Goal: Transaction & Acquisition: Book appointment/travel/reservation

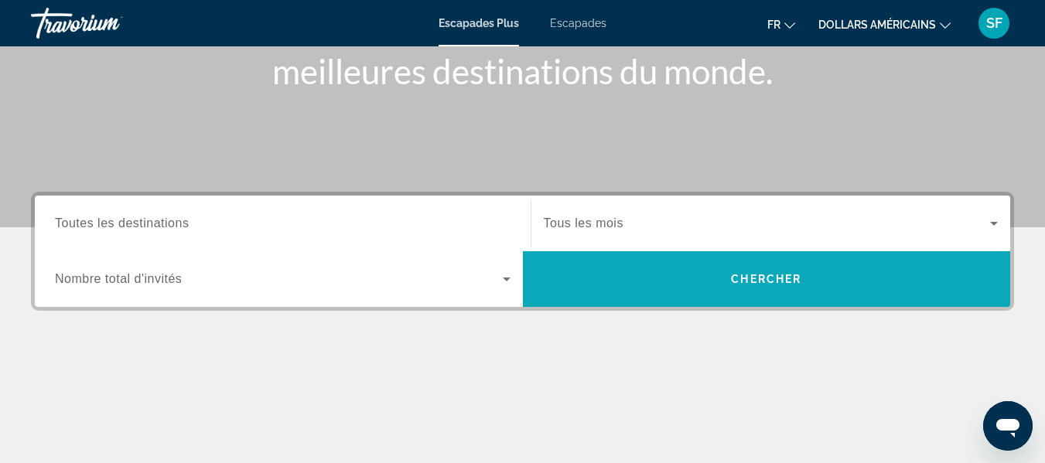
scroll to position [232, 0]
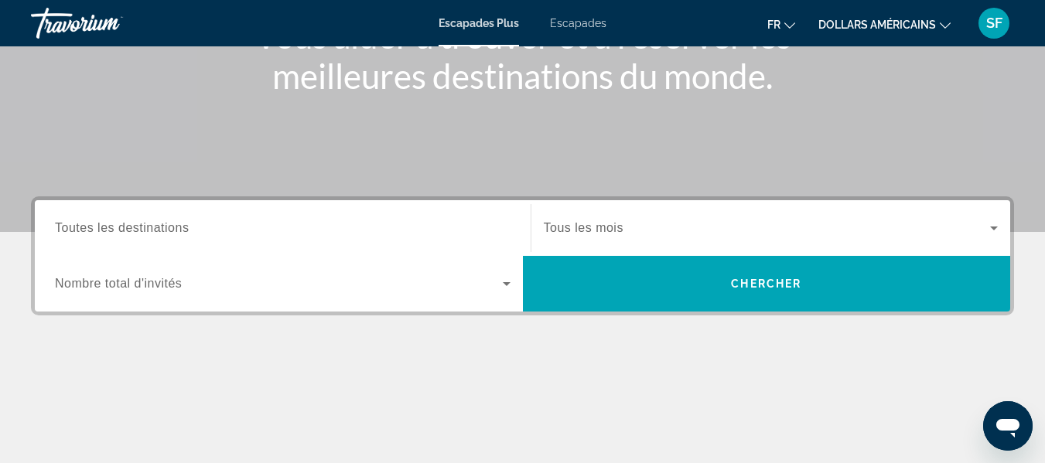
click at [175, 227] on span "Toutes les destinations" at bounding box center [122, 227] width 134 height 13
click at [175, 227] on input "Destination Toutes les destinations" at bounding box center [283, 229] width 456 height 19
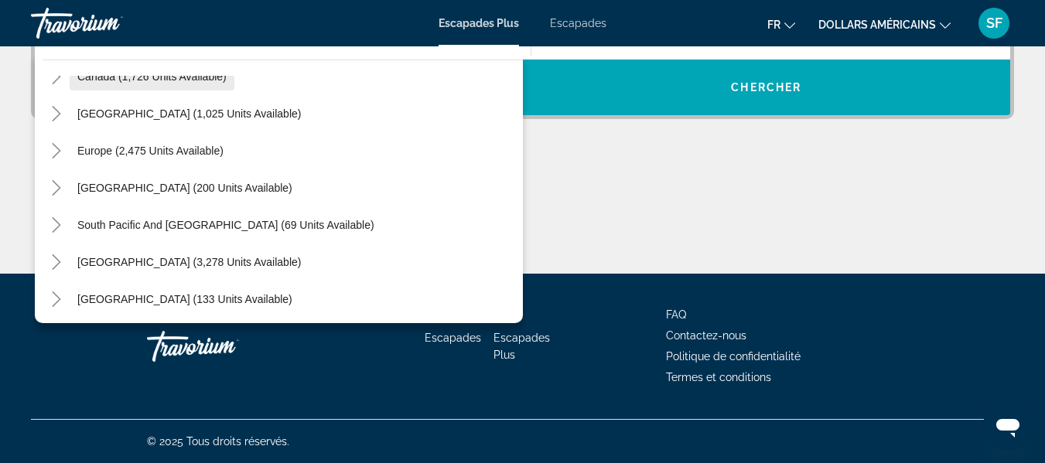
scroll to position [173, 0]
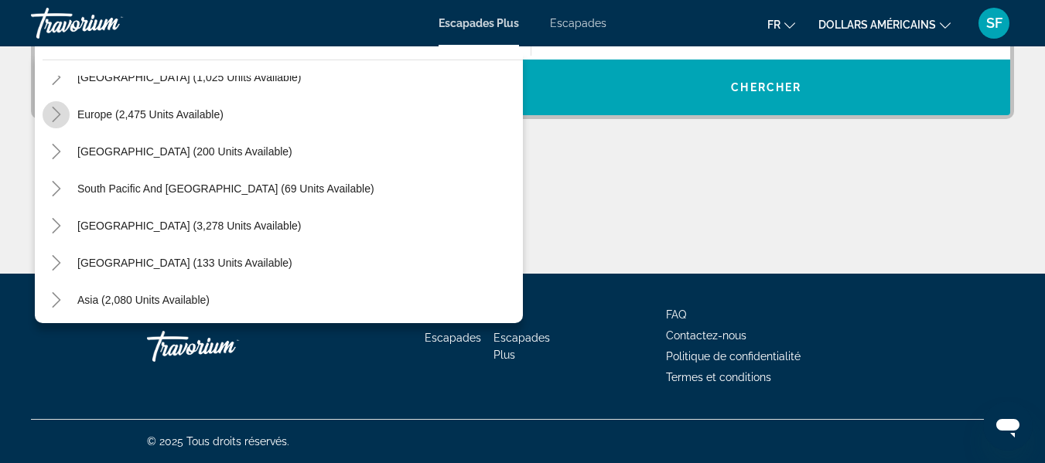
click at [55, 111] on icon "Toggle Europe (2,475 units available)" at bounding box center [56, 114] width 15 height 15
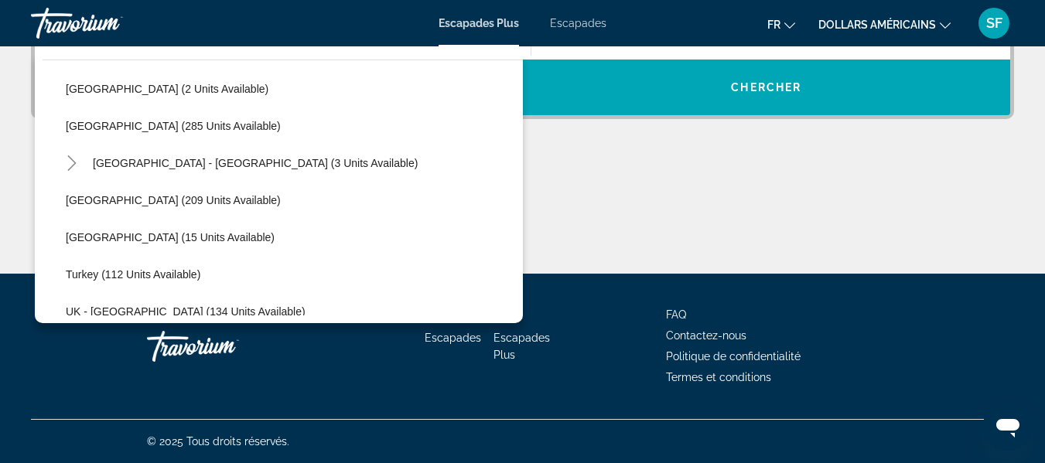
scroll to position [721, 0]
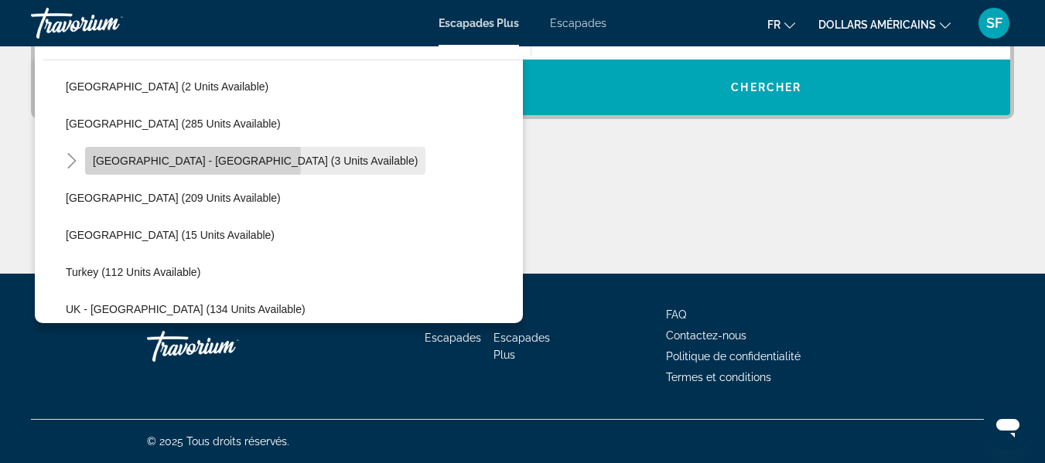
click at [97, 161] on span "Spain - Canary Islands (3 units available)" at bounding box center [255, 161] width 325 height 12
type input "**********"
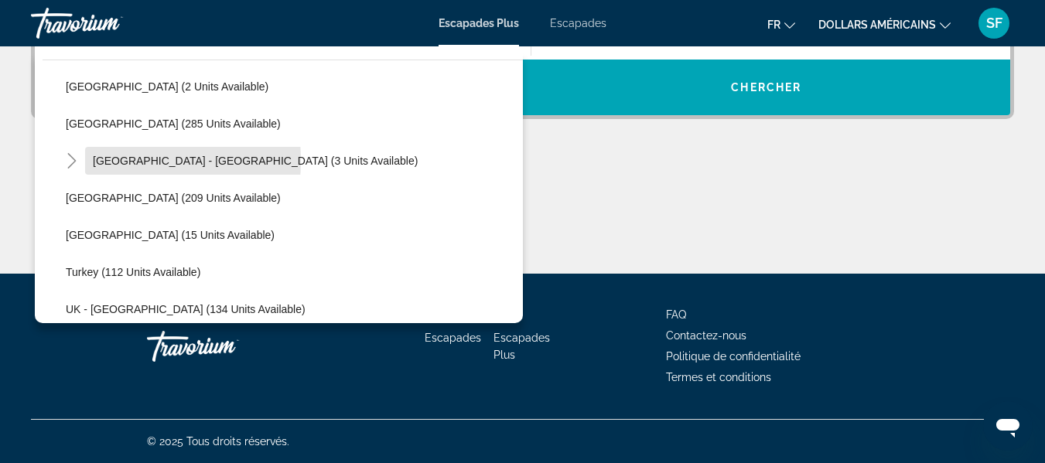
scroll to position [378, 0]
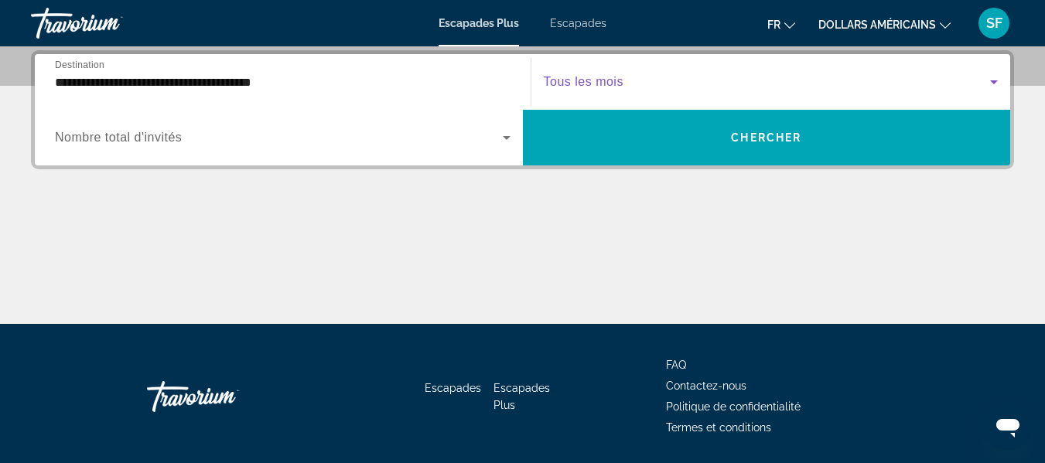
click at [997, 82] on icon "Widget de recherche" at bounding box center [994, 82] width 19 height 19
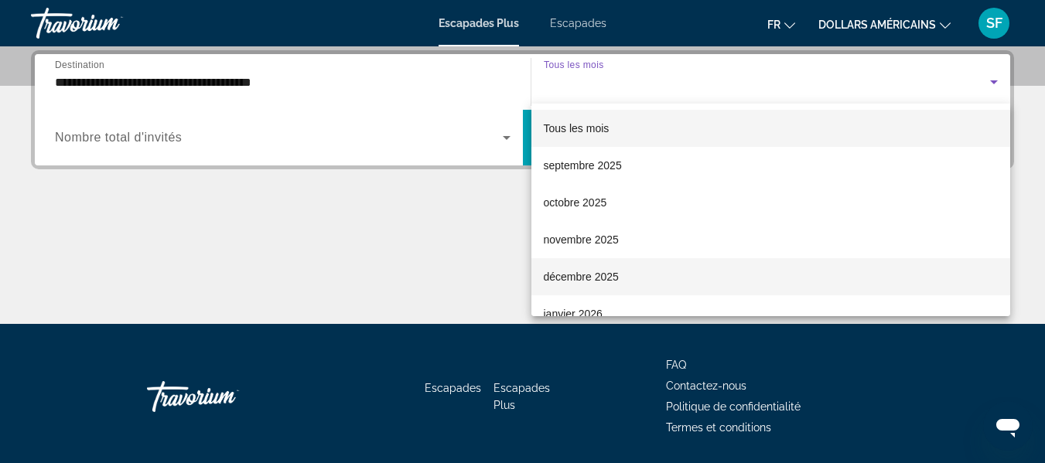
click at [613, 281] on font "décembre 2025" at bounding box center [581, 277] width 75 height 12
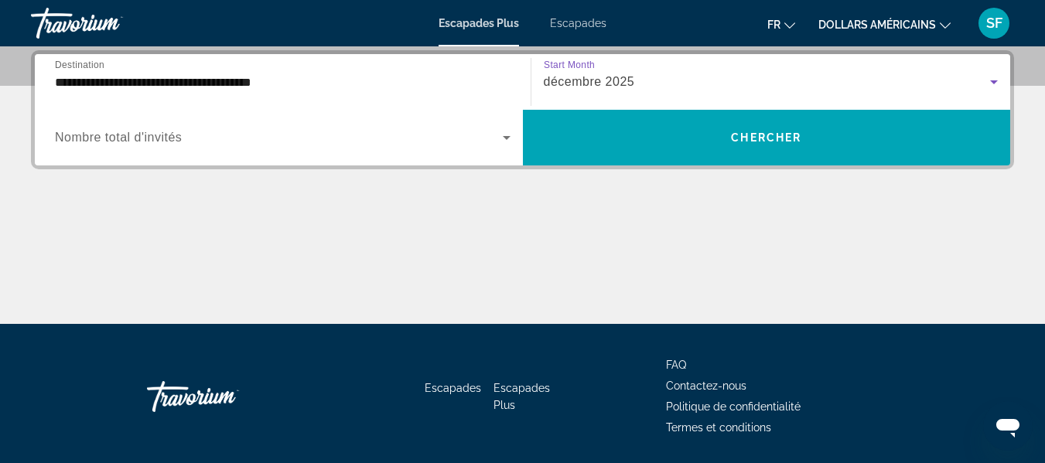
click at [995, 82] on icon "Widget de recherche" at bounding box center [994, 82] width 8 height 4
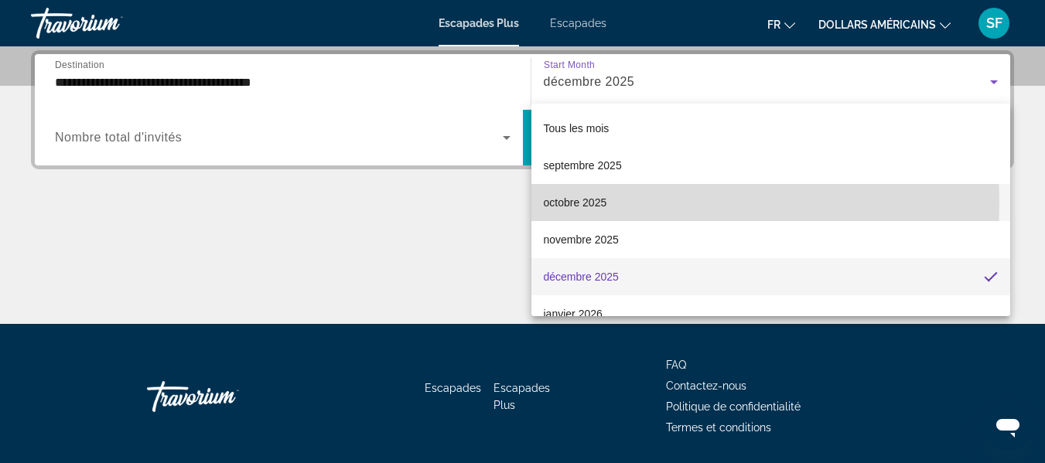
click at [583, 204] on font "octobre 2025" at bounding box center [575, 202] width 63 height 12
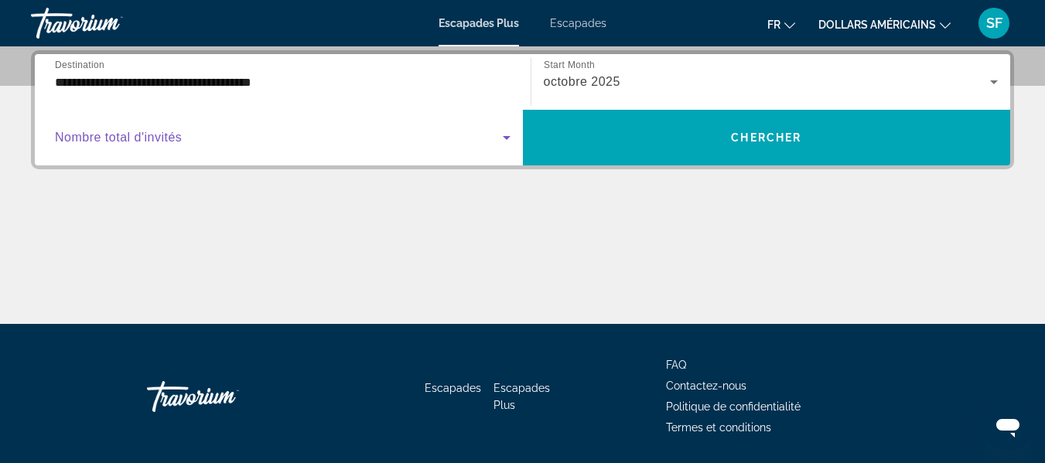
click at [510, 141] on icon "Widget de recherche" at bounding box center [506, 137] width 19 height 19
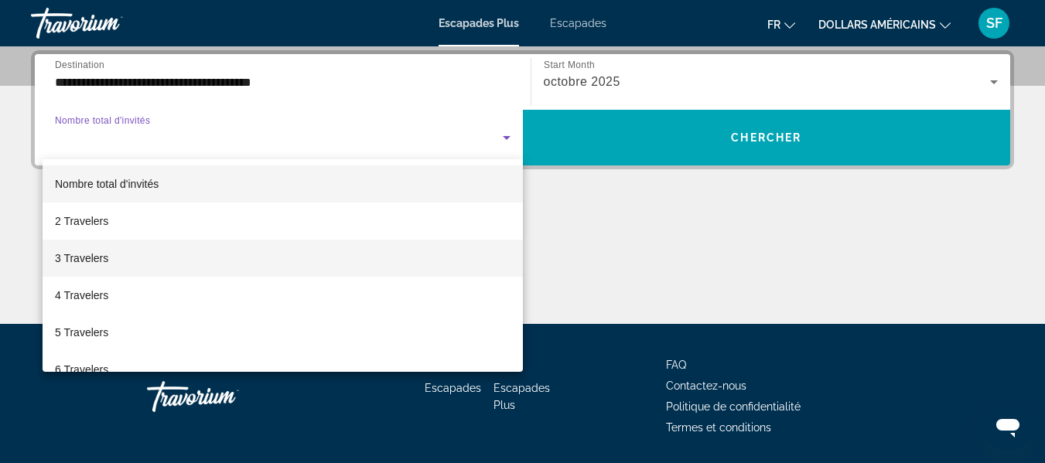
click at [100, 255] on span "3 Travelers" at bounding box center [81, 258] width 53 height 19
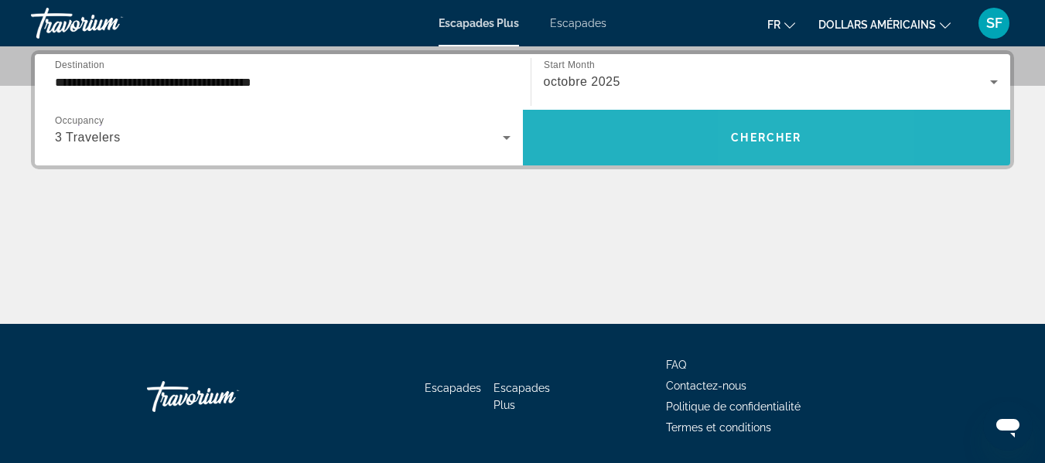
click at [790, 144] on span "Widget de recherche" at bounding box center [767, 137] width 488 height 37
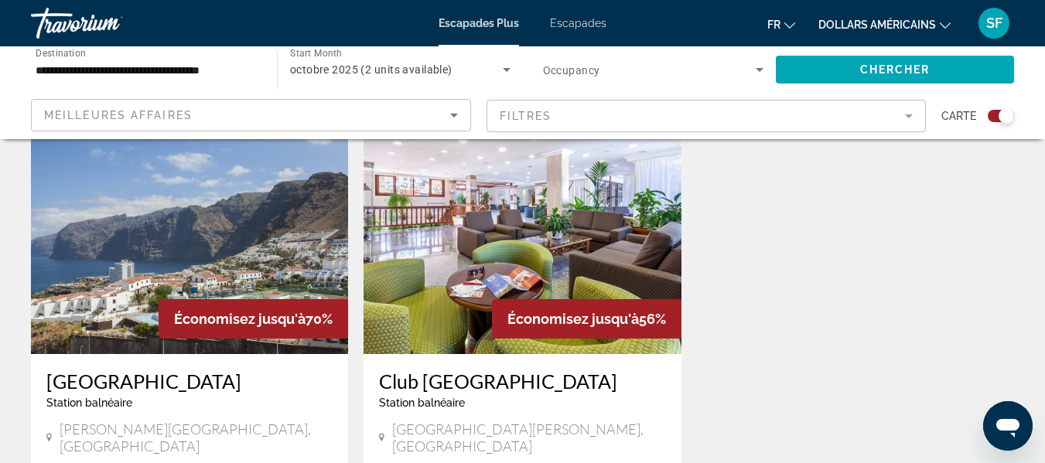
scroll to position [541, 0]
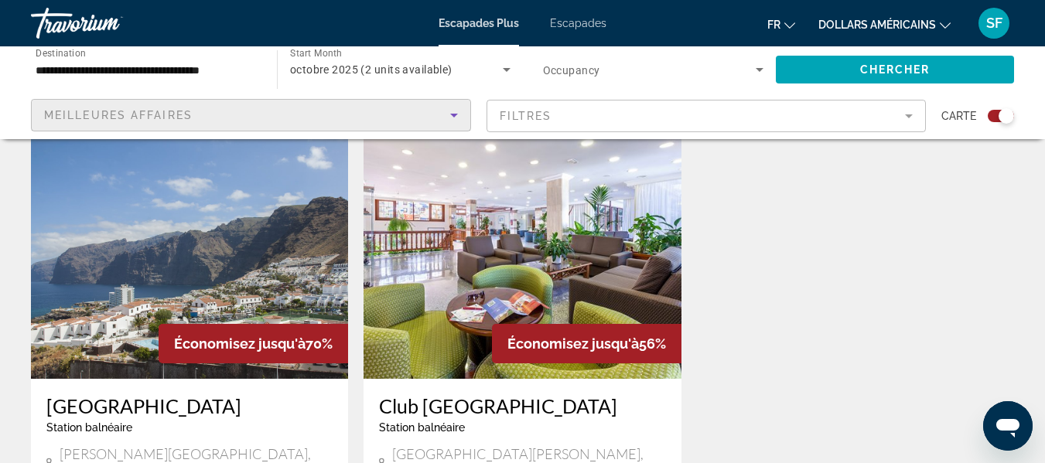
click at [455, 115] on icon "Sort by" at bounding box center [454, 116] width 8 height 4
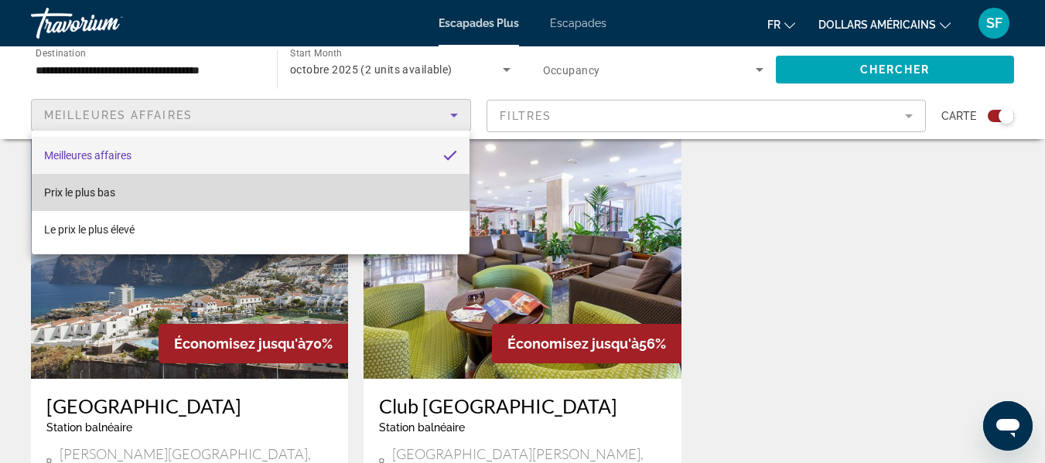
click at [77, 192] on font "Prix ​​​​le plus bas" at bounding box center [79, 192] width 71 height 12
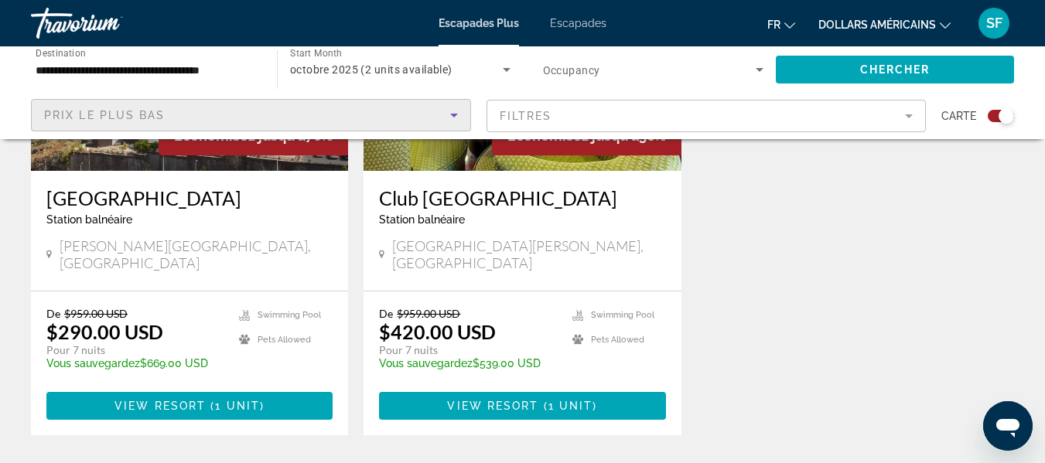
scroll to position [832, 0]
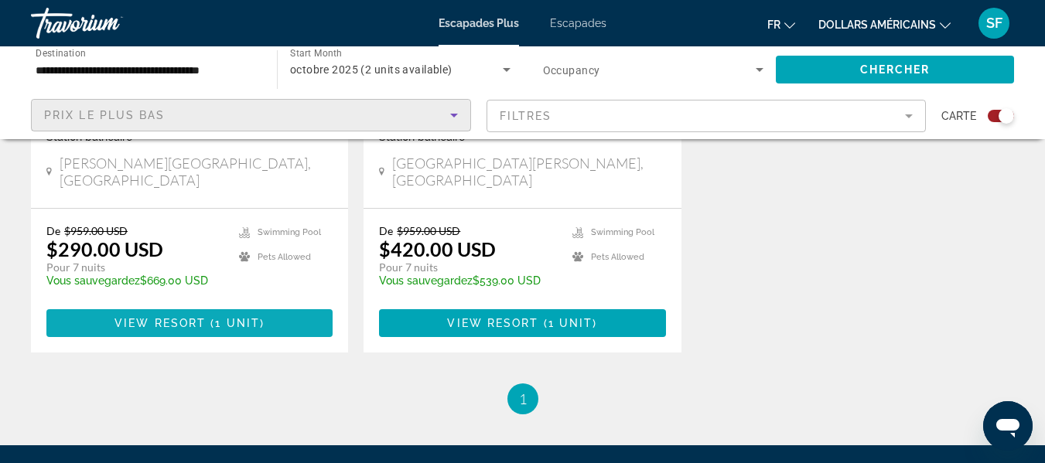
click at [207, 317] on span "Contenu principal" at bounding box center [208, 323] width 5 height 12
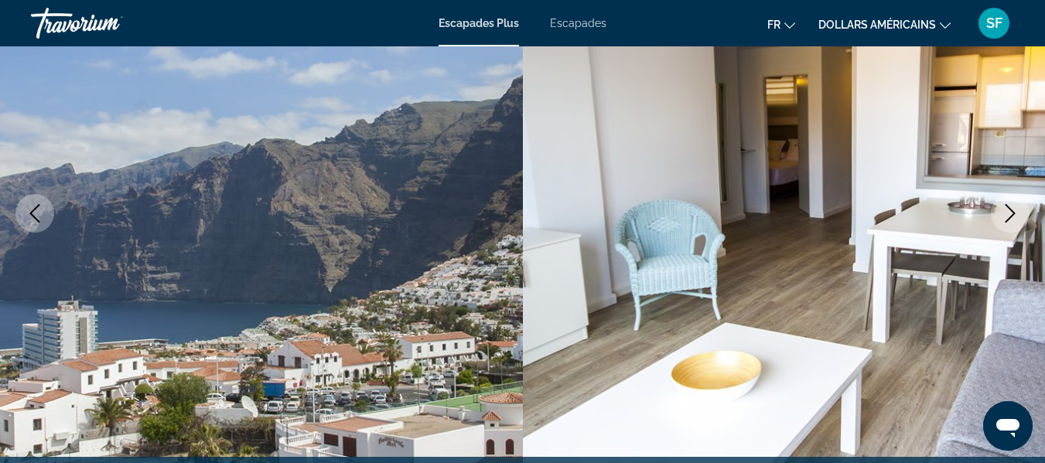
scroll to position [232, 0]
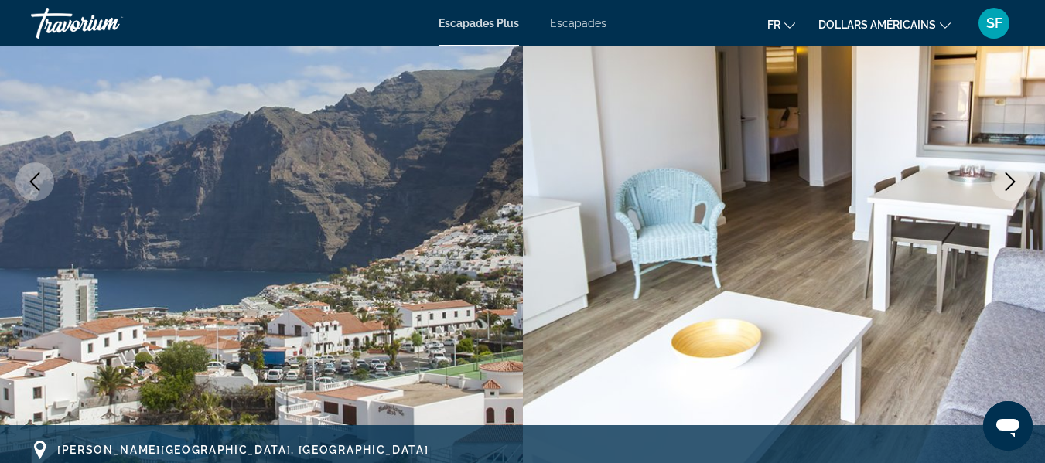
click at [1014, 182] on icon "Next image" at bounding box center [1011, 181] width 10 height 19
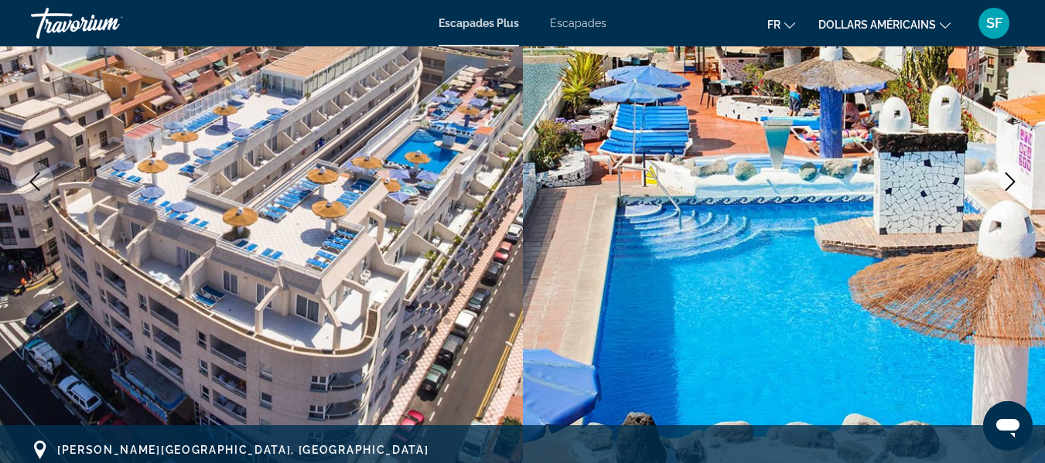
click at [1014, 182] on icon "Next image" at bounding box center [1011, 181] width 10 height 19
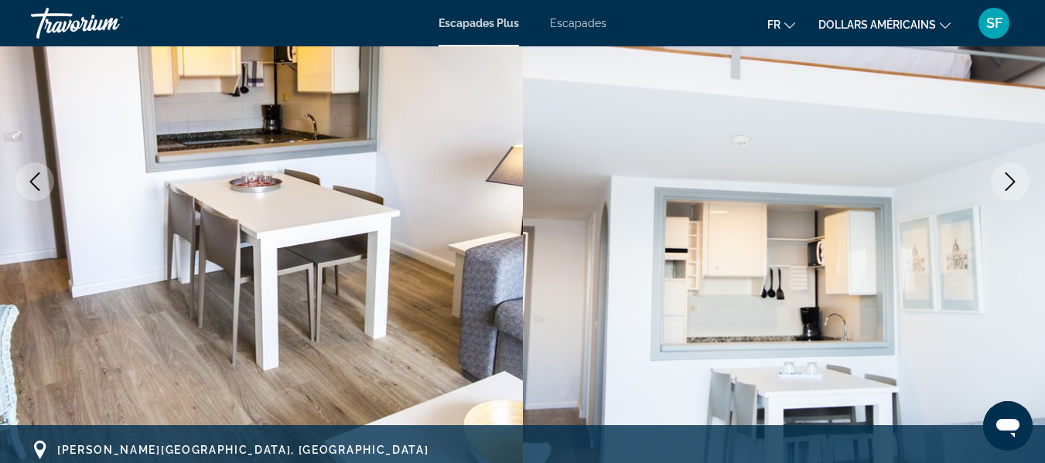
click at [1014, 182] on icon "Next image" at bounding box center [1011, 181] width 10 height 19
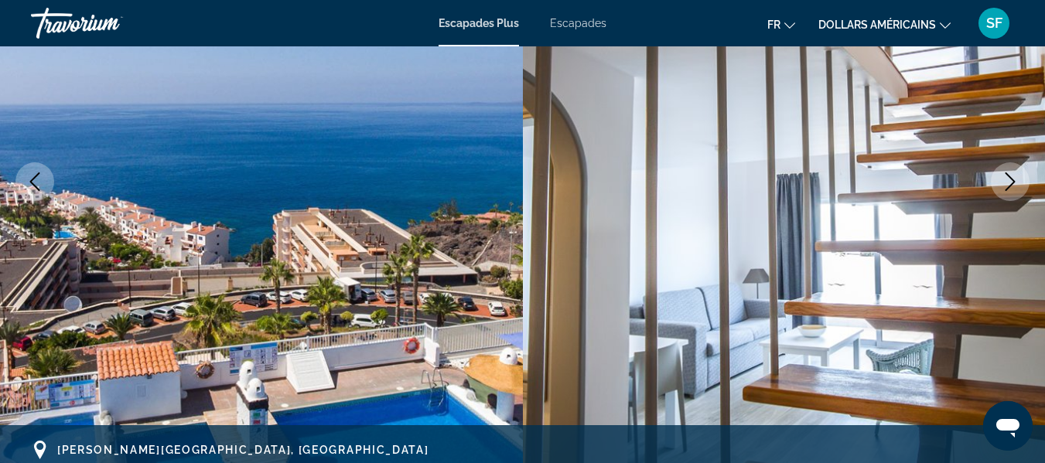
click at [1014, 182] on icon "Next image" at bounding box center [1011, 181] width 10 height 19
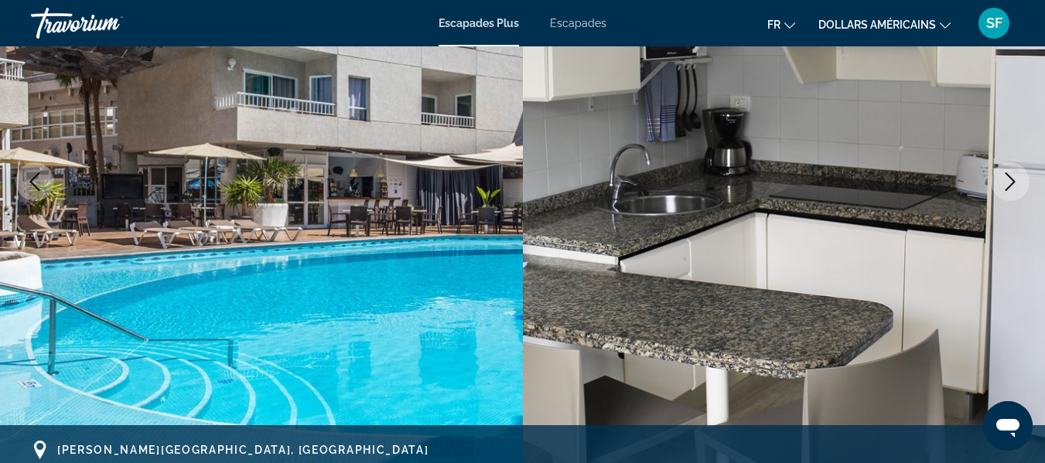
click at [1014, 182] on icon "Next image" at bounding box center [1011, 181] width 10 height 19
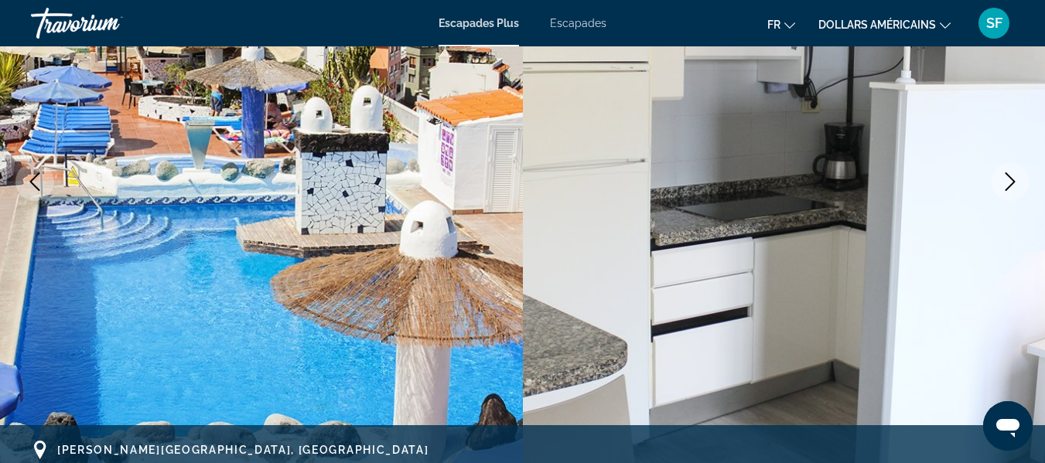
click at [1014, 182] on icon "Next image" at bounding box center [1011, 181] width 10 height 19
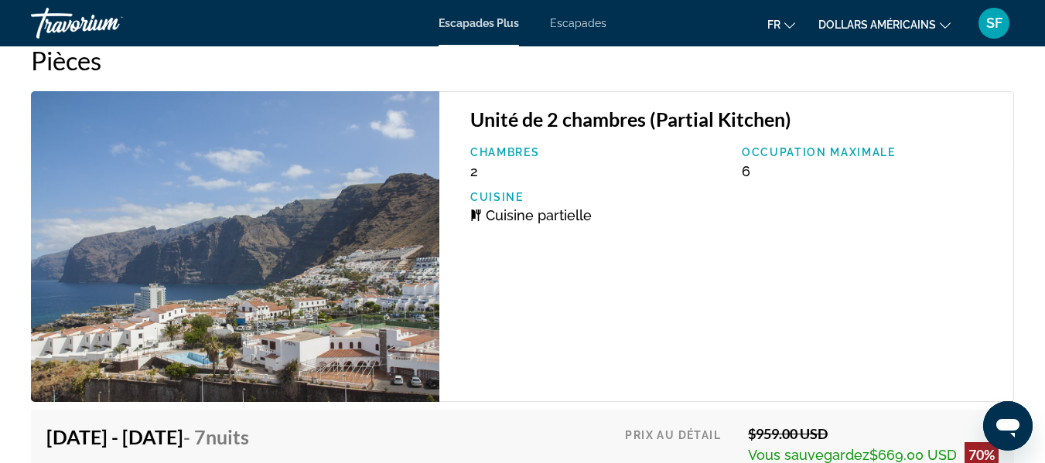
scroll to position [2475, 0]
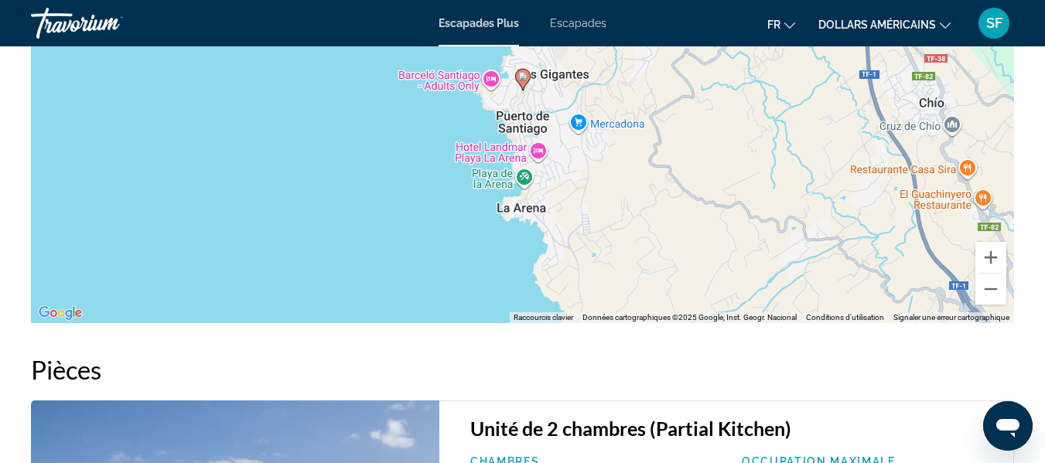
click at [577, 21] on font "Escapades" at bounding box center [578, 23] width 56 height 12
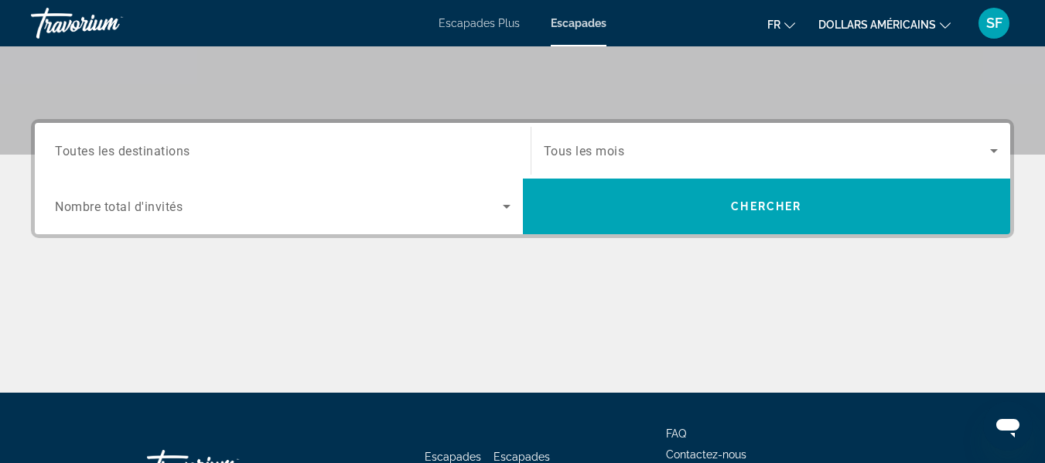
scroll to position [155, 0]
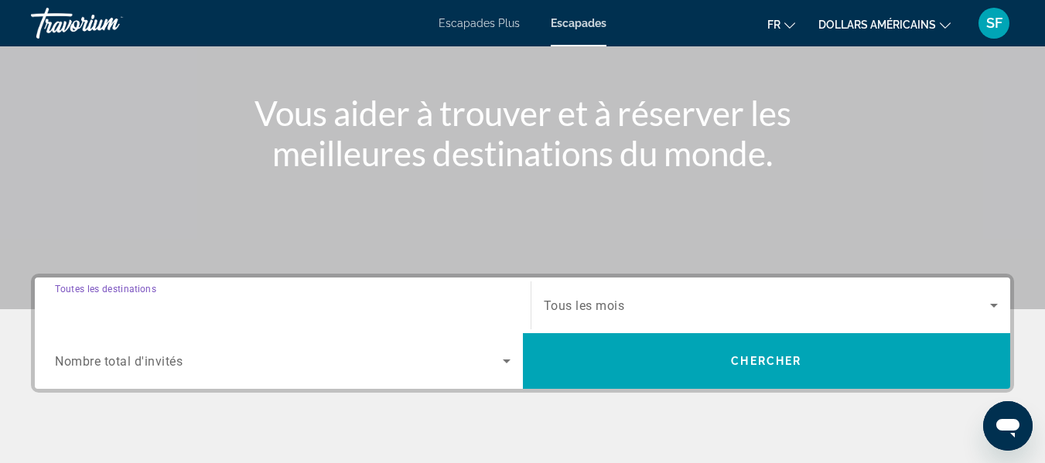
click at [164, 297] on input "Destination Toutes les destinations" at bounding box center [283, 306] width 456 height 19
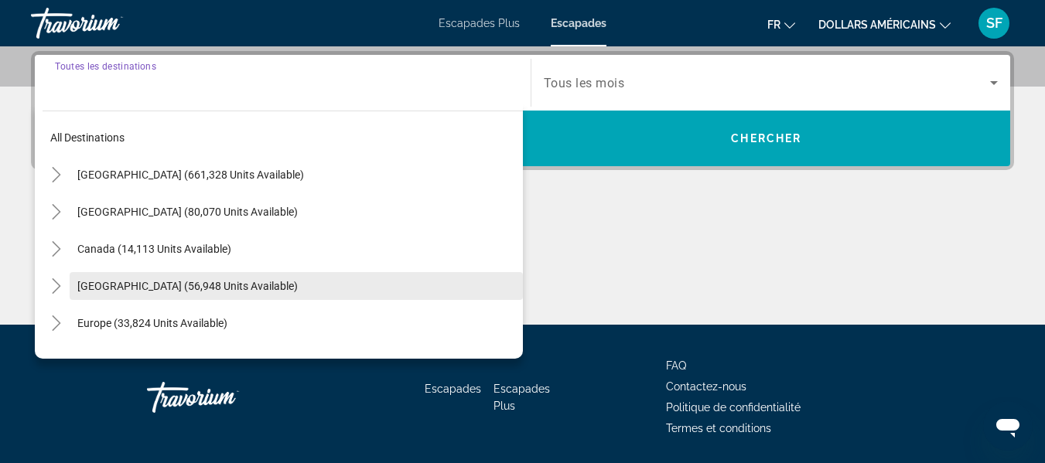
scroll to position [378, 0]
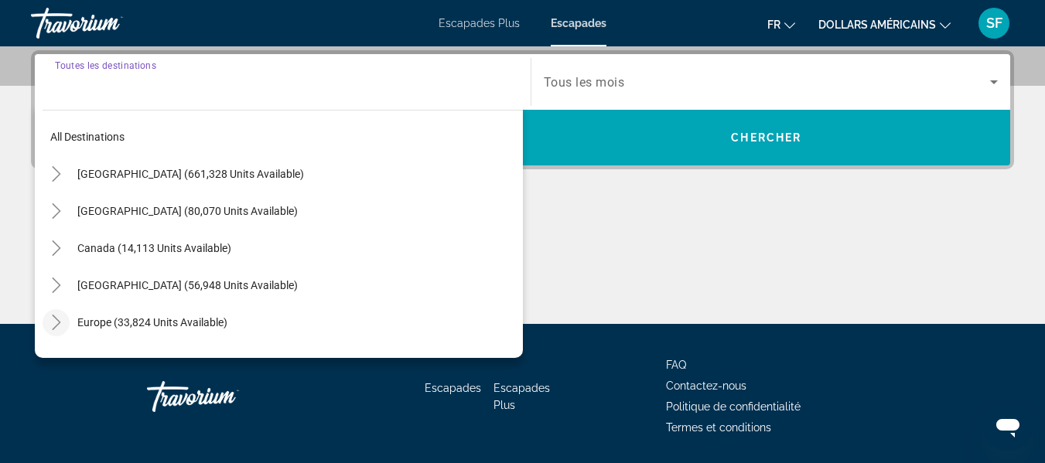
click at [55, 322] on icon "Toggle Europe (33,824 units available)" at bounding box center [56, 322] width 15 height 15
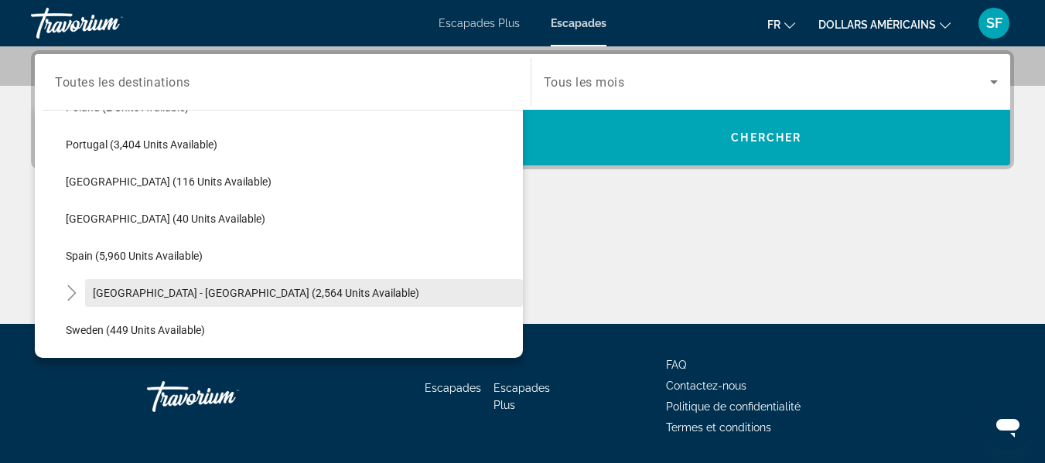
scroll to position [812, 0]
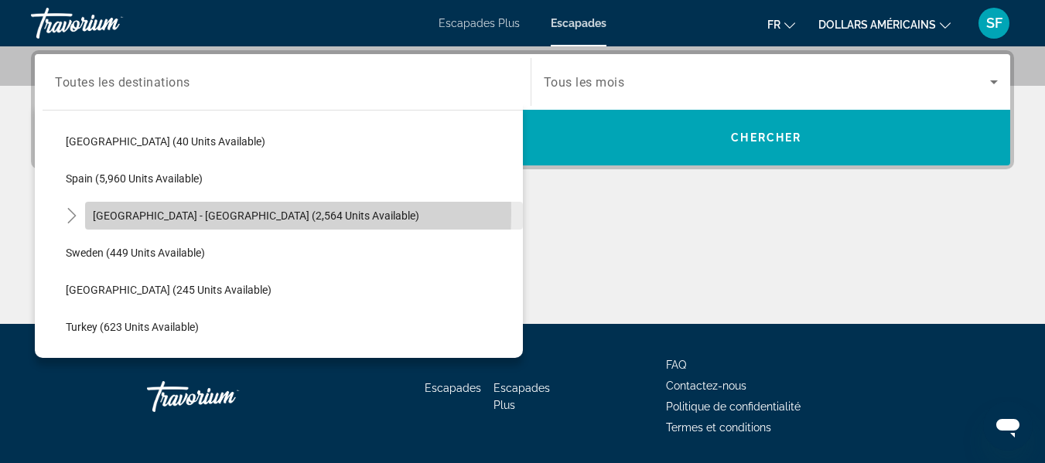
click at [97, 214] on span "Spain - Canary Islands (2,564 units available)" at bounding box center [256, 216] width 326 height 12
type input "**********"
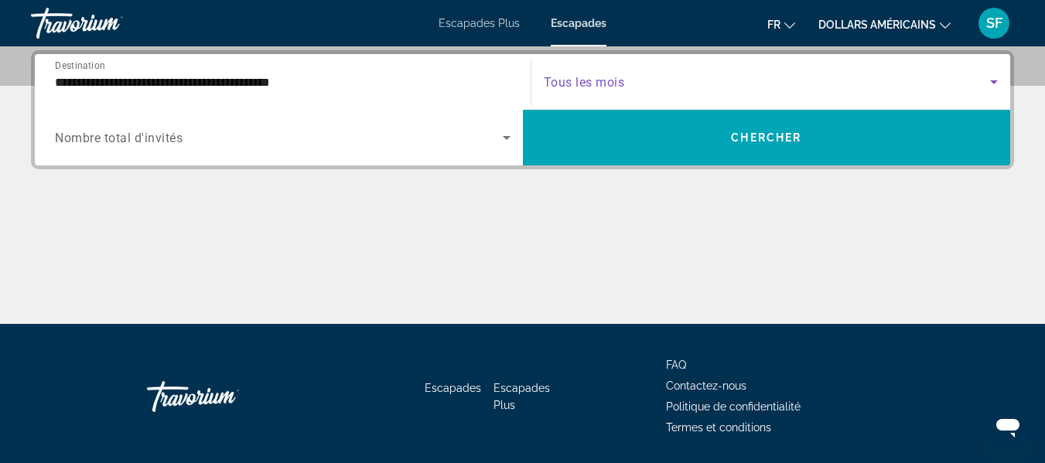
click at [994, 77] on icon "Search widget" at bounding box center [994, 82] width 19 height 19
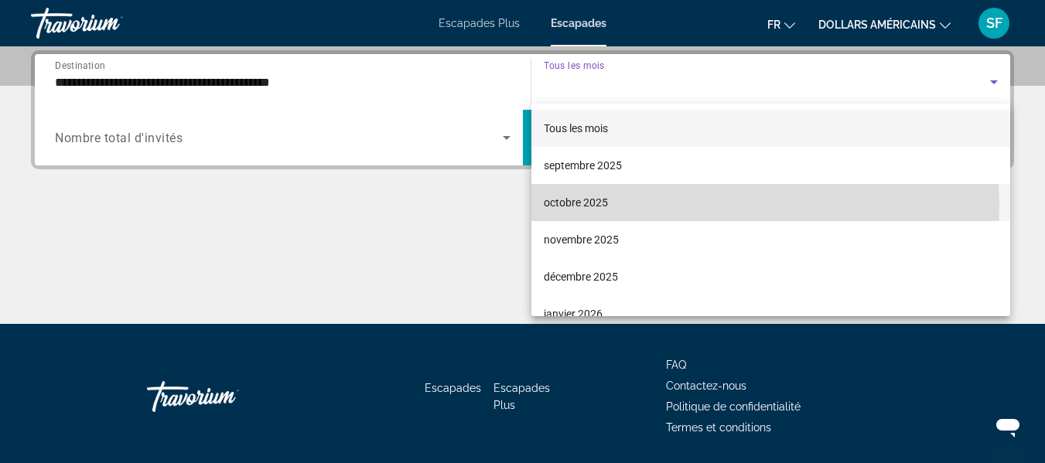
click at [576, 207] on font "octobre 2025" at bounding box center [576, 202] width 64 height 12
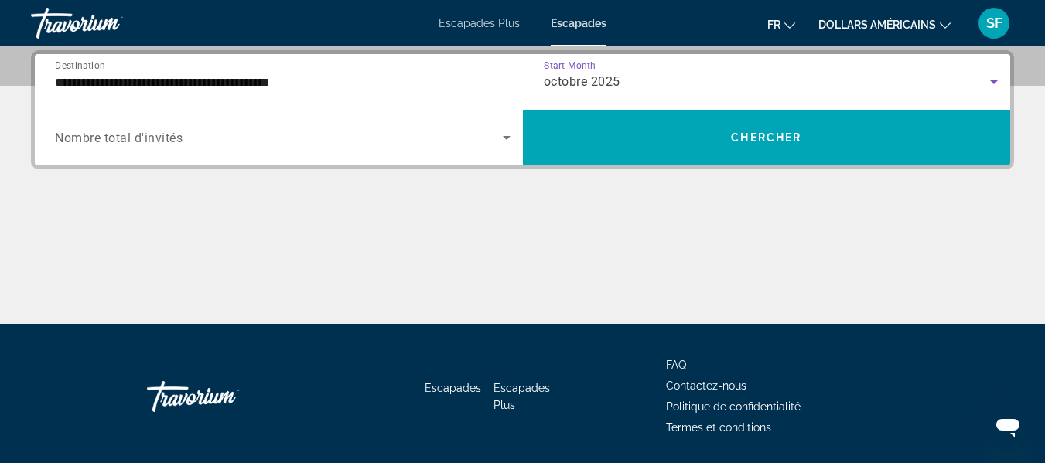
click at [511, 138] on icon "Search widget" at bounding box center [506, 137] width 19 height 19
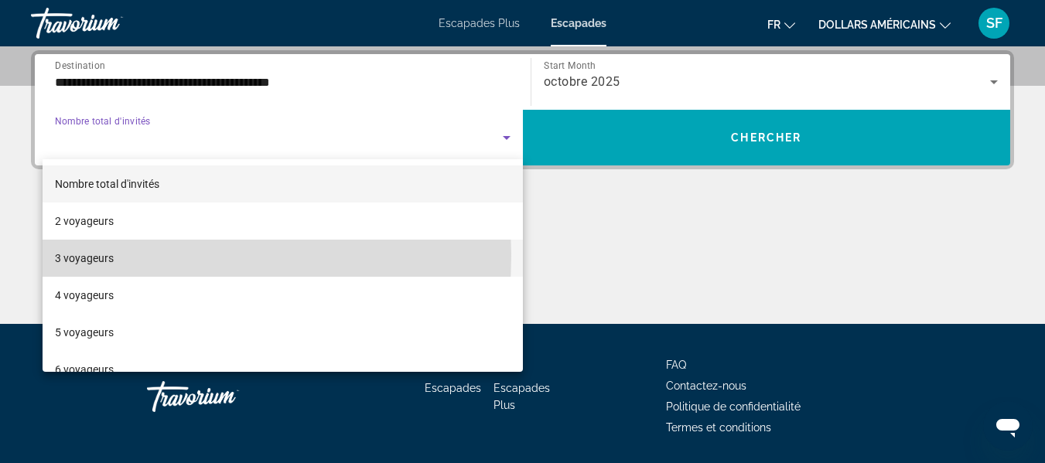
click at [114, 256] on mat-option "3 voyageurs" at bounding box center [283, 258] width 480 height 37
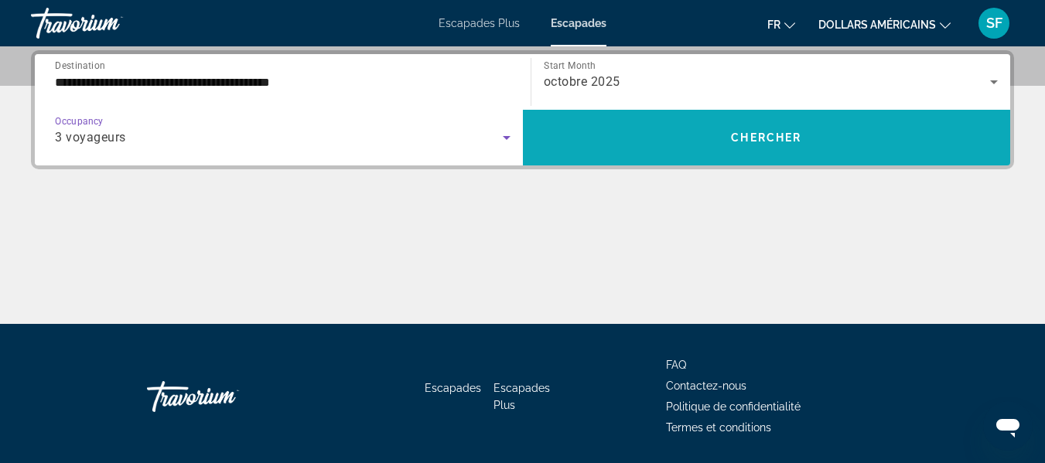
click at [755, 137] on span "Chercher" at bounding box center [766, 137] width 70 height 12
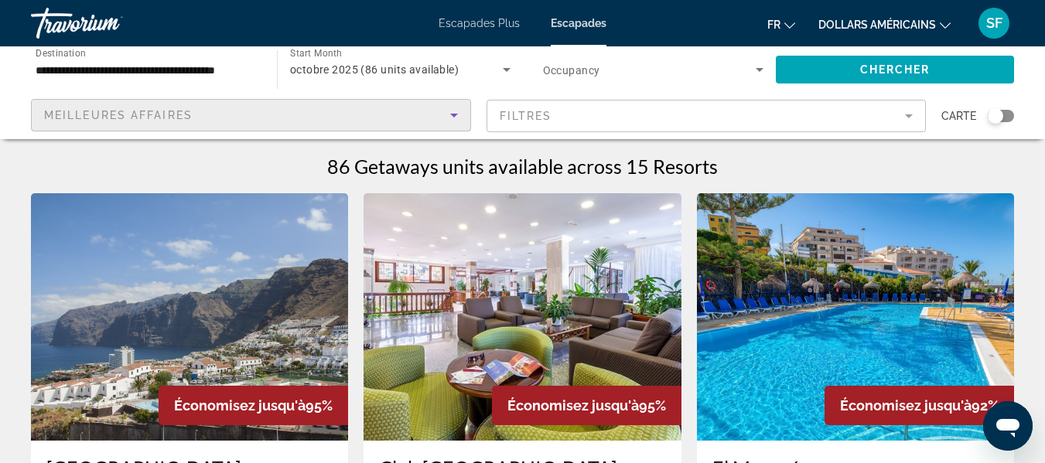
click at [452, 114] on icon "Sort by" at bounding box center [454, 116] width 8 height 4
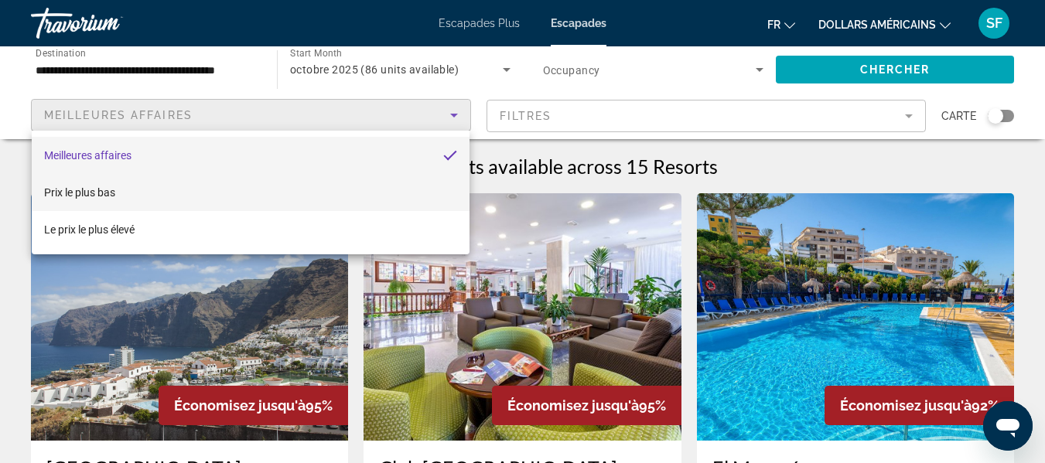
click at [102, 193] on font "Prix ​​​​le plus bas" at bounding box center [79, 192] width 71 height 12
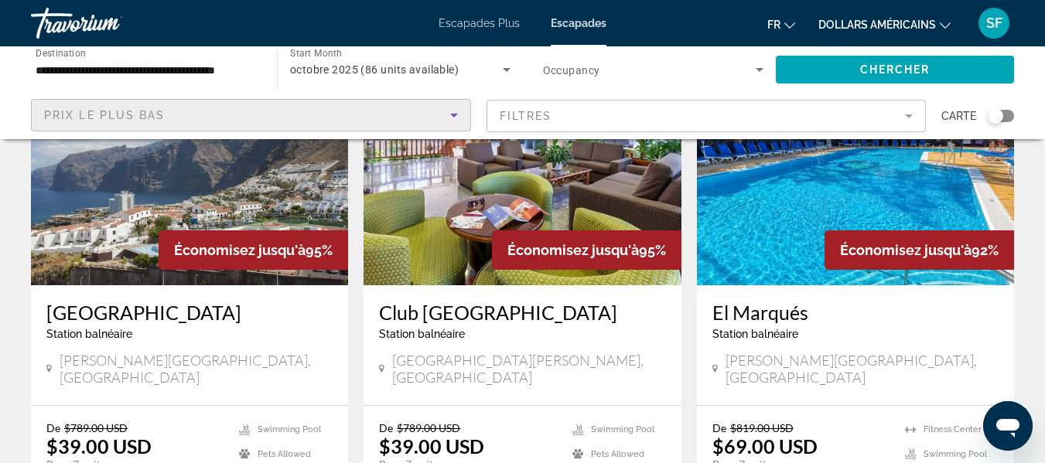
scroll to position [232, 0]
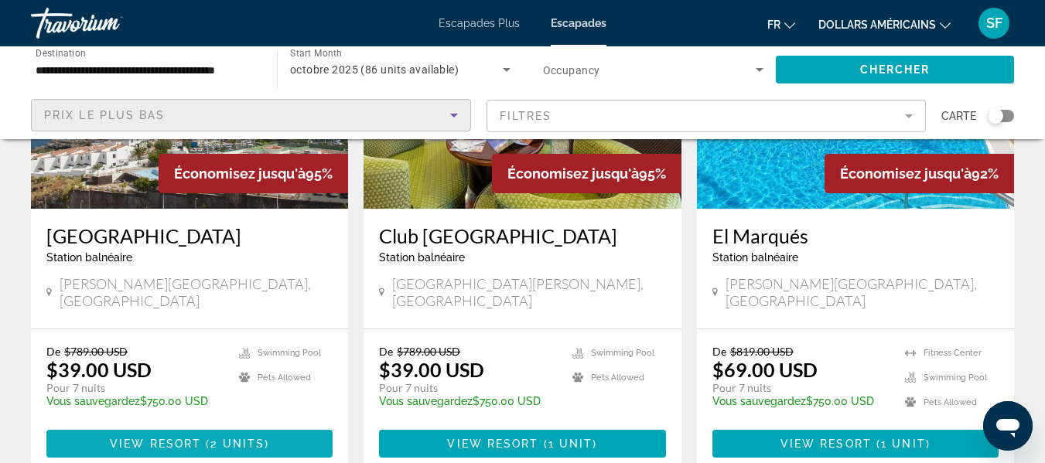
click at [181, 438] on span "View Resort" at bounding box center [155, 444] width 91 height 12
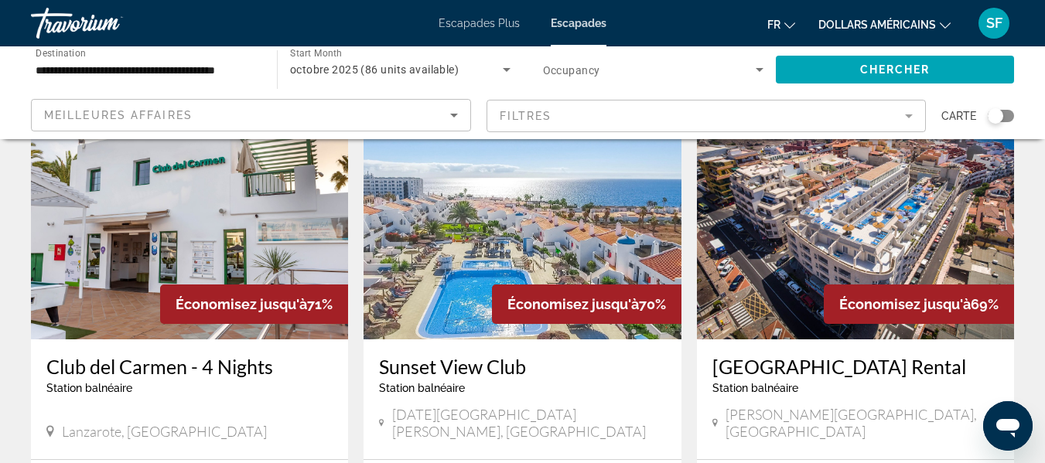
scroll to position [1238, 0]
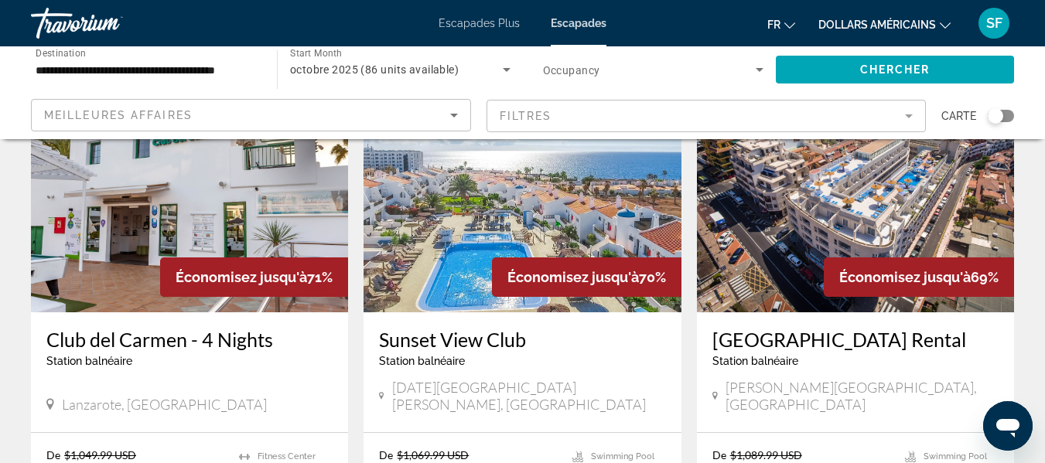
click at [909, 117] on mat-form-field "Filtres" at bounding box center [707, 116] width 440 height 32
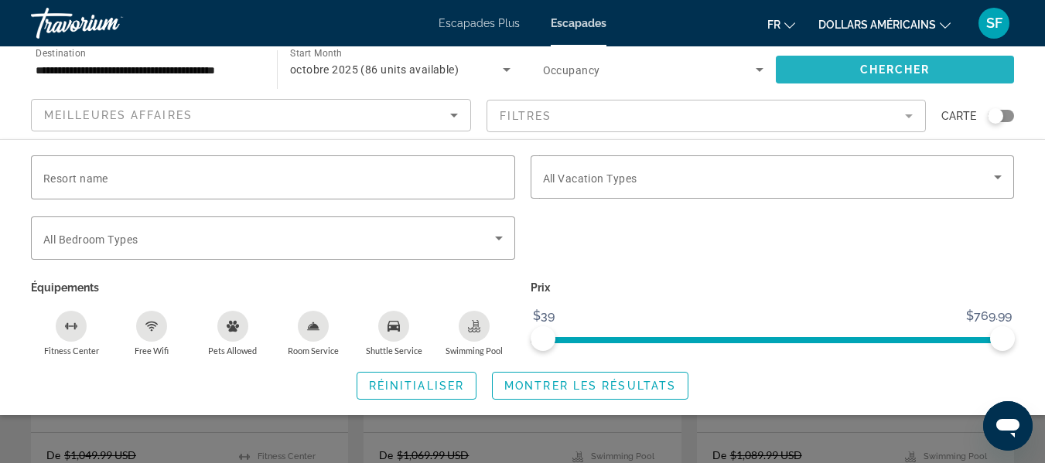
click at [907, 66] on span "Chercher" at bounding box center [895, 69] width 70 height 12
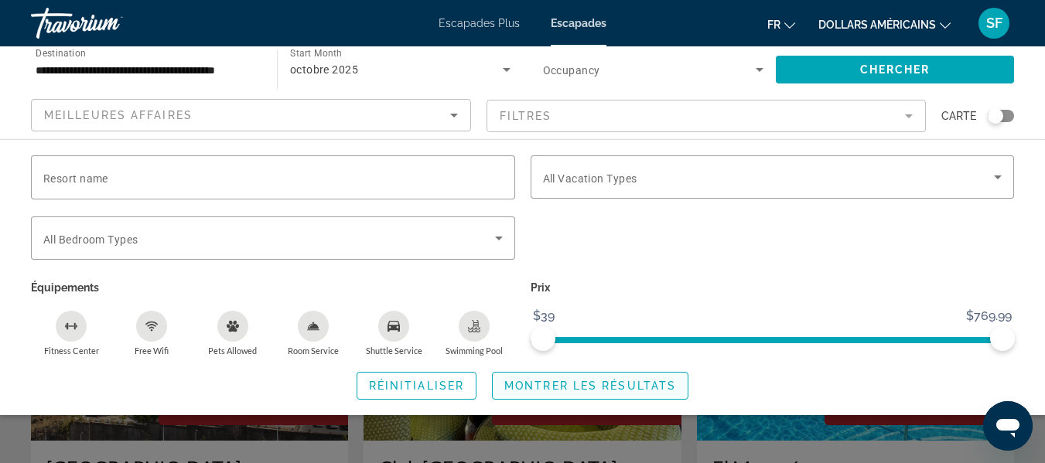
click at [541, 395] on span "Search widget" at bounding box center [590, 385] width 195 height 37
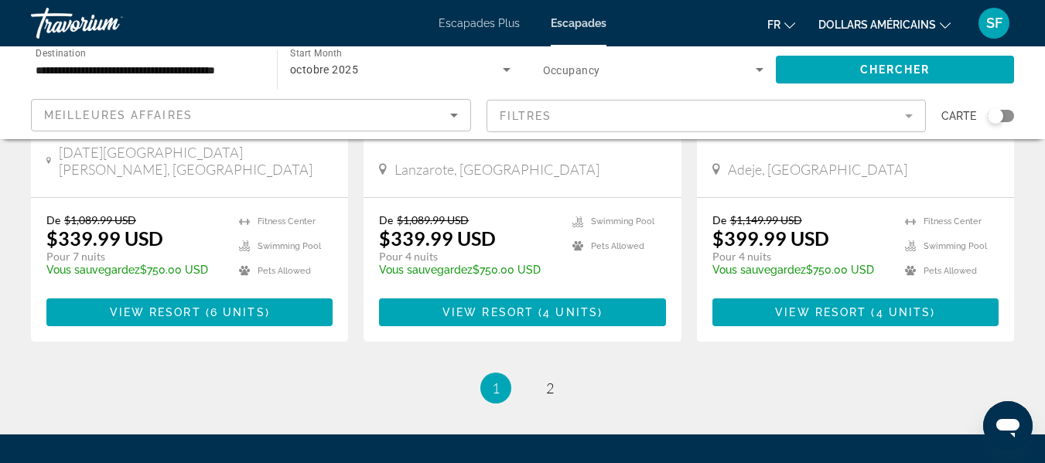
scroll to position [2088, 0]
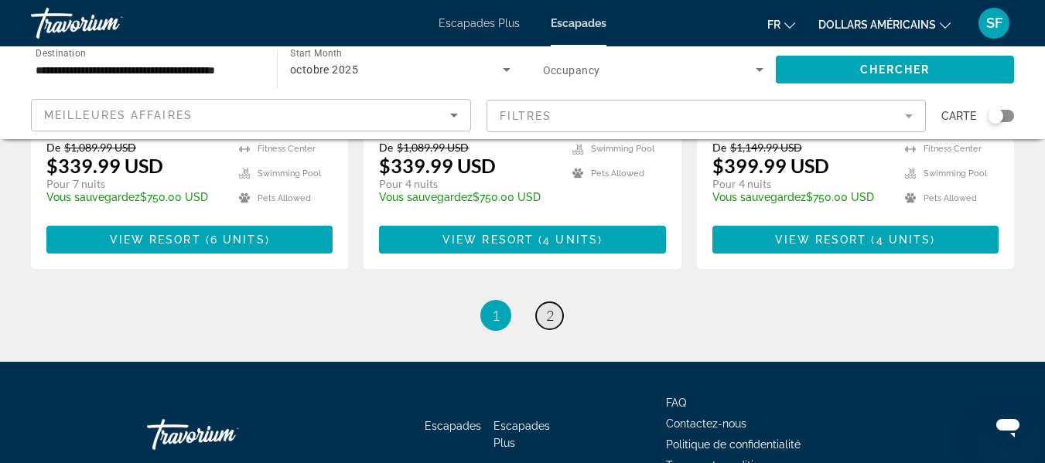
click at [552, 307] on span "2" at bounding box center [550, 315] width 8 height 17
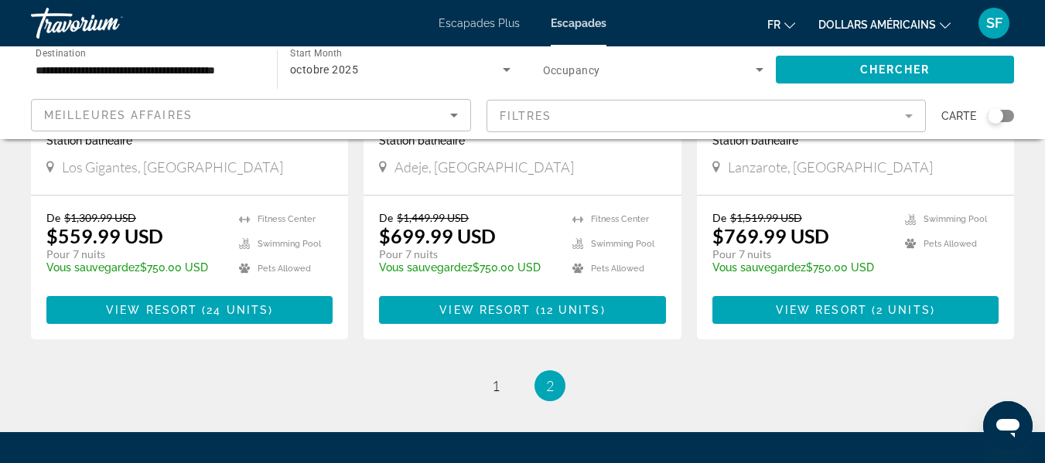
scroll to position [387, 0]
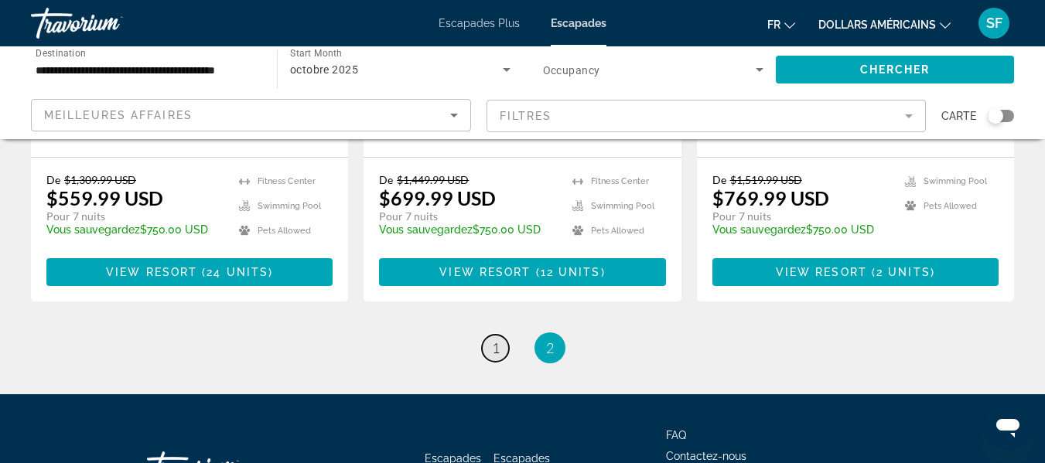
click at [494, 347] on span "1" at bounding box center [496, 348] width 8 height 17
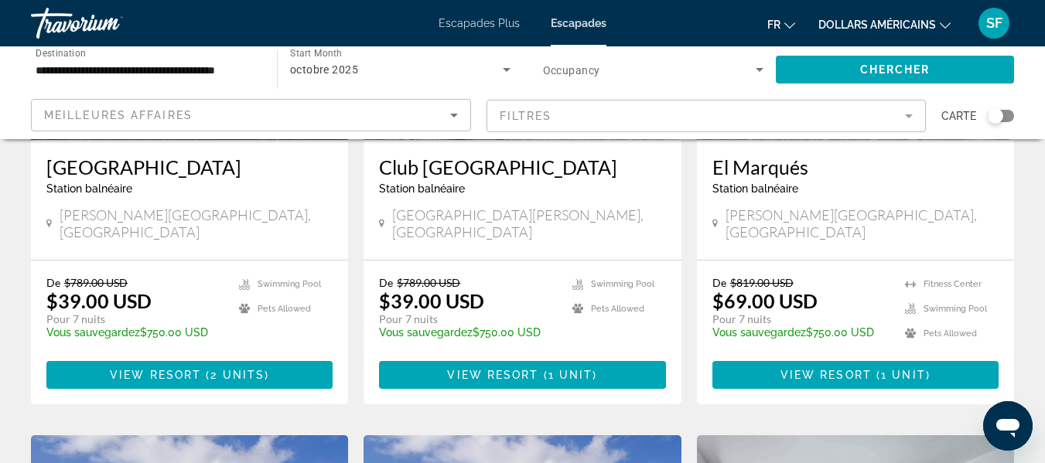
scroll to position [309, 0]
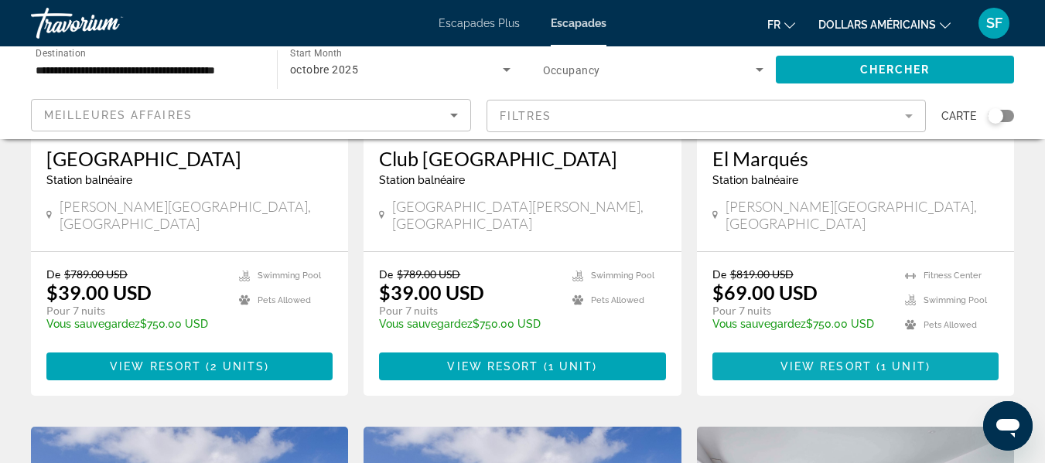
click at [849, 360] on span "View Resort" at bounding box center [825, 366] width 91 height 12
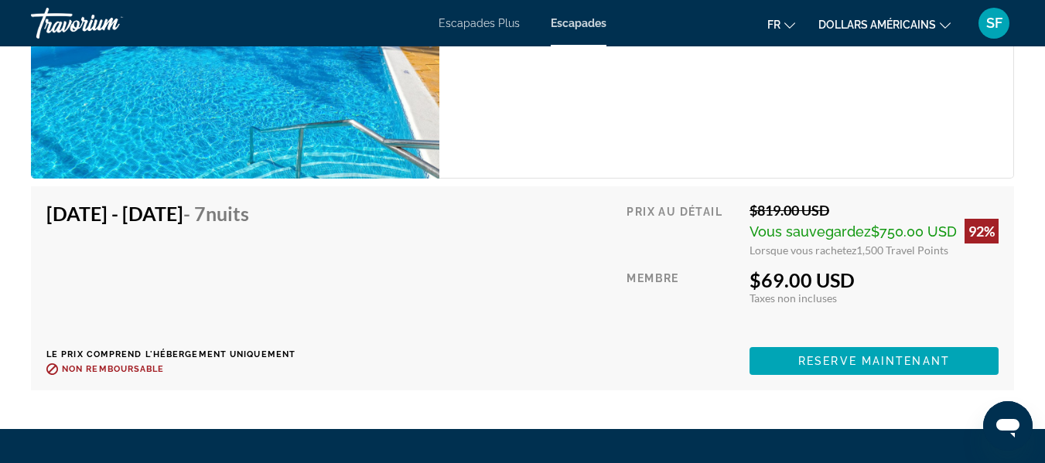
scroll to position [3065, 0]
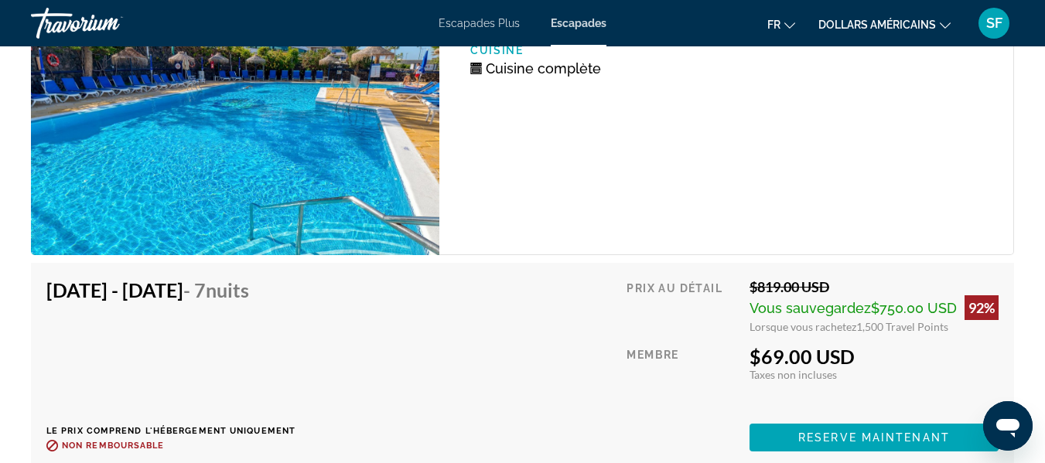
click at [943, 20] on icon "Changer de devise" at bounding box center [945, 25] width 11 height 11
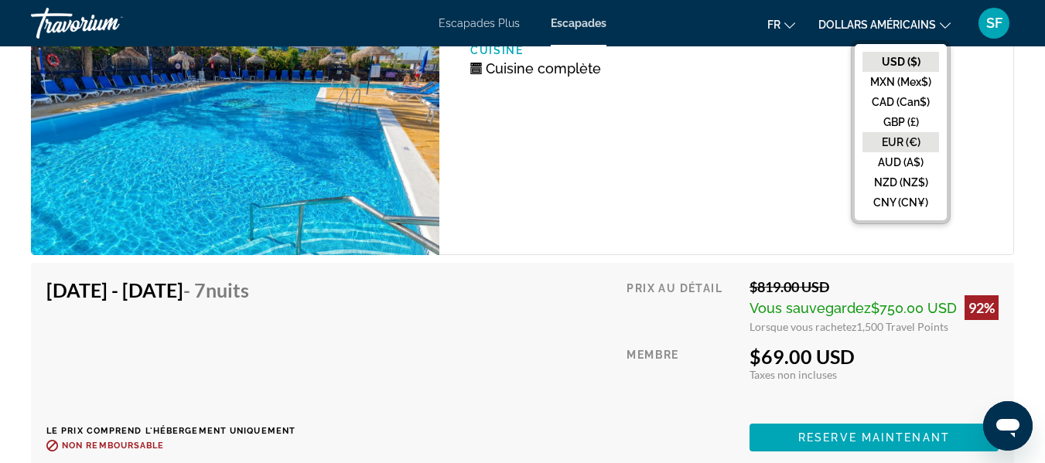
click at [913, 139] on button "EUR (€)" at bounding box center [900, 142] width 77 height 20
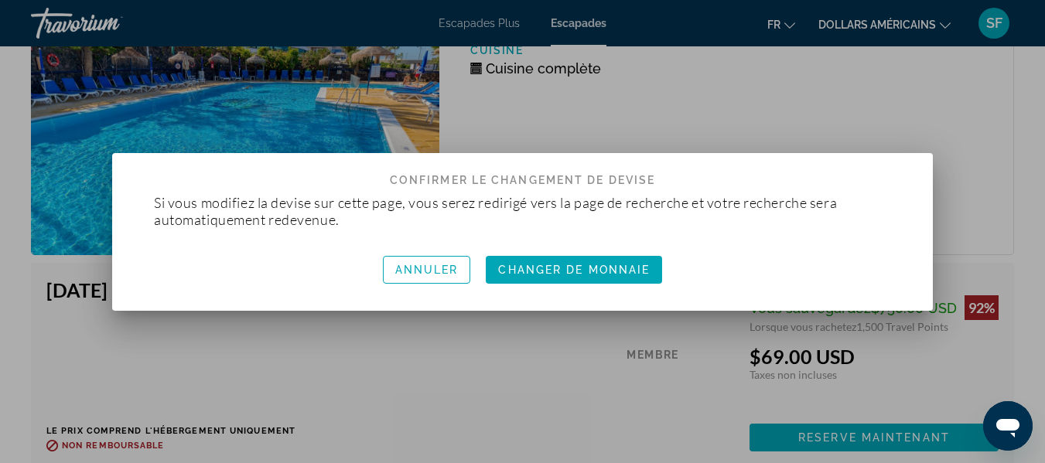
scroll to position [0, 0]
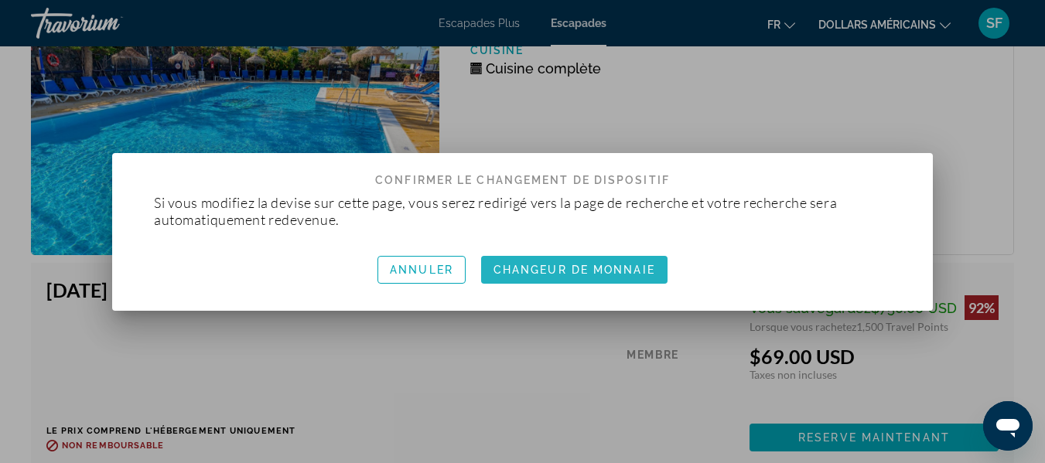
click at [596, 277] on span "button" at bounding box center [574, 269] width 186 height 37
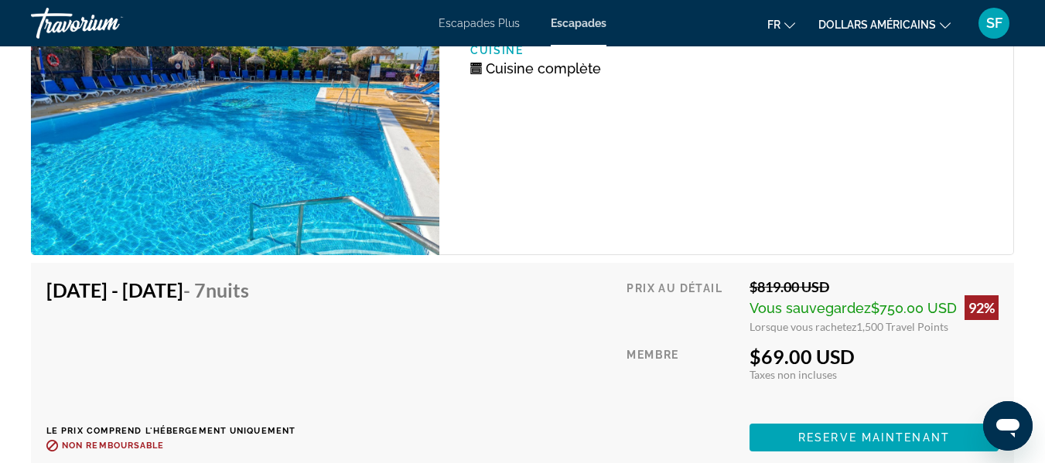
scroll to position [3065, 0]
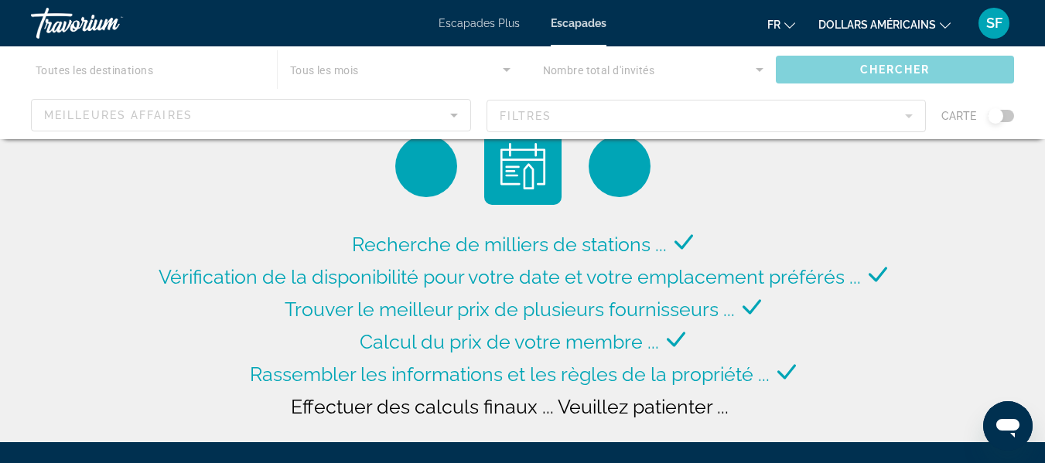
click at [362, 332] on span "Calcul du prix de votre membre ..." at bounding box center [509, 341] width 299 height 23
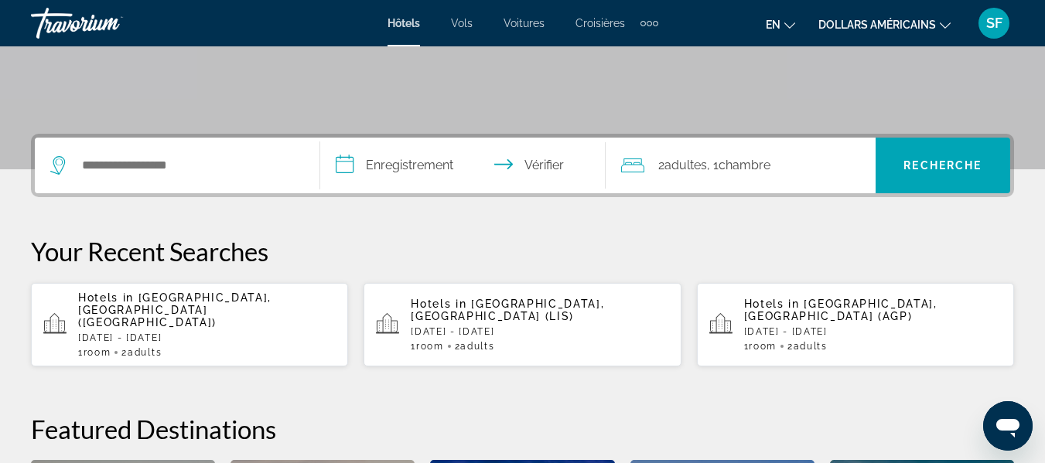
scroll to position [309, 0]
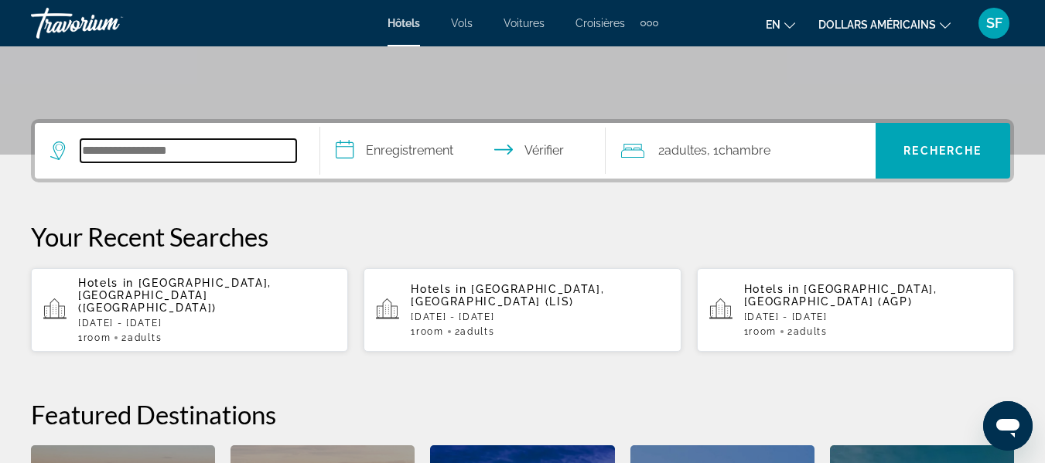
click at [97, 152] on input "Widget de recherche" at bounding box center [188, 150] width 216 height 23
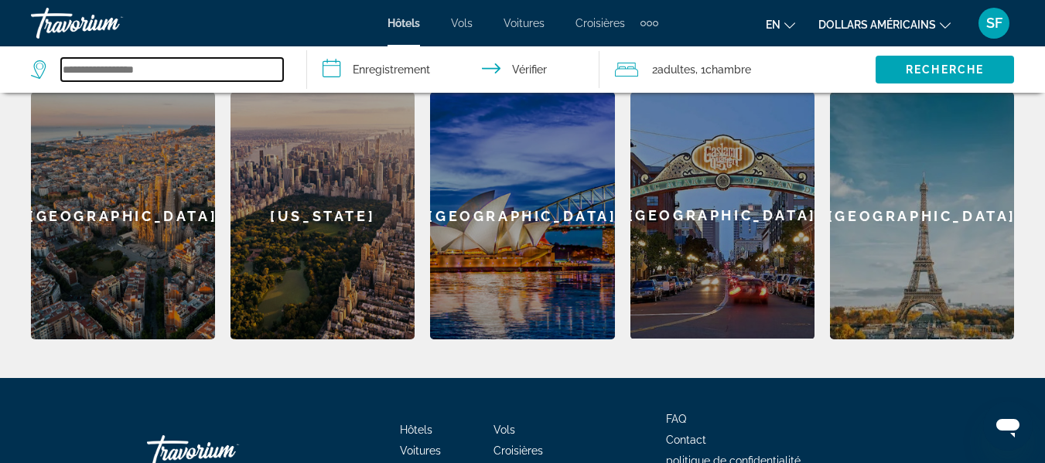
scroll to position [665, 0]
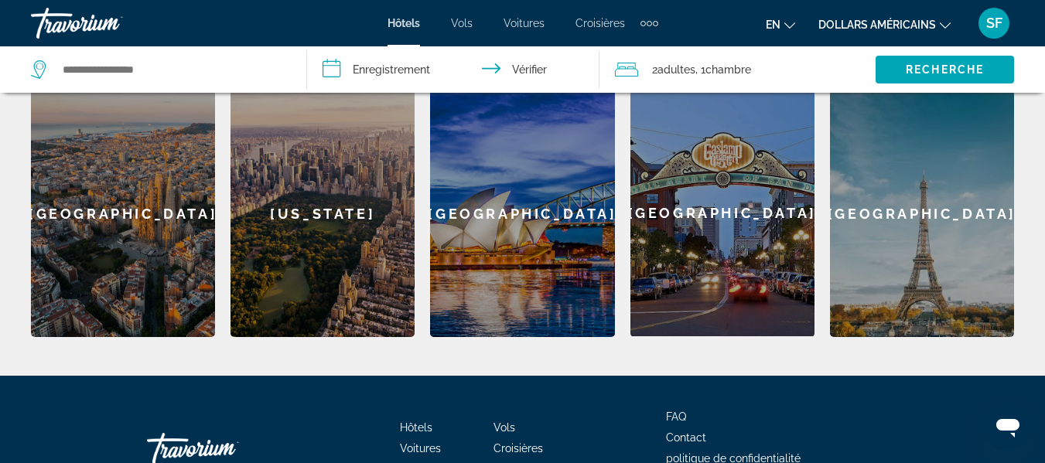
click at [145, 213] on div "[GEOGRAPHIC_DATA]" at bounding box center [123, 214] width 184 height 248
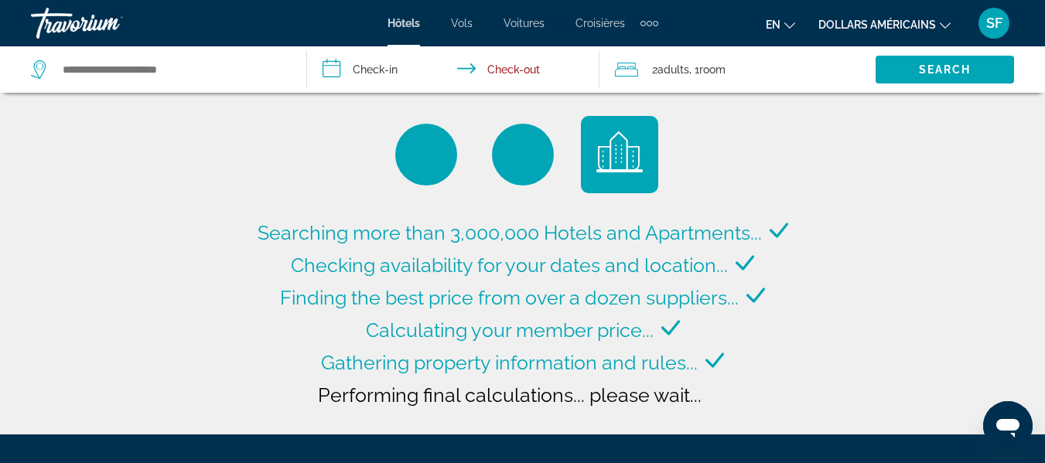
type input "**********"
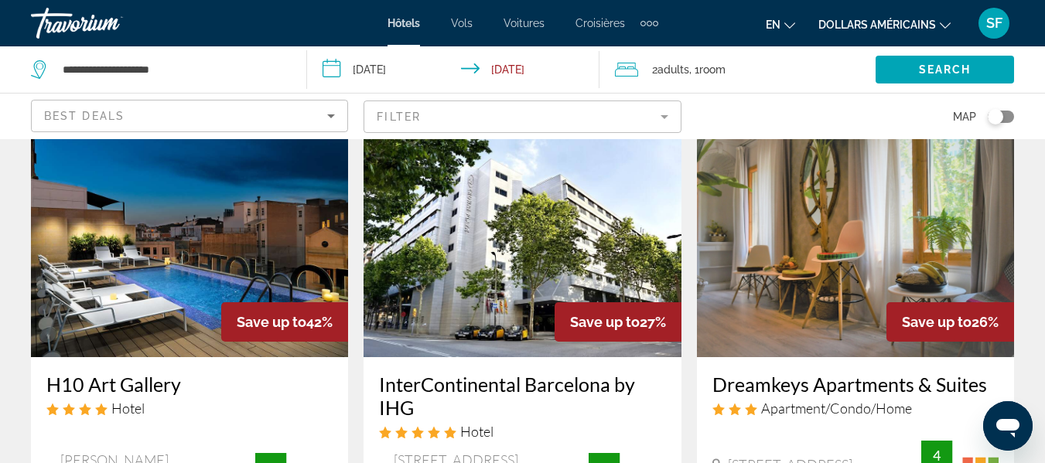
scroll to position [77, 0]
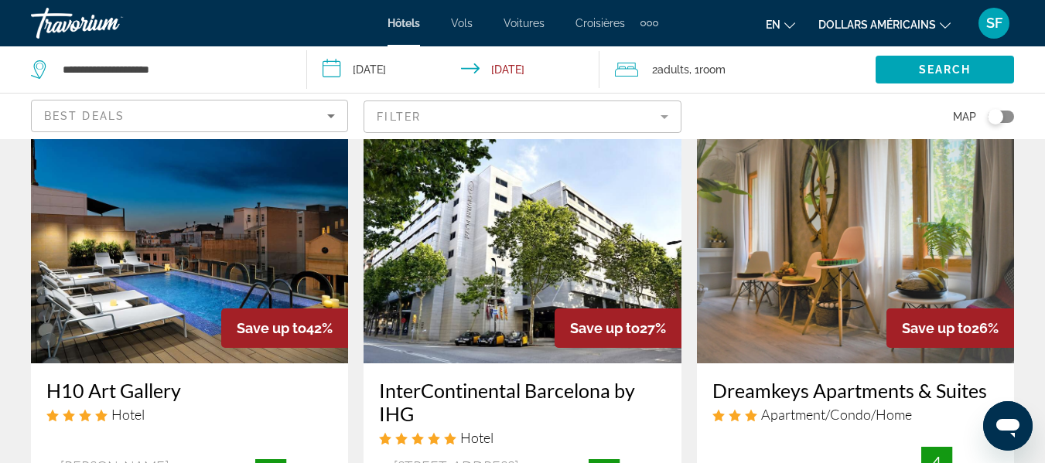
click at [335, 68] on input "**********" at bounding box center [456, 71] width 298 height 51
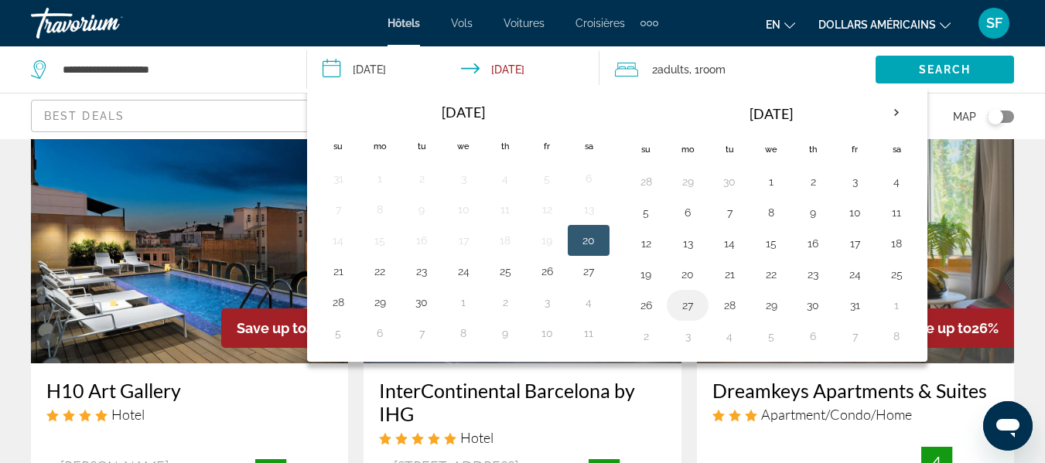
click at [688, 307] on button "27" at bounding box center [687, 306] width 25 height 22
click at [896, 115] on th "Next month" at bounding box center [897, 113] width 42 height 34
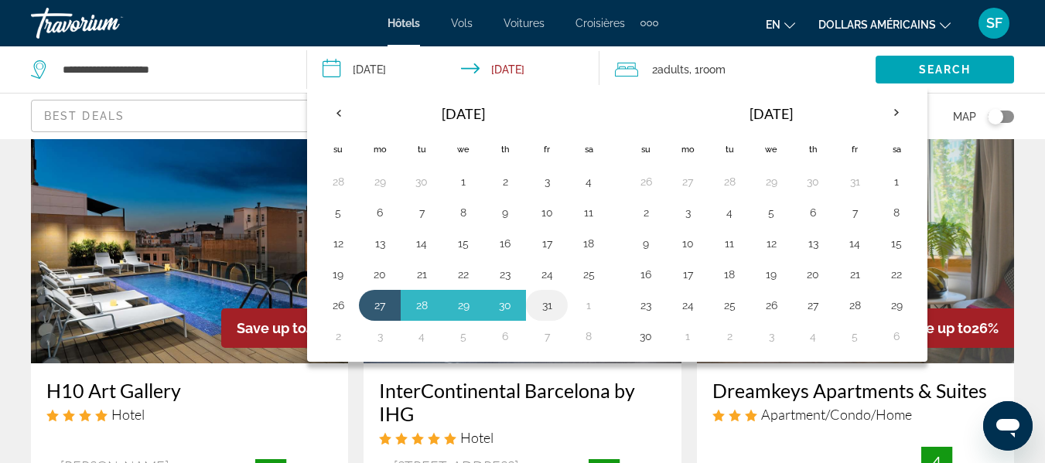
click at [545, 306] on button "31" at bounding box center [546, 306] width 25 height 22
type input "**********"
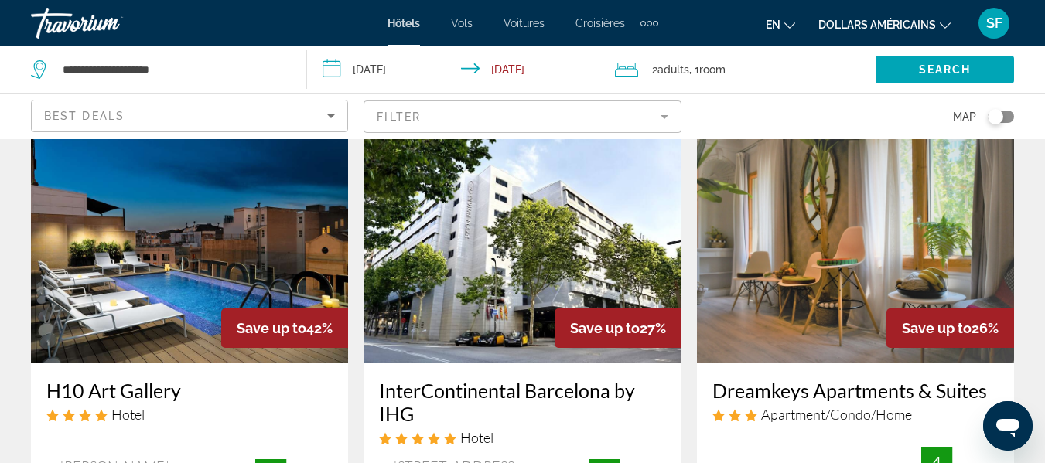
click at [726, 61] on span ", 1 Room rooms" at bounding box center [707, 70] width 36 height 22
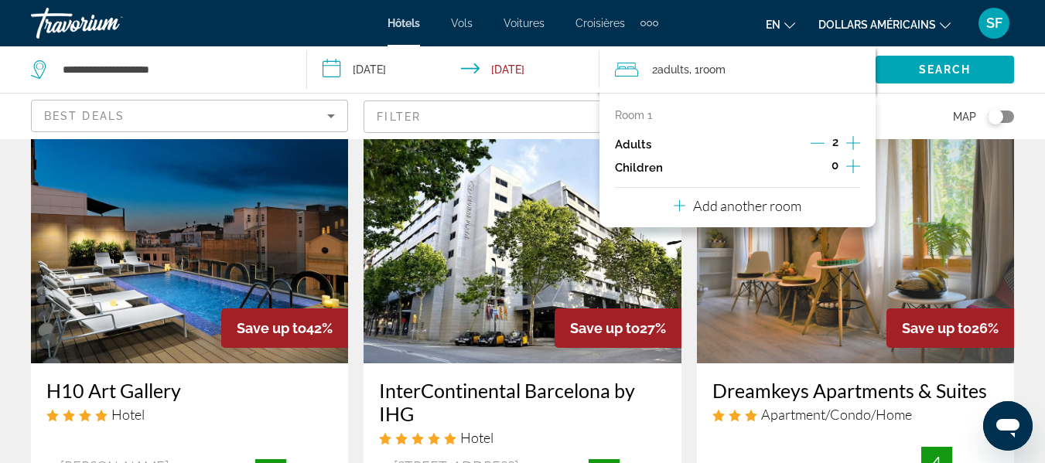
click at [852, 169] on icon "Increment children" at bounding box center [853, 166] width 14 height 19
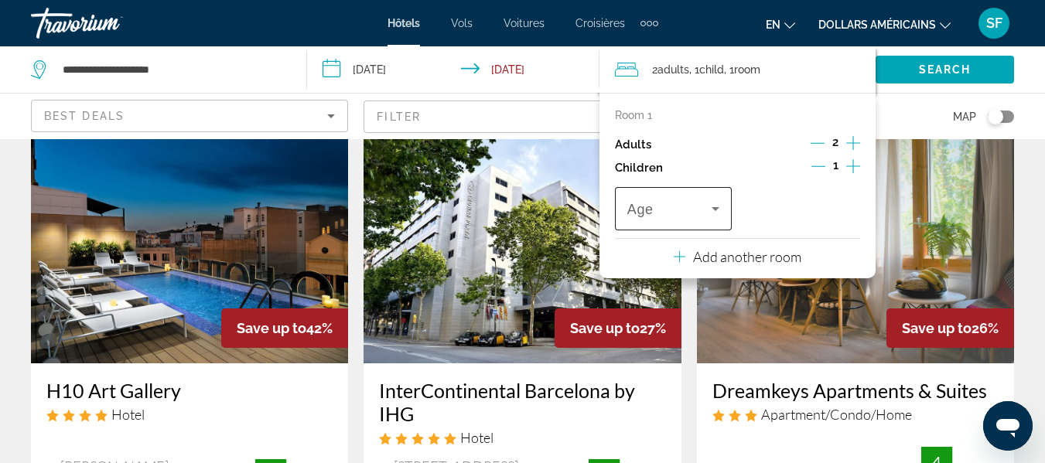
click at [715, 207] on icon "Travelers: 2 adults, 1 child" at bounding box center [715, 209] width 19 height 19
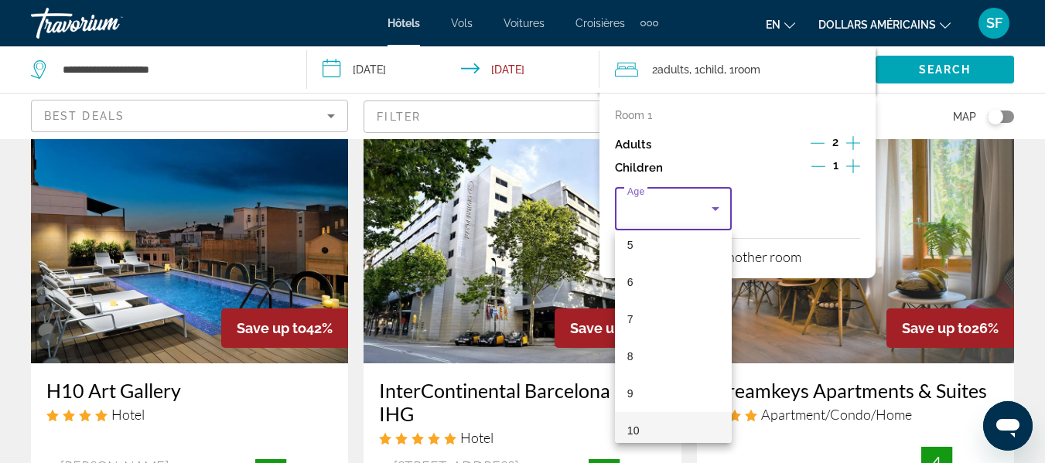
scroll to position [232, 0]
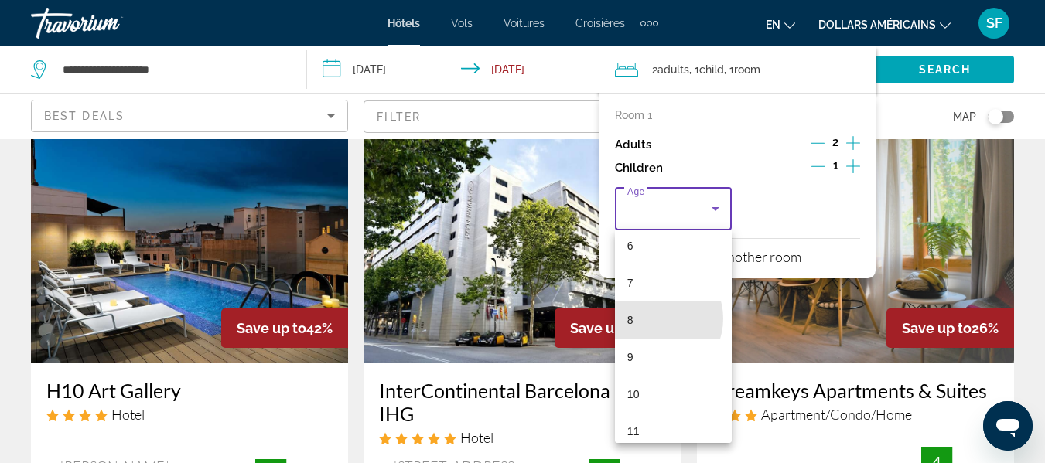
click at [654, 319] on mat-option "8" at bounding box center [673, 320] width 117 height 37
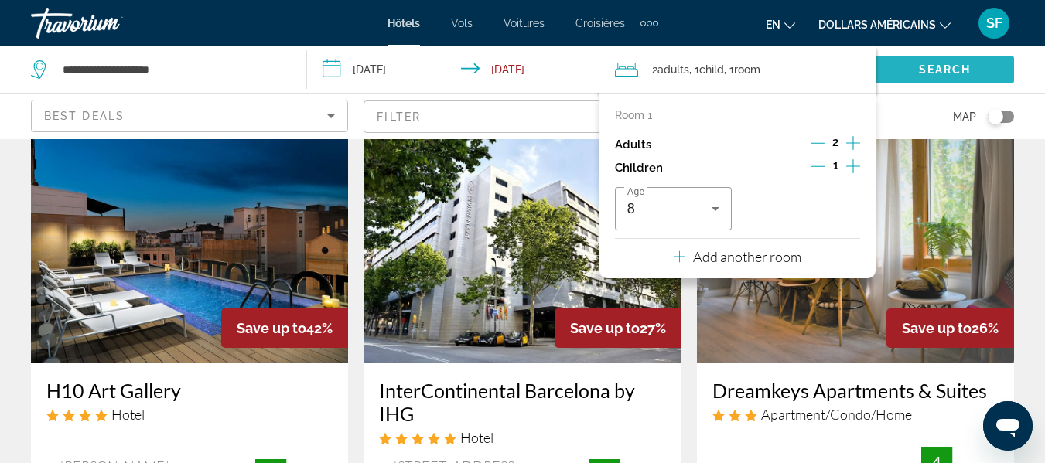
click at [932, 73] on span "Search" at bounding box center [945, 69] width 53 height 12
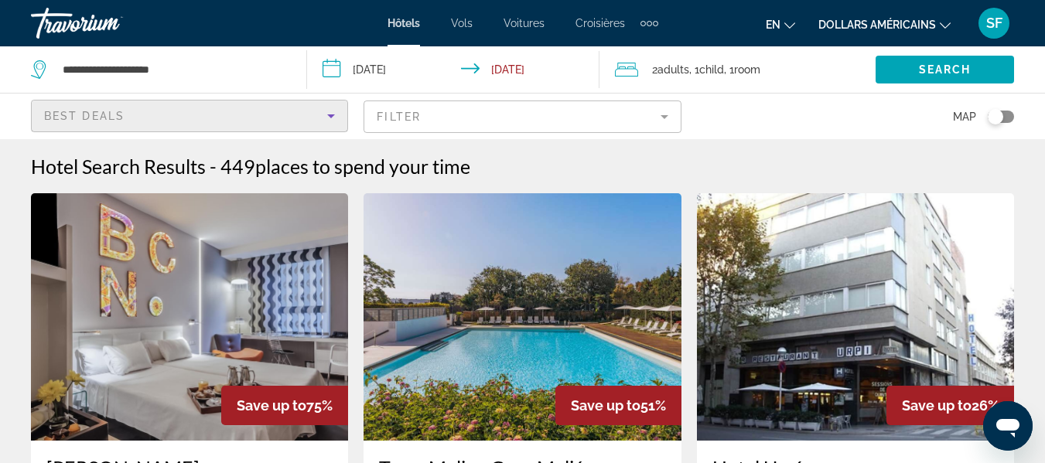
click at [330, 114] on icon "Sort by" at bounding box center [331, 116] width 19 height 19
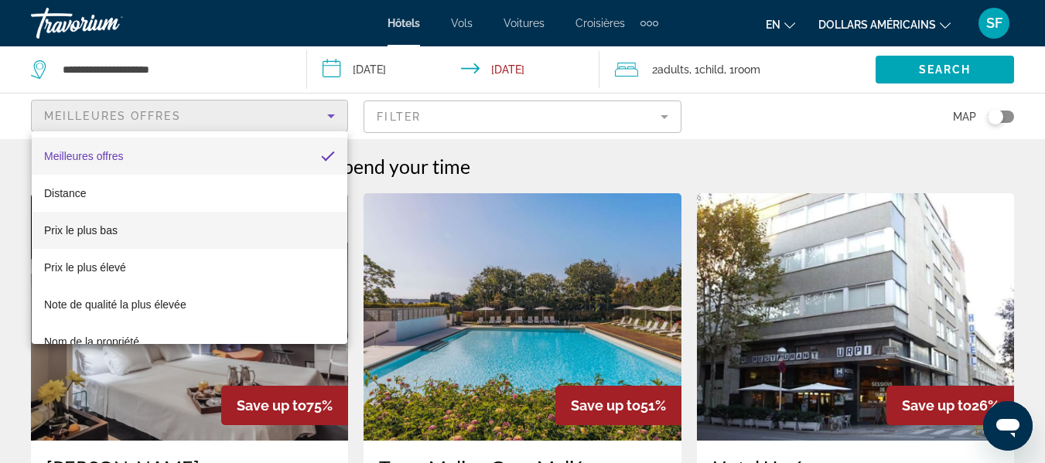
click at [125, 227] on mat-option "Prix ​​le plus bas" at bounding box center [190, 230] width 316 height 37
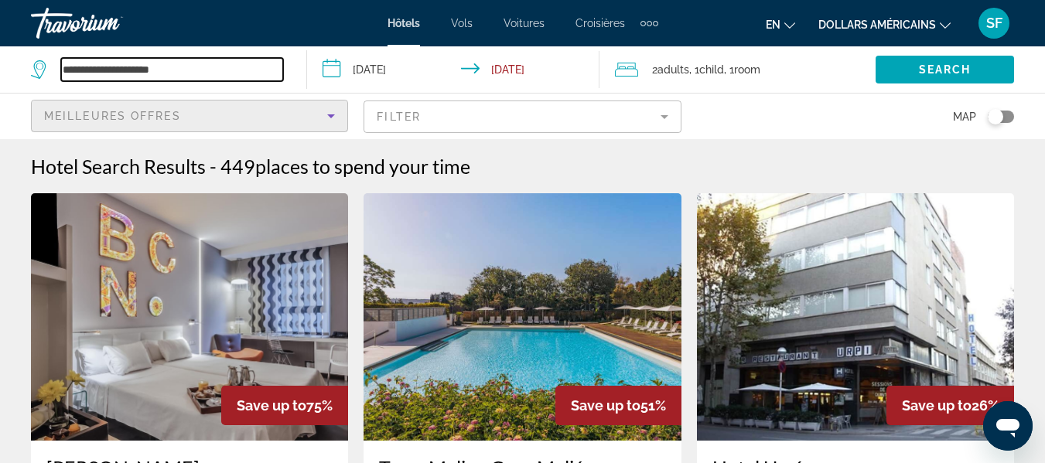
click at [73, 67] on input "**********" at bounding box center [172, 69] width 222 height 23
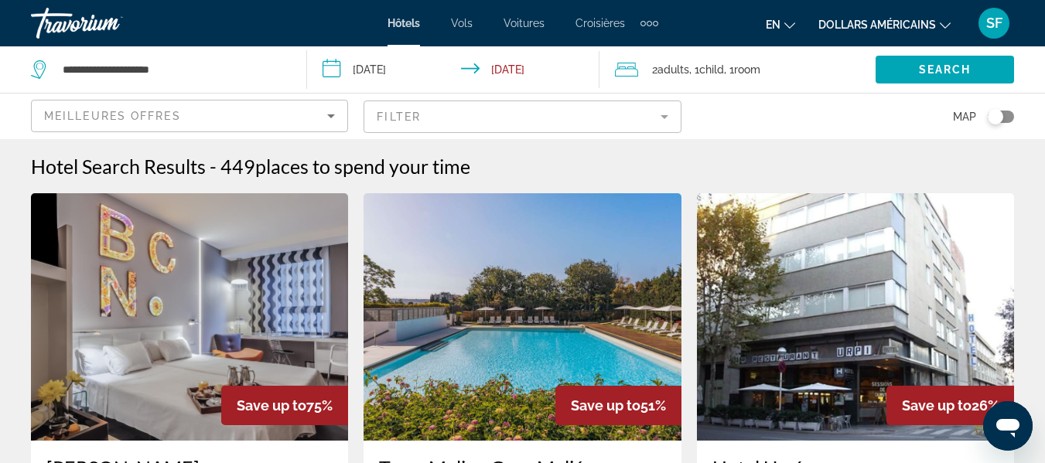
click at [37, 70] on icon "Search widget" at bounding box center [40, 69] width 19 height 19
click at [205, 73] on input "**********" at bounding box center [172, 69] width 222 height 23
drag, startPoint x: 251, startPoint y: 72, endPoint x: 0, endPoint y: 60, distance: 250.9
click at [0, 60] on app-destination-search "**********" at bounding box center [153, 69] width 307 height 46
click at [105, 70] on input "Search widget" at bounding box center [172, 69] width 222 height 23
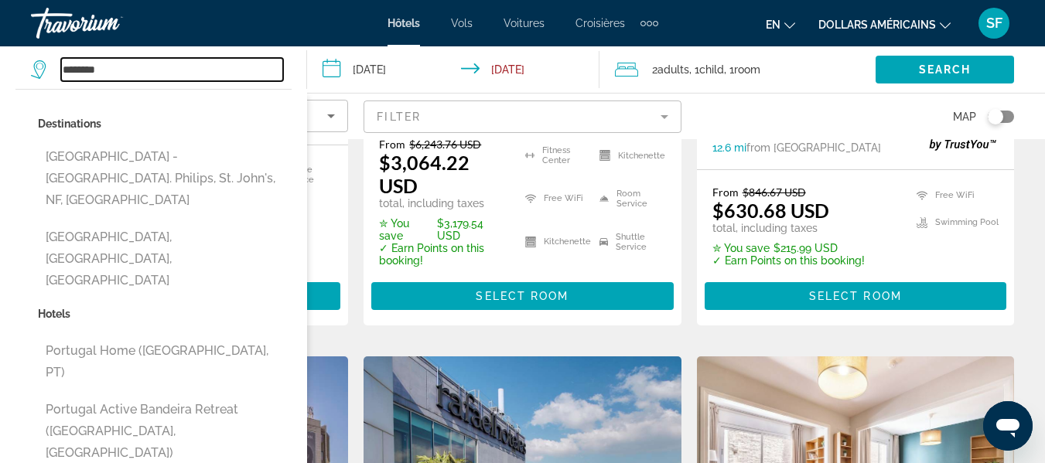
scroll to position [464, 0]
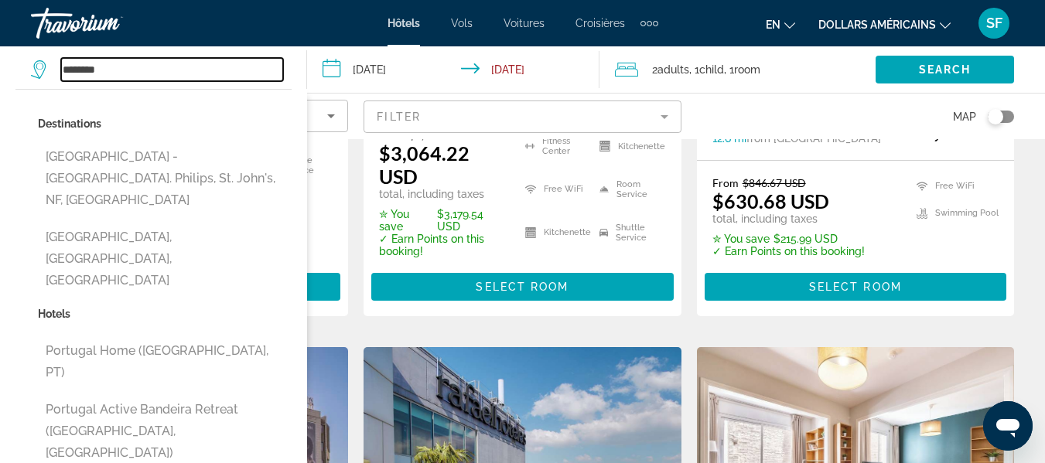
type input "********"
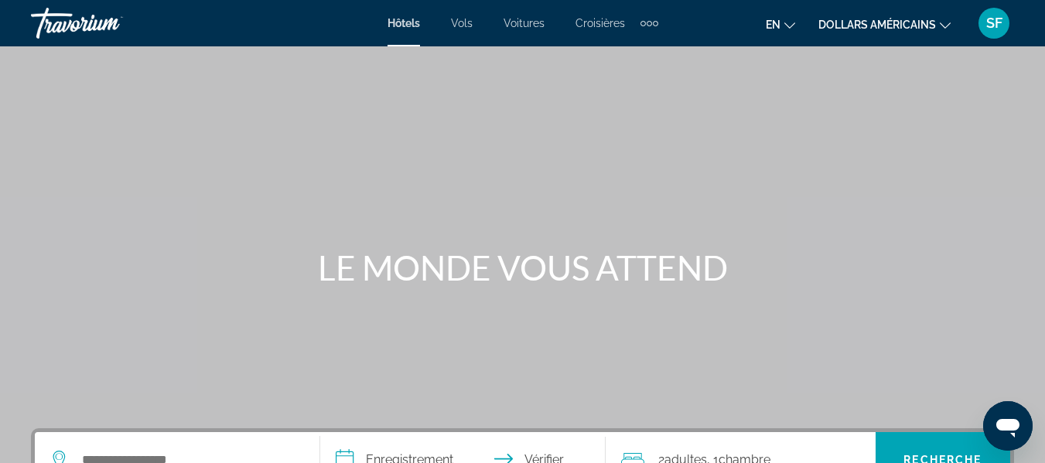
click at [650, 20] on div "Éléments de navigation supplémentaires" at bounding box center [649, 23] width 18 height 23
click at [497, 145] on div "Contenu principal" at bounding box center [522, 232] width 1045 height 464
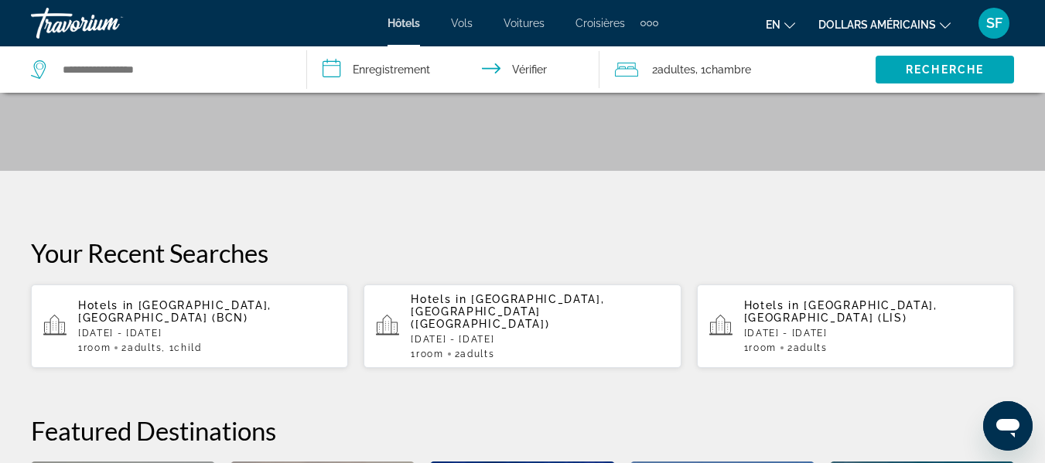
scroll to position [155, 0]
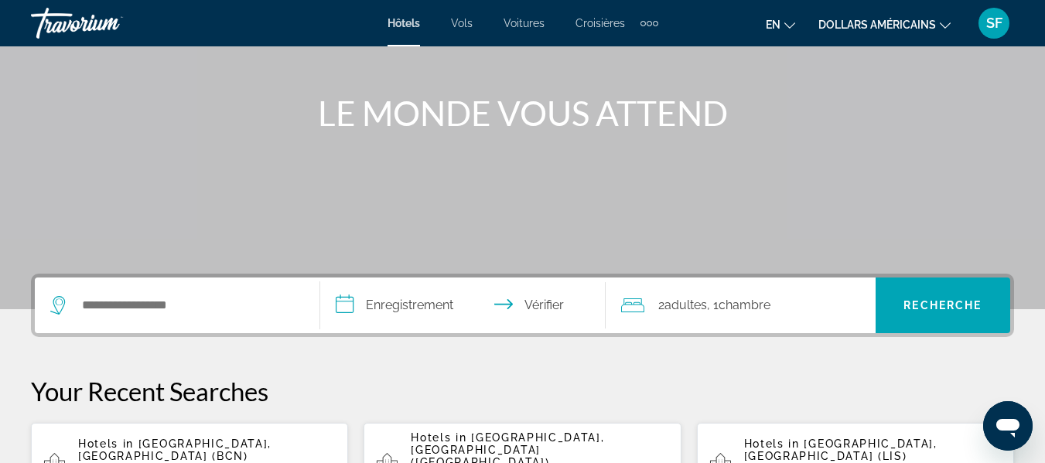
click at [61, 302] on icon "Widget de recherche" at bounding box center [59, 305] width 19 height 19
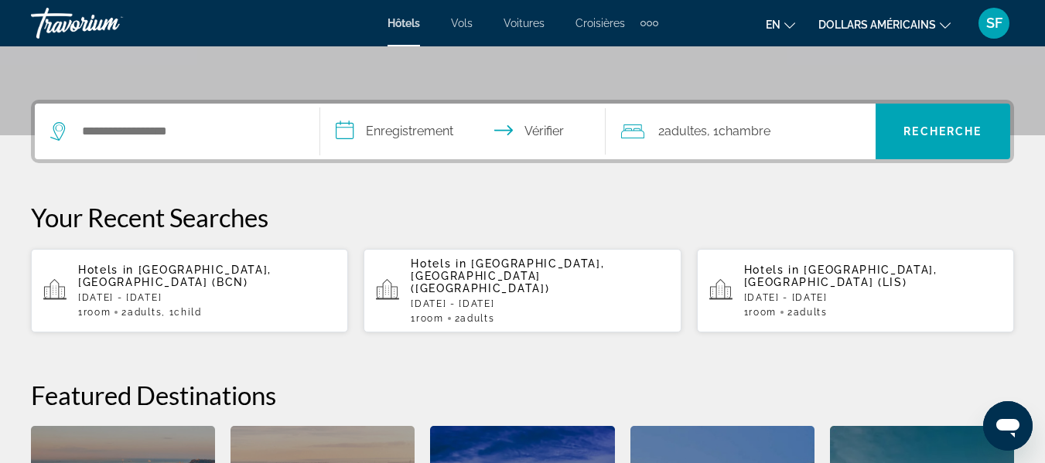
scroll to position [378, 0]
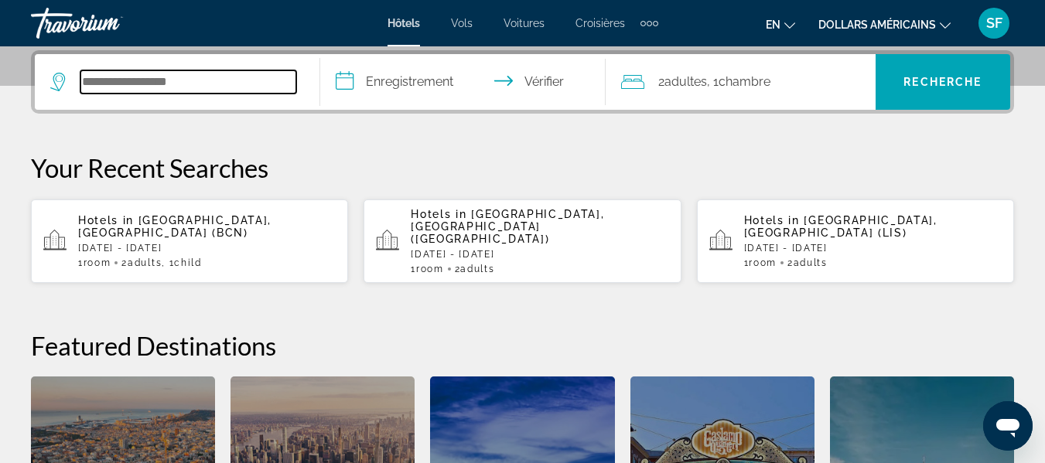
click at [133, 85] on input "Widget de recherche" at bounding box center [188, 81] width 216 height 23
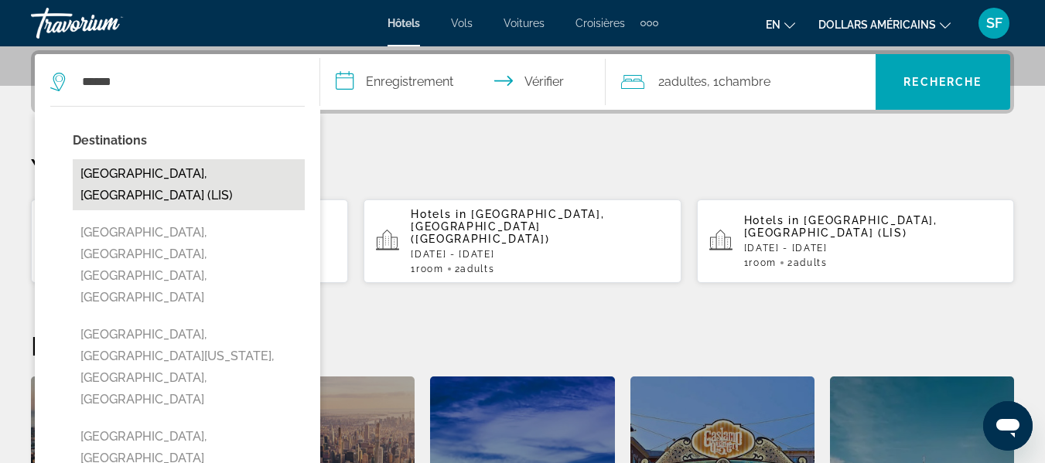
click at [123, 178] on button "[GEOGRAPHIC_DATA], [GEOGRAPHIC_DATA] (LIS)" at bounding box center [189, 184] width 232 height 51
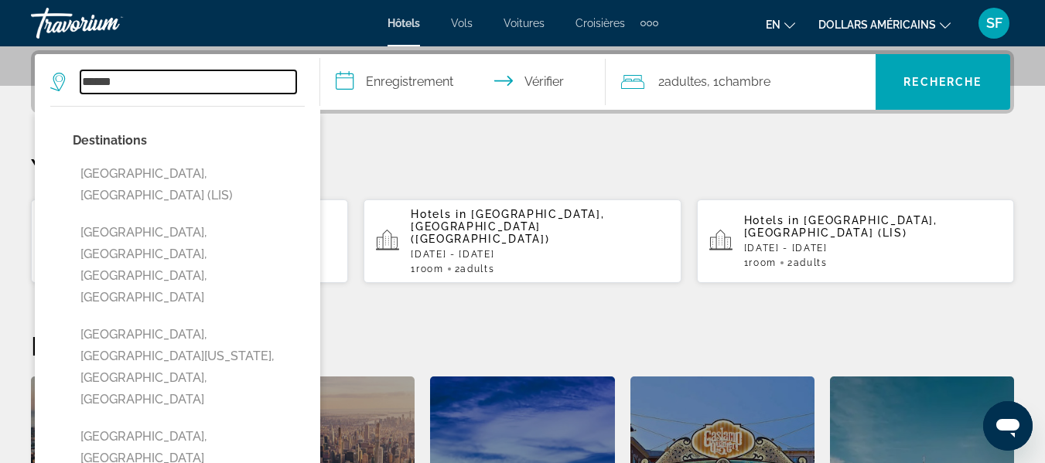
type input "**********"
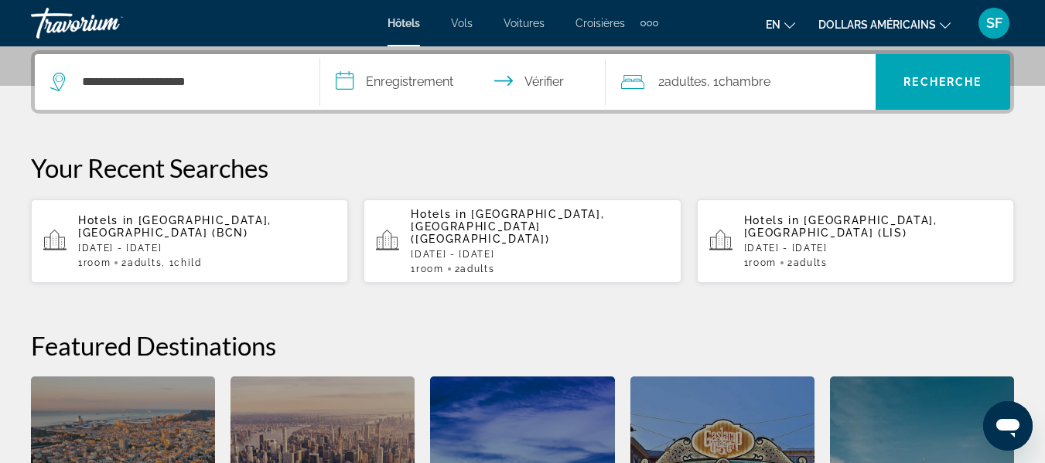
click at [345, 83] on input "**********" at bounding box center [466, 84] width 292 height 60
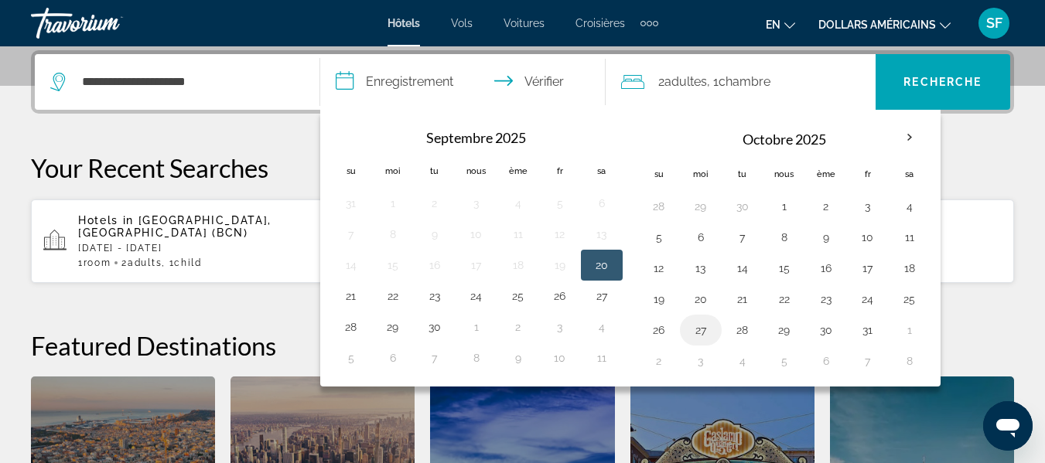
click at [699, 333] on button "27" at bounding box center [700, 330] width 25 height 22
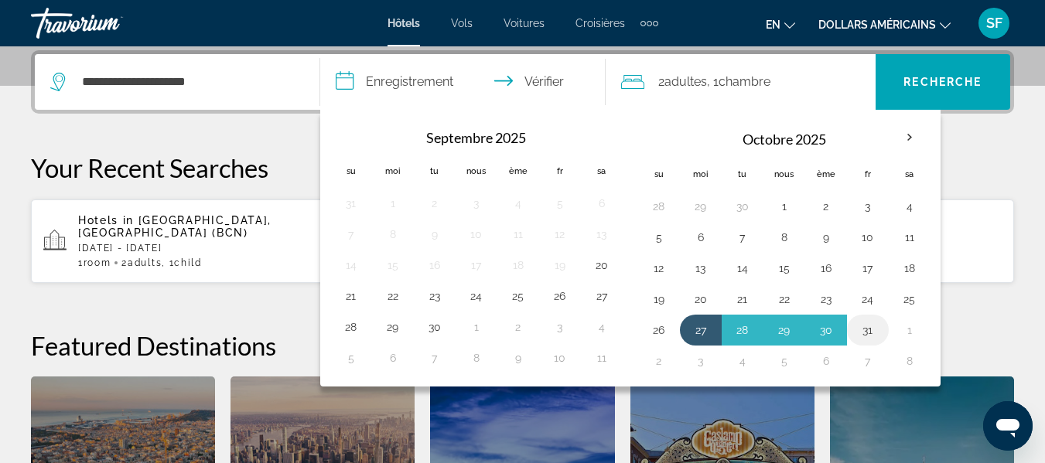
click at [867, 333] on button "31" at bounding box center [867, 330] width 25 height 22
type input "**********"
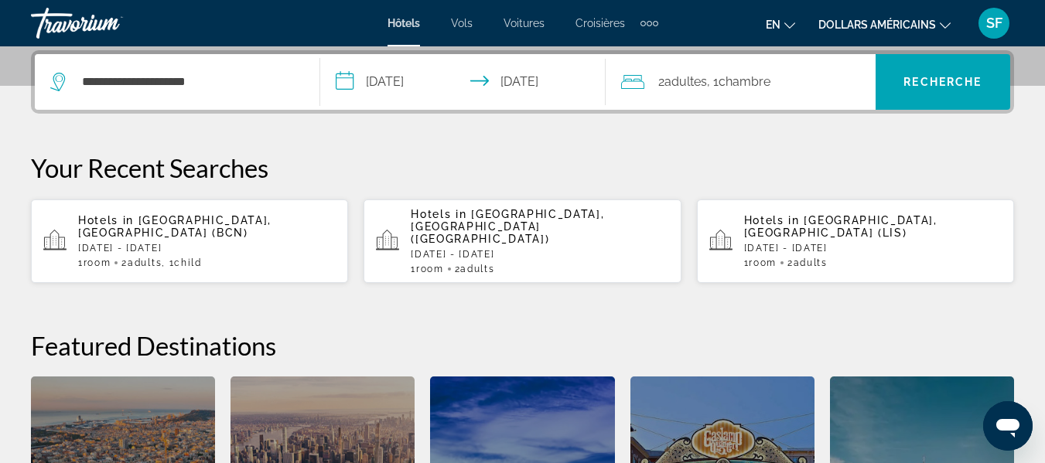
click at [624, 80] on icon "Voyageurs : 2 adultes, 0 enfants" at bounding box center [632, 82] width 23 height 19
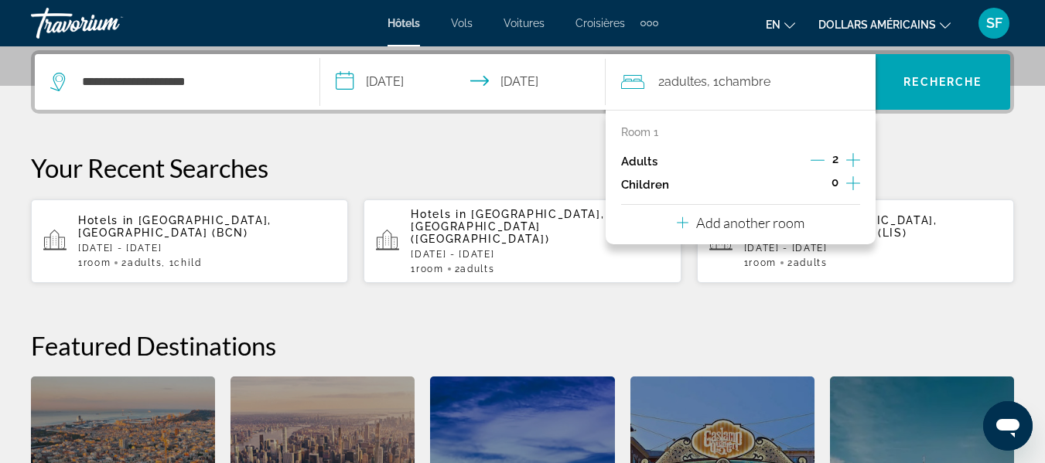
click at [851, 183] on icon "Increment children" at bounding box center [853, 183] width 14 height 19
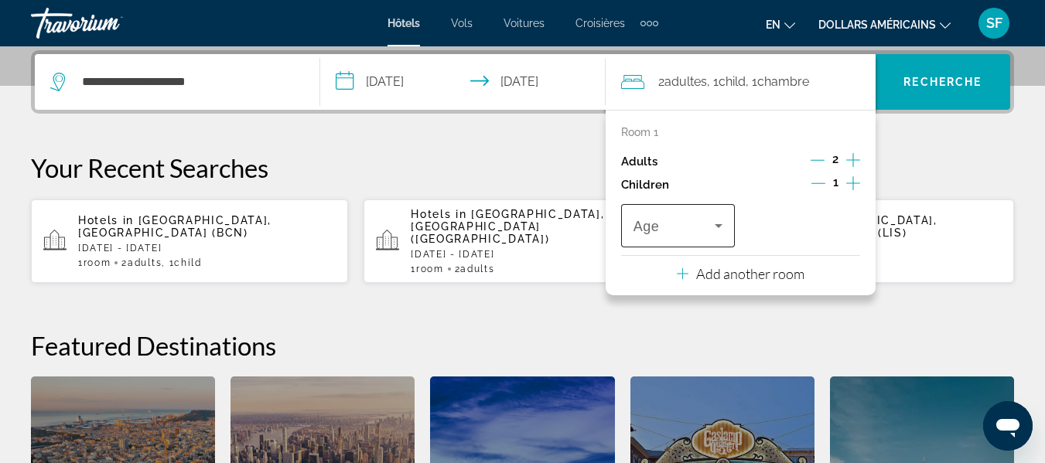
click at [715, 223] on icon "Travelers: 2 adults, 1 child" at bounding box center [718, 226] width 19 height 19
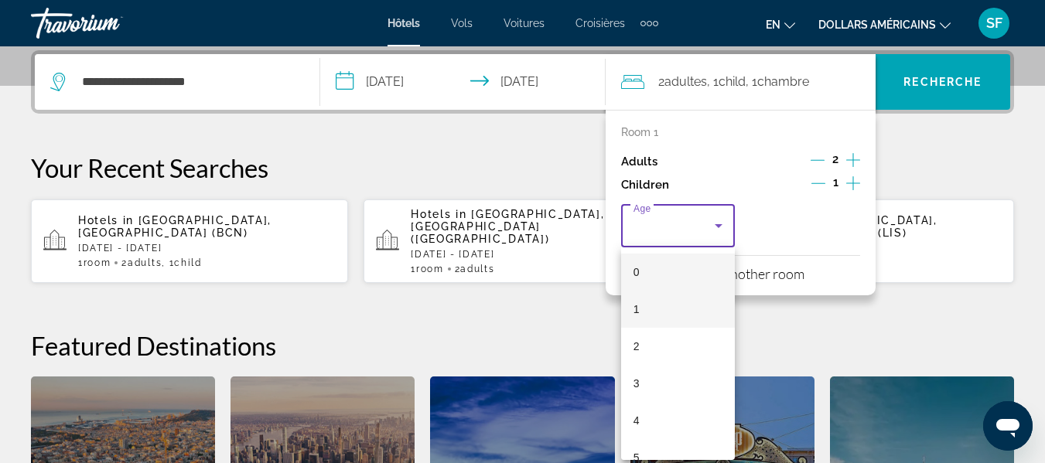
click at [680, 303] on mat-option "1" at bounding box center [678, 309] width 114 height 37
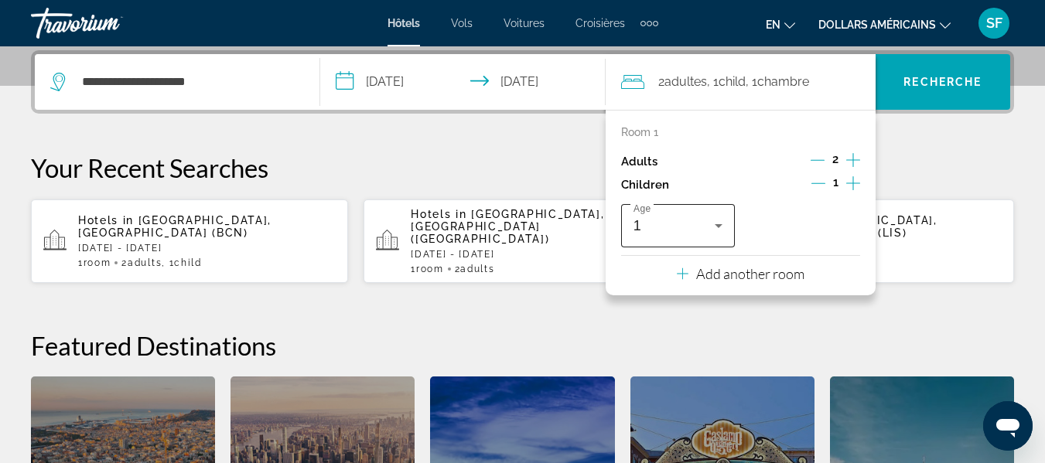
click at [724, 227] on icon "Travelers: 2 adults, 1 child" at bounding box center [718, 226] width 19 height 19
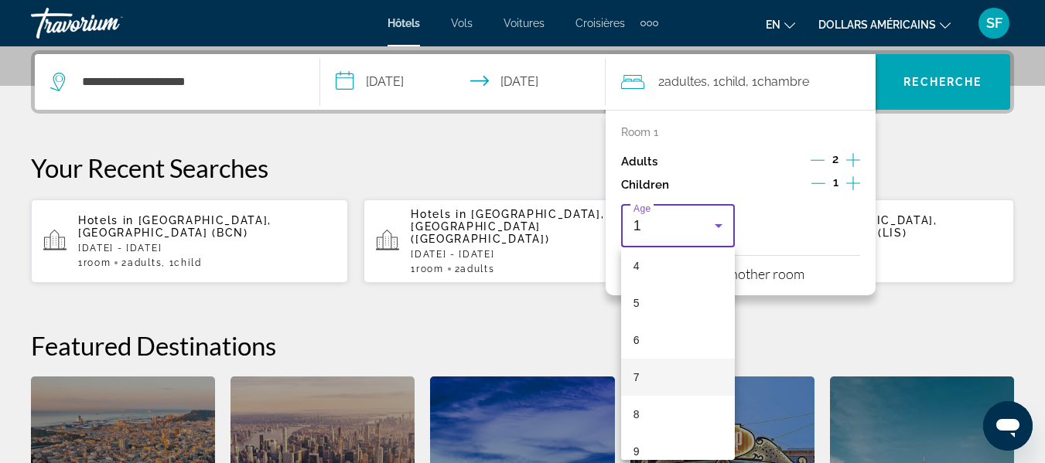
scroll to position [309, 0]
click at [649, 258] on mat-option "8" at bounding box center [678, 259] width 114 height 37
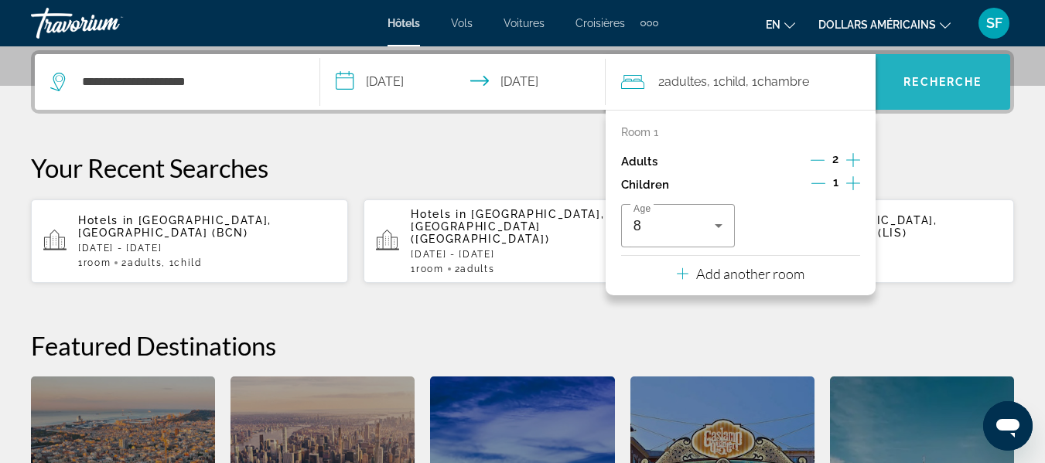
click at [927, 85] on font "Recherche" at bounding box center [942, 82] width 78 height 12
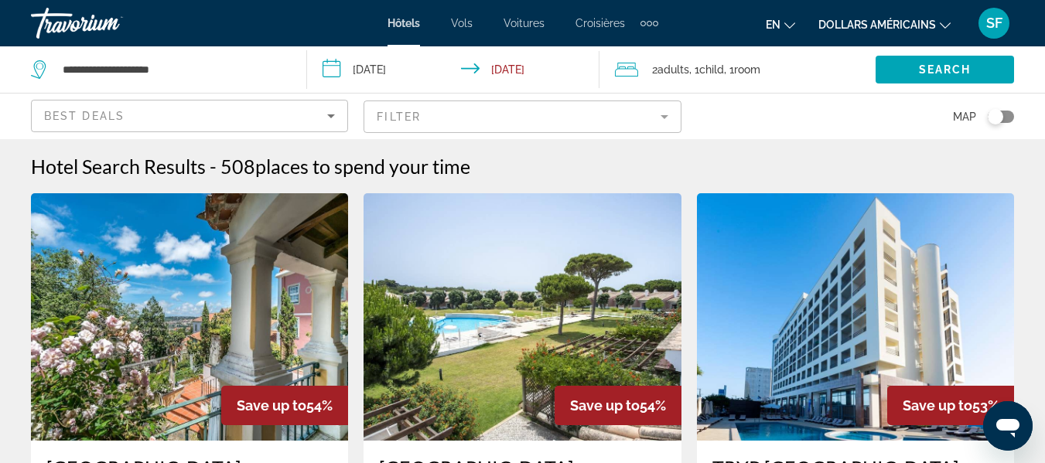
click at [332, 115] on icon "Sort by" at bounding box center [331, 116] width 8 height 4
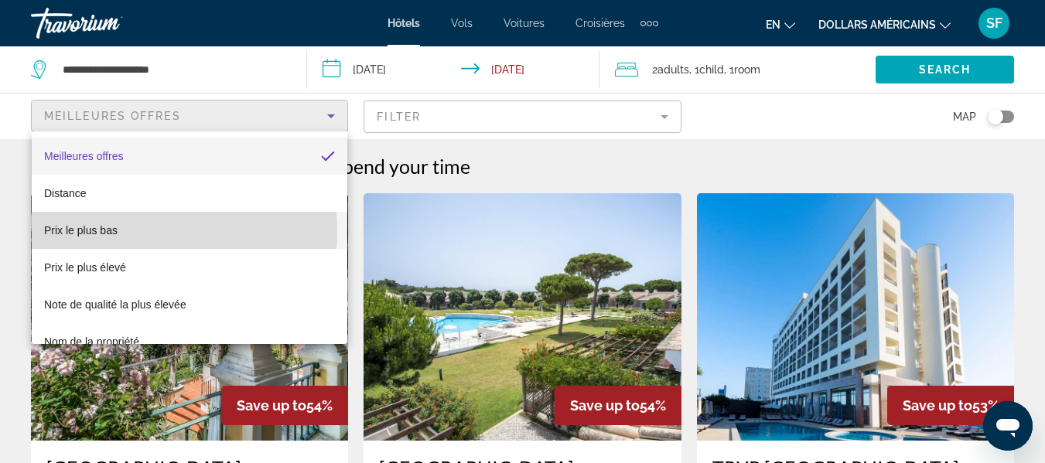
click at [119, 232] on mat-option "Prix ​​le plus bas" at bounding box center [190, 230] width 316 height 37
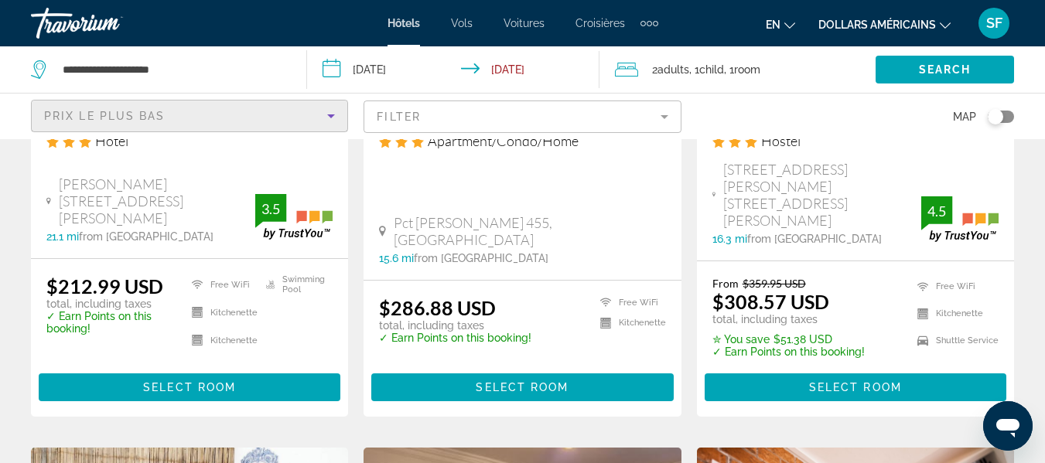
scroll to position [387, 0]
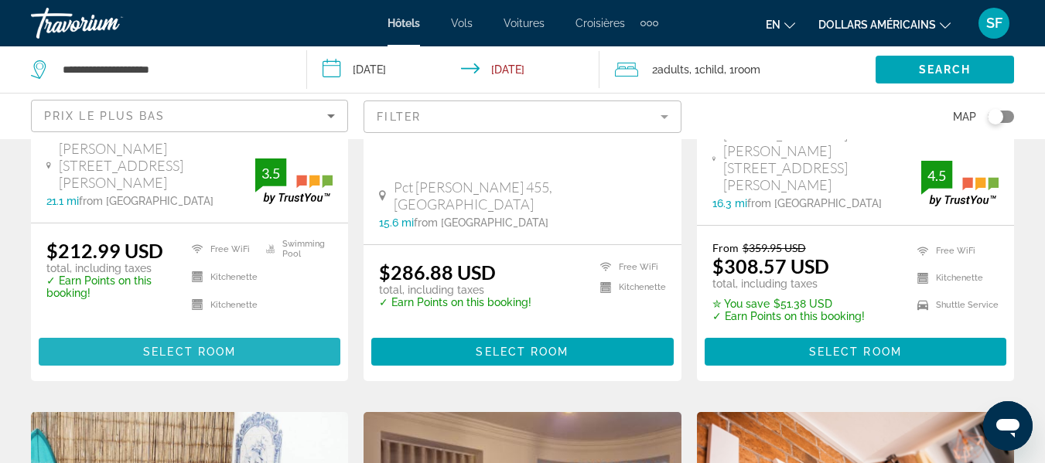
click at [176, 359] on span "Contenu principal" at bounding box center [190, 351] width 302 height 37
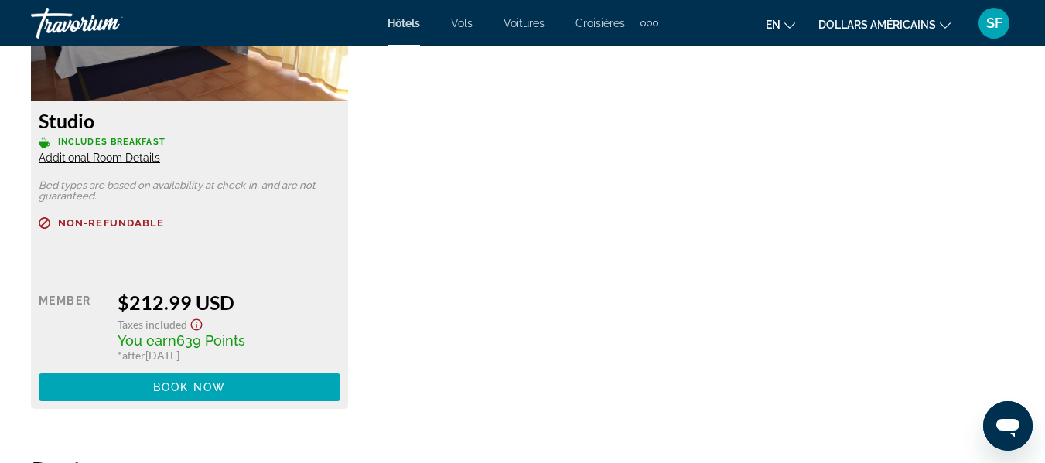
scroll to position [2398, 0]
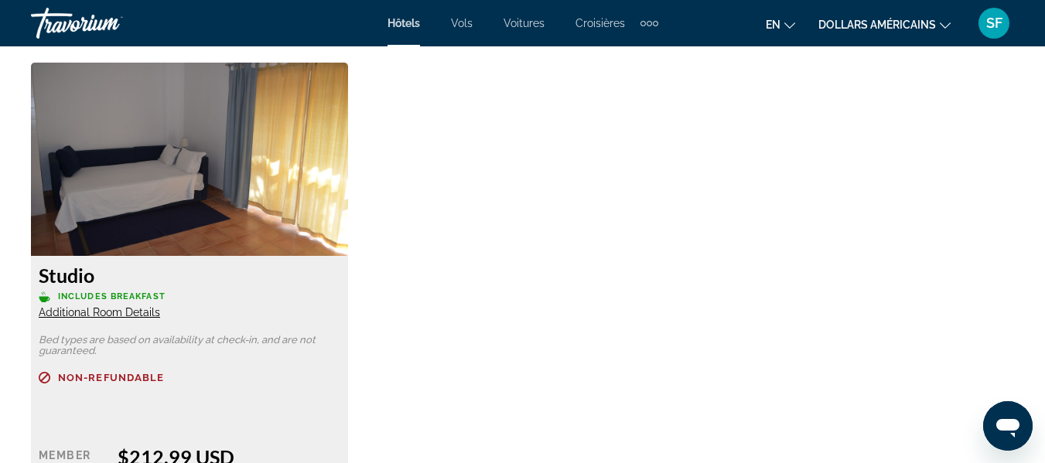
click at [95, 317] on span "Additional Room Details" at bounding box center [99, 312] width 121 height 12
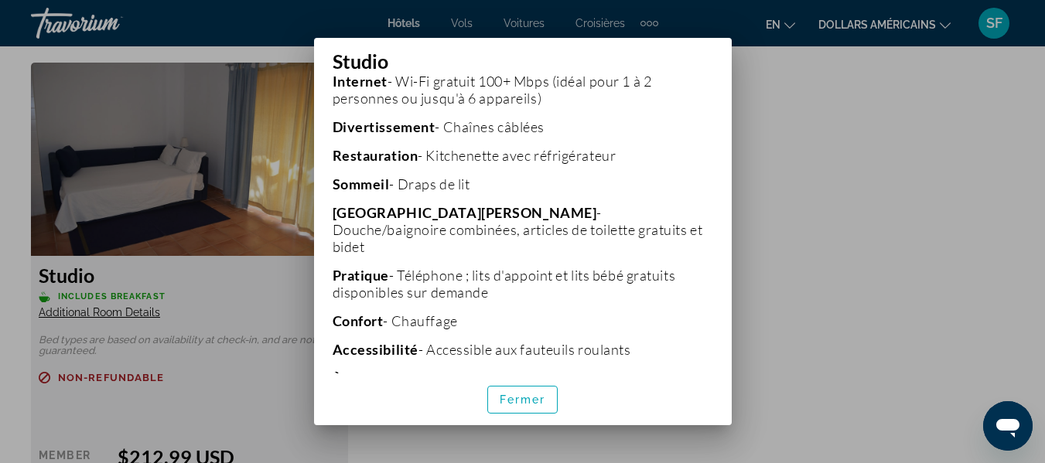
scroll to position [431, 0]
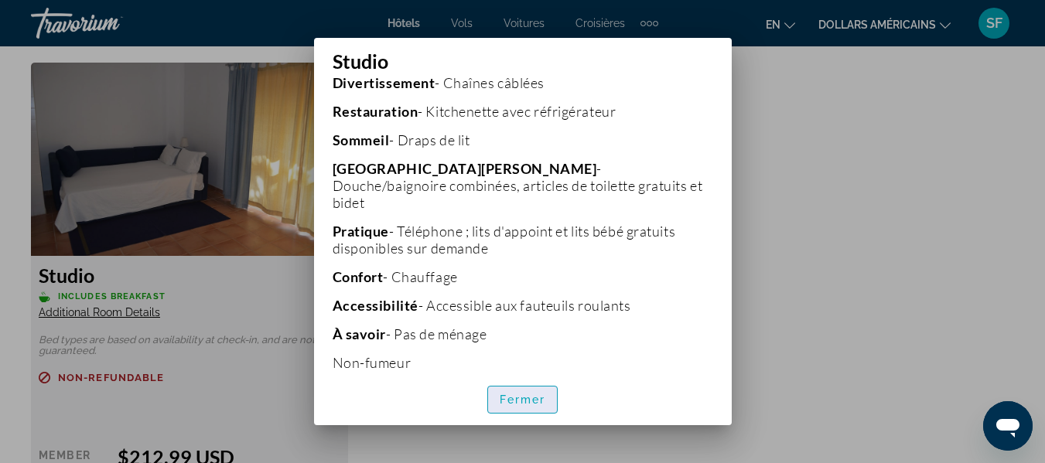
click at [533, 406] on font "Fermer" at bounding box center [523, 400] width 46 height 12
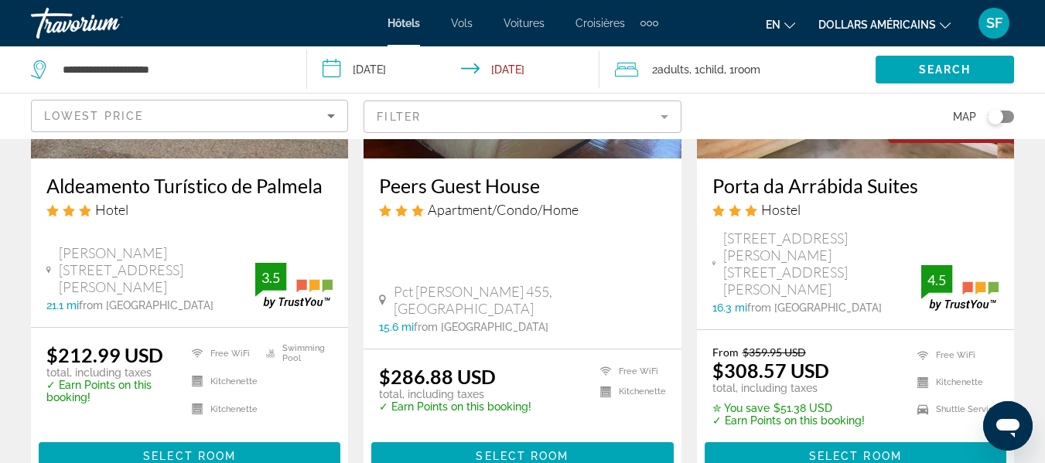
scroll to position [309, 0]
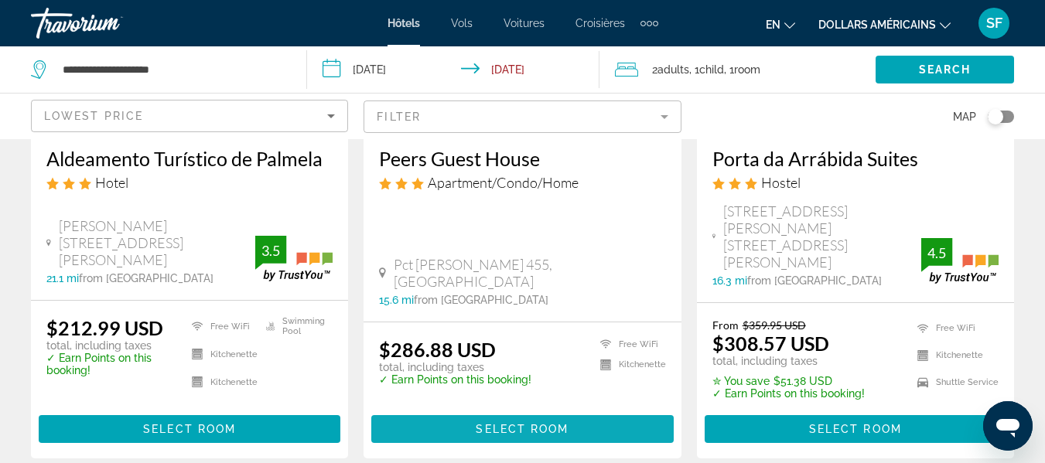
click at [543, 426] on span "Select Room" at bounding box center [522, 429] width 93 height 12
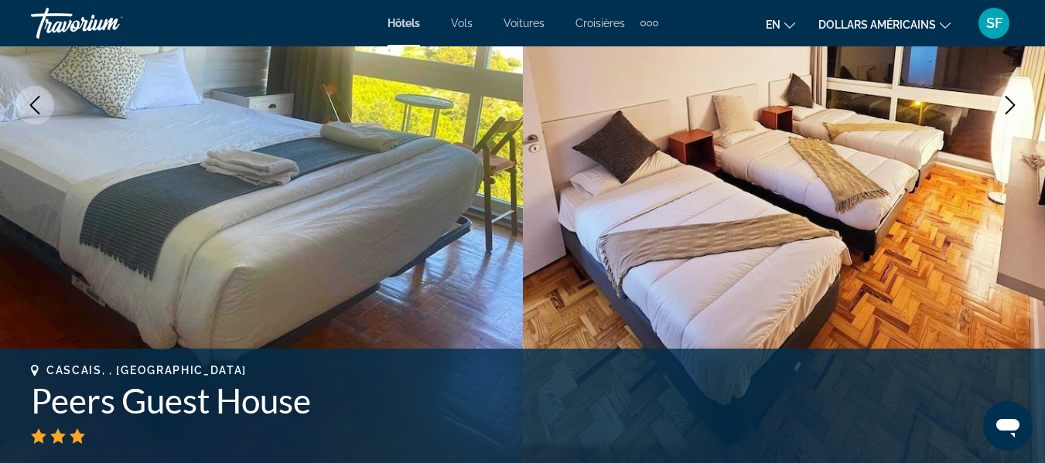
scroll to position [309, 0]
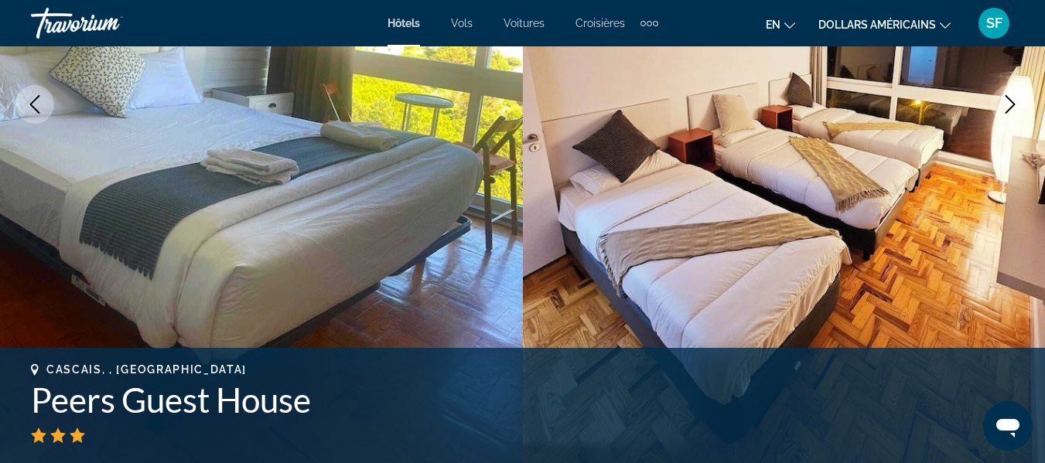
click at [1013, 101] on icon "Next image" at bounding box center [1010, 104] width 19 height 19
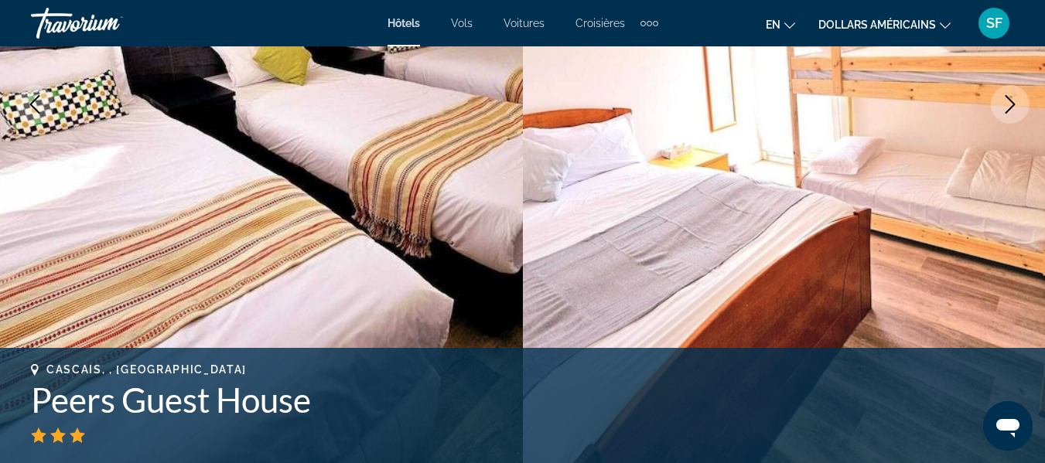
click at [1013, 101] on icon "Next image" at bounding box center [1010, 104] width 19 height 19
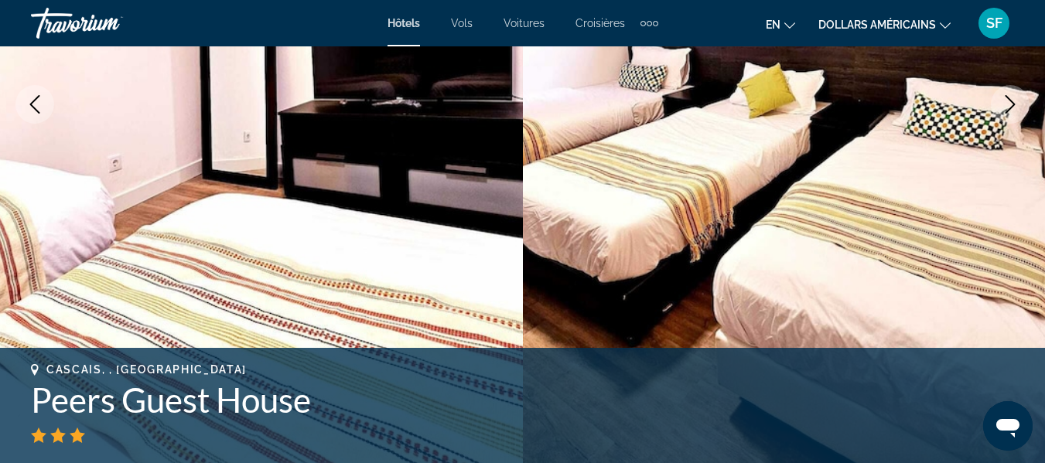
click at [1013, 101] on icon "Next image" at bounding box center [1010, 104] width 19 height 19
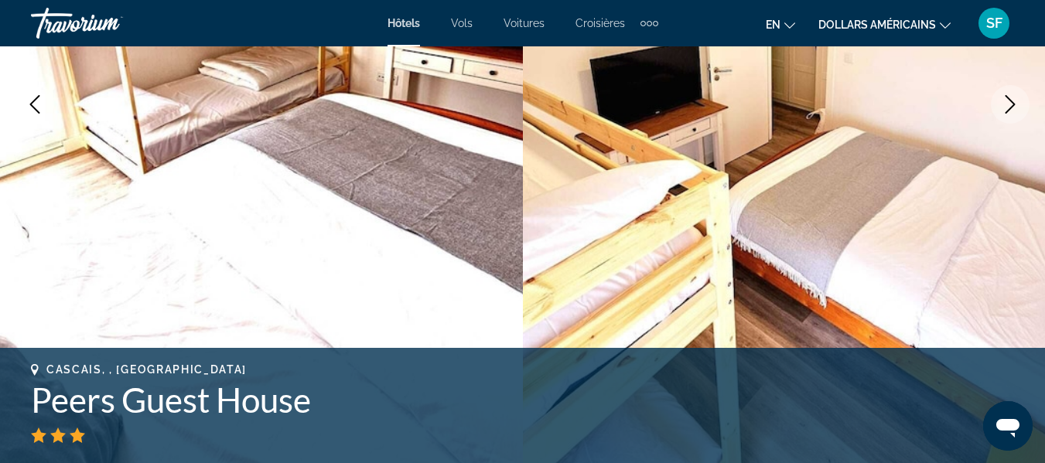
click at [1013, 101] on icon "Next image" at bounding box center [1010, 104] width 19 height 19
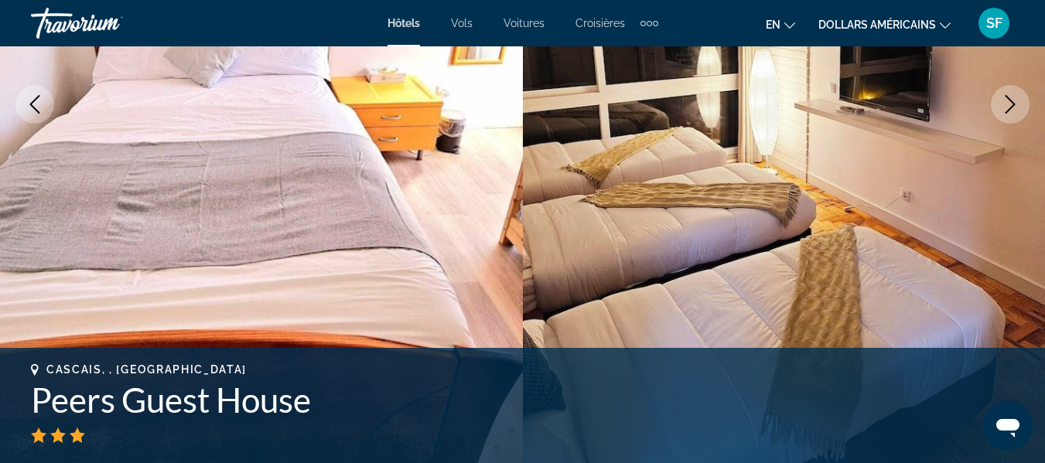
click at [1013, 101] on icon "Next image" at bounding box center [1010, 104] width 19 height 19
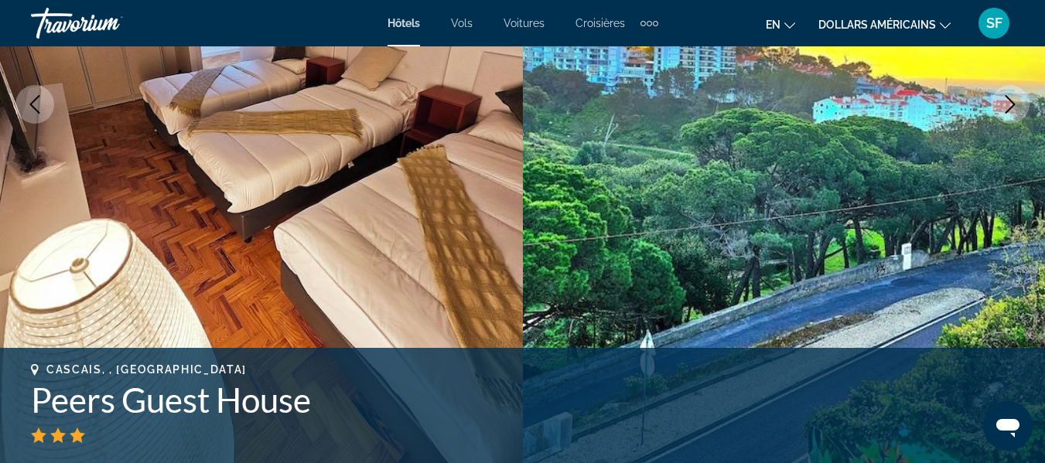
click at [1013, 101] on icon "Next image" at bounding box center [1010, 104] width 19 height 19
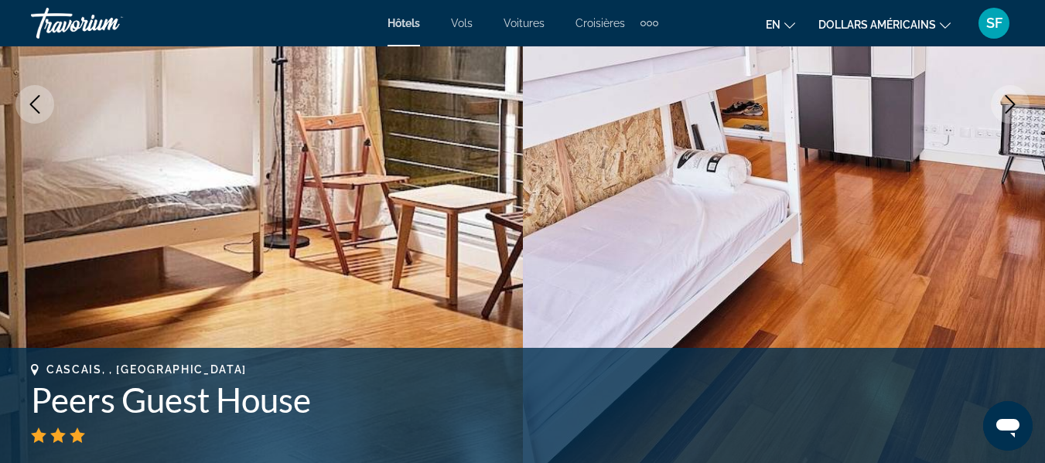
click at [28, 101] on icon "Previous image" at bounding box center [35, 104] width 19 height 19
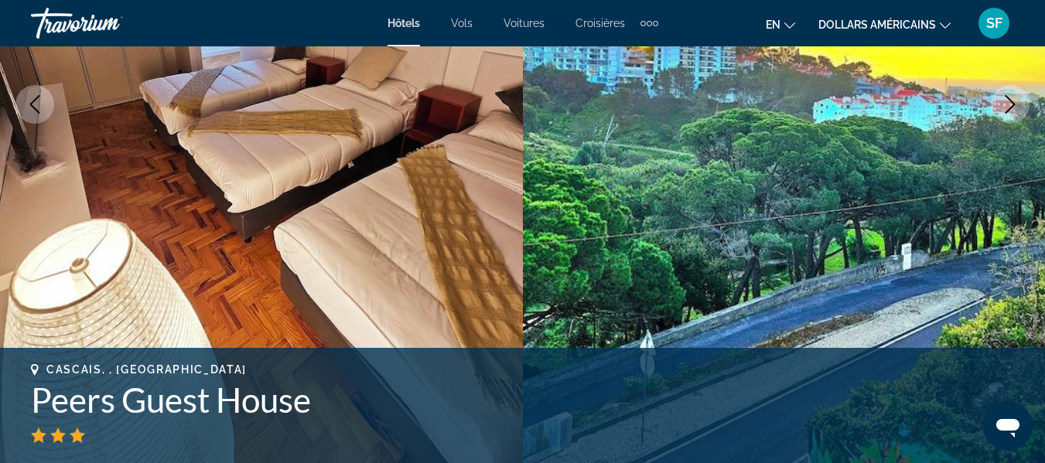
click at [1006, 104] on icon "Next image" at bounding box center [1010, 104] width 19 height 19
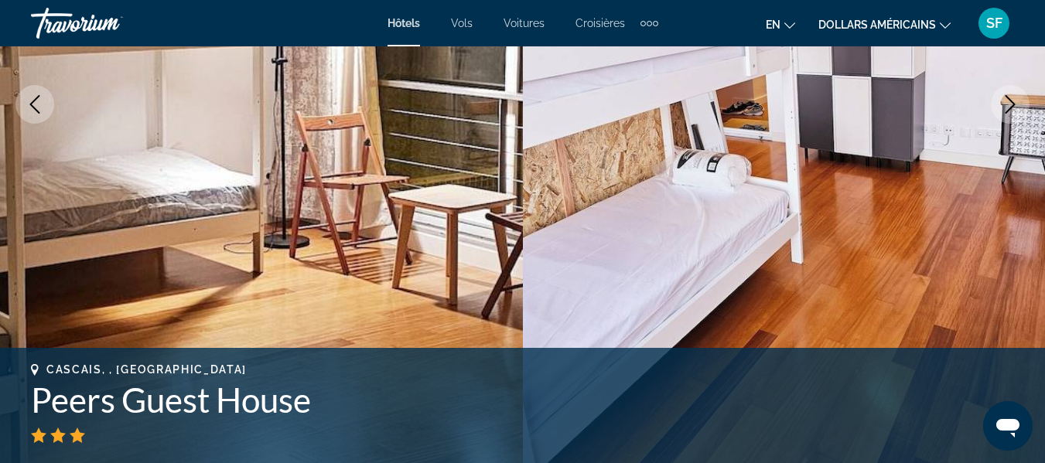
click at [997, 108] on button "Next image" at bounding box center [1010, 104] width 39 height 39
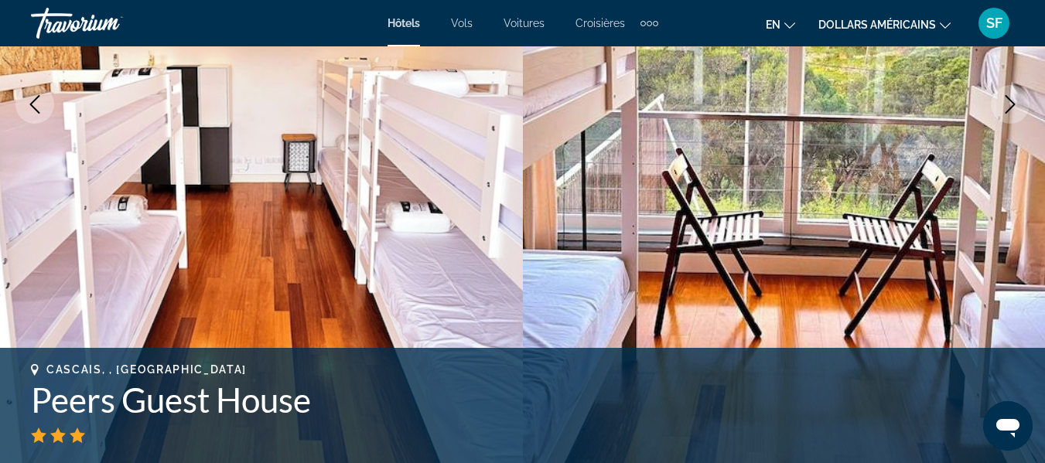
click at [997, 108] on button "Next image" at bounding box center [1010, 104] width 39 height 39
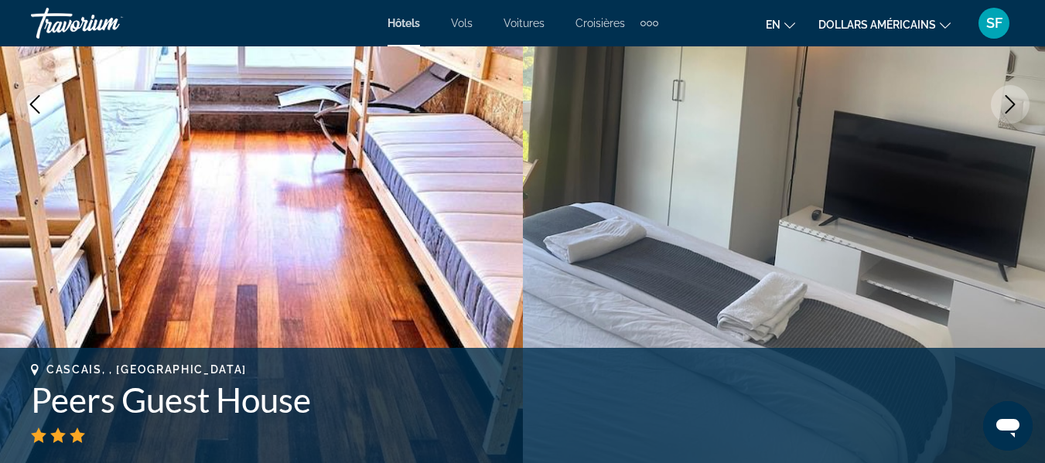
click at [997, 108] on button "Next image" at bounding box center [1010, 104] width 39 height 39
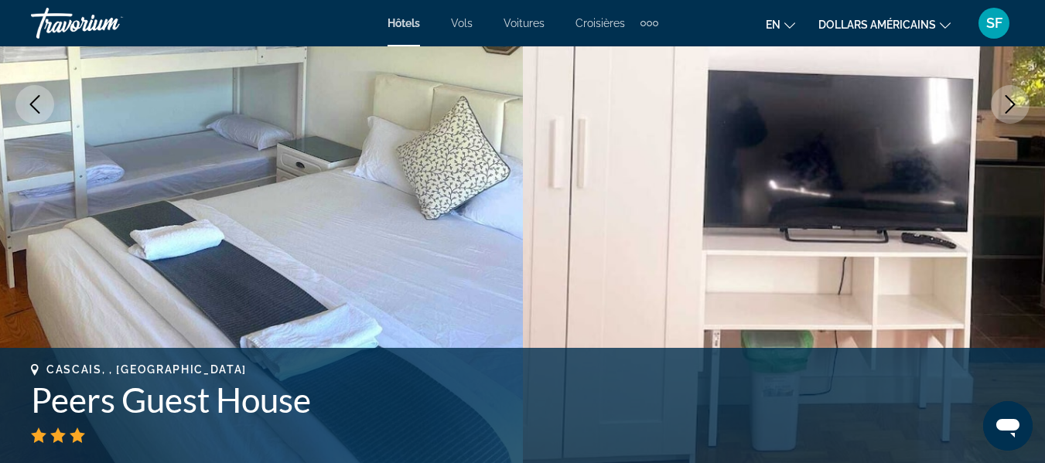
click at [997, 108] on button "Next image" at bounding box center [1010, 104] width 39 height 39
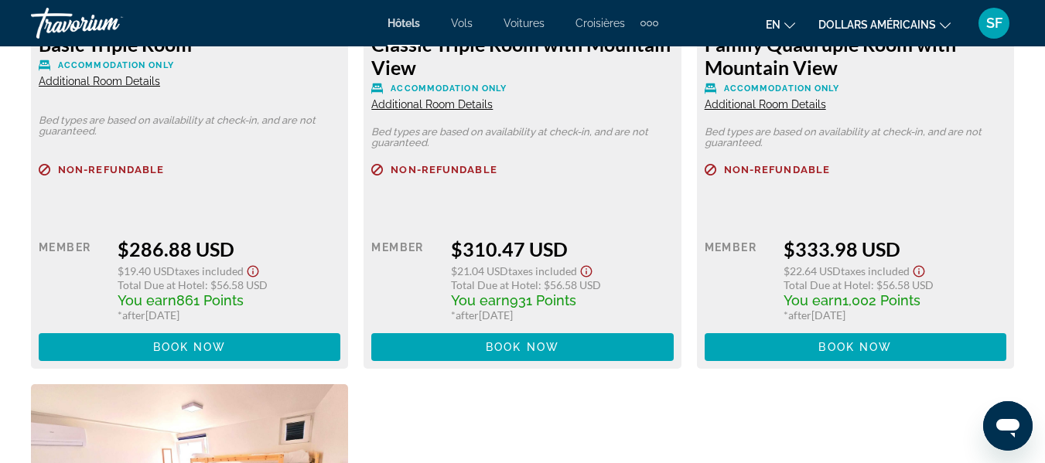
scroll to position [2630, 0]
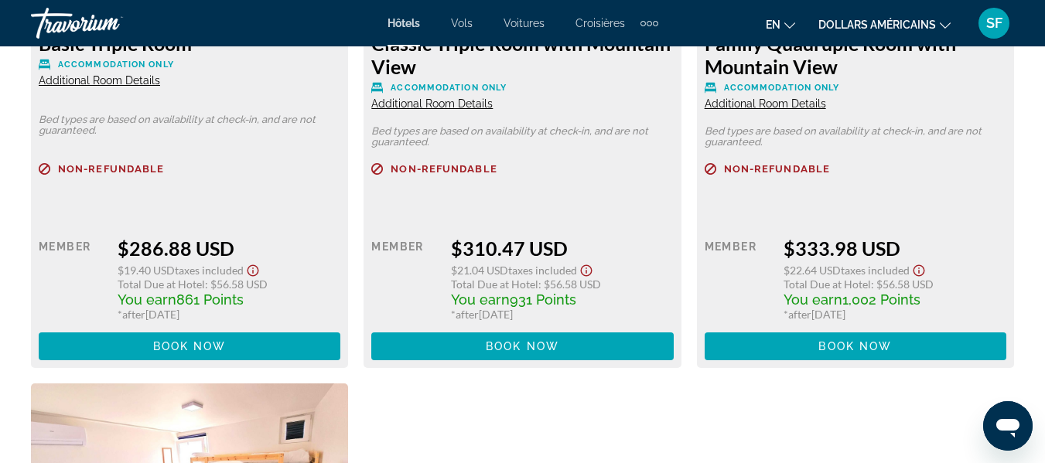
click at [121, 77] on span "Additional Room Details" at bounding box center [99, 80] width 121 height 12
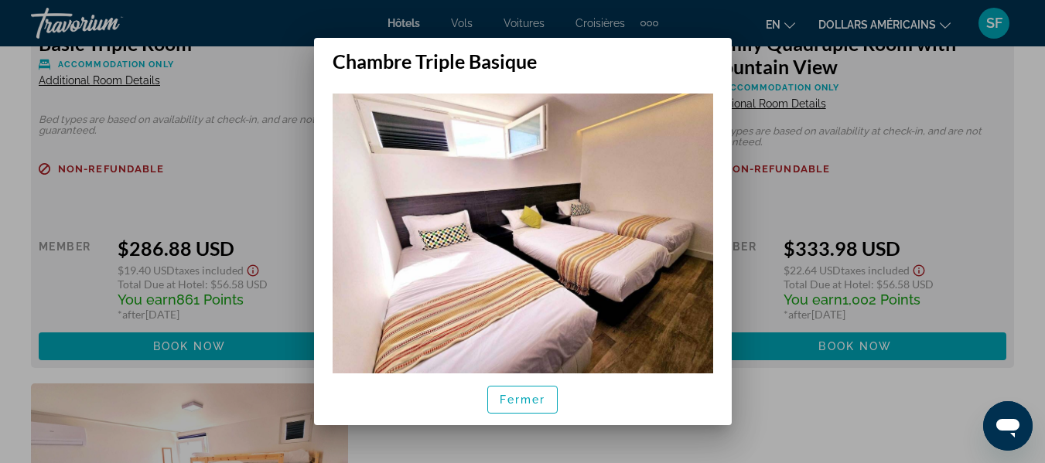
scroll to position [0, 0]
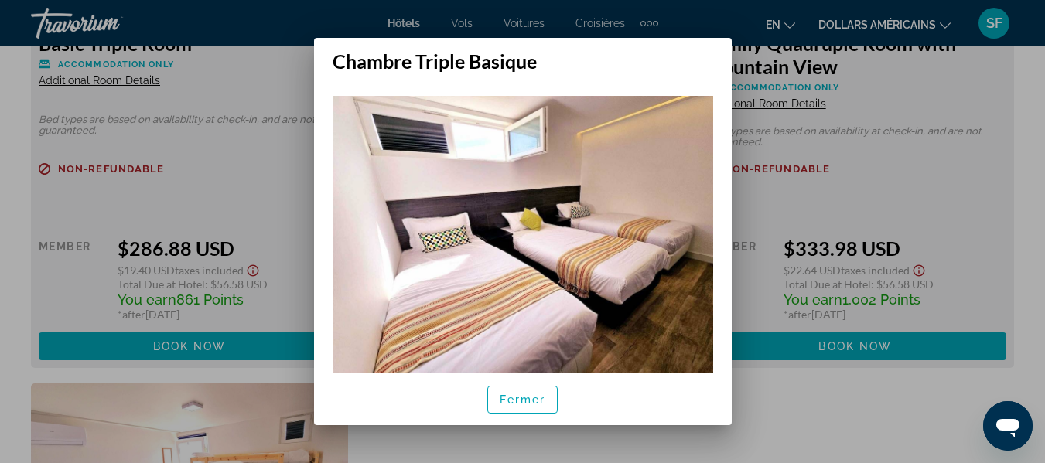
click at [142, 149] on div at bounding box center [522, 231] width 1045 height 463
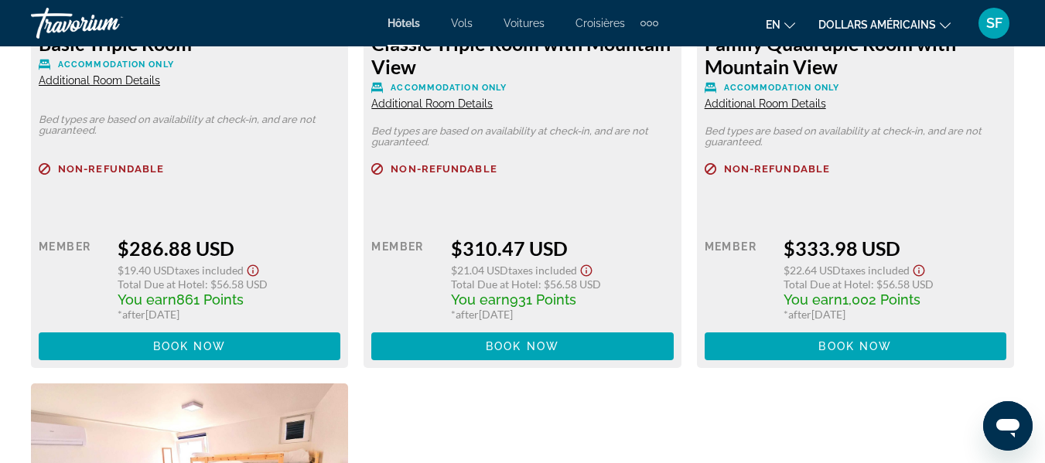
scroll to position [2630, 0]
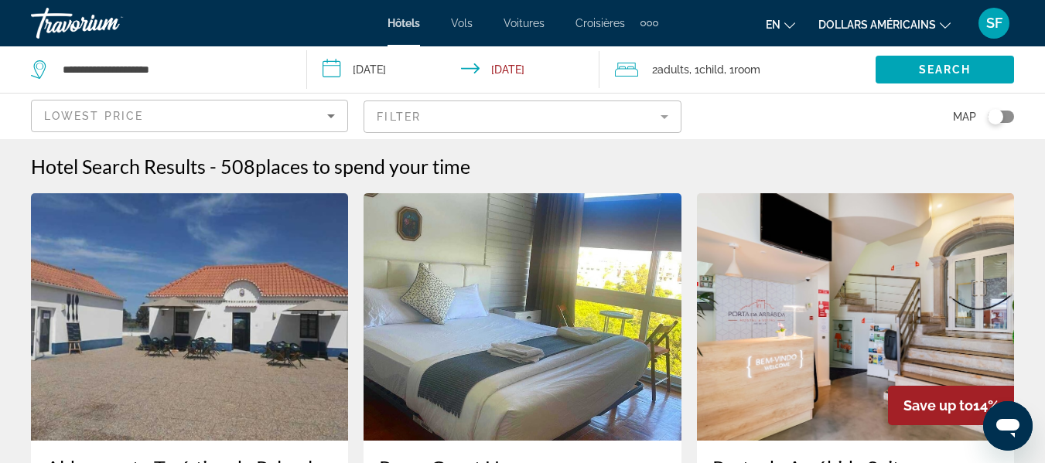
click at [999, 22] on font "SF" at bounding box center [994, 23] width 16 height 16
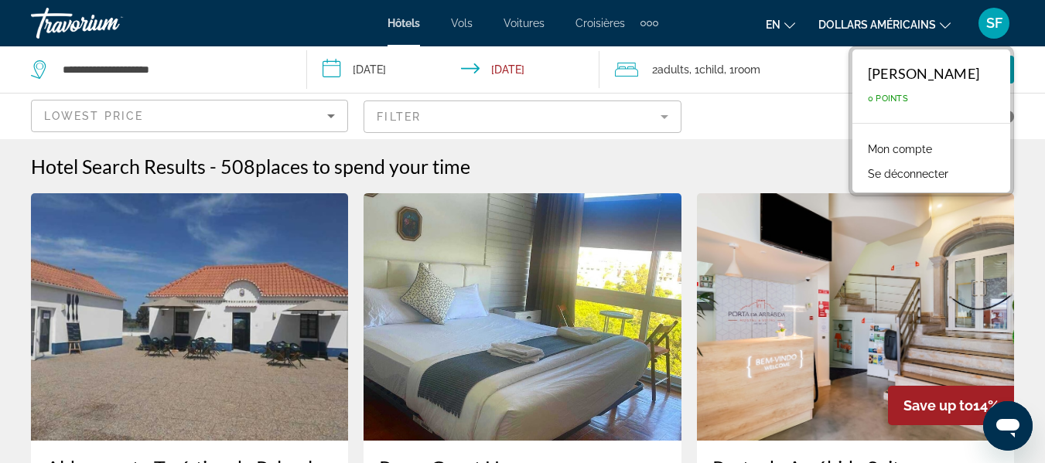
click at [897, 147] on font "Mon compte" at bounding box center [900, 149] width 64 height 12
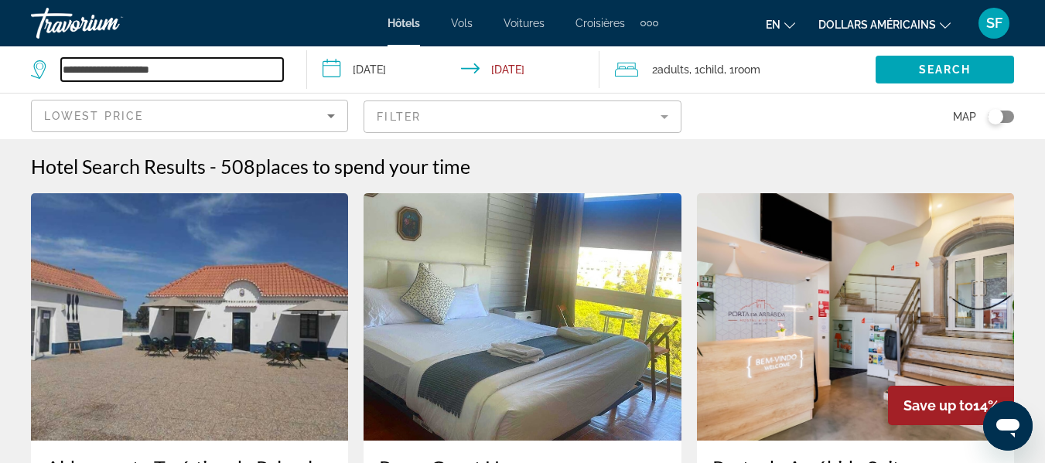
drag, startPoint x: 172, startPoint y: 67, endPoint x: 56, endPoint y: 58, distance: 115.6
click at [55, 61] on div "**********" at bounding box center [157, 69] width 252 height 23
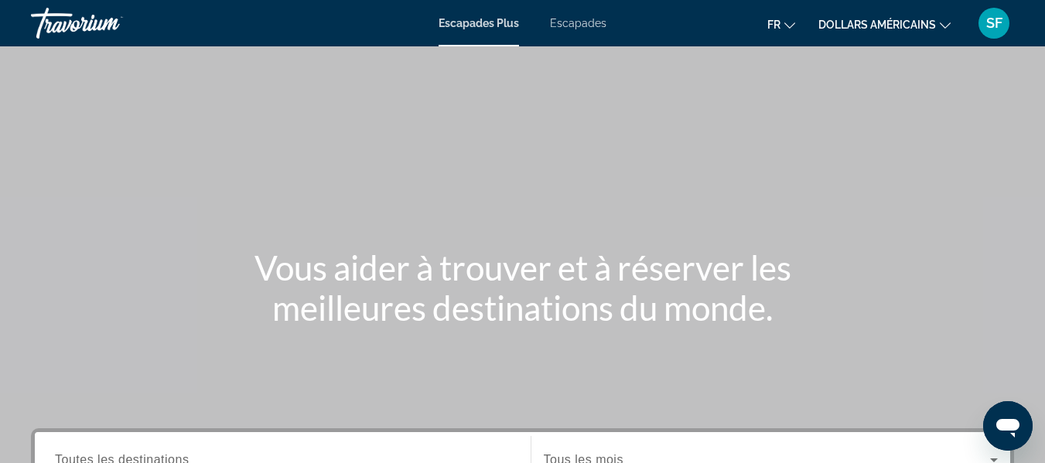
click at [586, 26] on font "Escapades" at bounding box center [578, 23] width 56 height 12
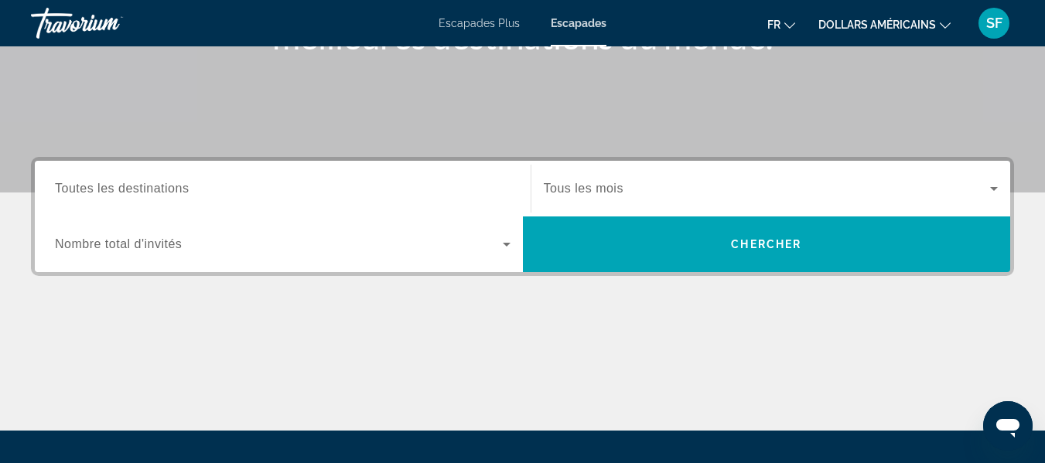
scroll to position [309, 0]
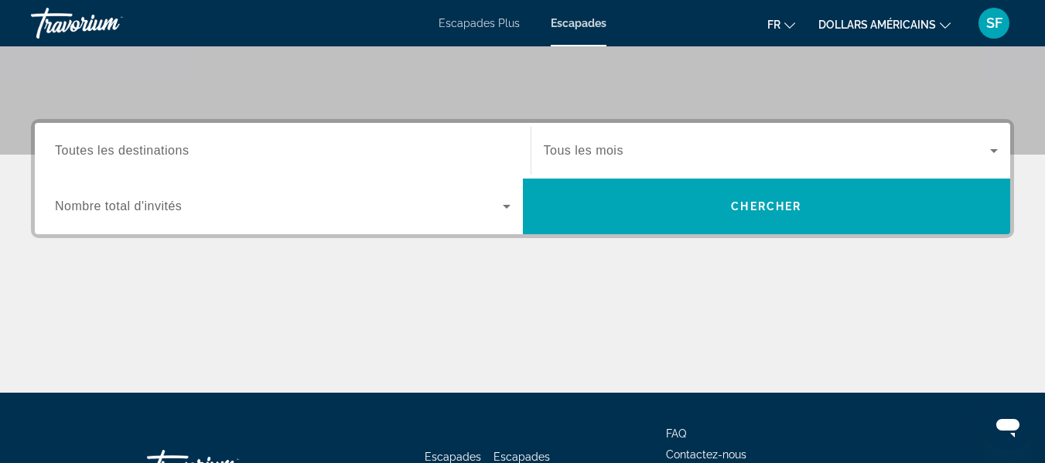
click at [193, 145] on input "Destination Toutes les destinations" at bounding box center [283, 151] width 456 height 19
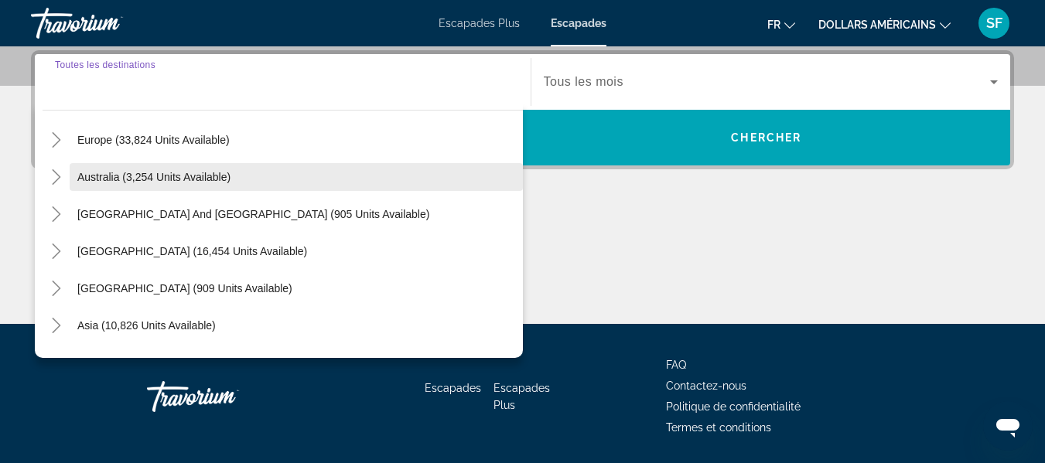
scroll to position [155, 0]
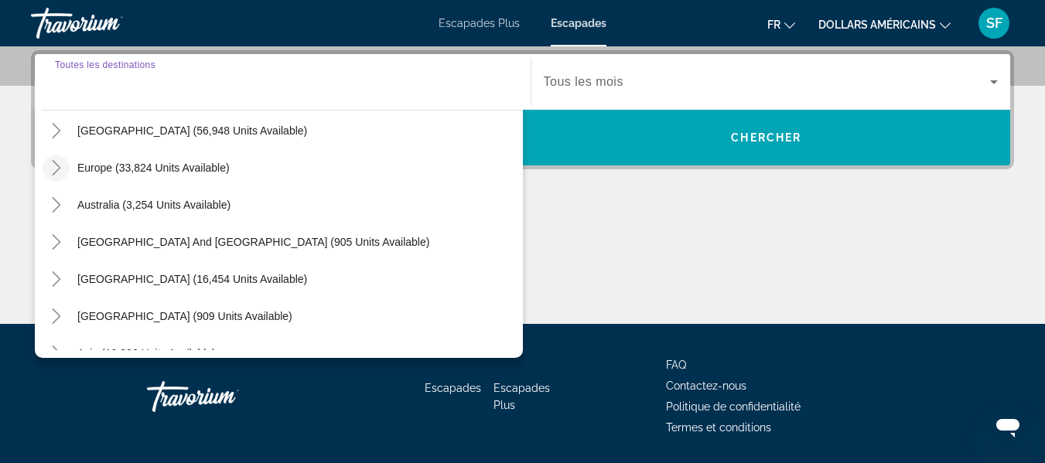
click at [56, 169] on icon "Toggle Europe (33,824 units available)" at bounding box center [56, 167] width 15 height 15
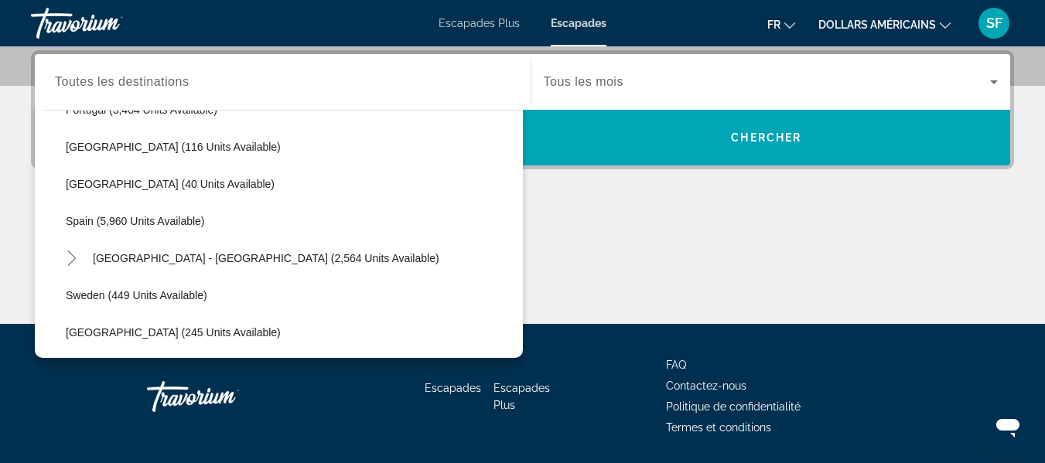
scroll to position [735, 0]
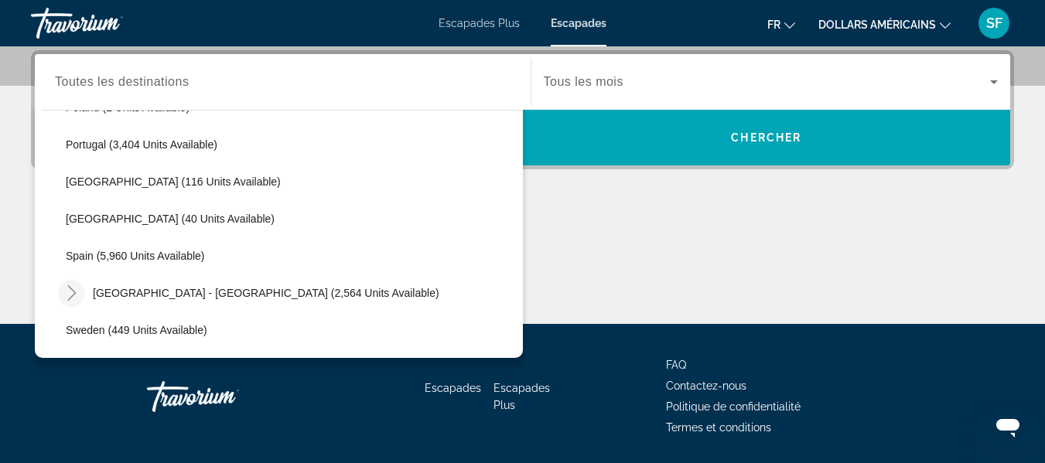
click at [68, 292] on icon "Toggle Spain - Canary Islands (2,564 units available)" at bounding box center [71, 292] width 15 height 15
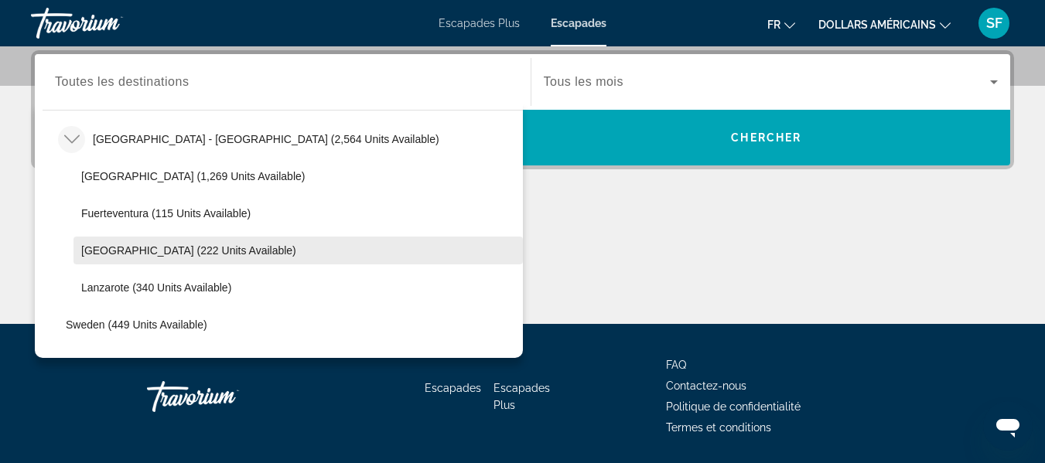
scroll to position [890, 0]
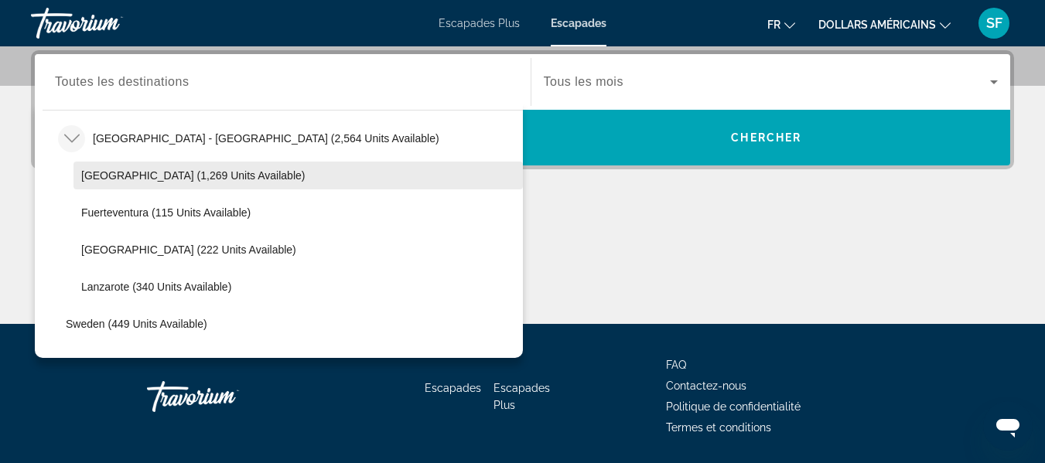
click at [113, 182] on span "Search widget" at bounding box center [297, 175] width 449 height 37
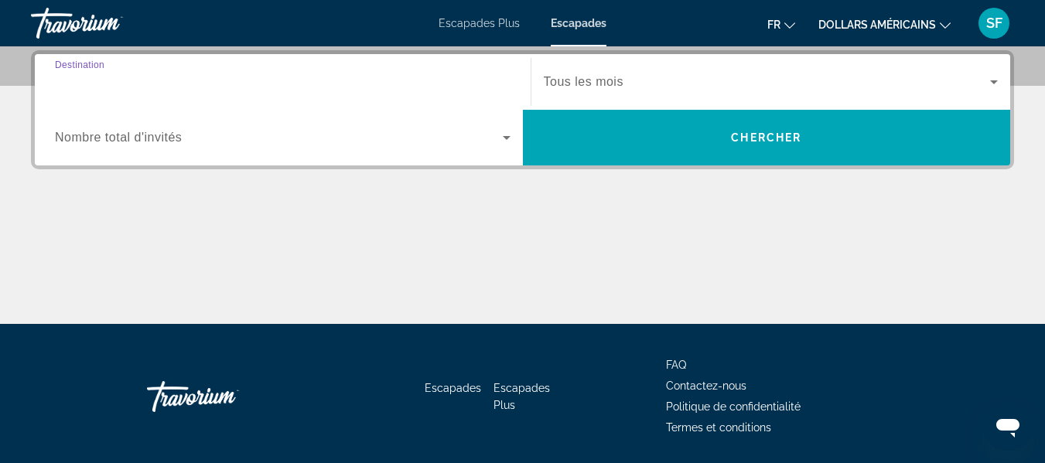
type input "**********"
click at [999, 81] on icon "Search widget" at bounding box center [994, 82] width 19 height 19
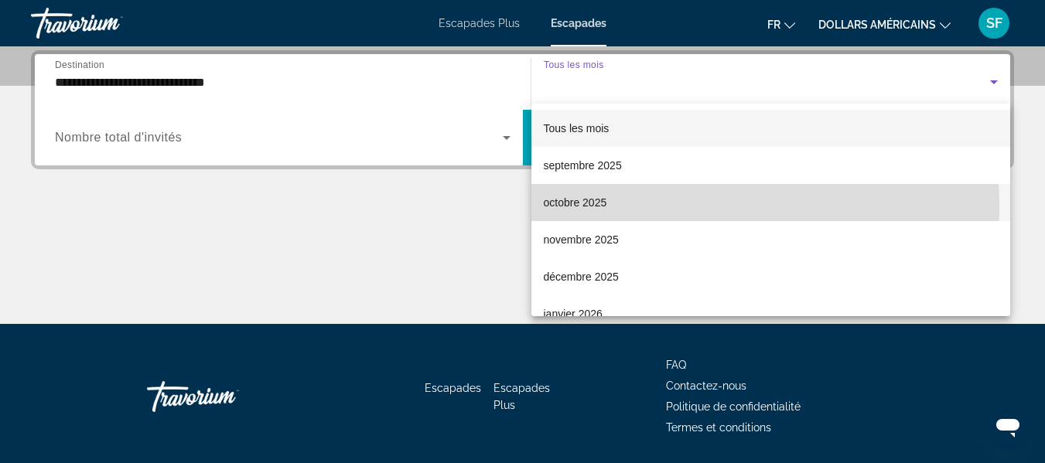
click at [704, 206] on mat-option "octobre 2025" at bounding box center [771, 202] width 480 height 37
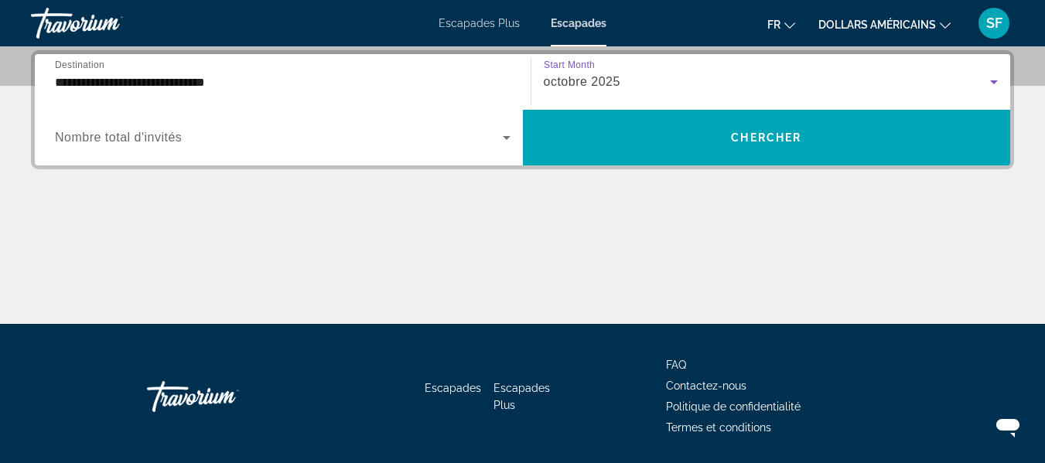
click at [507, 135] on icon "Search widget" at bounding box center [506, 137] width 19 height 19
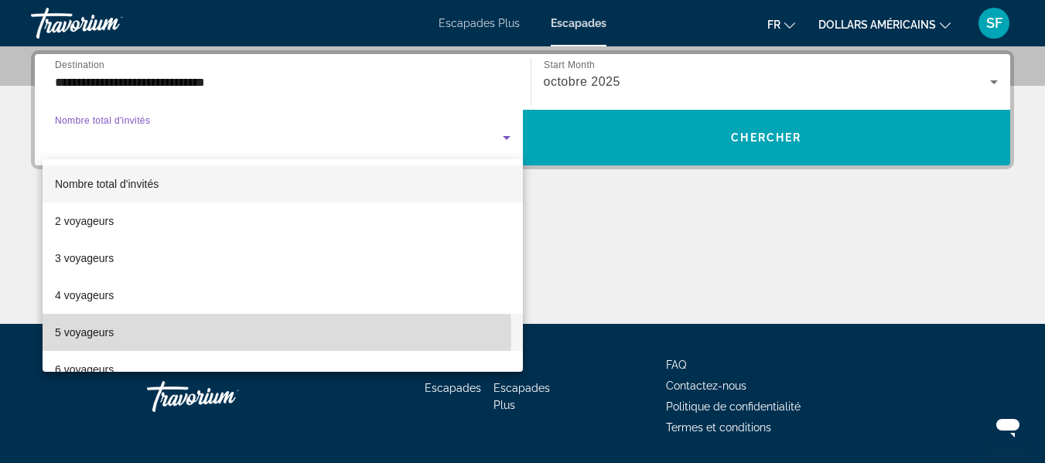
click at [241, 333] on mat-option "5 voyageurs" at bounding box center [283, 332] width 480 height 37
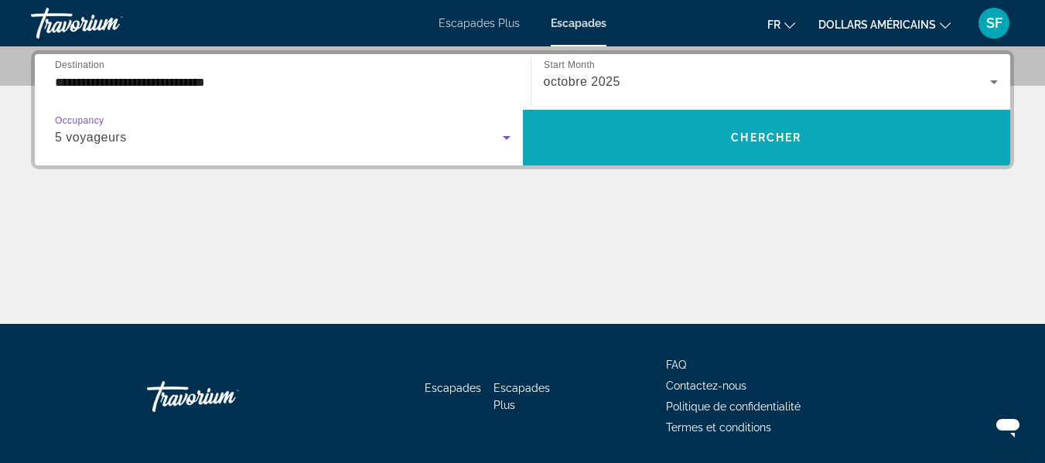
click at [660, 150] on span "Search widget" at bounding box center [767, 137] width 488 height 37
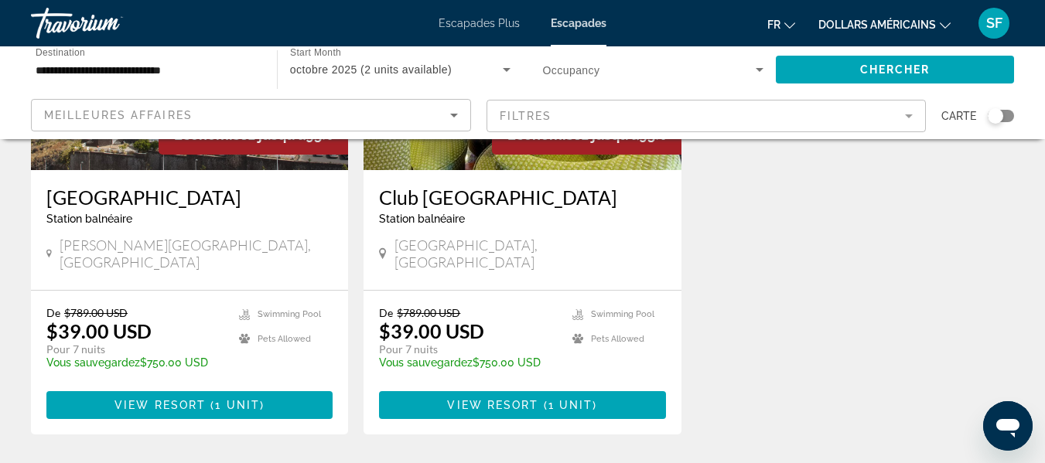
scroll to position [309, 0]
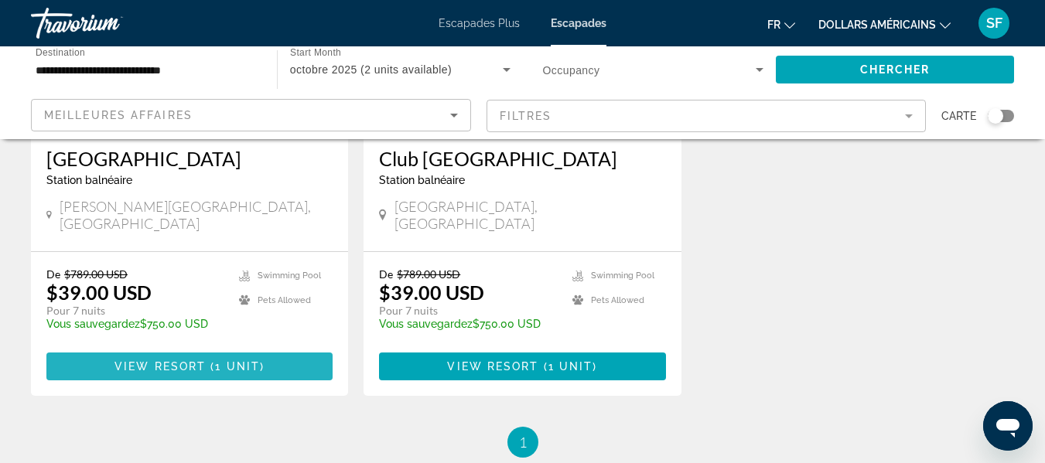
drag, startPoint x: 155, startPoint y: 342, endPoint x: 131, endPoint y: 350, distance: 26.2
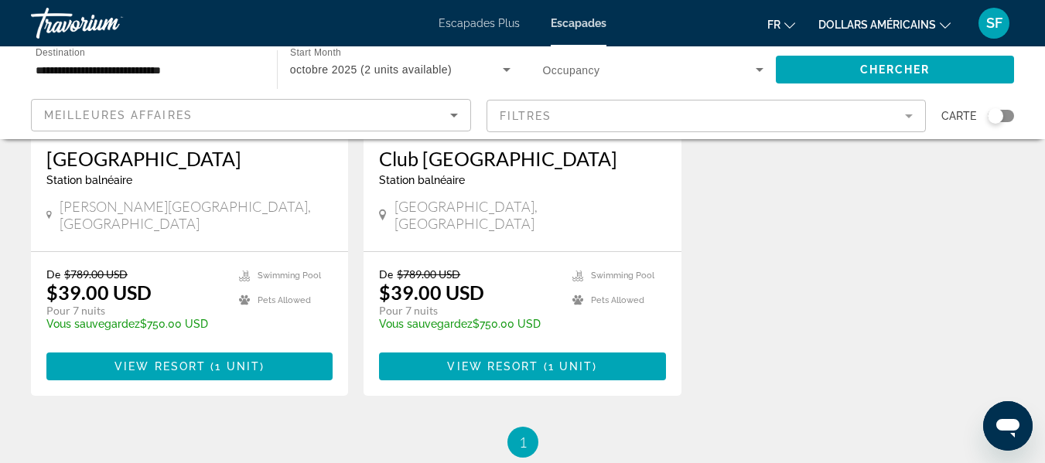
drag, startPoint x: 131, startPoint y: 350, endPoint x: 970, endPoint y: 362, distance: 839.3
click at [970, 362] on div "Économisez jusqu'à 95% Vigilia Park Station balnéaire - Ceci est une station d'…" at bounding box center [522, 155] width 999 height 543
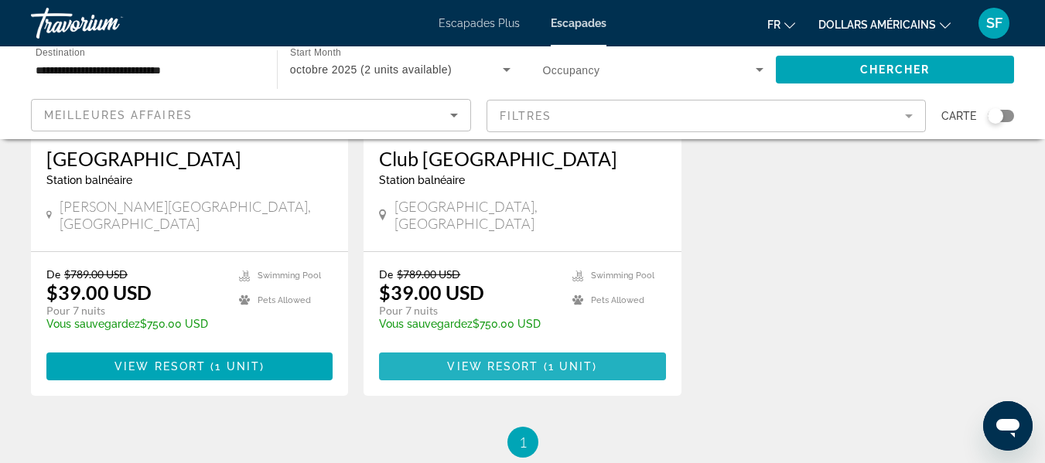
click at [478, 360] on span "View Resort" at bounding box center [492, 366] width 91 height 12
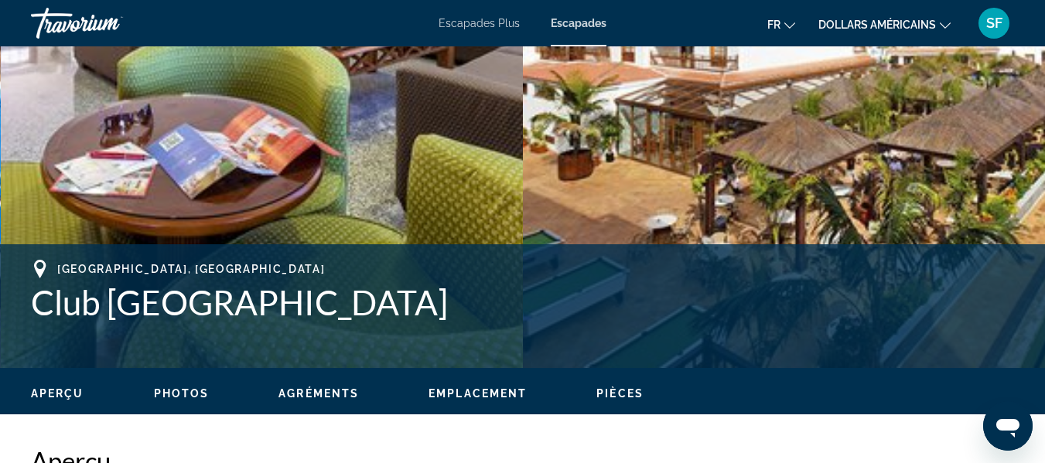
scroll to position [353, 0]
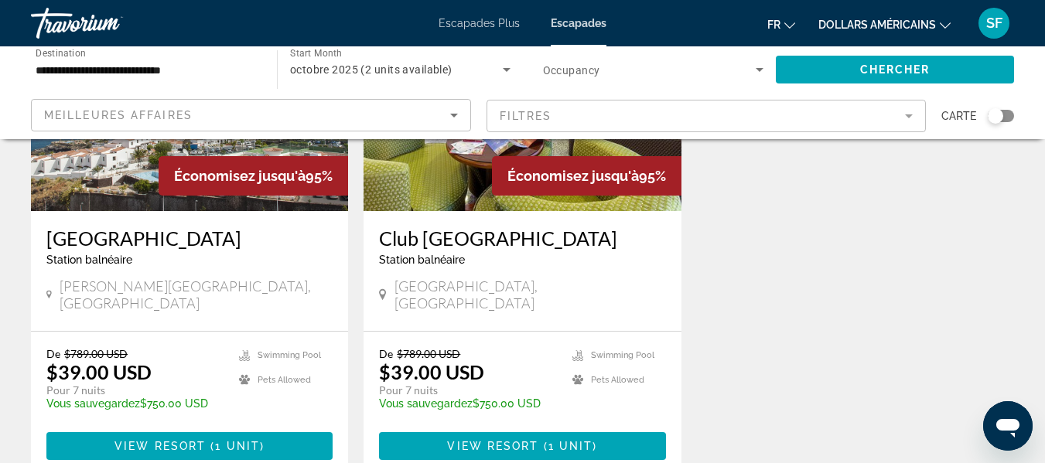
scroll to position [232, 0]
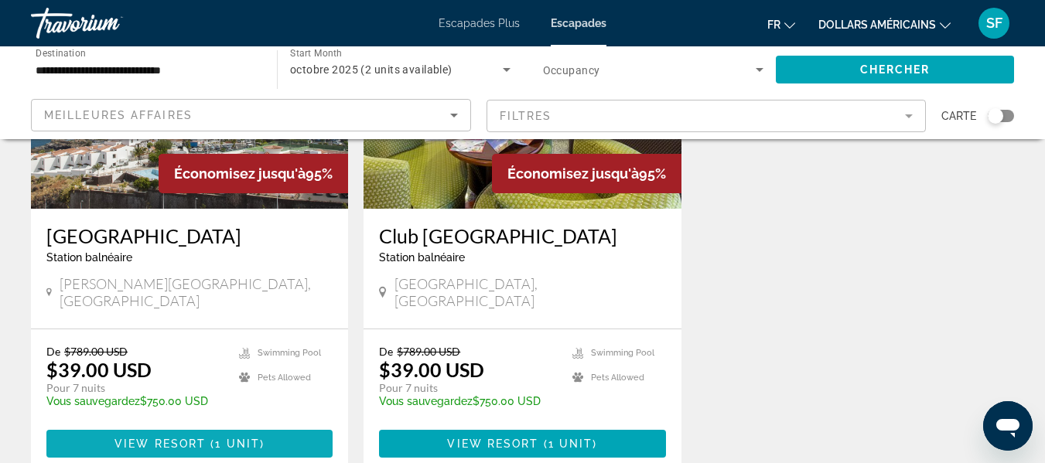
click at [244, 425] on span "Contenu principal" at bounding box center [189, 443] width 286 height 37
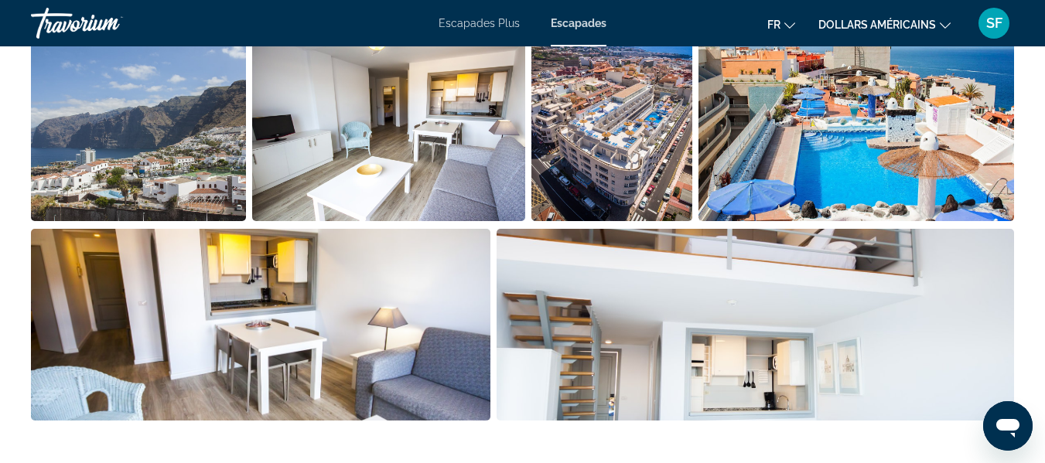
scroll to position [1006, 0]
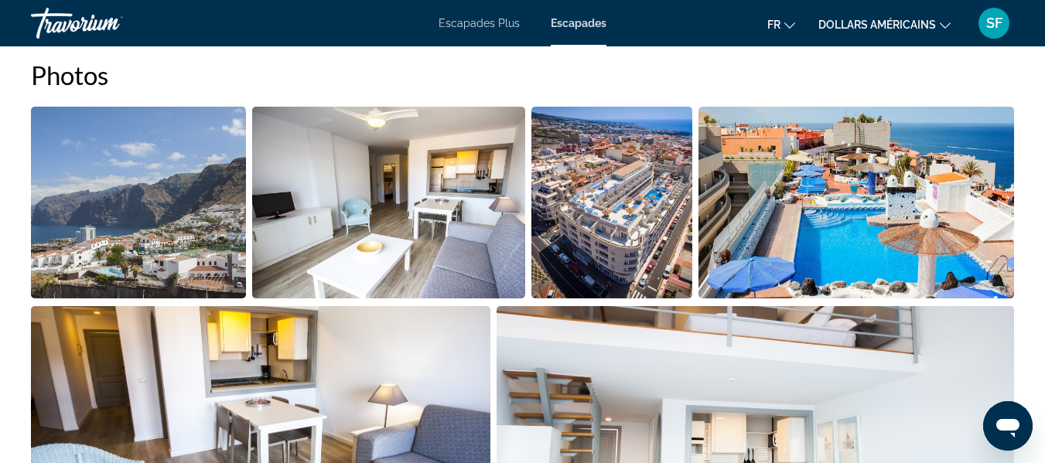
click at [143, 251] on img "Open full-screen image slider" at bounding box center [138, 203] width 215 height 192
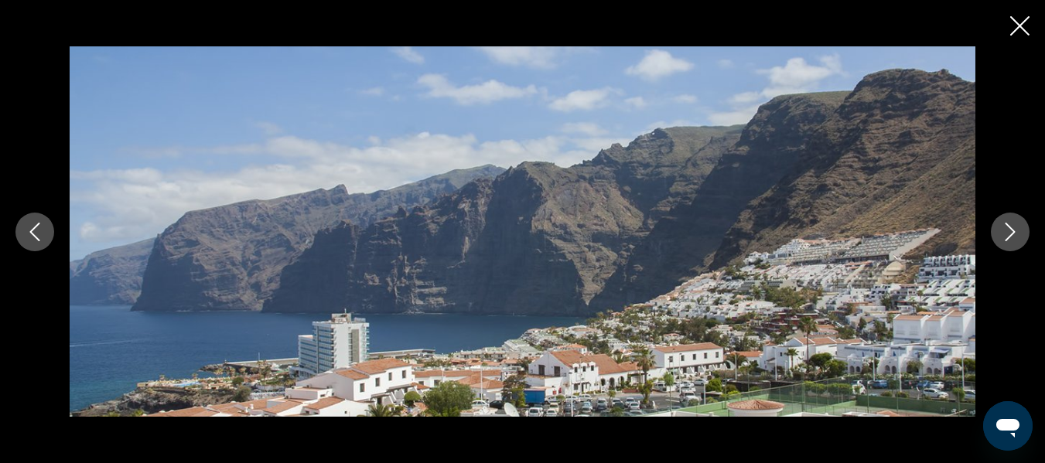
click at [1000, 238] on button "Next image" at bounding box center [1010, 232] width 39 height 39
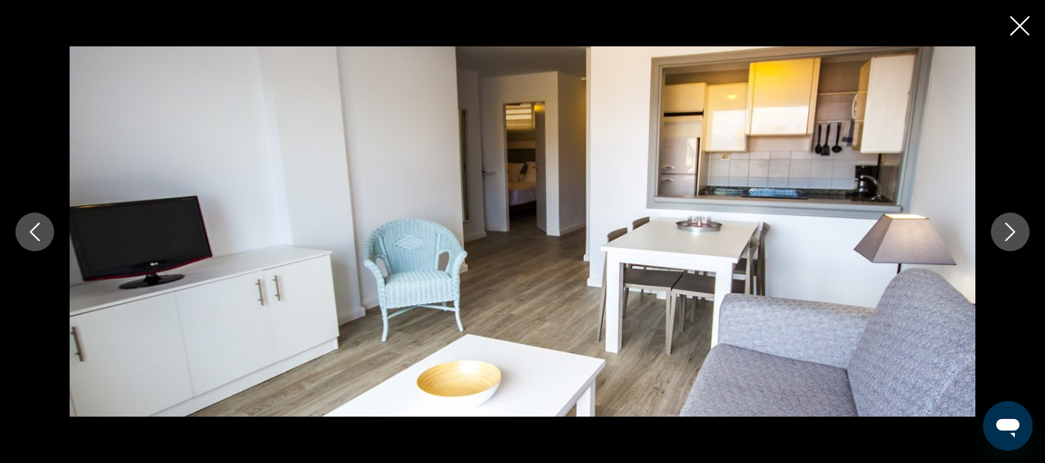
click at [1000, 238] on button "Next image" at bounding box center [1010, 232] width 39 height 39
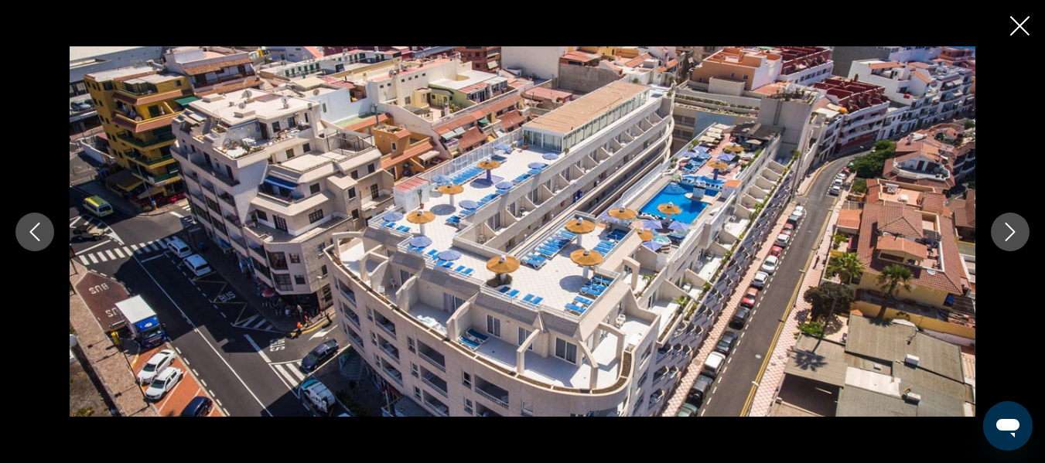
click at [1000, 238] on button "Next image" at bounding box center [1010, 232] width 39 height 39
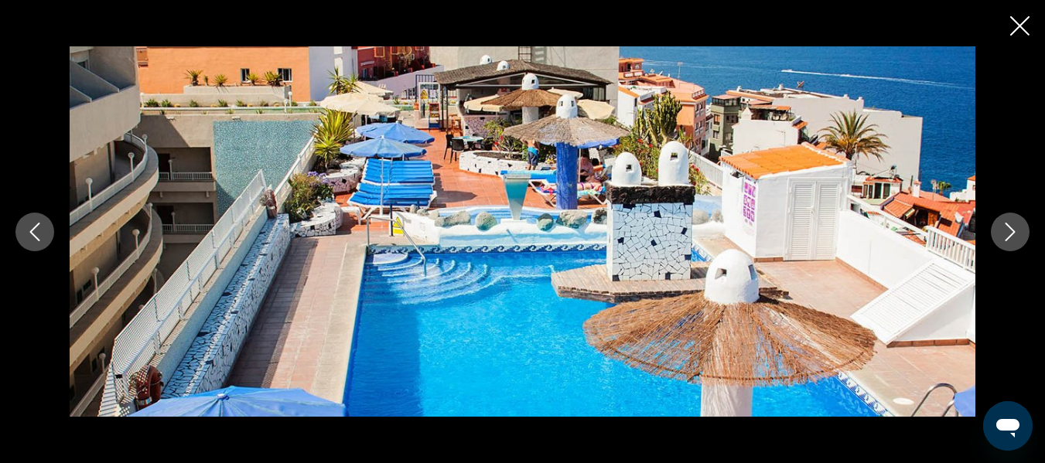
click at [1000, 238] on button "Next image" at bounding box center [1010, 232] width 39 height 39
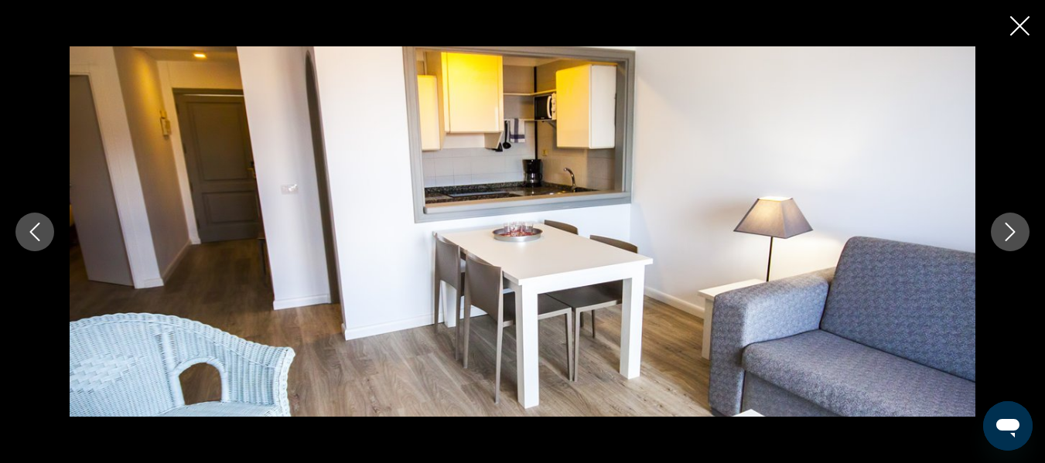
click at [1000, 238] on button "Next image" at bounding box center [1010, 232] width 39 height 39
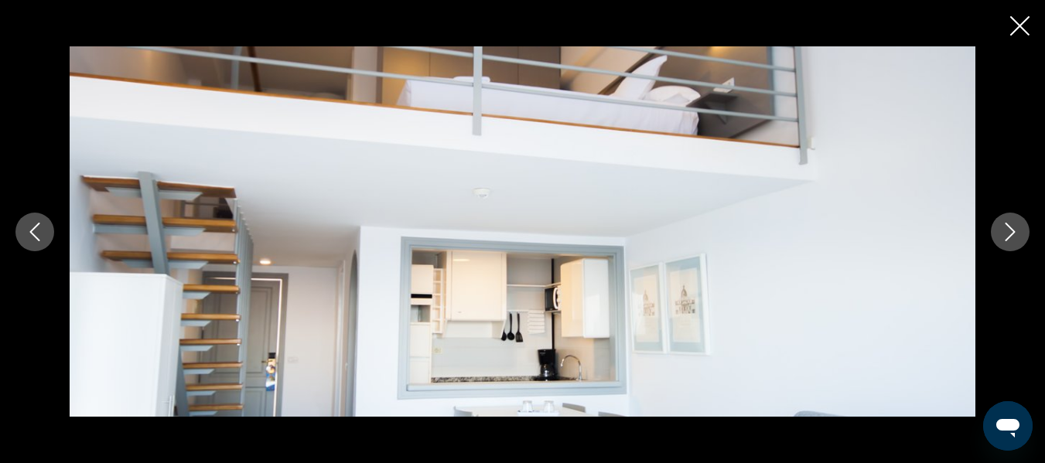
click at [1000, 238] on button "Next image" at bounding box center [1010, 232] width 39 height 39
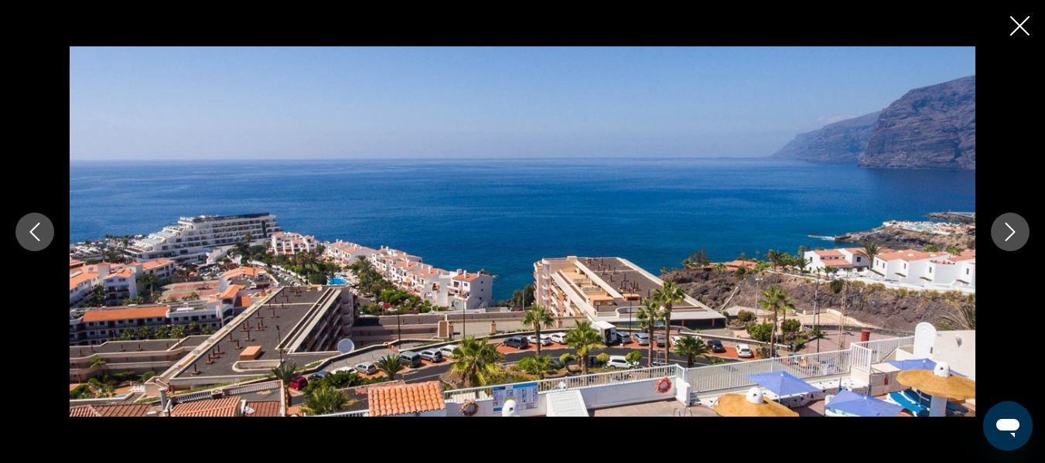
click at [1000, 238] on button "Next image" at bounding box center [1010, 232] width 39 height 39
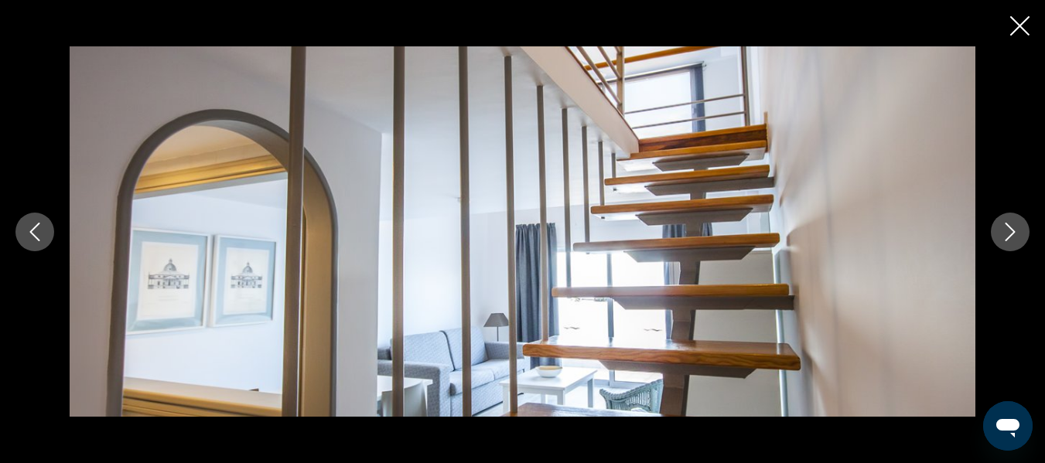
click at [1003, 241] on button "Next image" at bounding box center [1010, 232] width 39 height 39
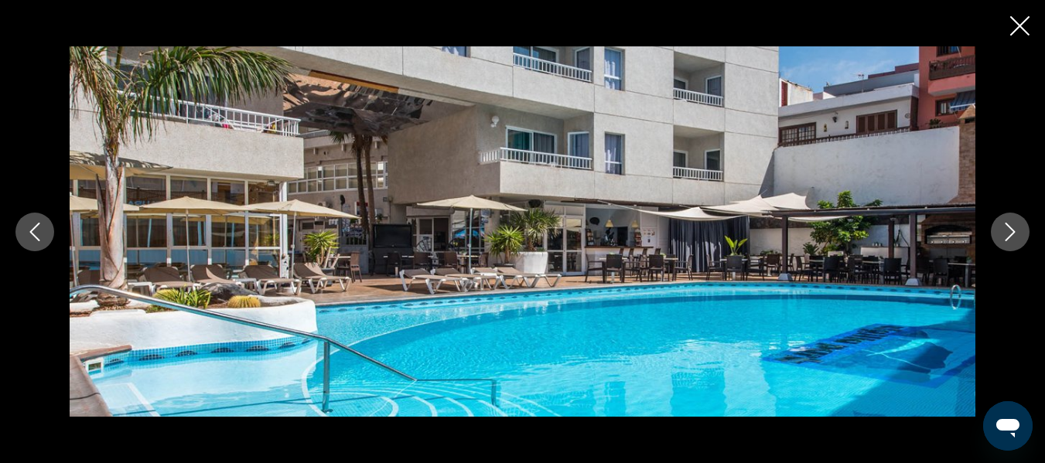
click at [1003, 241] on button "Next image" at bounding box center [1010, 232] width 39 height 39
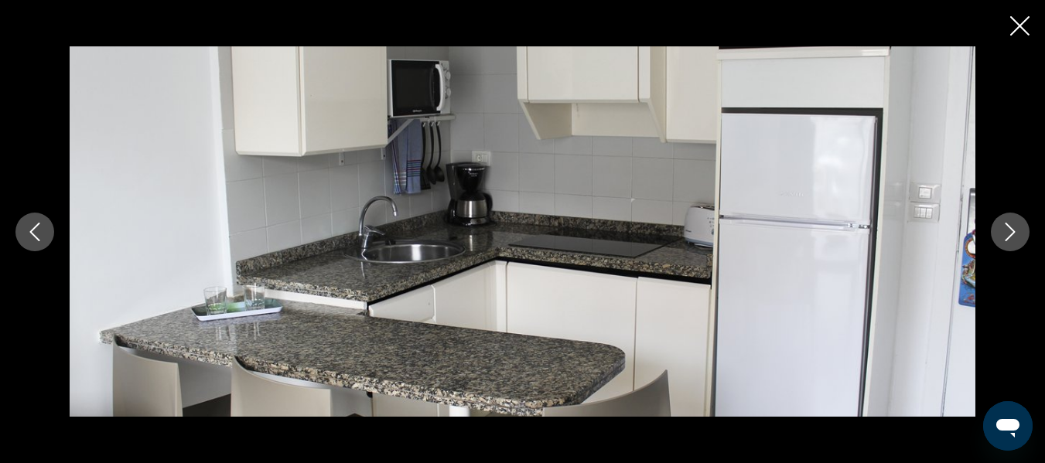
click at [1016, 31] on icon "Close slideshow" at bounding box center [1019, 25] width 19 height 19
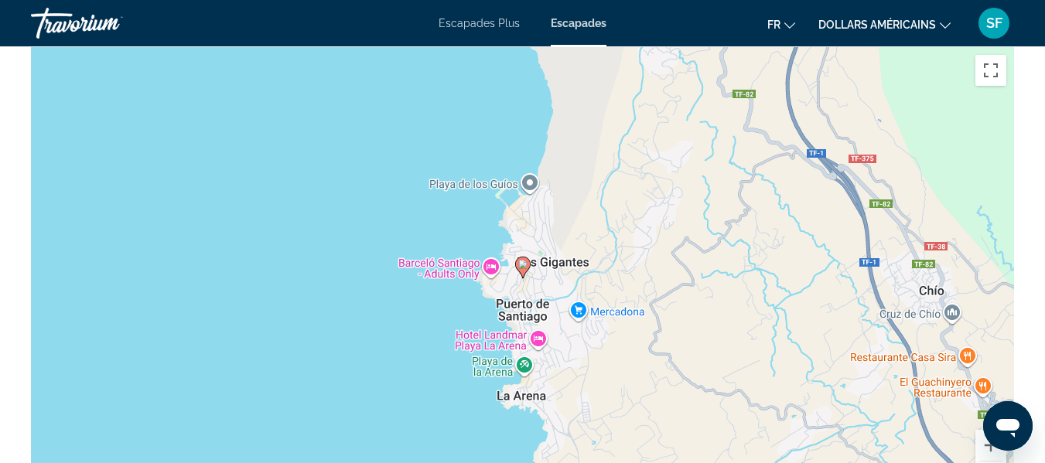
scroll to position [2088, 0]
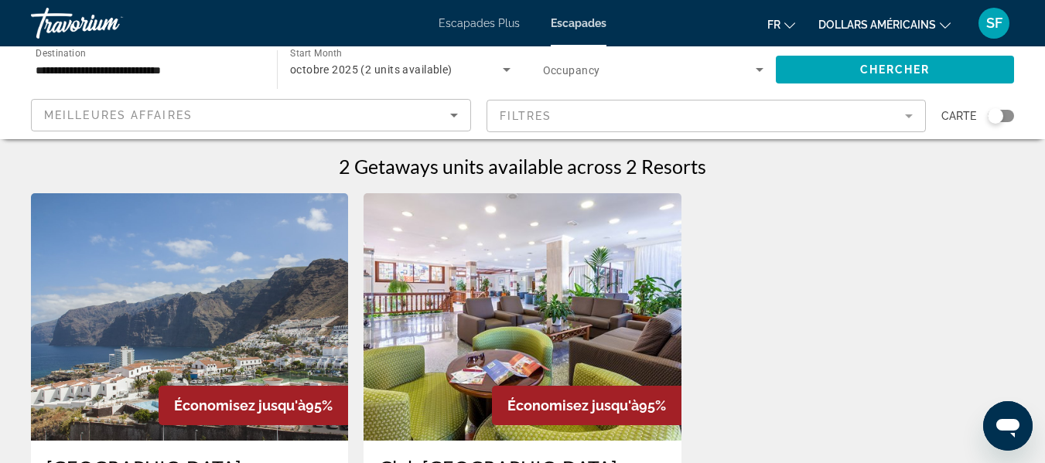
click at [94, 70] on input "**********" at bounding box center [146, 70] width 221 height 19
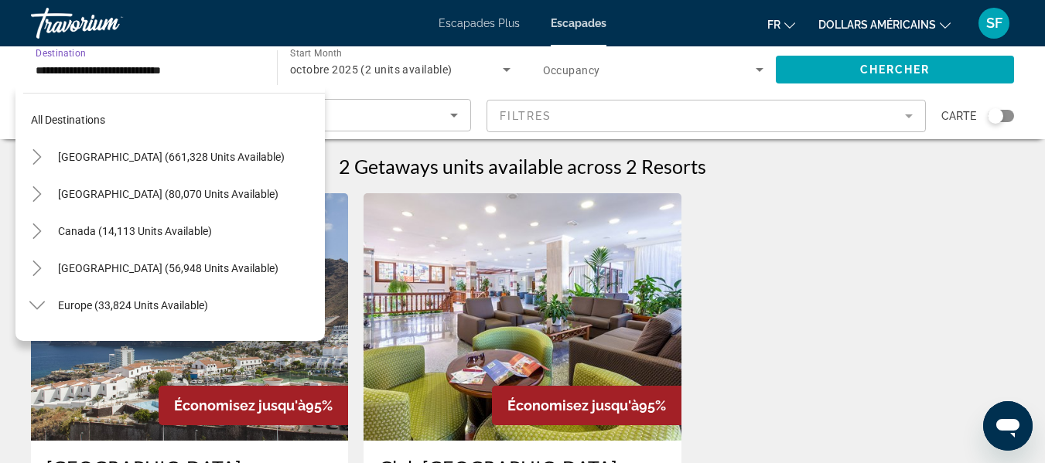
scroll to position [835, 0]
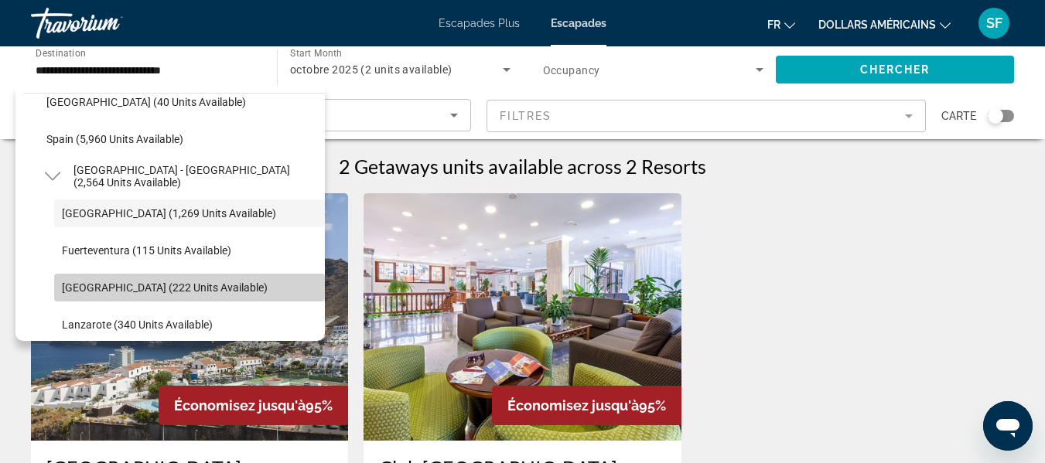
click at [202, 290] on span "Gran Canaria (222 units available)" at bounding box center [165, 288] width 206 height 12
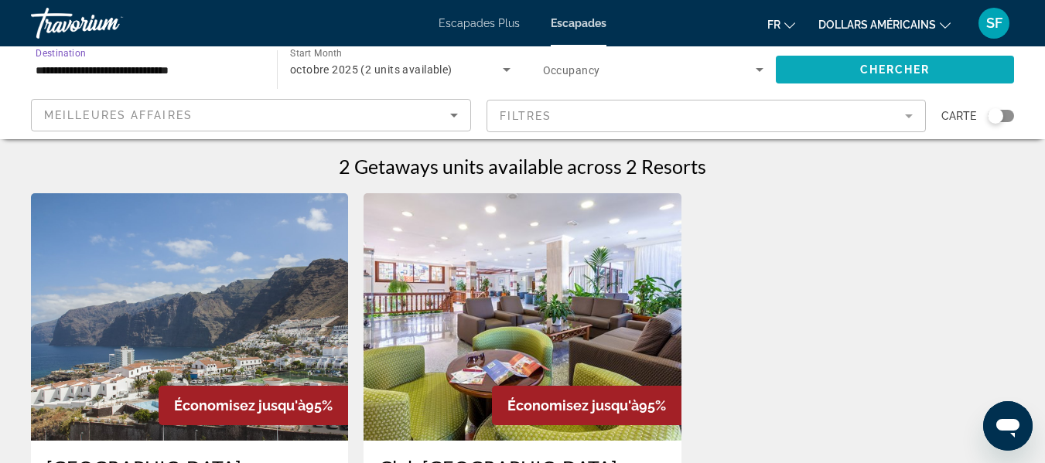
click at [845, 71] on span "Search widget" at bounding box center [895, 69] width 238 height 37
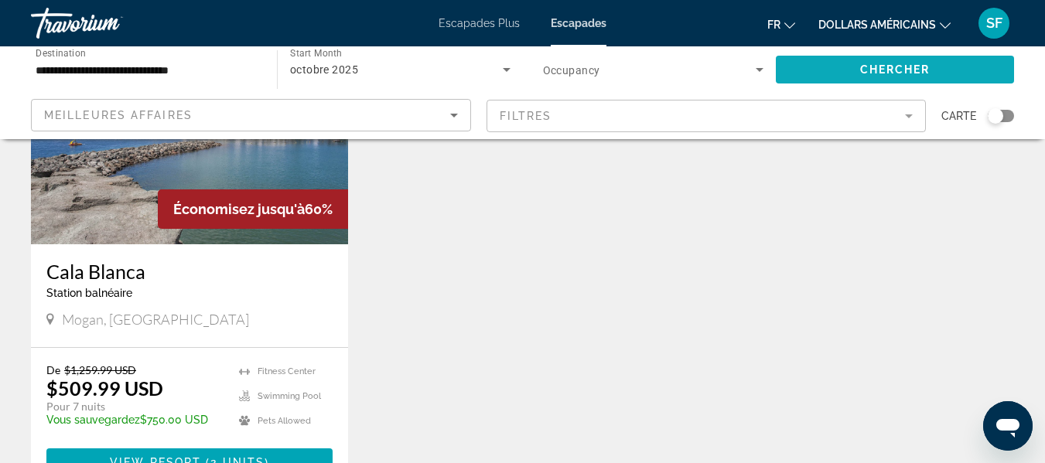
scroll to position [232, 0]
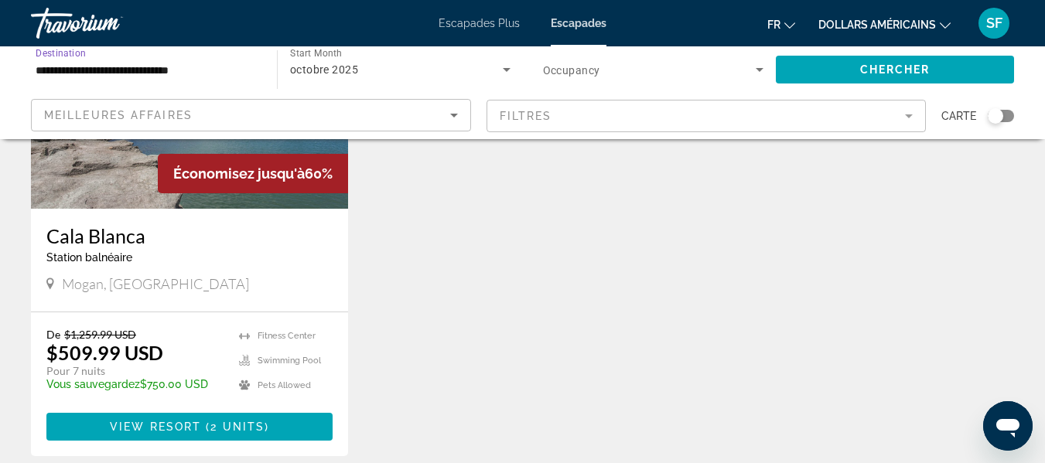
click at [73, 68] on input "**********" at bounding box center [146, 70] width 221 height 19
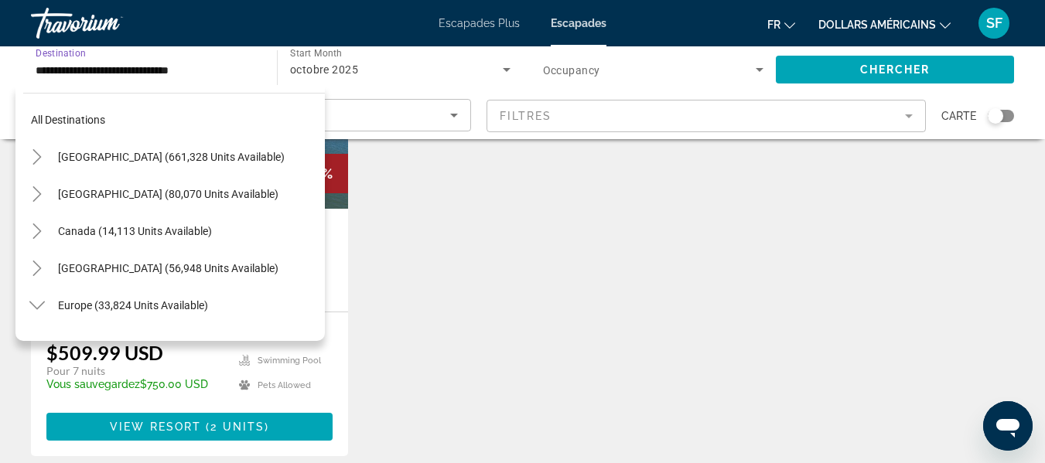
scroll to position [909, 0]
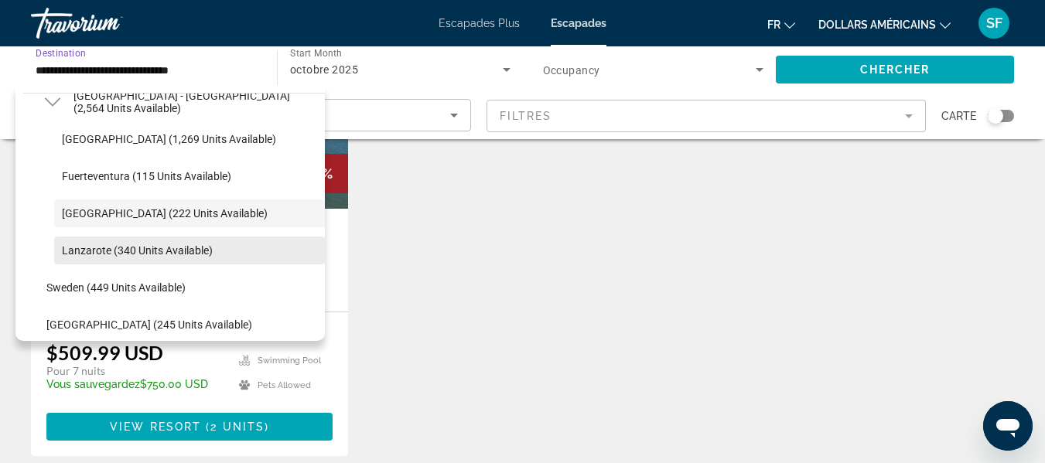
click at [94, 256] on span "Lanzarote (340 units available)" at bounding box center [137, 250] width 151 height 12
type input "**********"
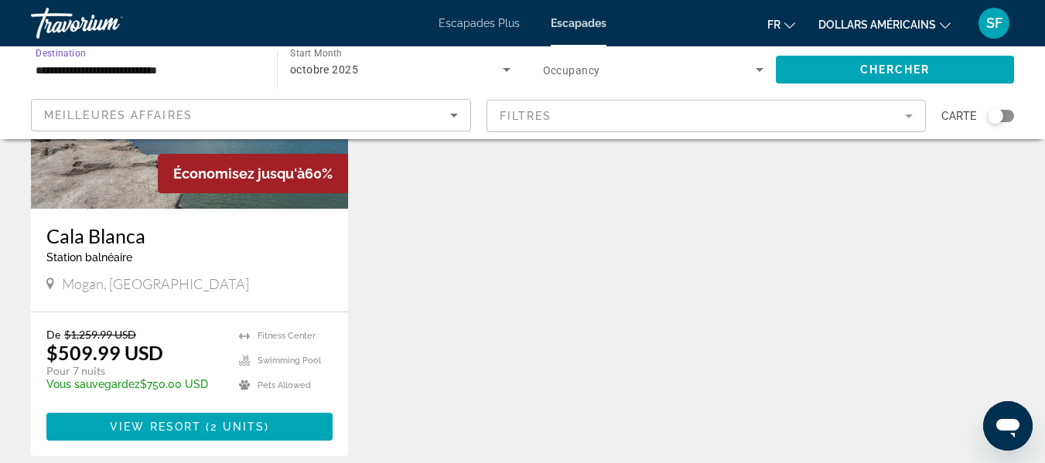
click at [757, 70] on icon "Search widget" at bounding box center [759, 69] width 19 height 19
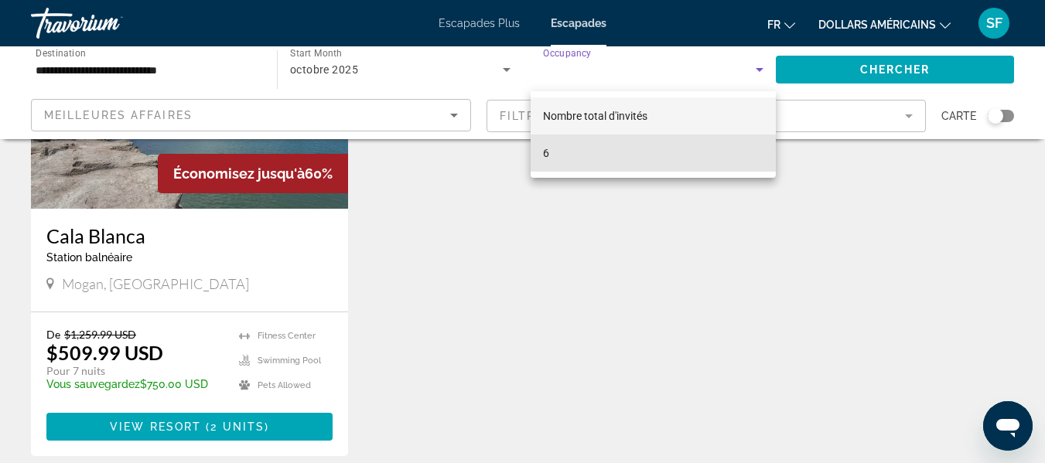
drag, startPoint x: 721, startPoint y: 145, endPoint x: 745, endPoint y: 128, distance: 29.9
click at [720, 145] on mat-option "6" at bounding box center [654, 153] width 246 height 37
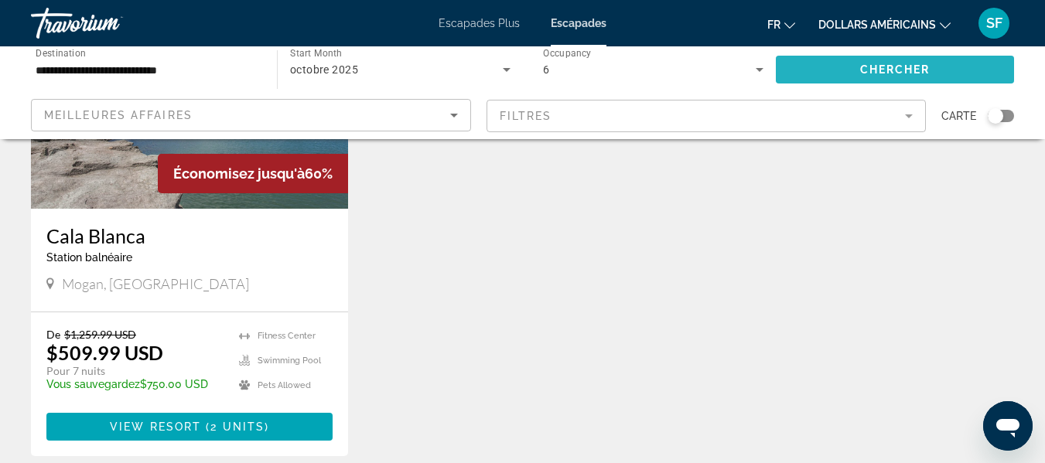
click at [860, 73] on span "Chercher" at bounding box center [895, 69] width 70 height 12
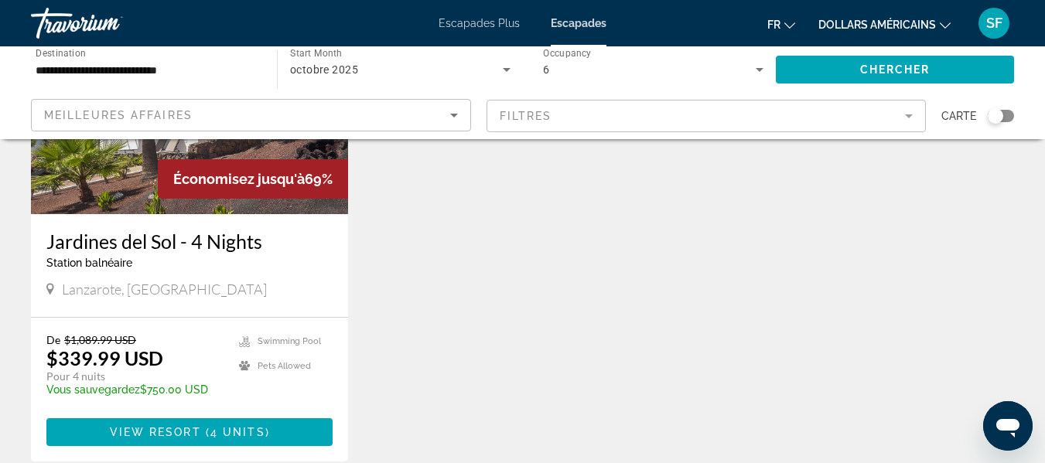
scroll to position [232, 0]
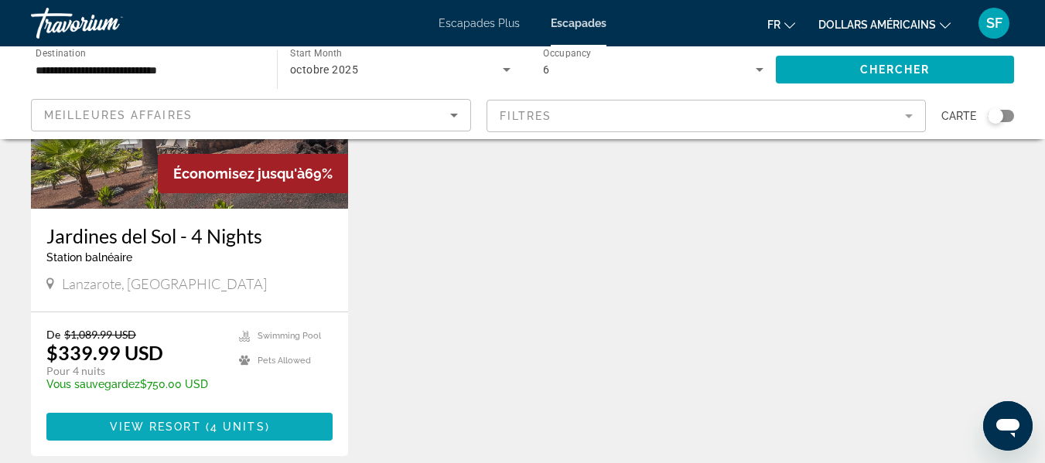
click at [200, 430] on span "View Resort" at bounding box center [155, 427] width 91 height 12
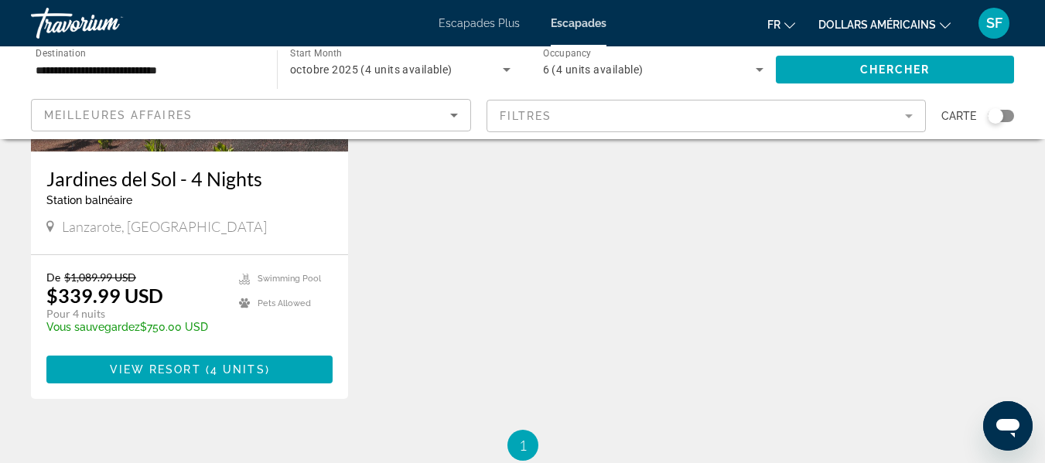
scroll to position [309, 0]
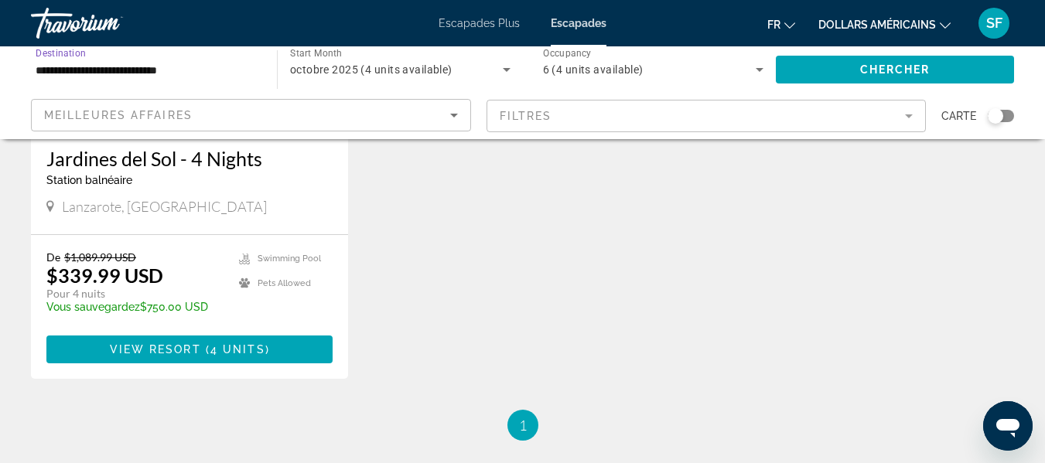
drag, startPoint x: 213, startPoint y: 67, endPoint x: 0, endPoint y: 65, distance: 213.5
click at [0, 68] on div "**********" at bounding box center [522, 92] width 1045 height 93
drag, startPoint x: 235, startPoint y: 59, endPoint x: 252, endPoint y: 56, distance: 17.2
click at [237, 59] on div "**********" at bounding box center [146, 70] width 221 height 44
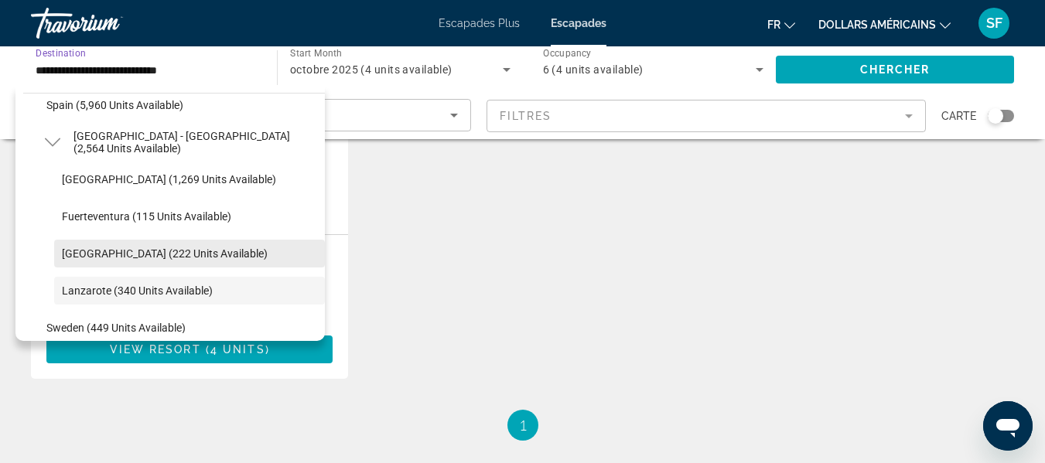
scroll to position [946, 0]
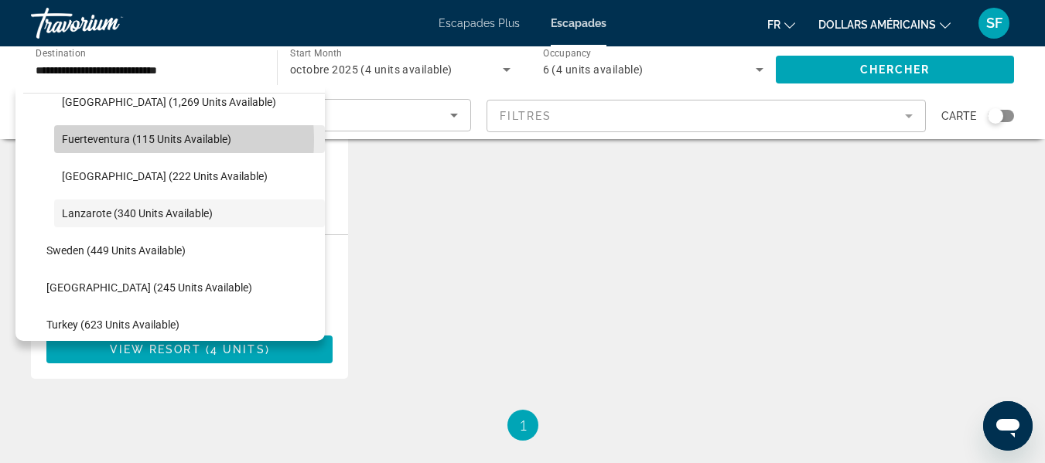
click at [114, 140] on span "Fuerteventura (115 units available)" at bounding box center [146, 139] width 169 height 12
type input "**********"
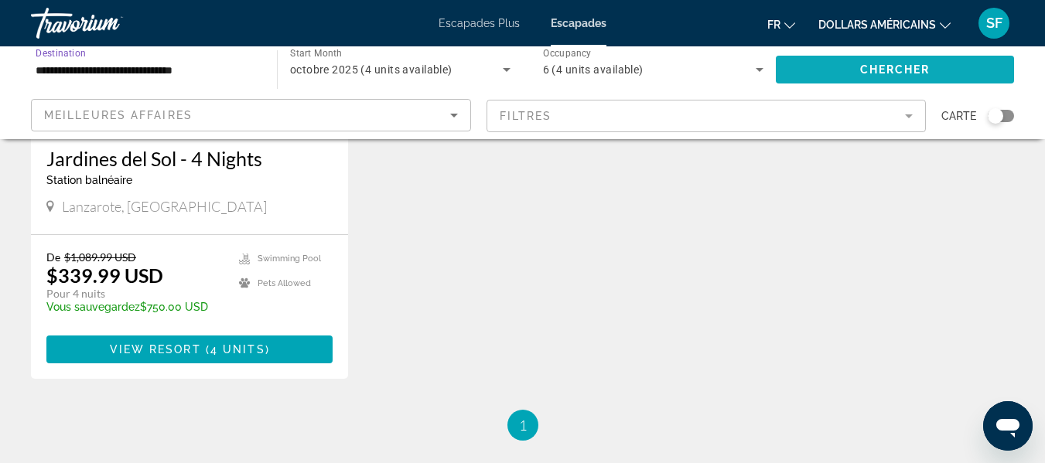
click at [802, 79] on span "Search widget" at bounding box center [895, 69] width 238 height 37
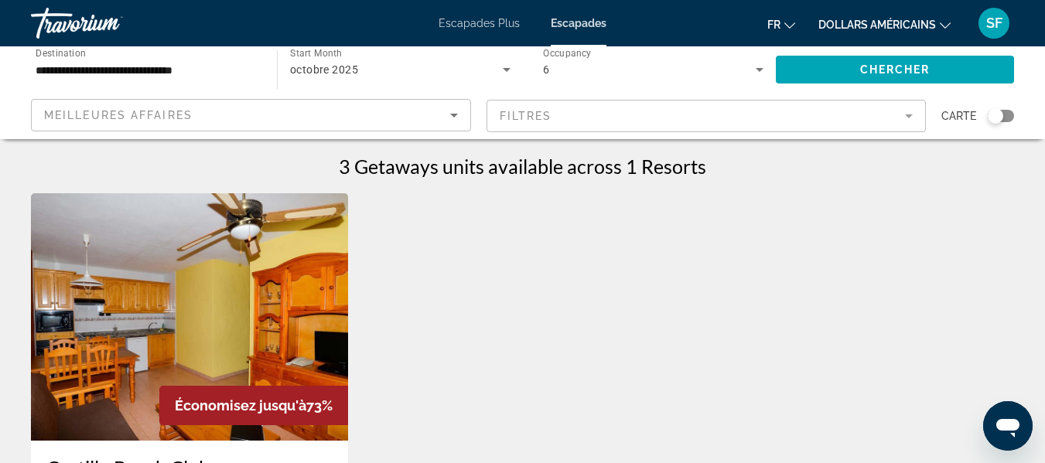
click at [910, 117] on mat-form-field "Filtres" at bounding box center [707, 116] width 440 height 32
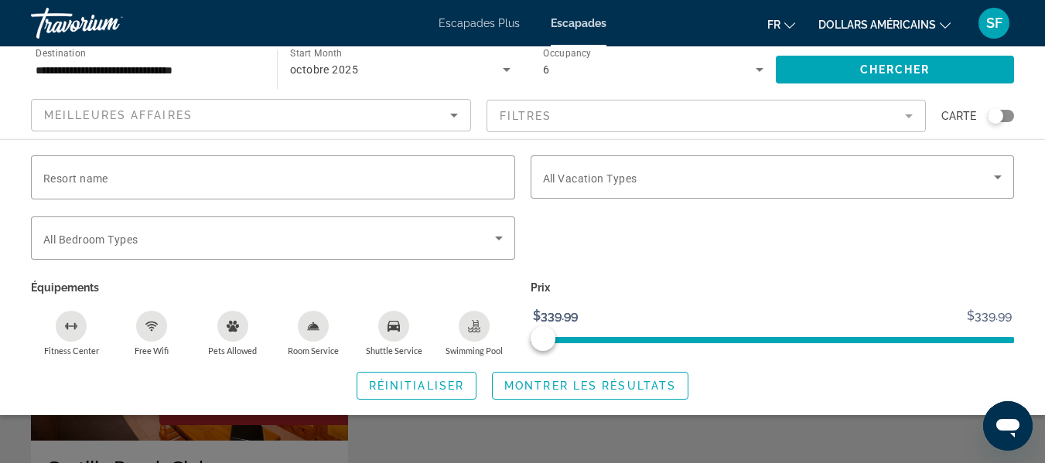
click at [909, 109] on mat-form-field "Filtres" at bounding box center [707, 116] width 440 height 32
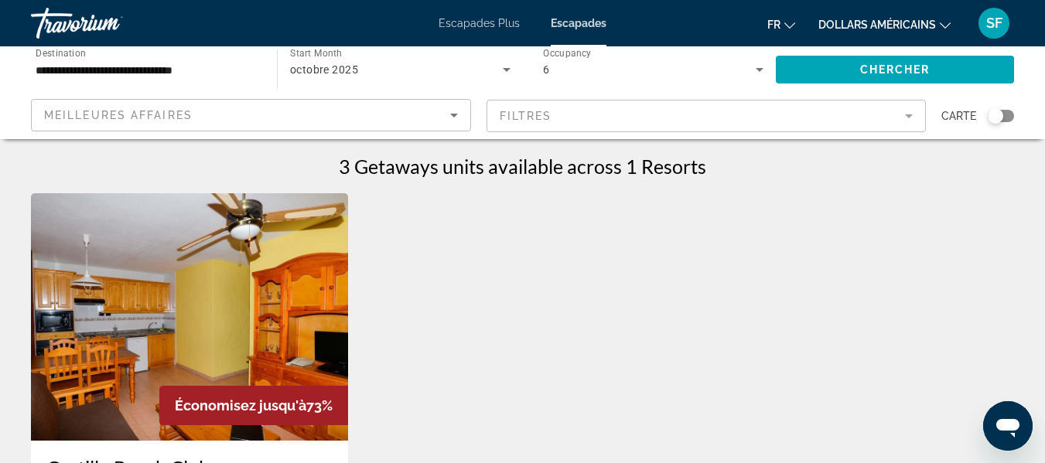
click at [909, 109] on mat-form-field "Filtres" at bounding box center [707, 116] width 440 height 32
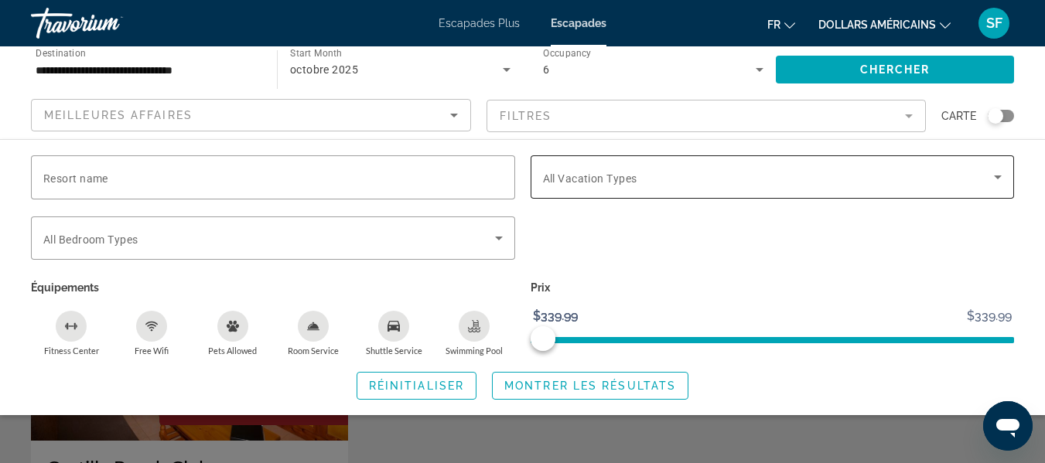
click at [995, 174] on icon "Search widget" at bounding box center [998, 177] width 19 height 19
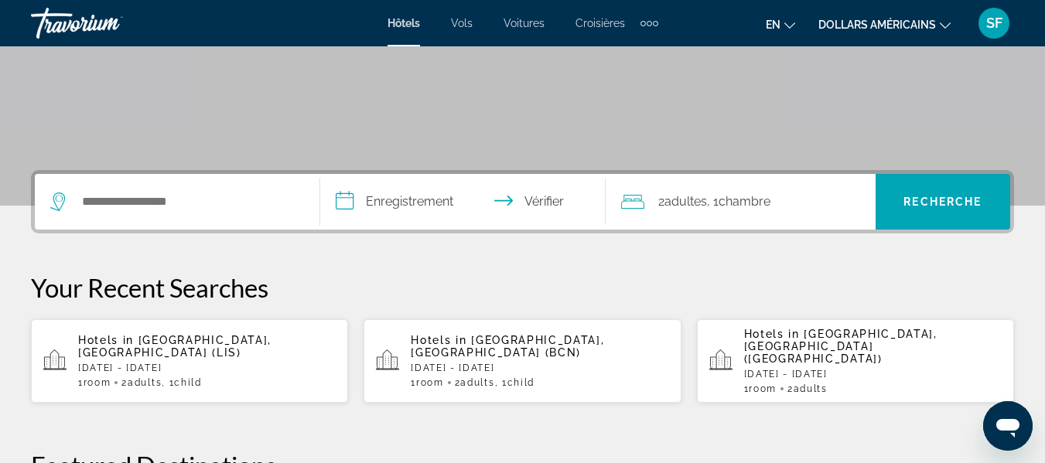
scroll to position [155, 0]
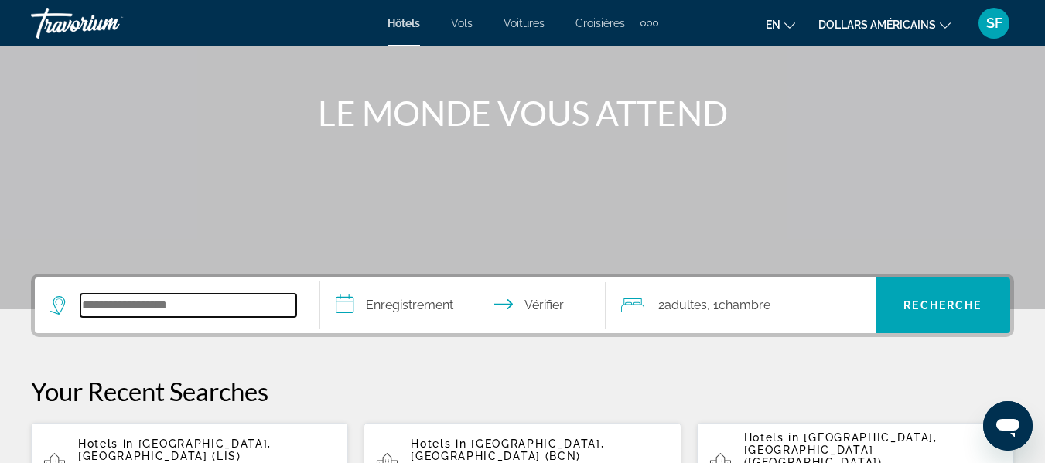
drag, startPoint x: 84, startPoint y: 309, endPoint x: 91, endPoint y: 302, distance: 9.3
click at [86, 306] on input "Widget de recherche" at bounding box center [188, 305] width 216 height 23
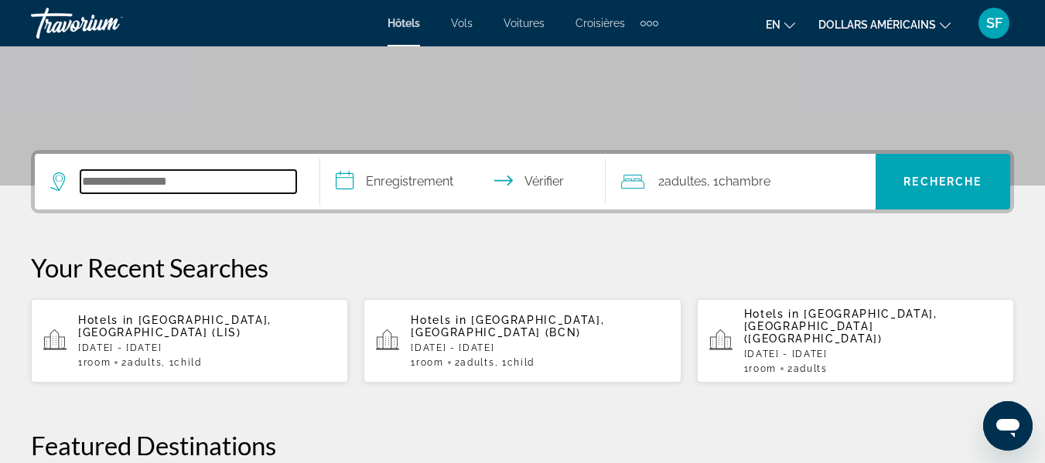
scroll to position [201, 0]
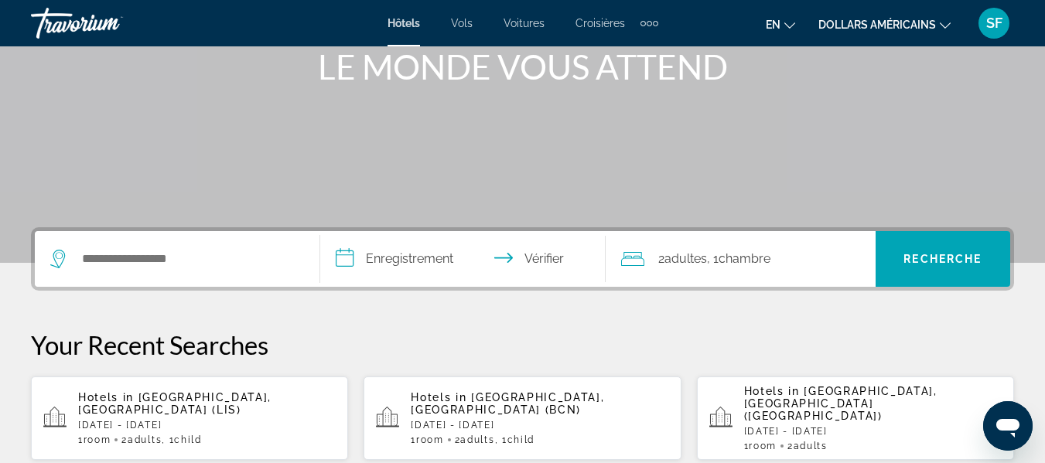
click at [646, 21] on div "Éléments de navigation supplémentaires" at bounding box center [649, 23] width 18 height 23
click at [624, 57] on font "Activités" at bounding box center [624, 52] width 43 height 12
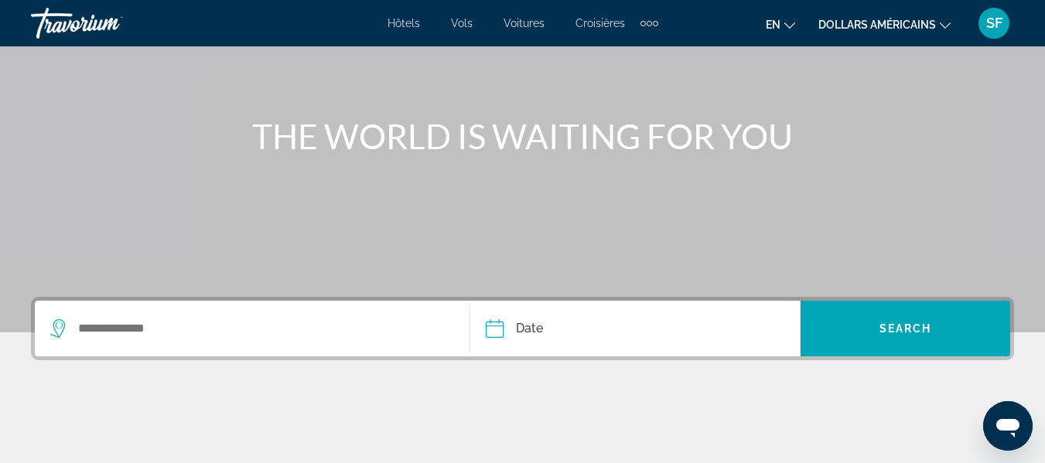
scroll to position [63, 0]
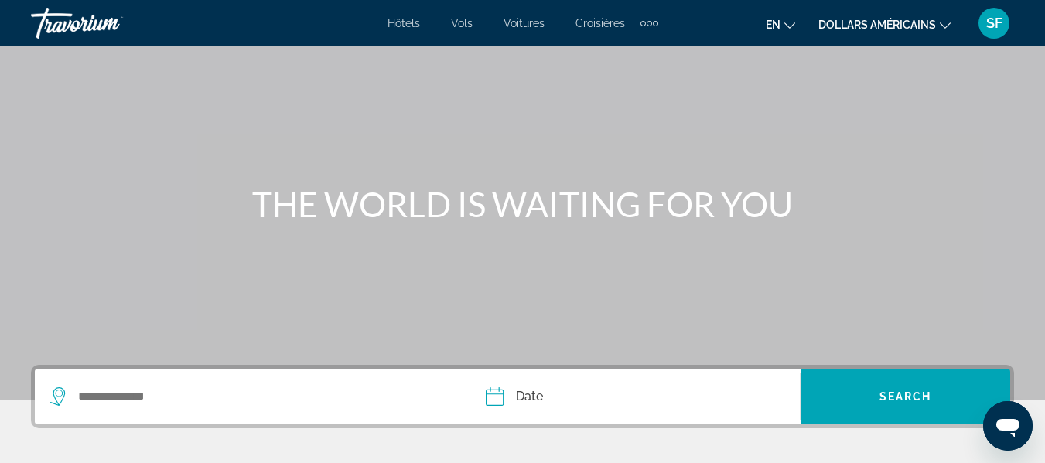
click at [607, 25] on font "Croisières" at bounding box center [600, 23] width 50 height 12
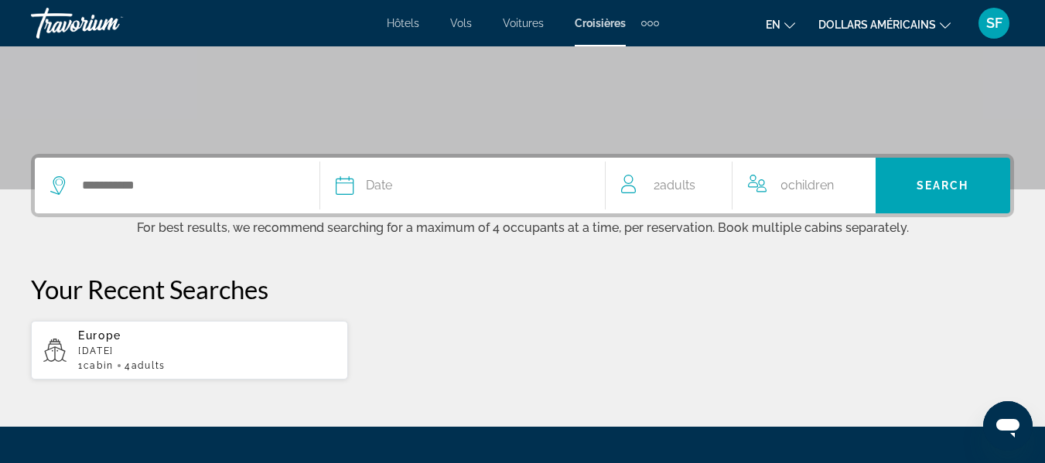
scroll to position [309, 0]
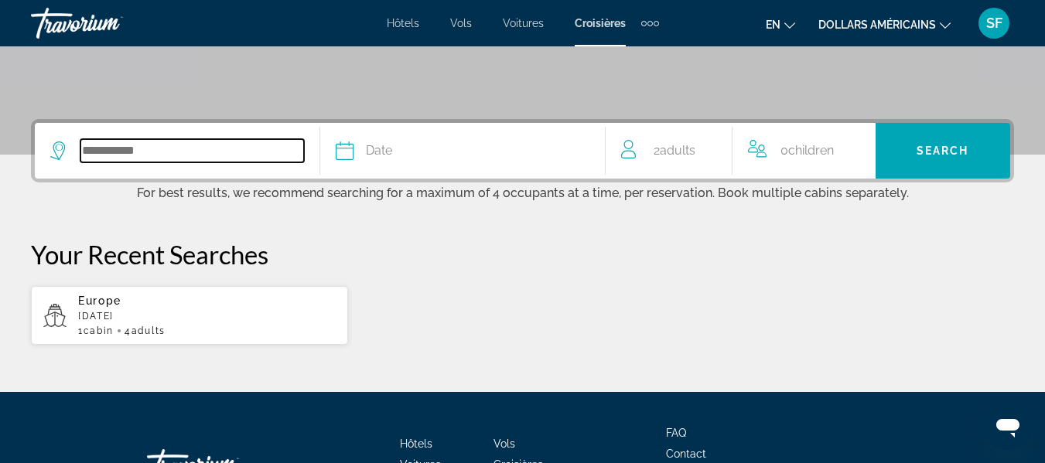
click at [176, 155] on input "Search widget" at bounding box center [192, 150] width 224 height 23
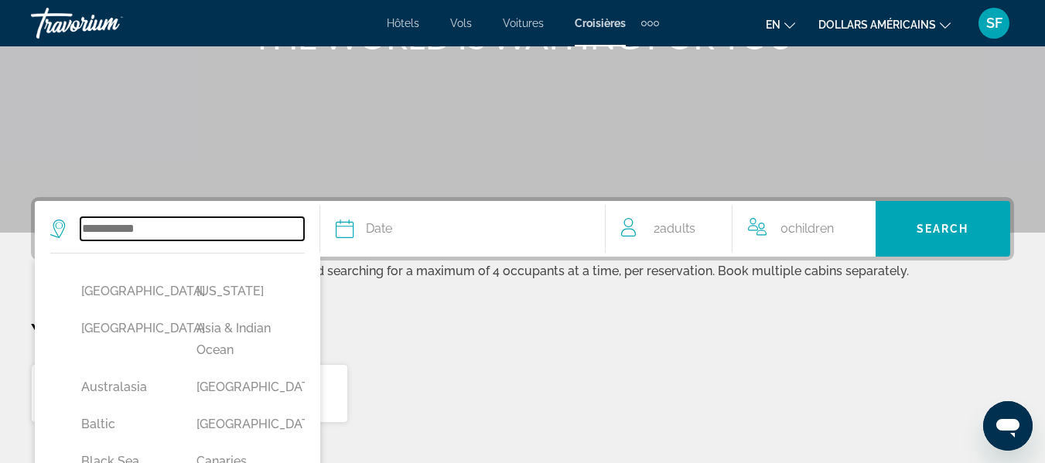
scroll to position [146, 0]
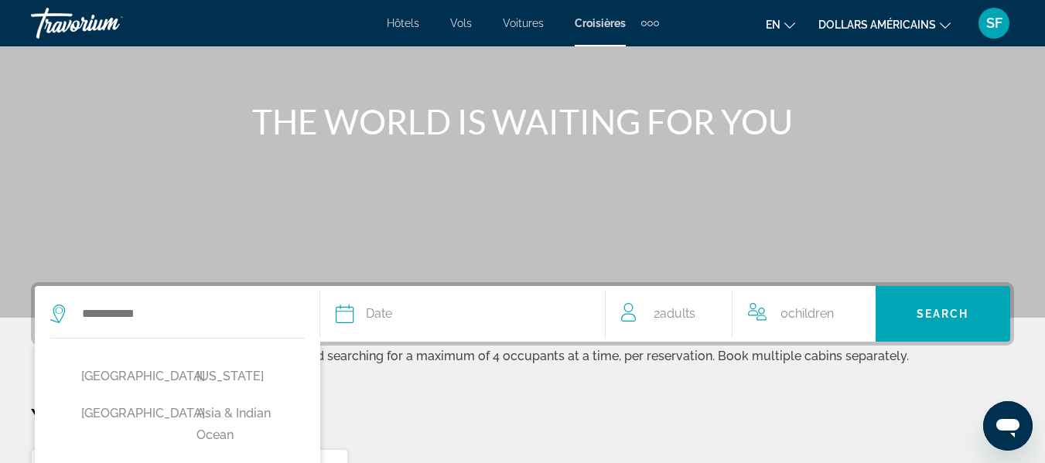
click at [407, 26] on font "Hôtels" at bounding box center [403, 23] width 32 height 12
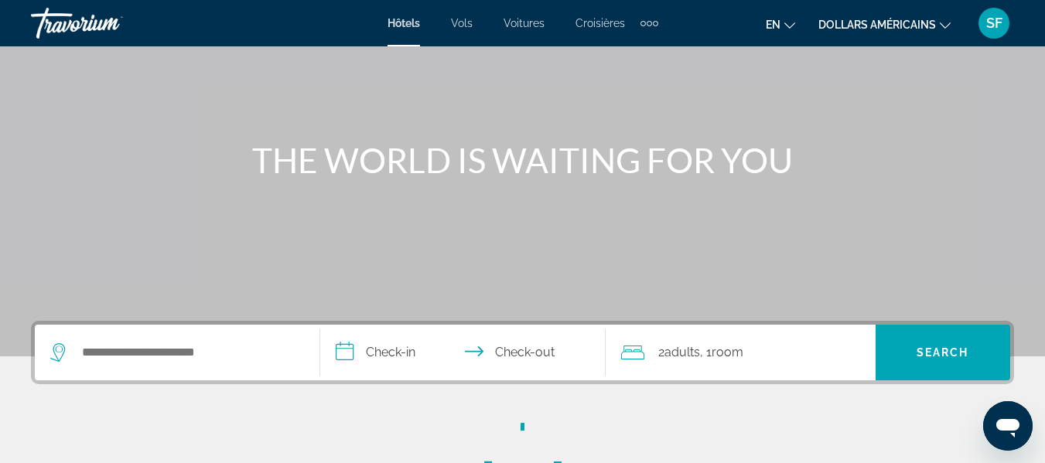
scroll to position [232, 0]
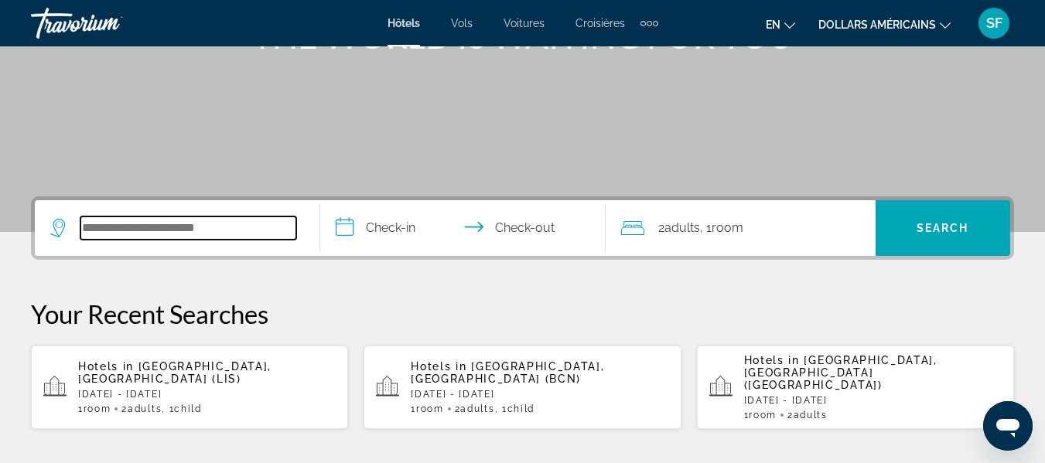
click at [112, 235] on input "Search widget" at bounding box center [188, 228] width 216 height 23
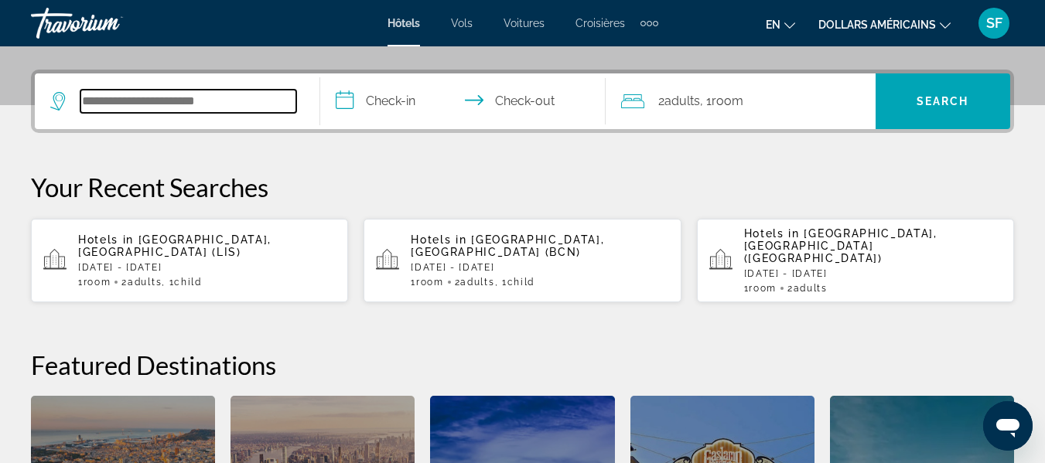
scroll to position [378, 0]
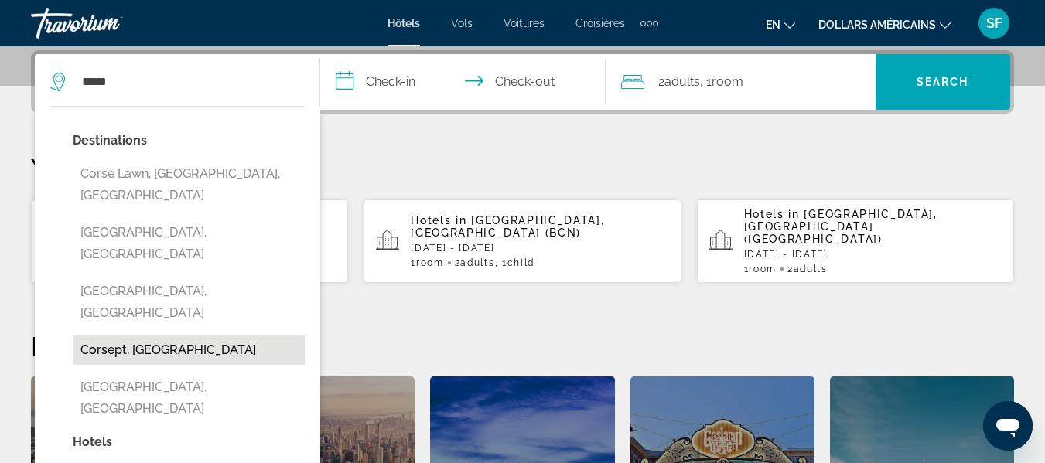
click at [174, 336] on button "Corsept, France" at bounding box center [189, 350] width 232 height 29
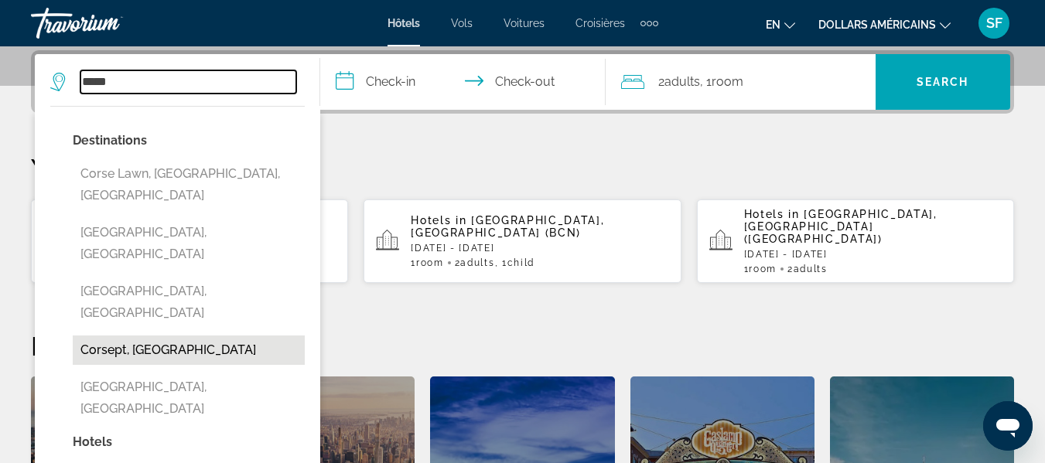
type input "**********"
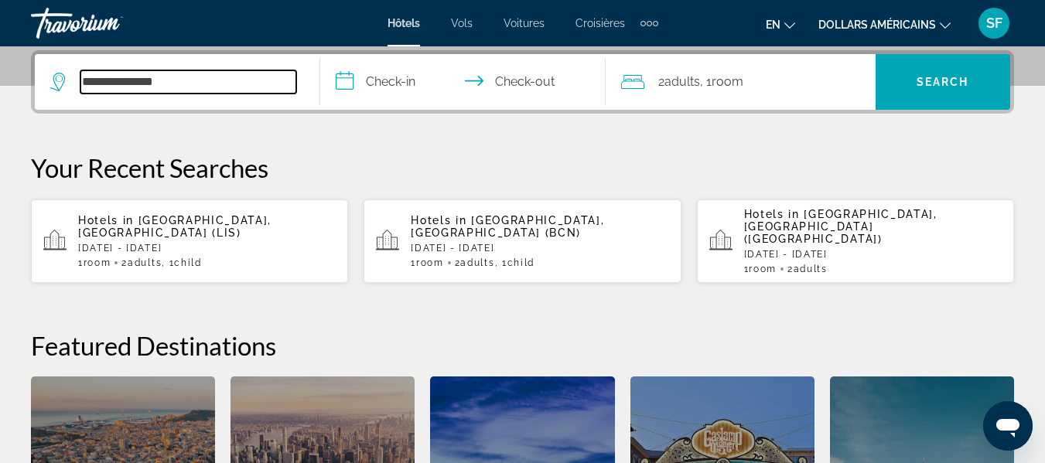
drag, startPoint x: 196, startPoint y: 84, endPoint x: 0, endPoint y: 84, distance: 196.5
click at [0, 84] on div "**********" at bounding box center [522, 337] width 1045 height 574
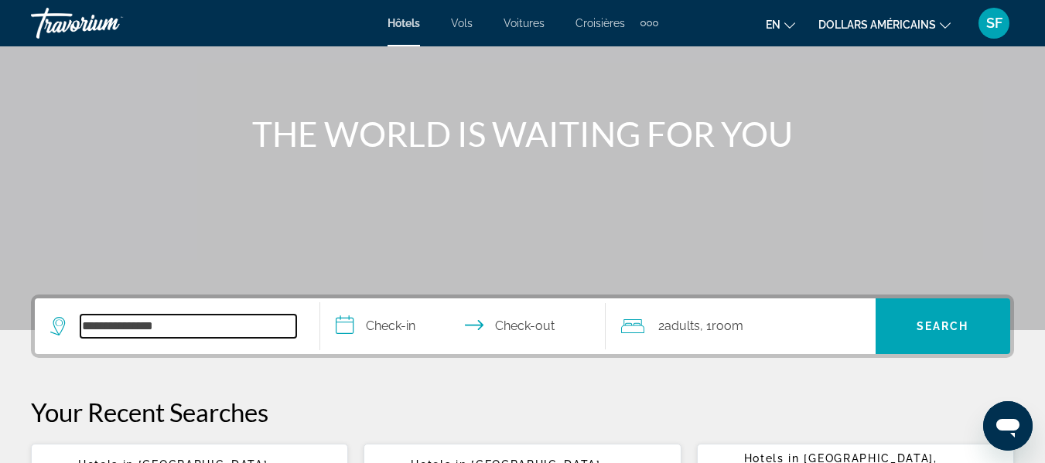
scroll to position [0, 0]
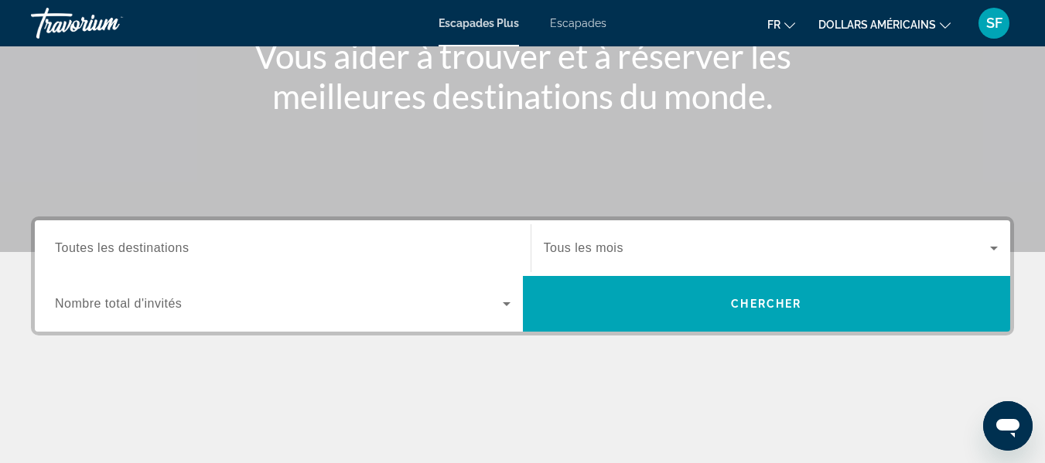
scroll to position [196, 0]
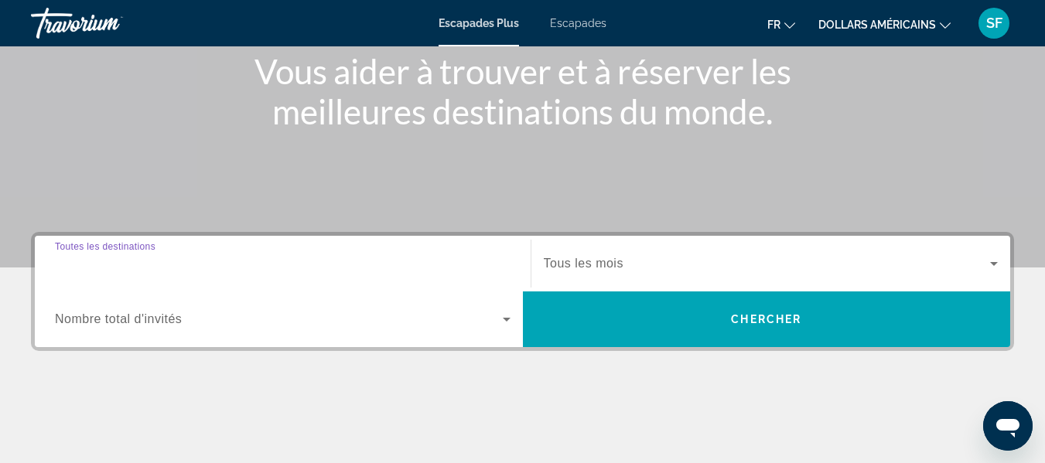
click at [205, 264] on input "Destination Toutes les destinations" at bounding box center [283, 264] width 456 height 19
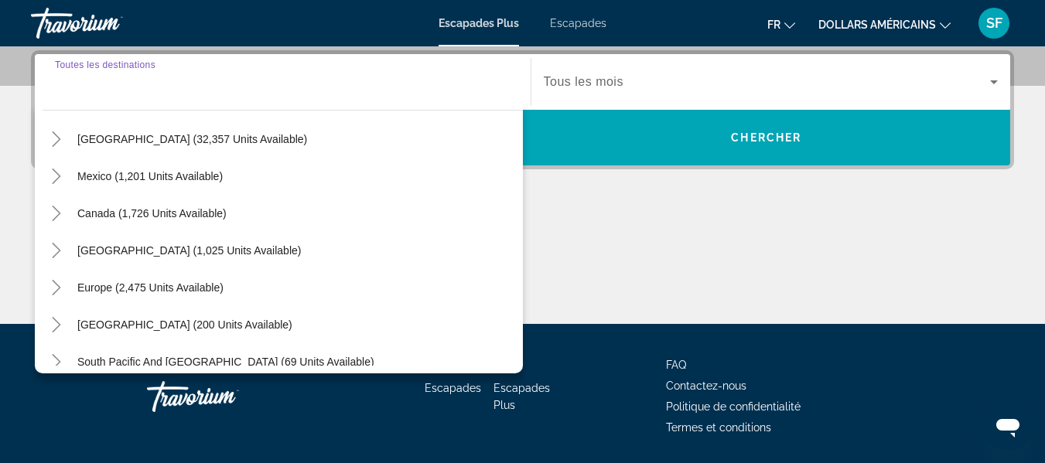
scroll to position [77, 0]
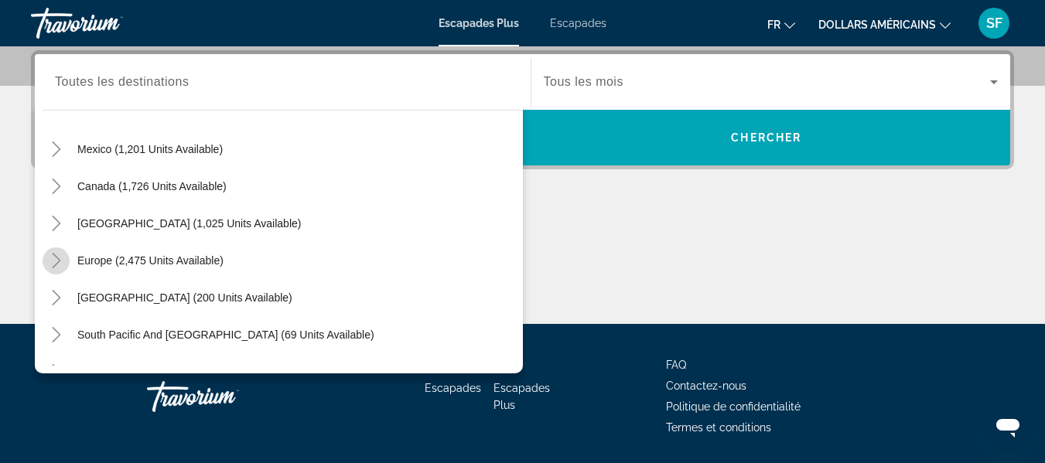
click at [53, 260] on icon "Toggle Europe (2,475 units available)" at bounding box center [56, 260] width 15 height 15
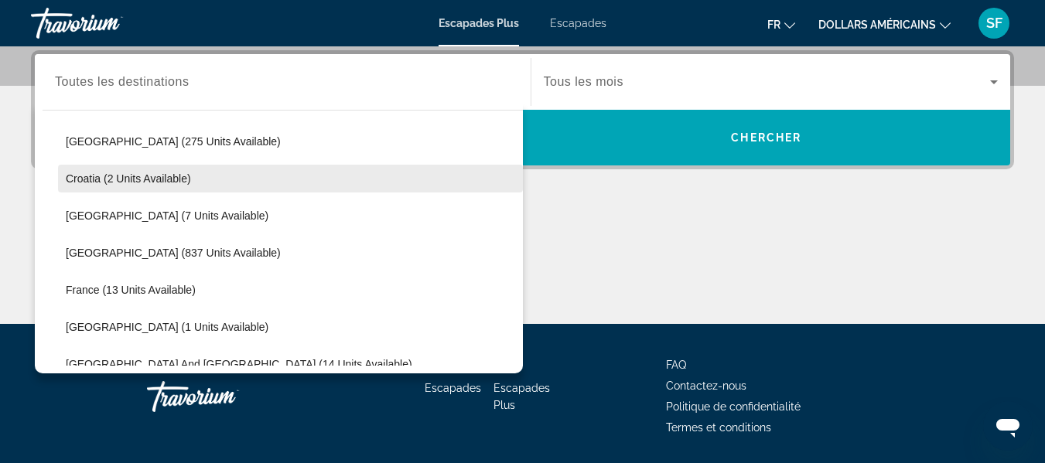
scroll to position [348, 0]
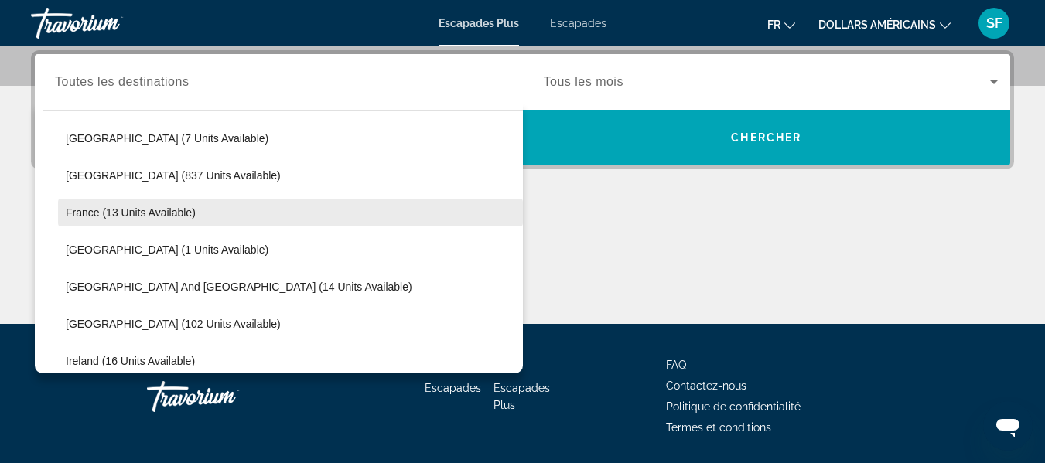
click at [125, 217] on span "France (13 units available)" at bounding box center [131, 213] width 130 height 12
type input "**********"
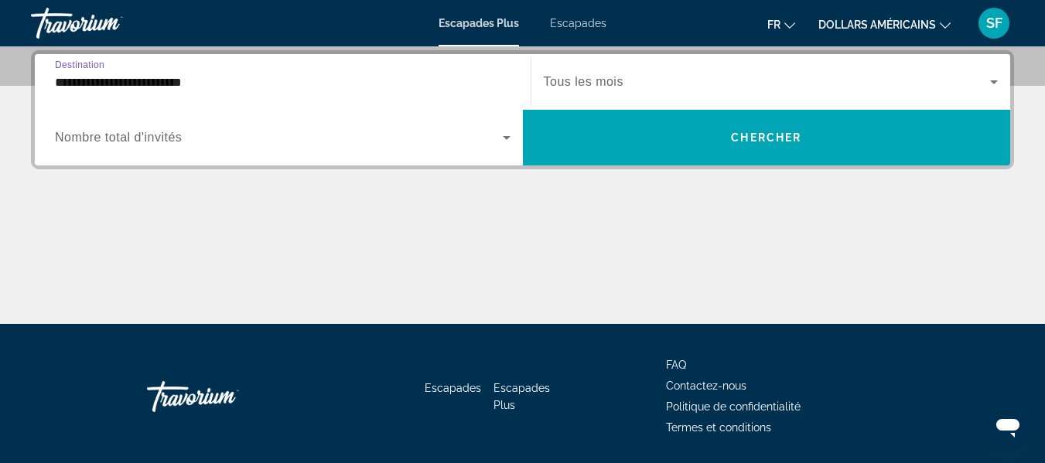
click at [993, 84] on icon "Widget de recherche" at bounding box center [994, 82] width 19 height 19
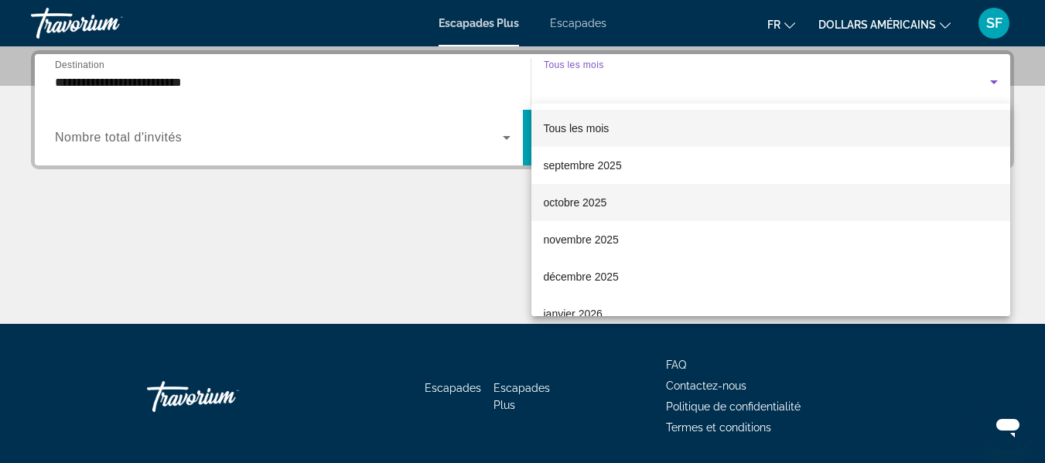
click at [626, 199] on mat-option "octobre 2025" at bounding box center [771, 202] width 480 height 37
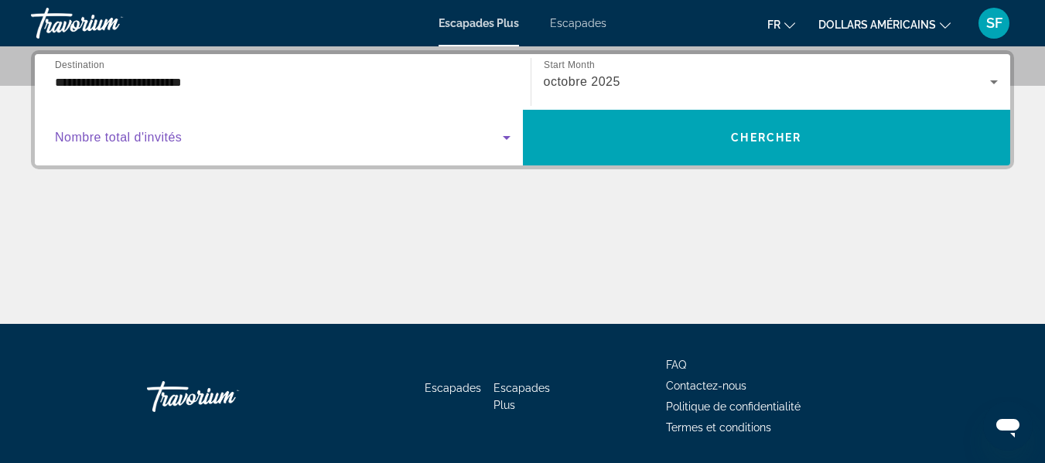
click at [504, 137] on icon "Widget de recherche" at bounding box center [507, 138] width 8 height 4
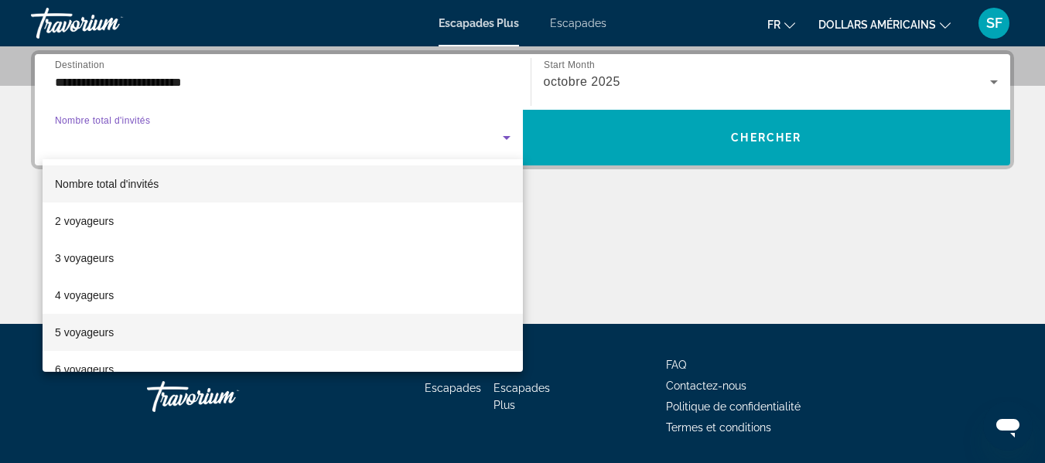
click at [207, 333] on mat-option "5 voyageurs" at bounding box center [283, 332] width 480 height 37
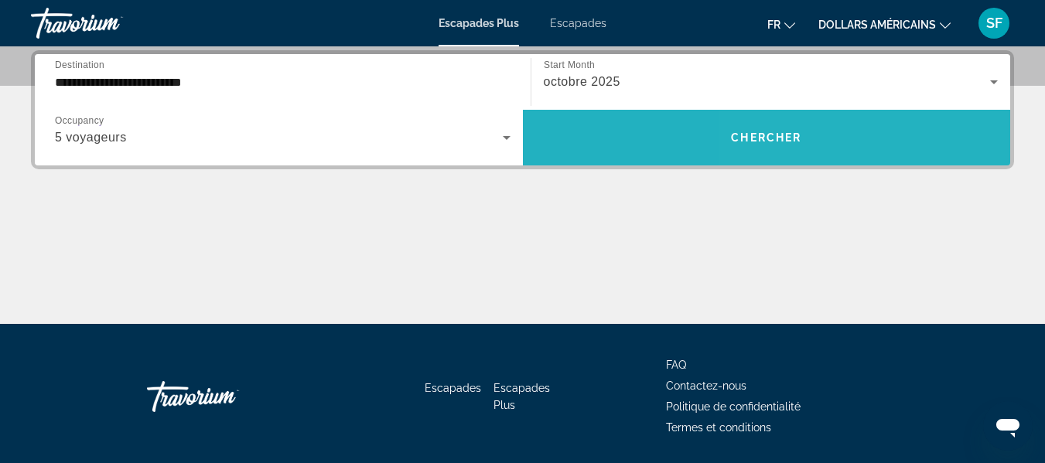
click at [890, 132] on span "Widget de recherche" at bounding box center [767, 137] width 488 height 37
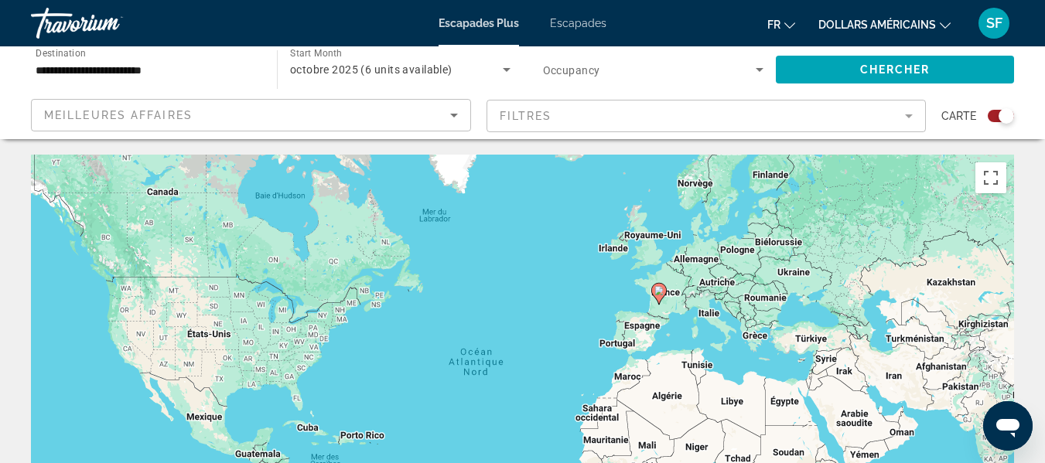
click at [914, 115] on mat-form-field "Filtres" at bounding box center [707, 116] width 440 height 32
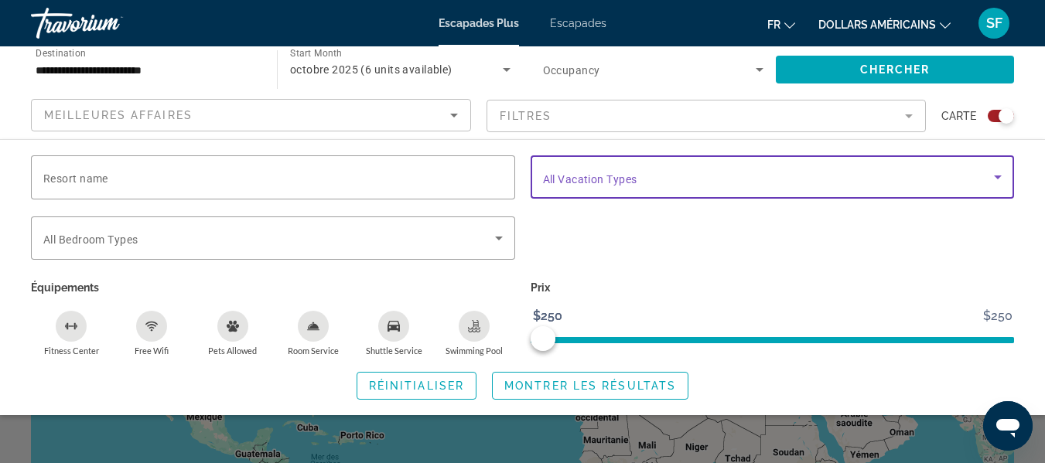
click at [994, 177] on icon "Search widget" at bounding box center [998, 177] width 19 height 19
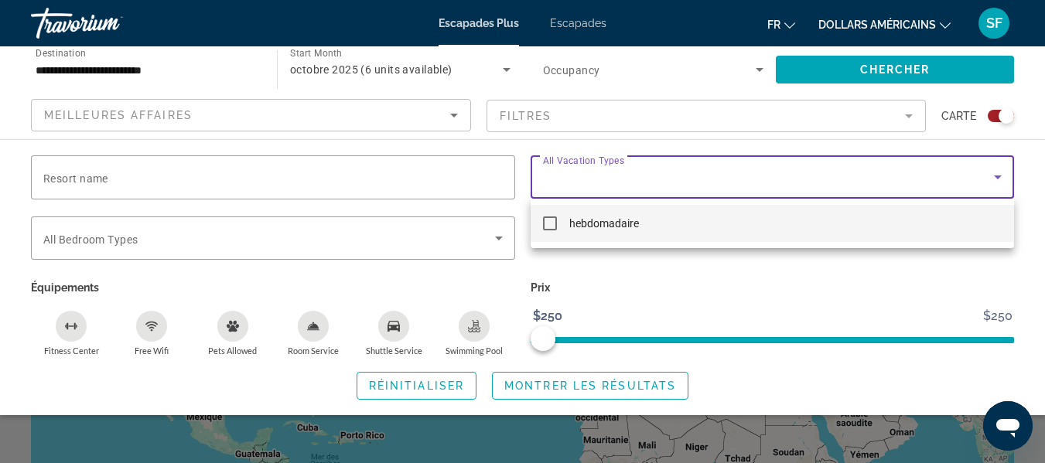
click at [990, 180] on div at bounding box center [522, 231] width 1045 height 463
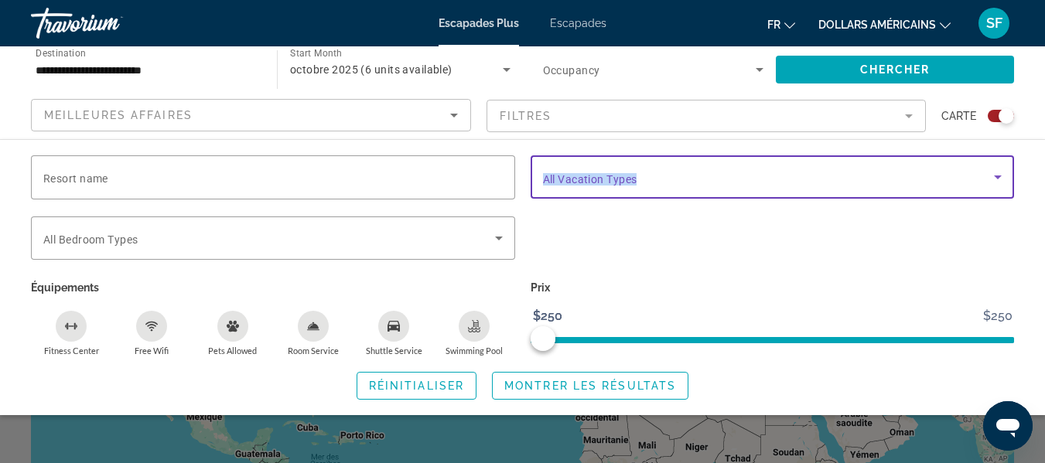
drag, startPoint x: 668, startPoint y: 179, endPoint x: 521, endPoint y: 171, distance: 146.4
click at [523, 175] on div "Vacation Types All Vacation Types" at bounding box center [773, 185] width 500 height 61
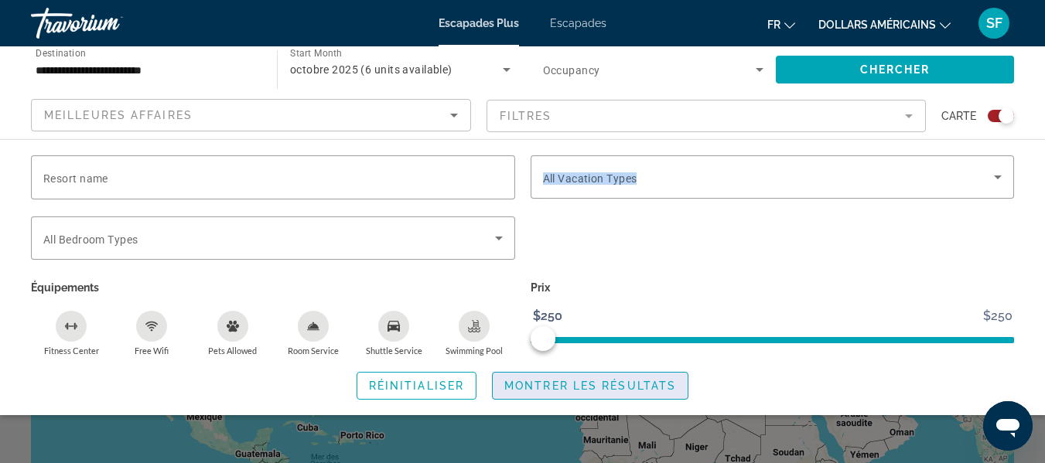
click at [560, 390] on span "Montrer les résultats" at bounding box center [590, 386] width 172 height 12
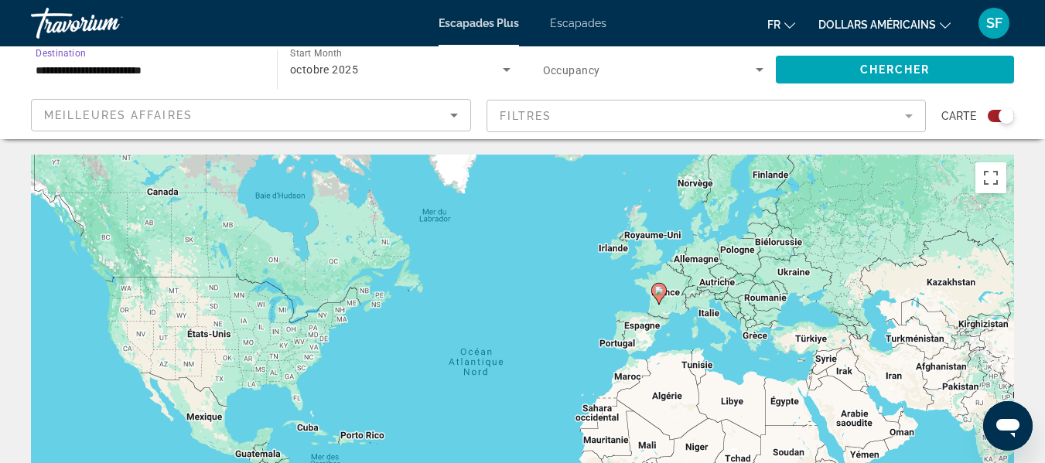
drag, startPoint x: 177, startPoint y: 73, endPoint x: 0, endPoint y: 70, distance: 177.1
click at [0, 70] on div "**********" at bounding box center [522, 92] width 1045 height 93
click at [579, 25] on font "Escapades" at bounding box center [578, 23] width 56 height 12
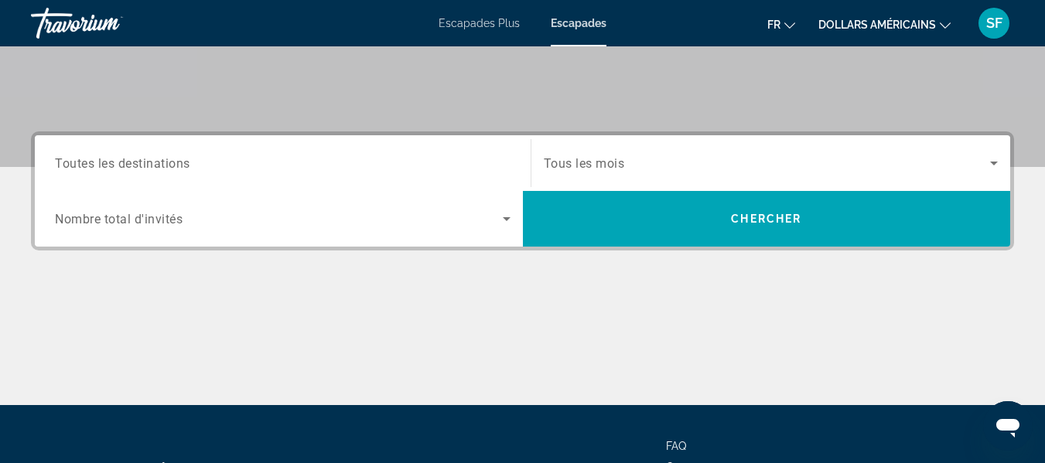
scroll to position [387, 0]
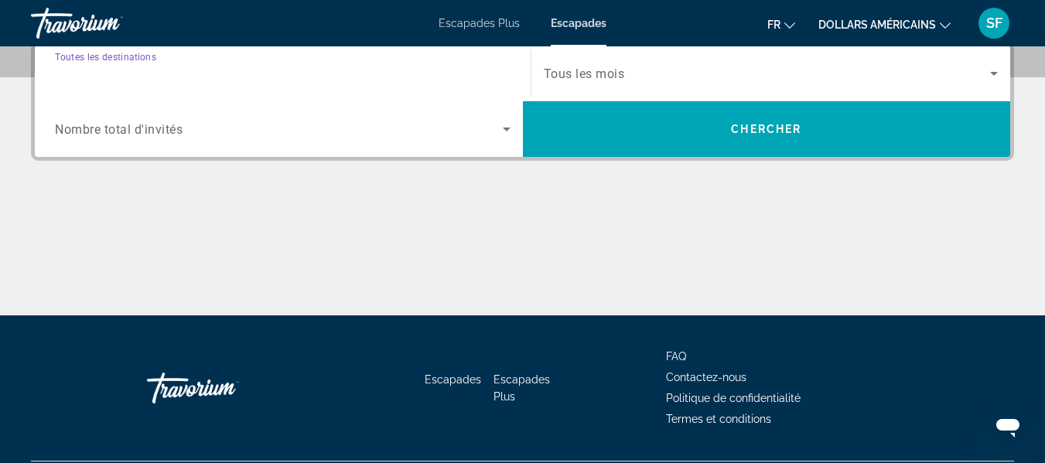
click at [247, 76] on input "Destination Toutes les destinations" at bounding box center [283, 74] width 456 height 19
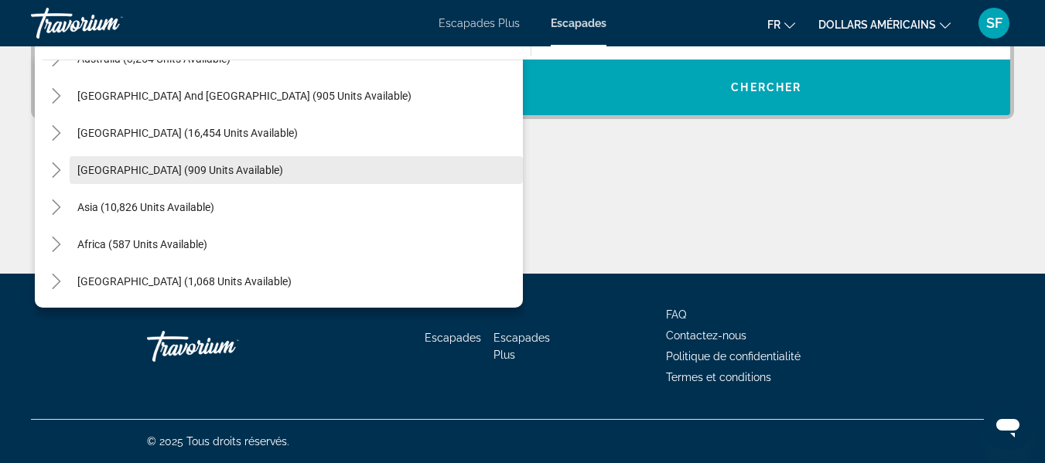
scroll to position [19, 0]
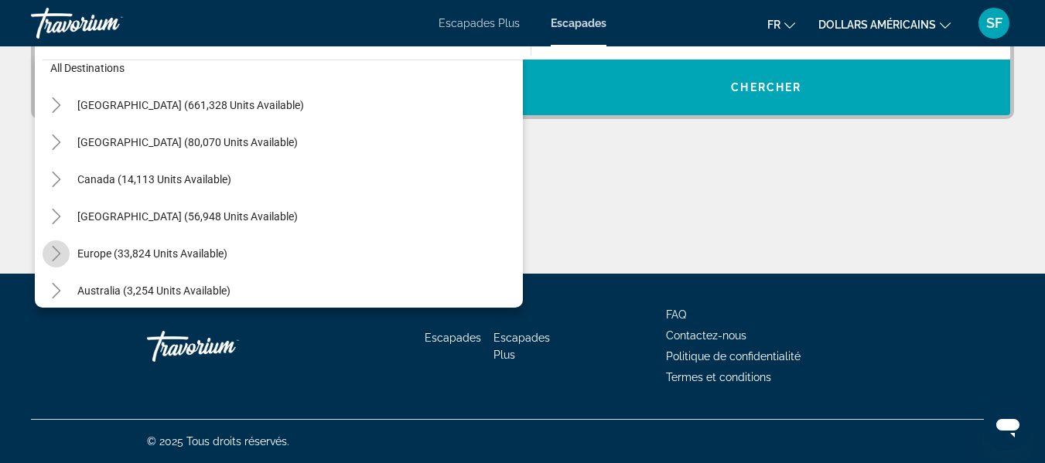
click at [57, 258] on icon "Toggle Europe (33,824 units available)" at bounding box center [56, 253] width 15 height 15
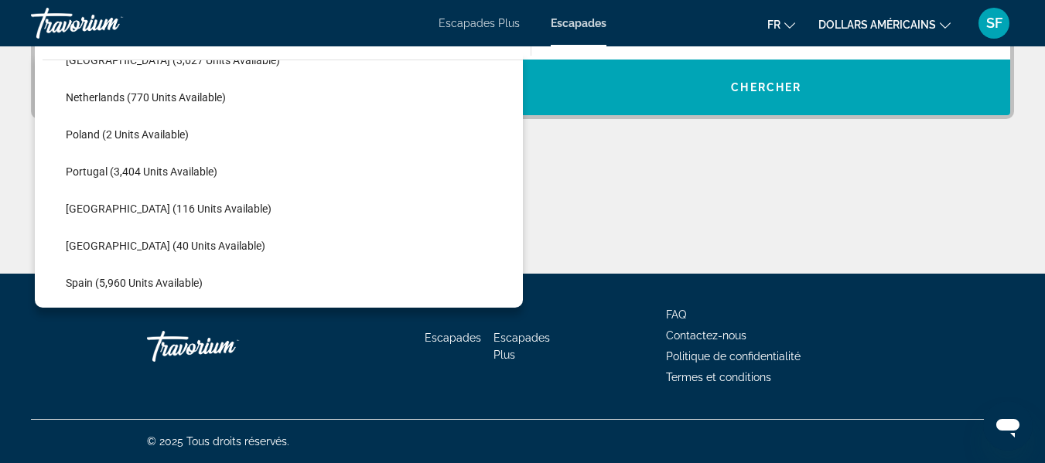
scroll to position [735, 0]
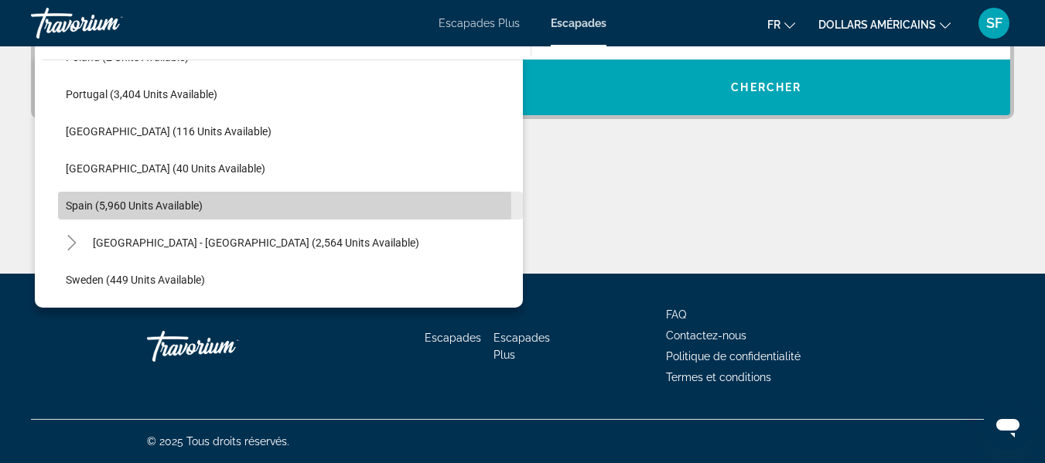
click at [89, 209] on span "Spain (5,960 units available)" at bounding box center [134, 206] width 137 height 12
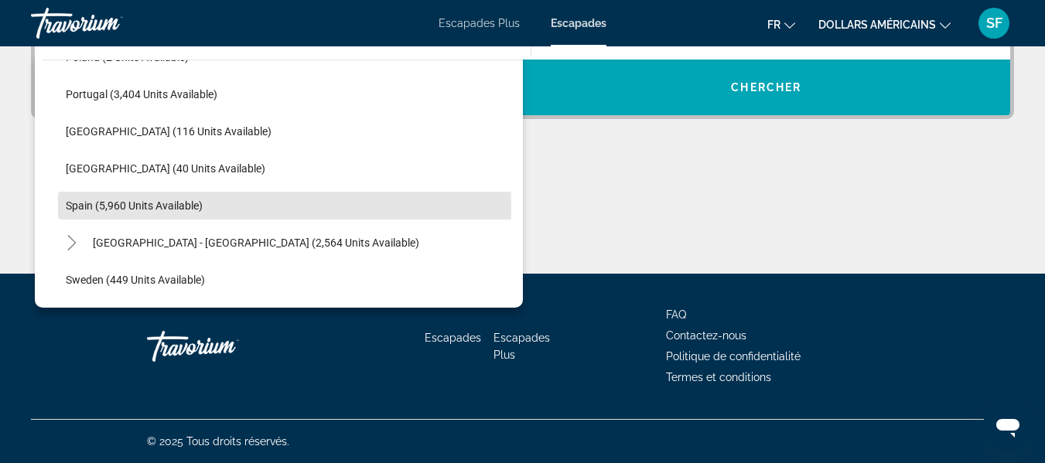
type input "**********"
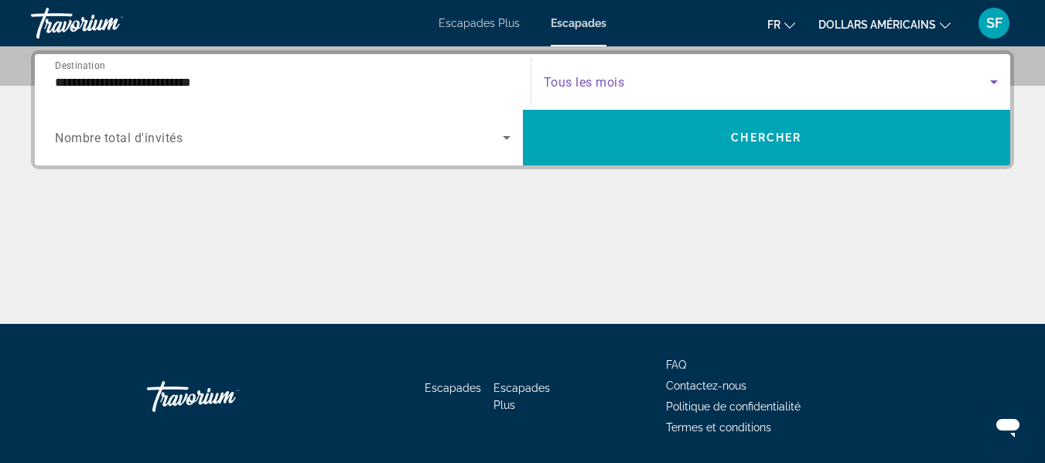
click at [994, 80] on icon "Search widget" at bounding box center [994, 82] width 8 height 4
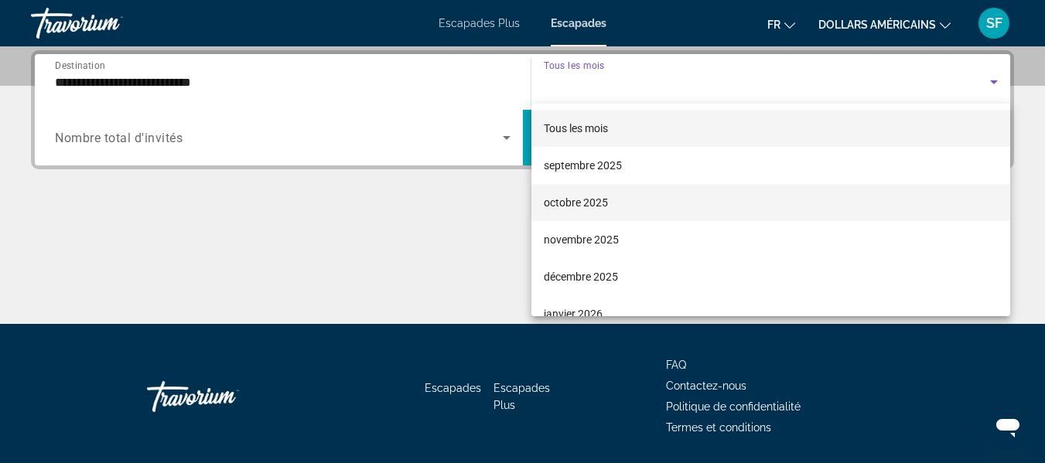
click at [671, 202] on mat-option "octobre 2025" at bounding box center [771, 202] width 480 height 37
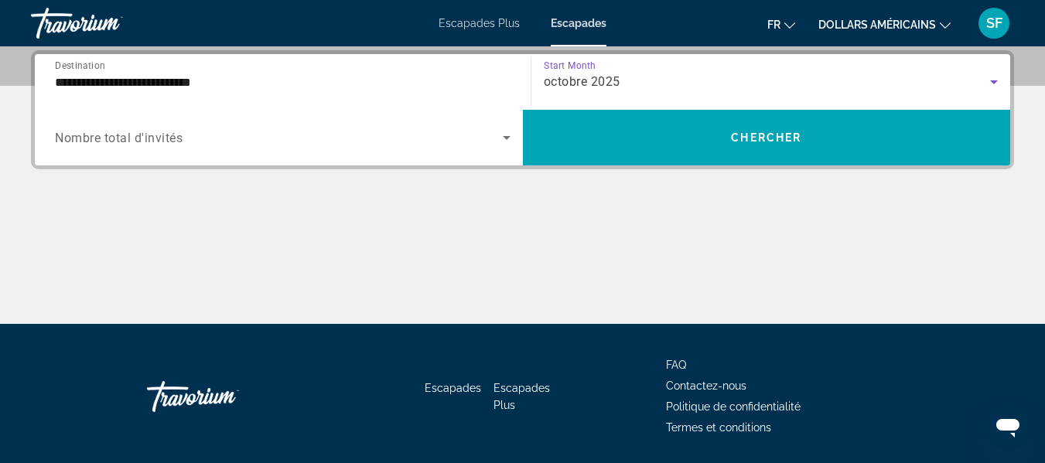
click at [508, 135] on icon "Search widget" at bounding box center [506, 137] width 19 height 19
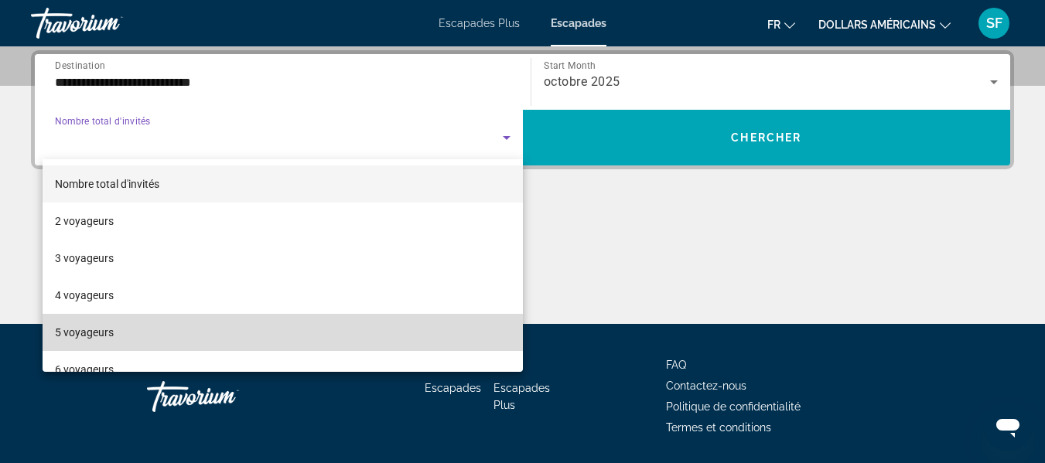
click at [308, 323] on mat-option "5 voyageurs" at bounding box center [283, 332] width 480 height 37
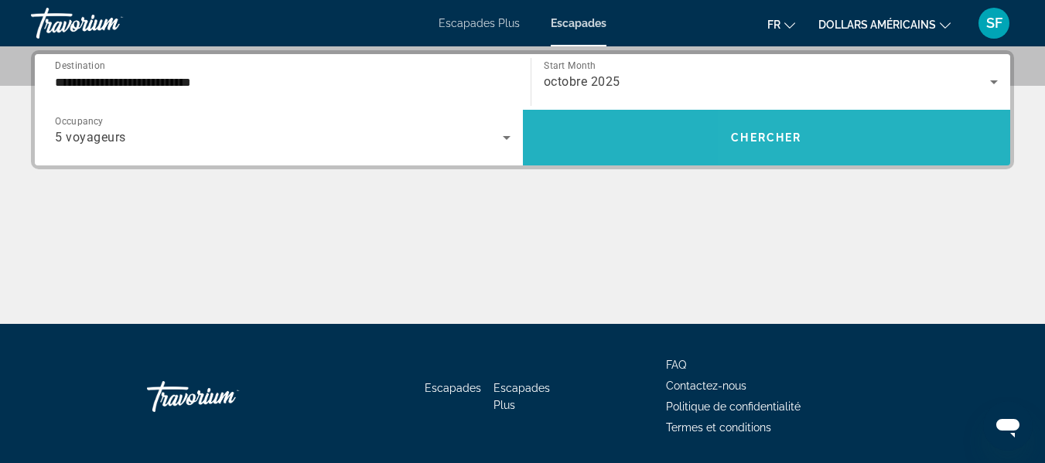
click at [849, 127] on span "Search widget" at bounding box center [767, 137] width 488 height 37
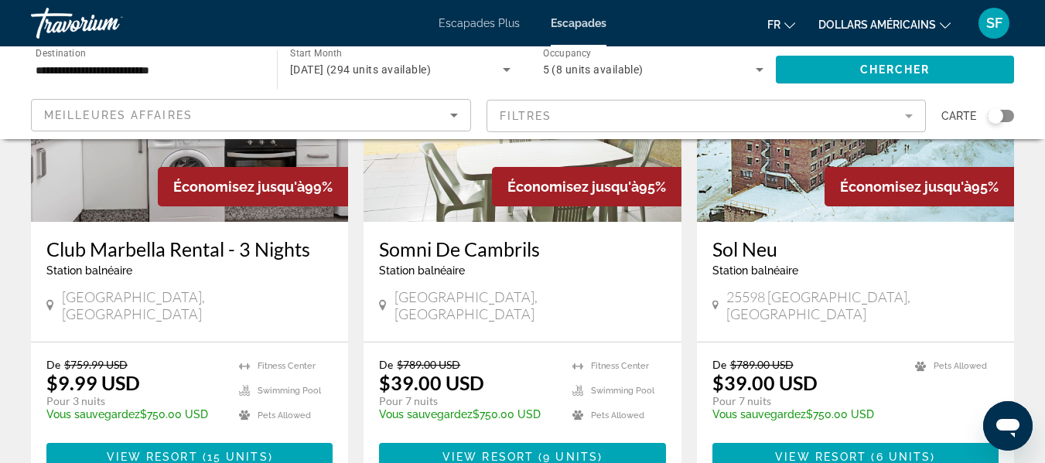
scroll to position [232, 0]
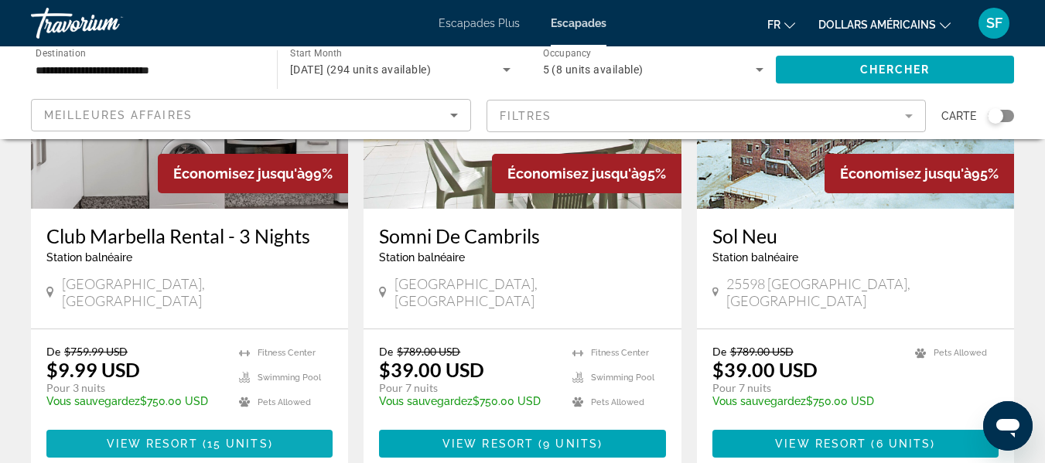
click at [172, 425] on span "Contenu principal" at bounding box center [189, 443] width 286 height 37
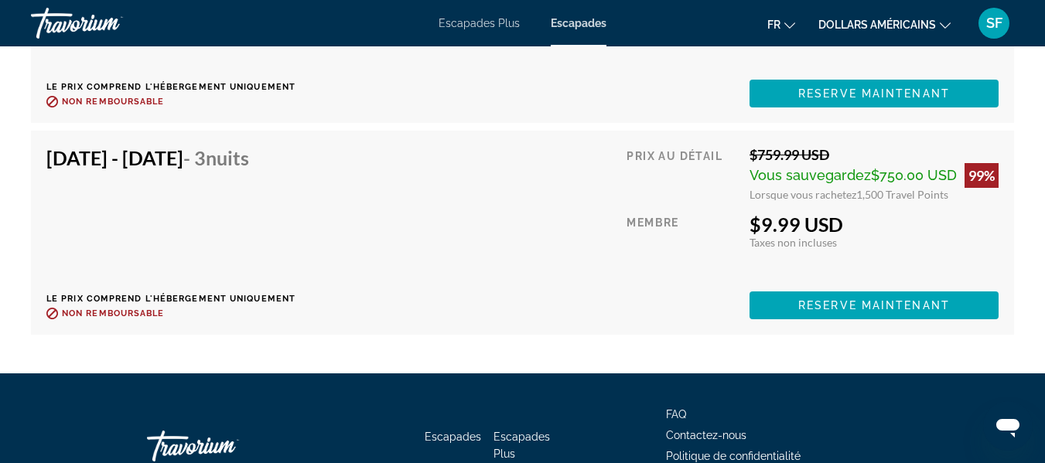
scroll to position [3713, 0]
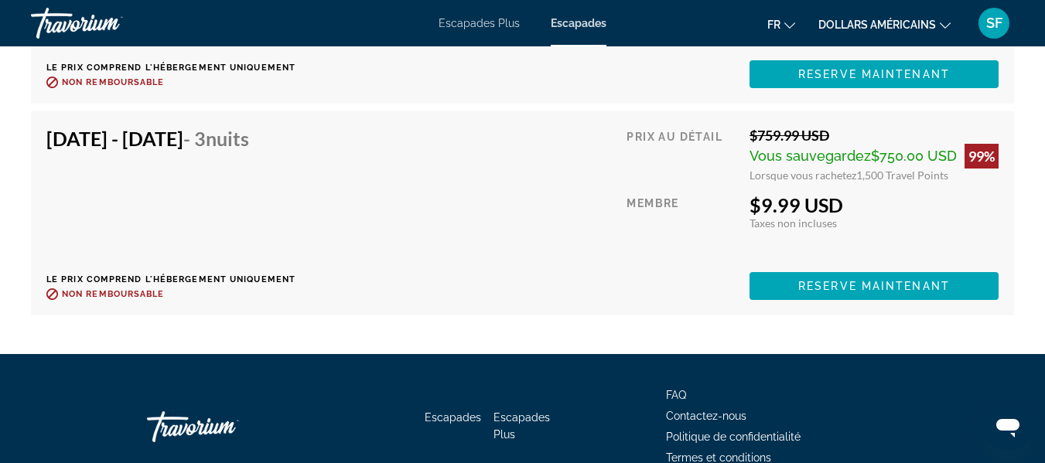
click at [514, 217] on div "Oct 30, 2025 - Nov 2, 2025 - 3 nuits Le prix comprend l'hébergement uniquement …" at bounding box center [522, 213] width 952 height 173
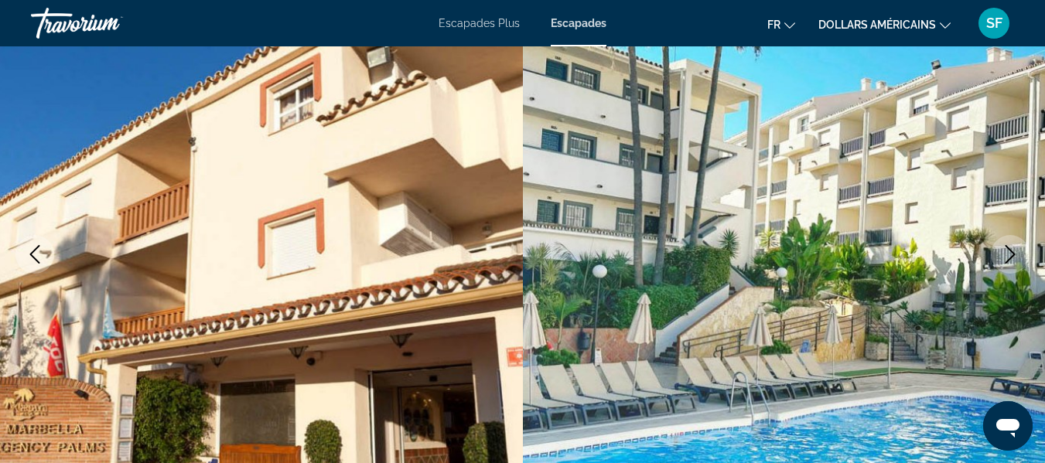
scroll to position [0, 0]
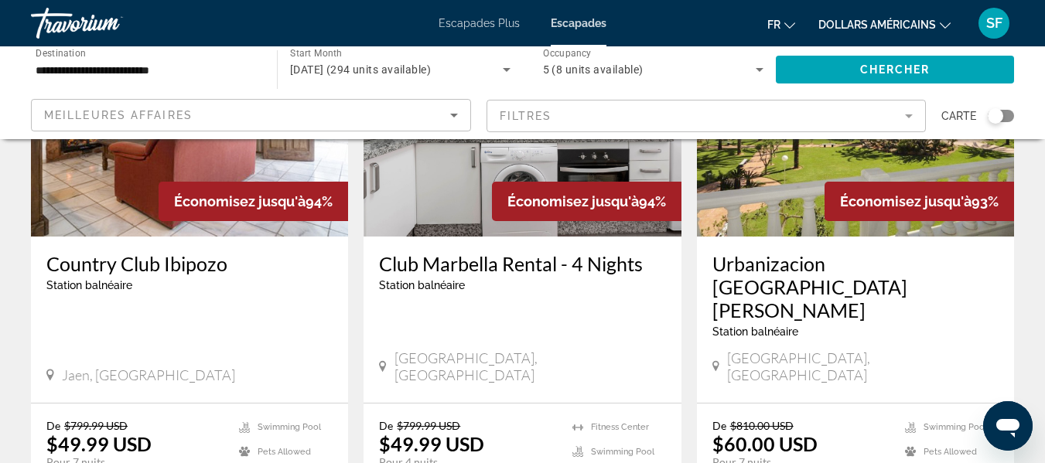
scroll to position [773, 0]
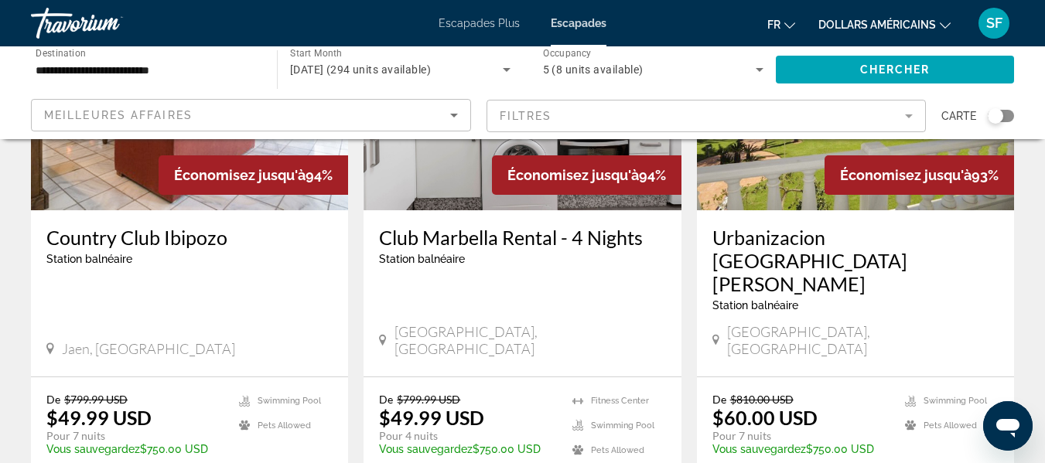
click at [788, 210] on div "Urbanizacion San Fernando Station balnéaire - Ceci est une station d'adultes se…" at bounding box center [855, 293] width 317 height 166
click at [765, 185] on img "Contenu principal" at bounding box center [855, 87] width 317 height 248
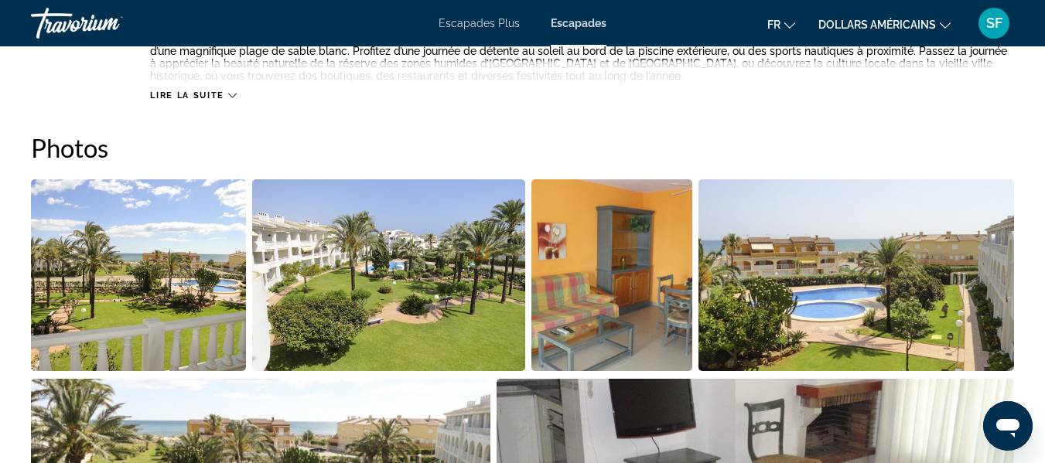
scroll to position [1006, 0]
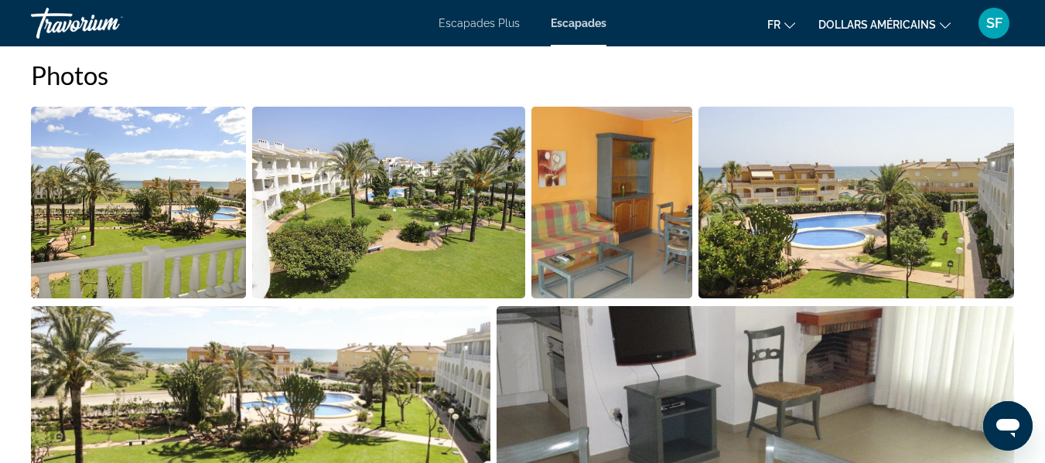
click at [160, 248] on img "Open full-screen image slider" at bounding box center [138, 203] width 215 height 192
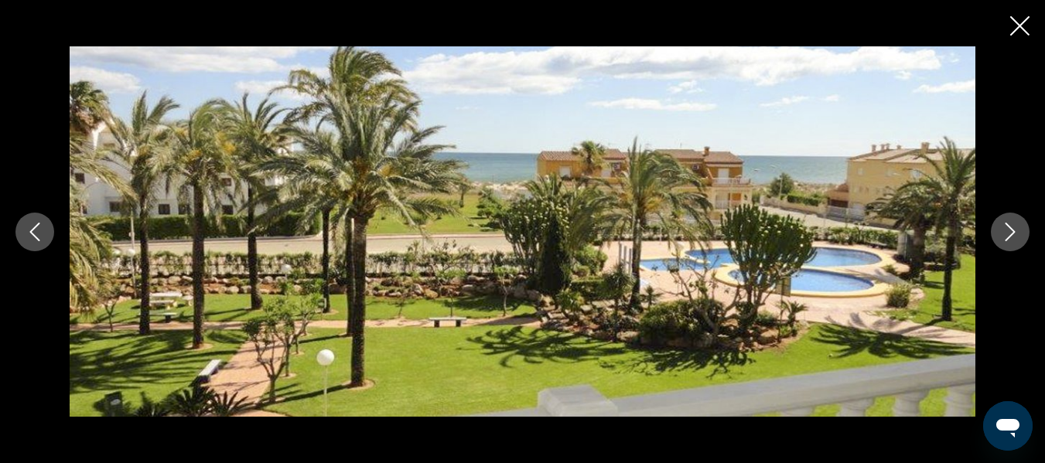
click at [1014, 235] on icon "Next image" at bounding box center [1010, 232] width 19 height 19
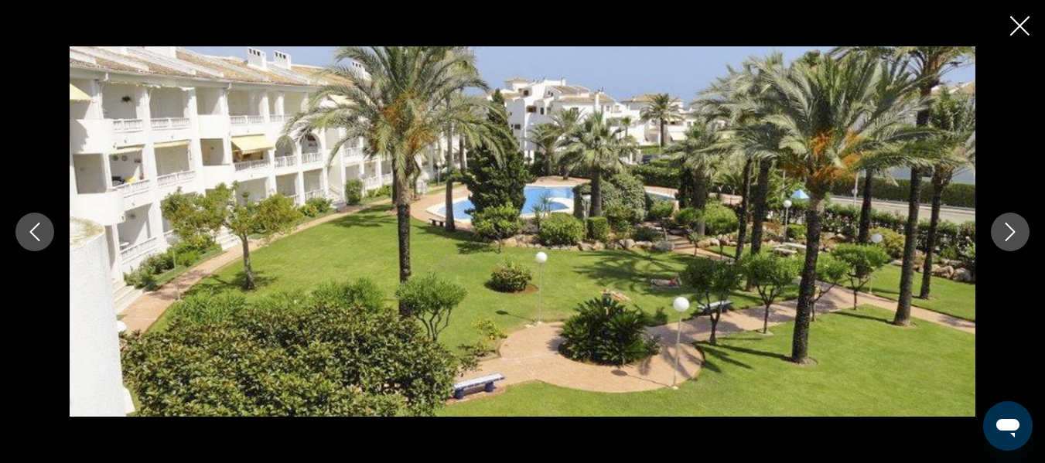
click at [1013, 234] on icon "Next image" at bounding box center [1010, 232] width 19 height 19
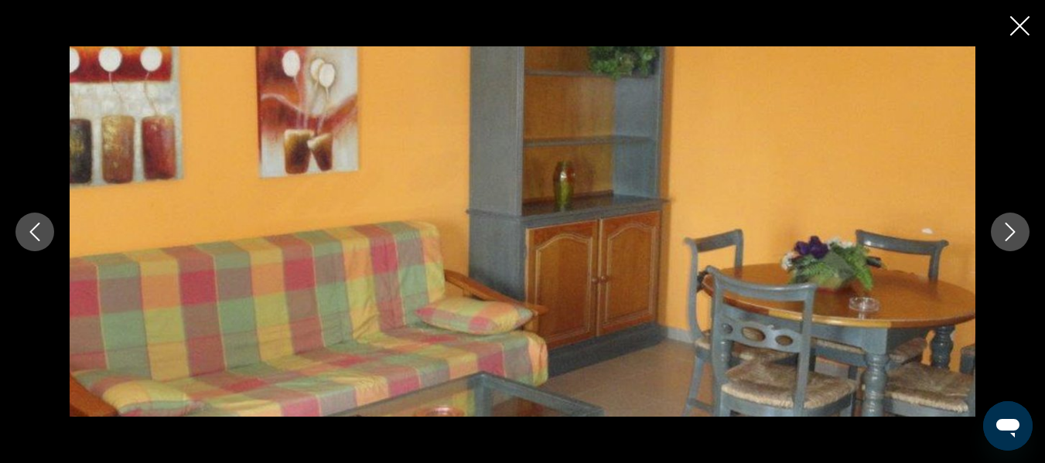
click at [1013, 234] on icon "Next image" at bounding box center [1010, 232] width 19 height 19
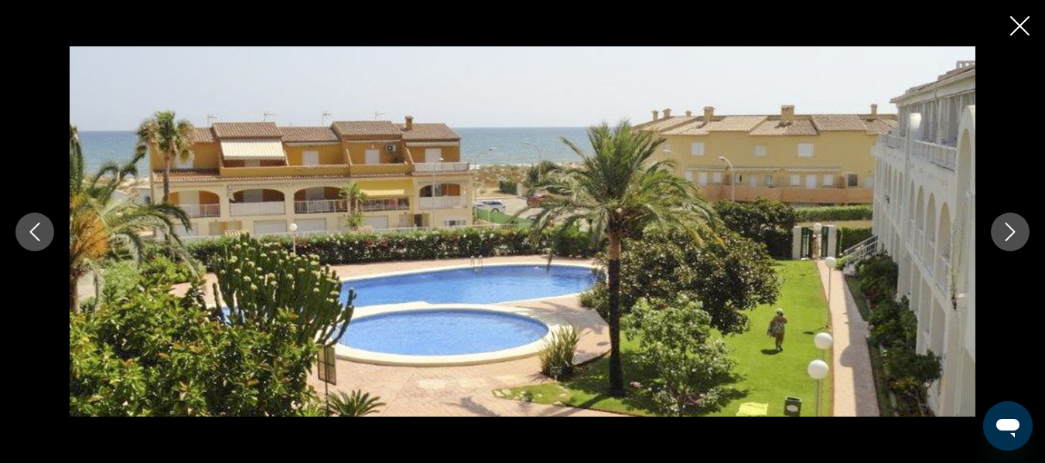
click at [1013, 234] on icon "Next image" at bounding box center [1010, 232] width 19 height 19
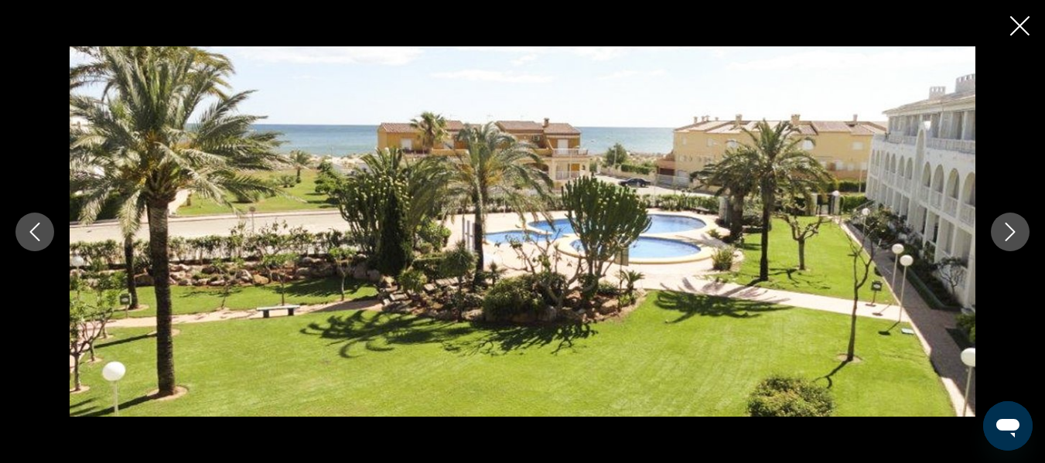
click at [1013, 234] on icon "Next image" at bounding box center [1010, 232] width 19 height 19
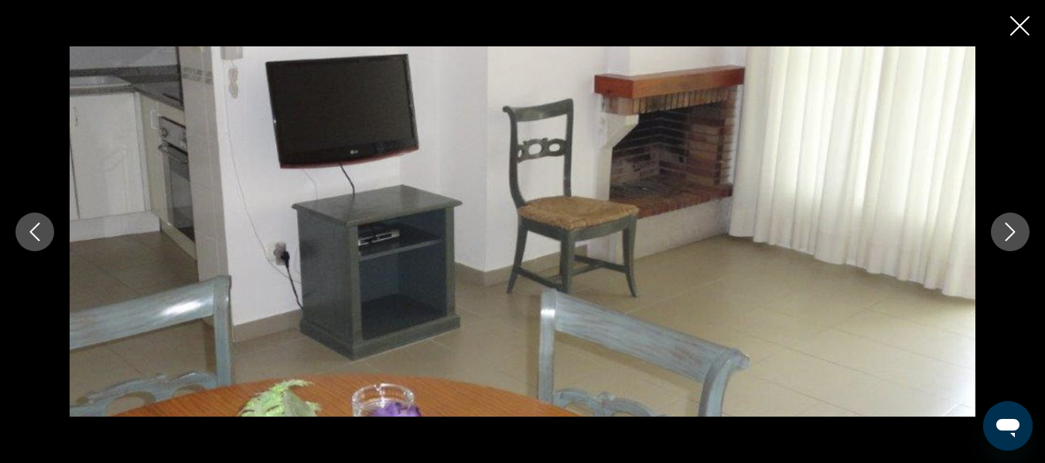
click at [1013, 234] on icon "Next image" at bounding box center [1010, 232] width 19 height 19
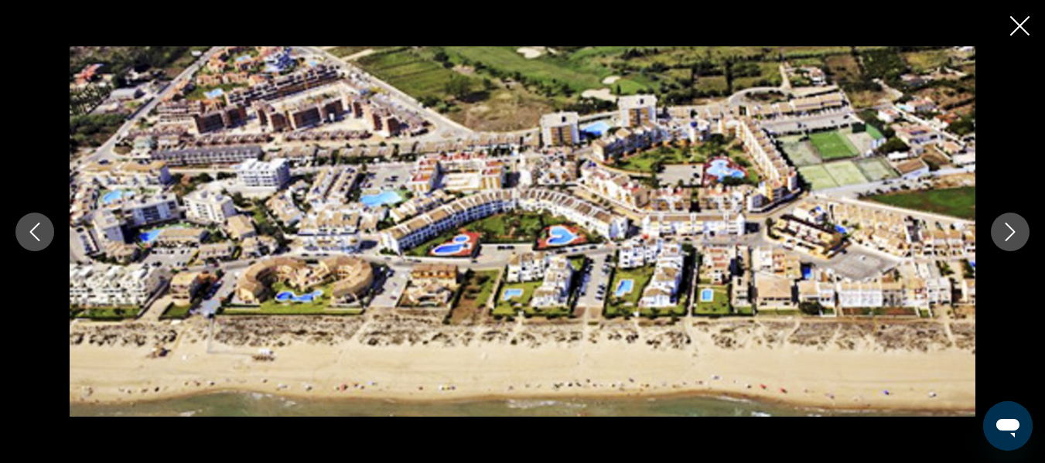
click at [1013, 234] on icon "Next image" at bounding box center [1010, 232] width 19 height 19
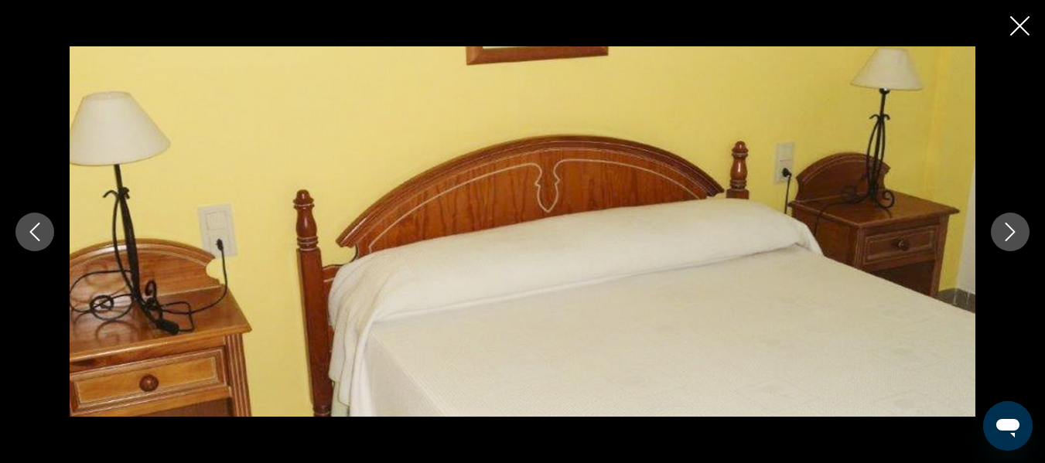
click at [1013, 234] on icon "Next image" at bounding box center [1010, 232] width 19 height 19
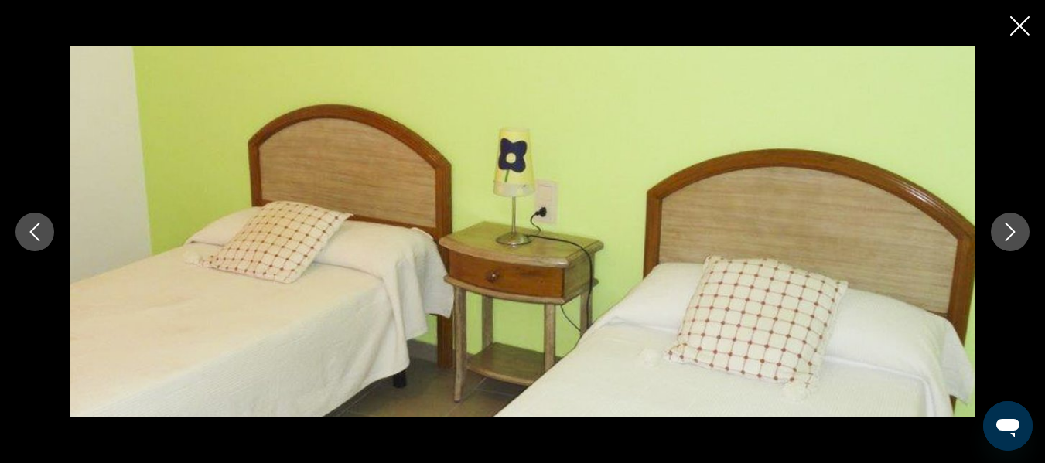
click at [1013, 234] on icon "Next image" at bounding box center [1010, 232] width 19 height 19
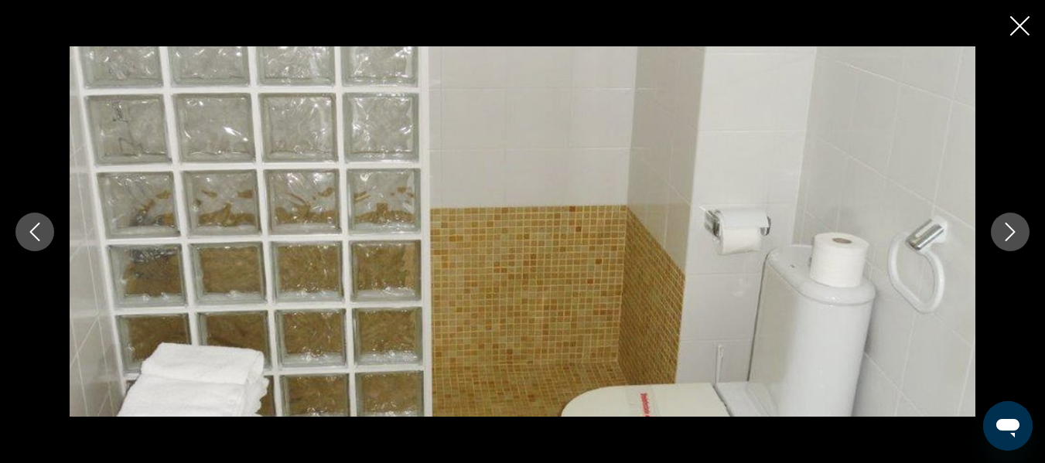
click at [1013, 234] on icon "Next image" at bounding box center [1010, 232] width 19 height 19
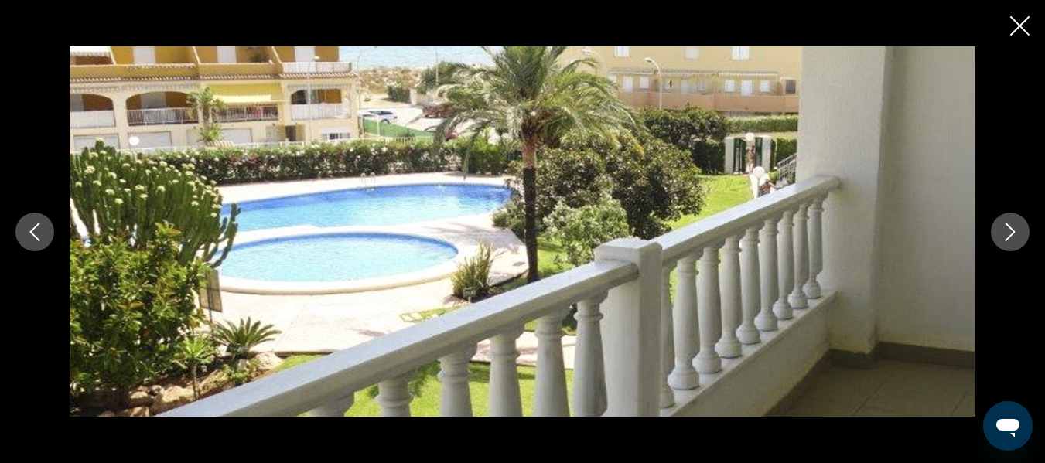
click at [1013, 234] on icon "Next image" at bounding box center [1010, 232] width 19 height 19
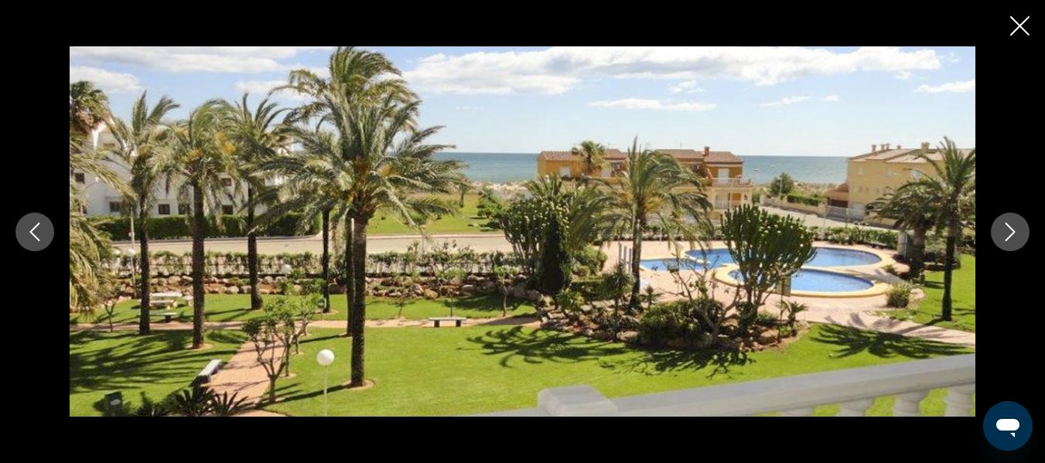
click at [1016, 21] on icon "Close slideshow" at bounding box center [1019, 25] width 19 height 19
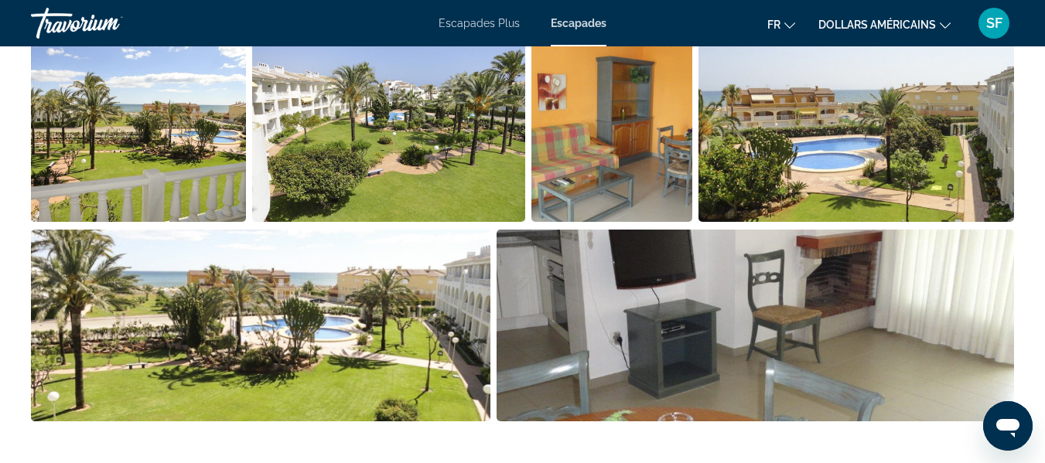
scroll to position [928, 0]
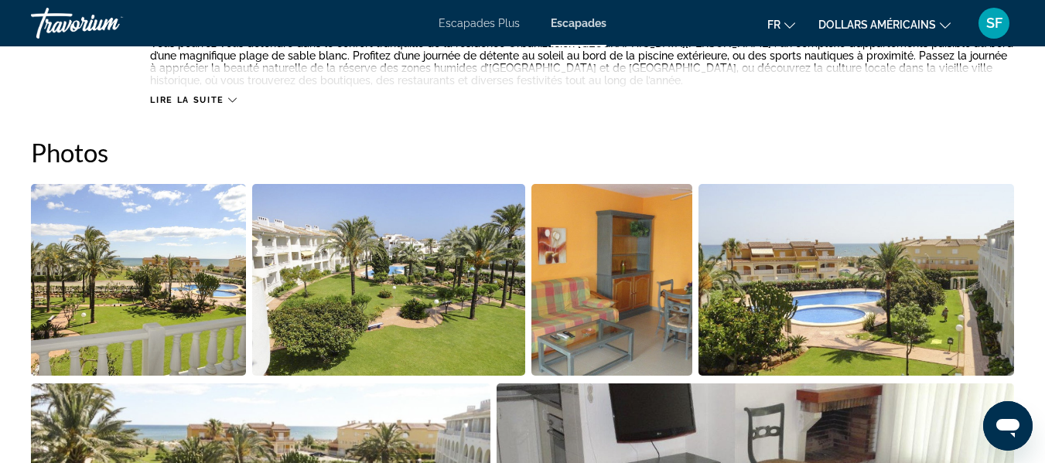
click at [84, 258] on img "Open full-screen image slider" at bounding box center [138, 280] width 215 height 192
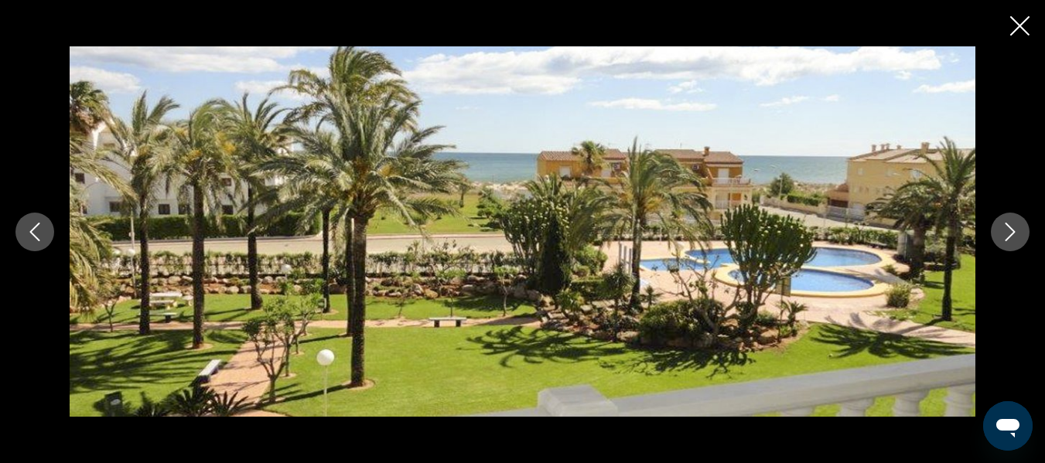
click at [1006, 237] on icon "Next image" at bounding box center [1010, 232] width 19 height 19
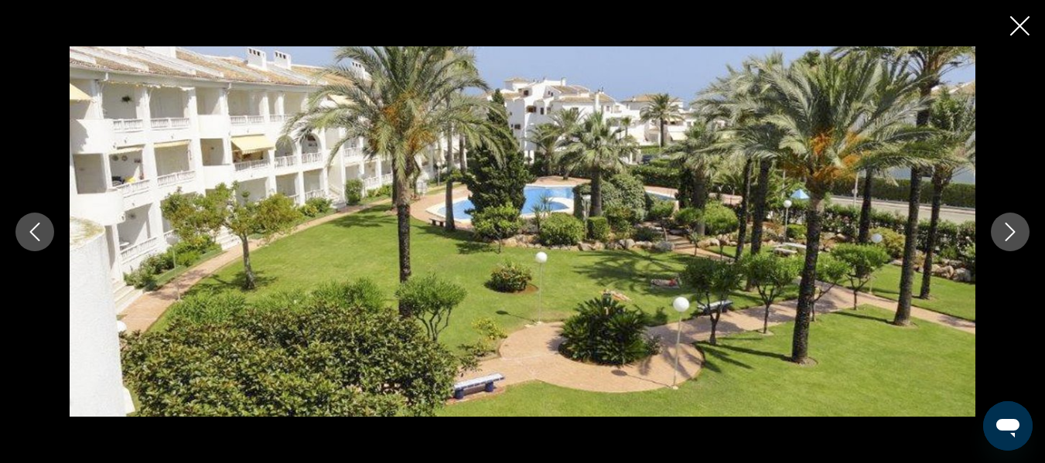
click at [1006, 237] on icon "Next image" at bounding box center [1010, 232] width 19 height 19
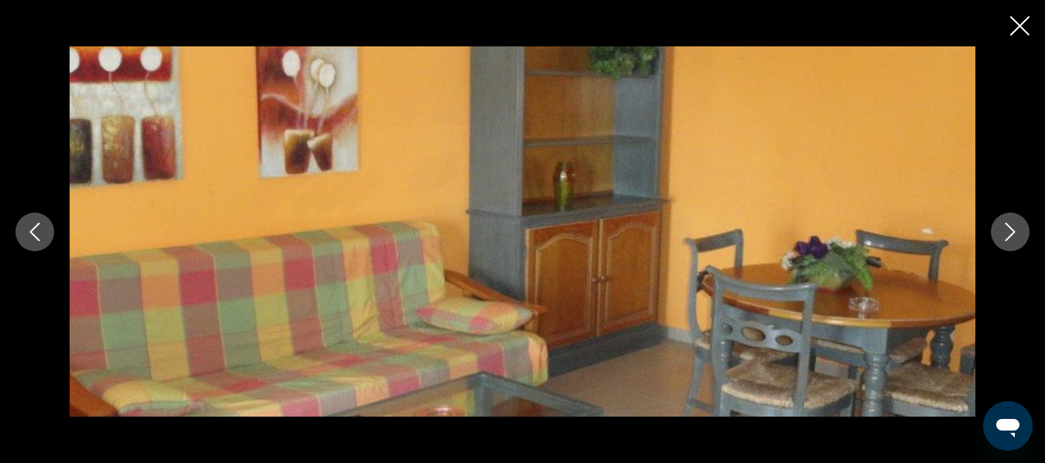
click at [1006, 237] on icon "Next image" at bounding box center [1010, 232] width 19 height 19
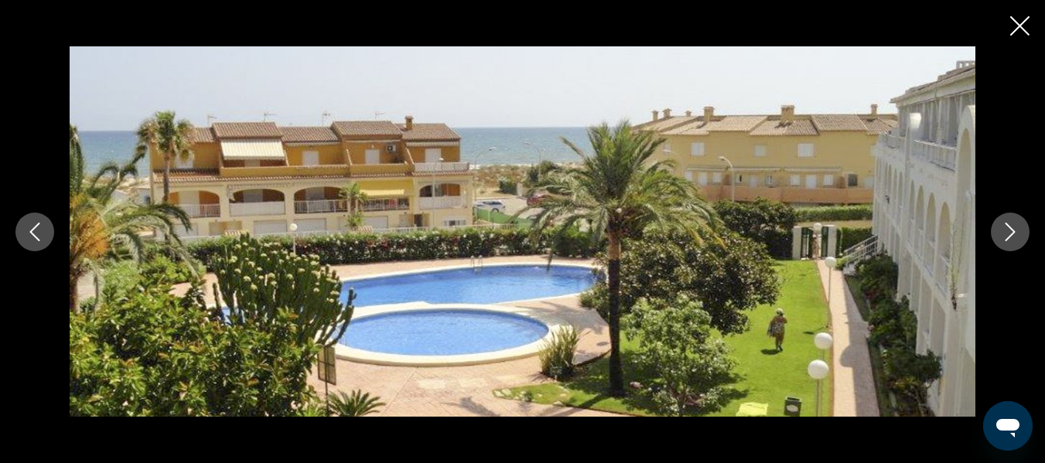
click at [1006, 237] on icon "Next image" at bounding box center [1010, 232] width 19 height 19
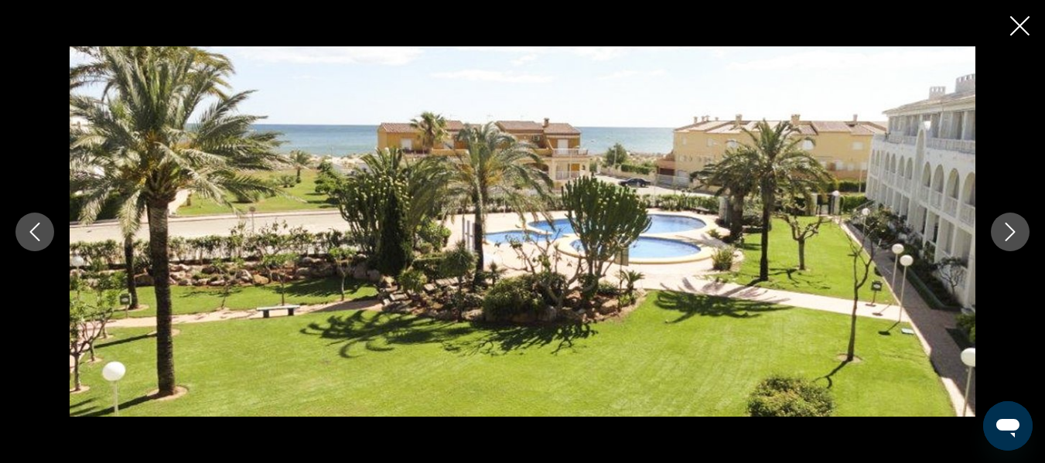
click at [1006, 237] on icon "Next image" at bounding box center [1010, 232] width 19 height 19
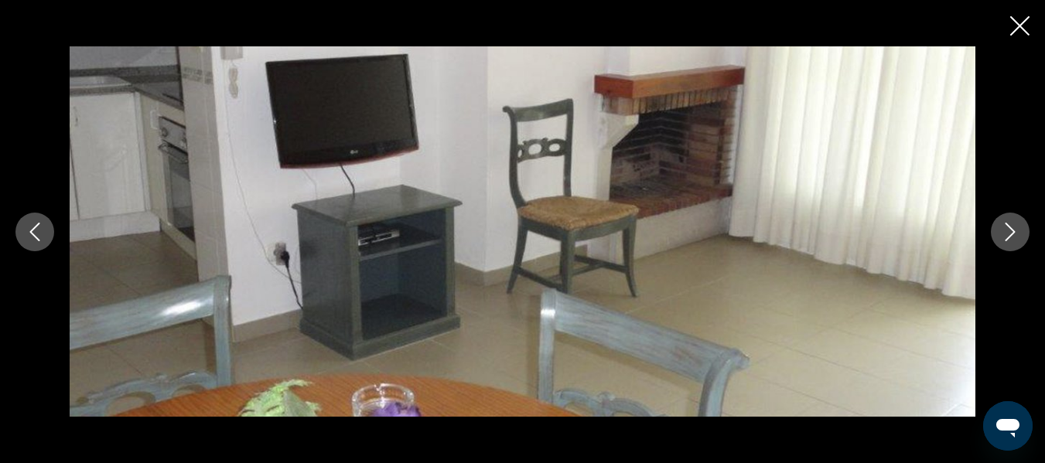
click at [1006, 237] on icon "Next image" at bounding box center [1010, 232] width 19 height 19
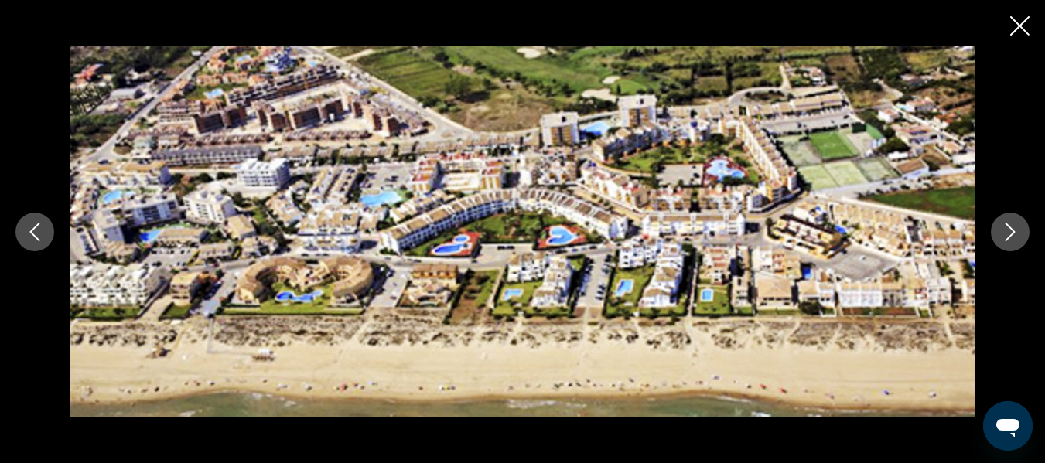
click at [1005, 238] on icon "Next image" at bounding box center [1010, 232] width 19 height 19
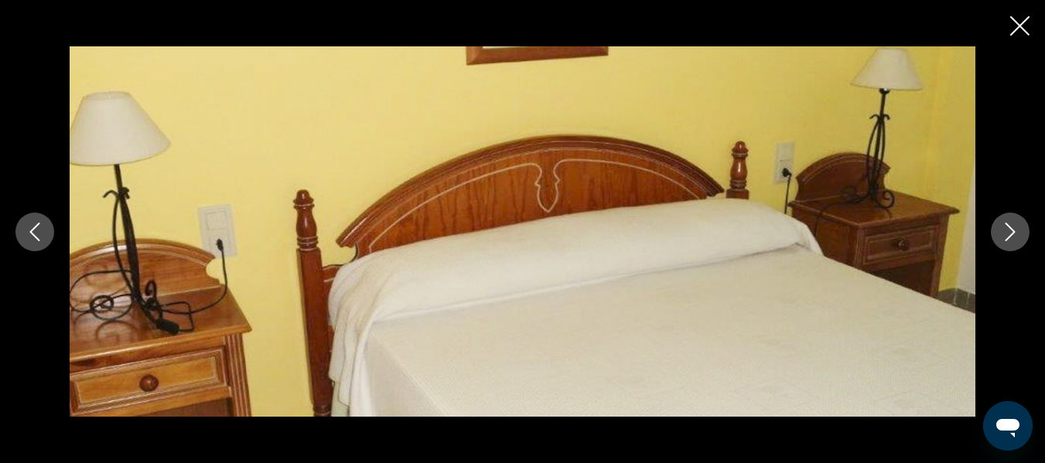
click at [1005, 238] on icon "Next image" at bounding box center [1010, 232] width 19 height 19
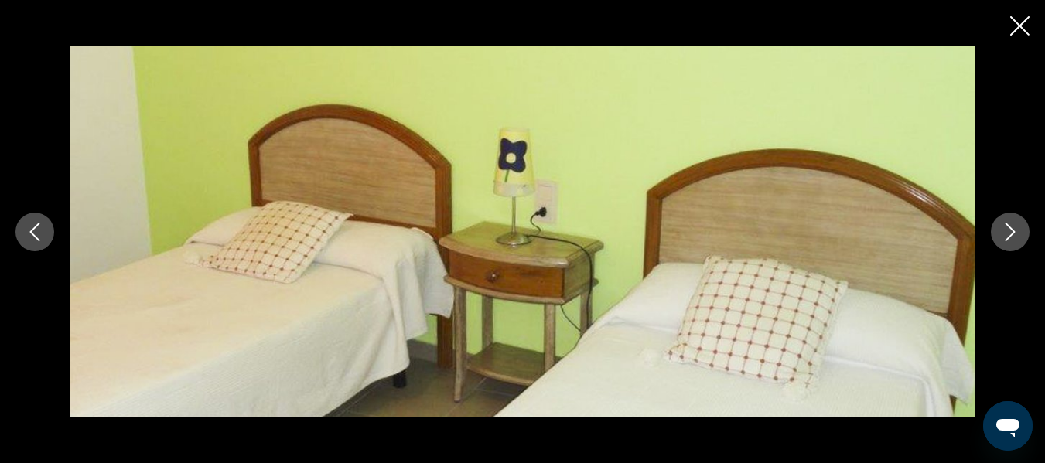
click at [1005, 238] on icon "Next image" at bounding box center [1010, 232] width 19 height 19
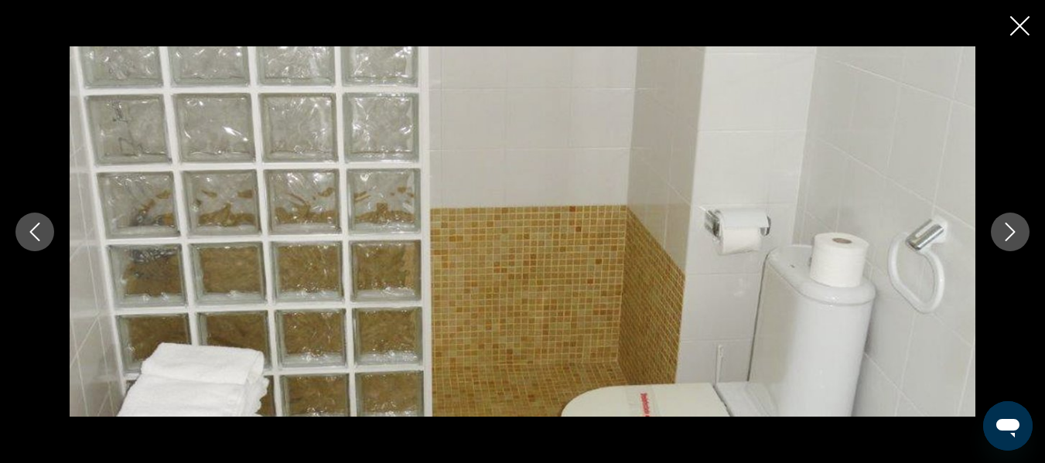
click at [1005, 238] on icon "Next image" at bounding box center [1010, 232] width 19 height 19
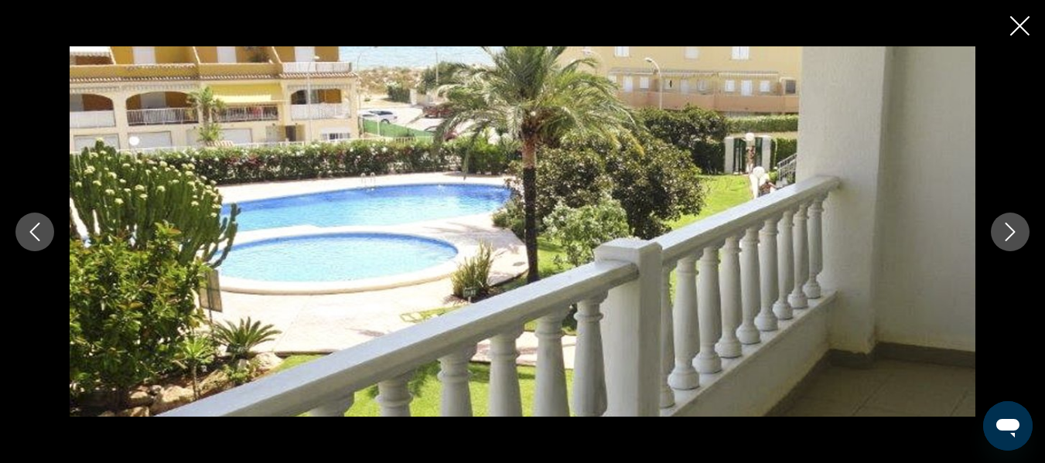
click at [1016, 22] on icon "Close slideshow" at bounding box center [1019, 25] width 19 height 19
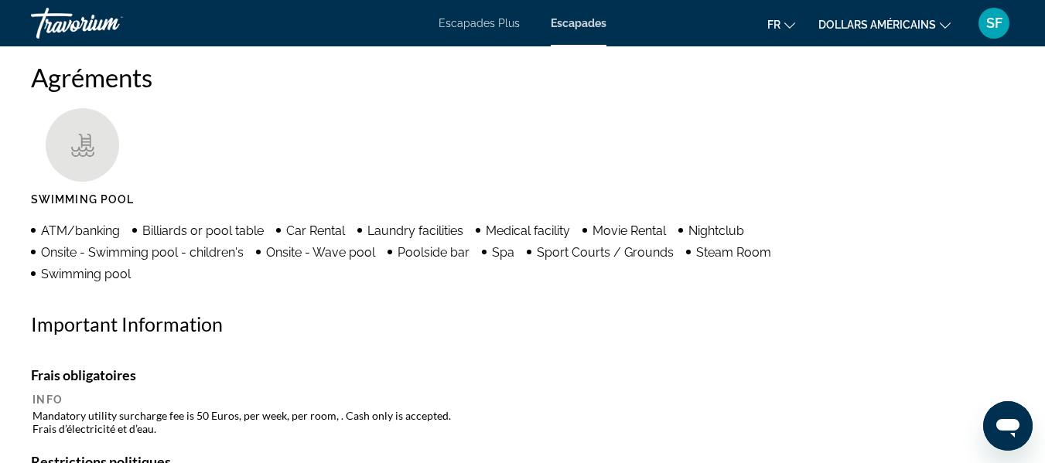
scroll to position [1470, 0]
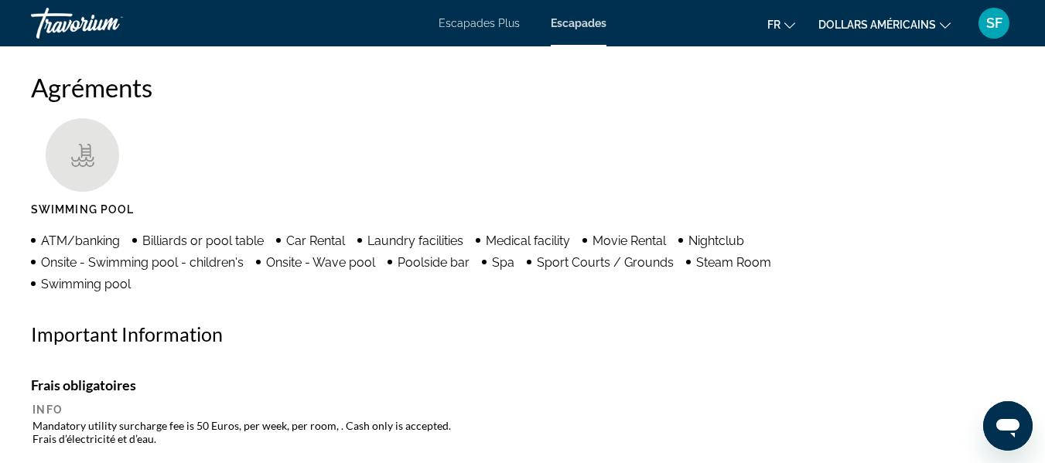
click at [943, 23] on icon "Changer de devise" at bounding box center [945, 25] width 11 height 11
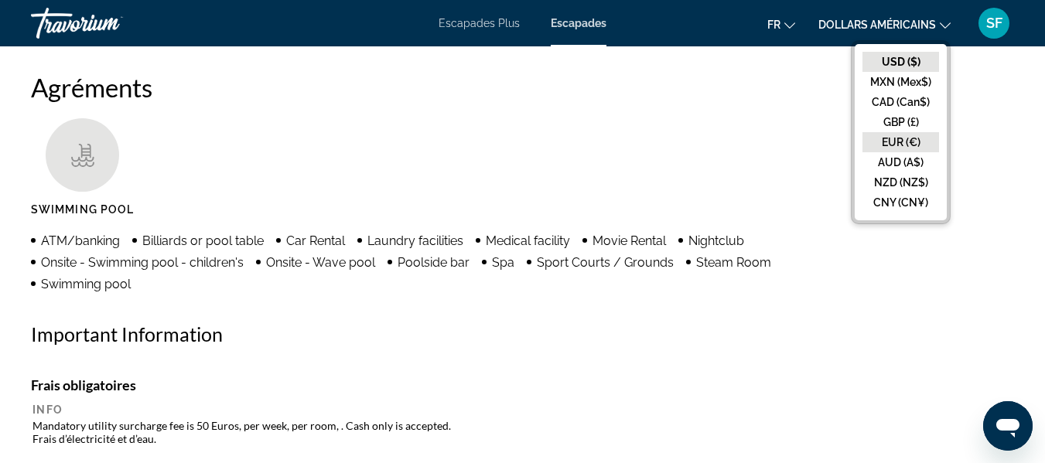
click at [903, 139] on button "EUR (€)" at bounding box center [900, 142] width 77 height 20
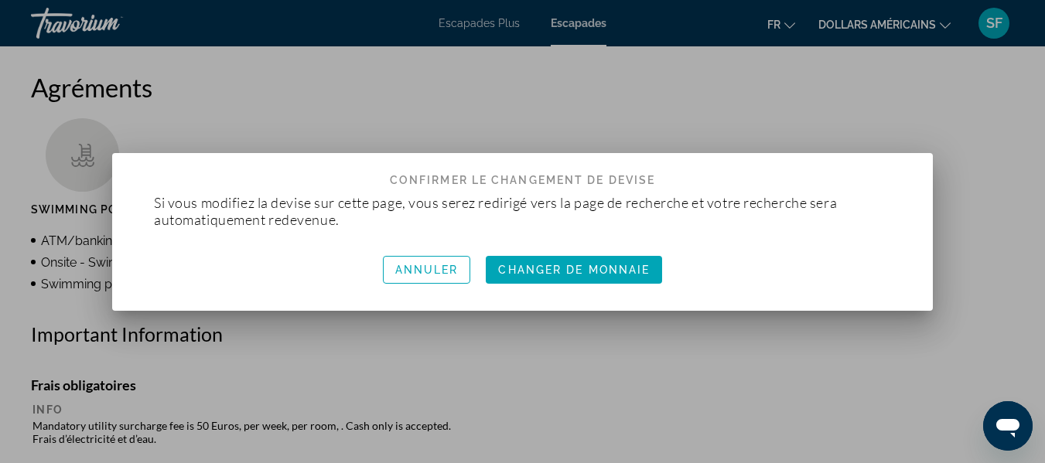
scroll to position [0, 0]
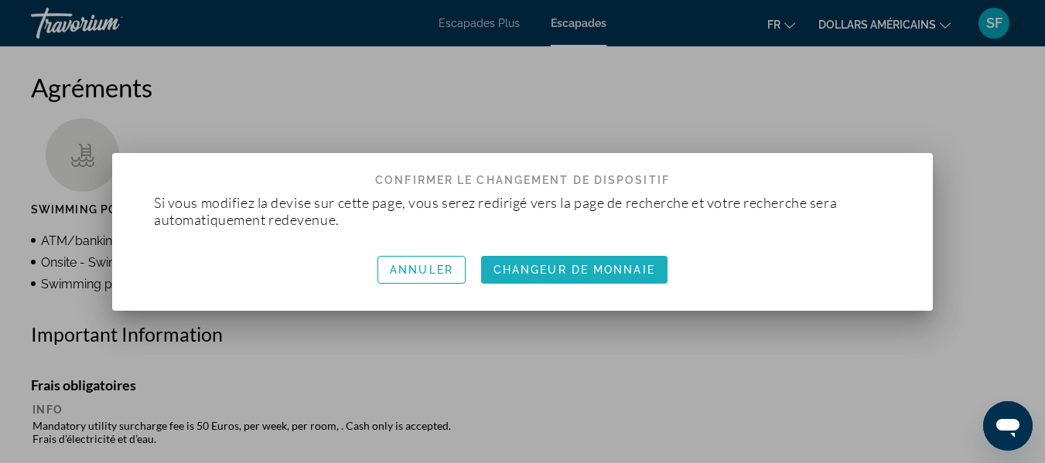
drag, startPoint x: 607, startPoint y: 270, endPoint x: 636, endPoint y: 265, distance: 29.0
click at [611, 268] on font "Changeur de monnaie" at bounding box center [574, 270] width 162 height 12
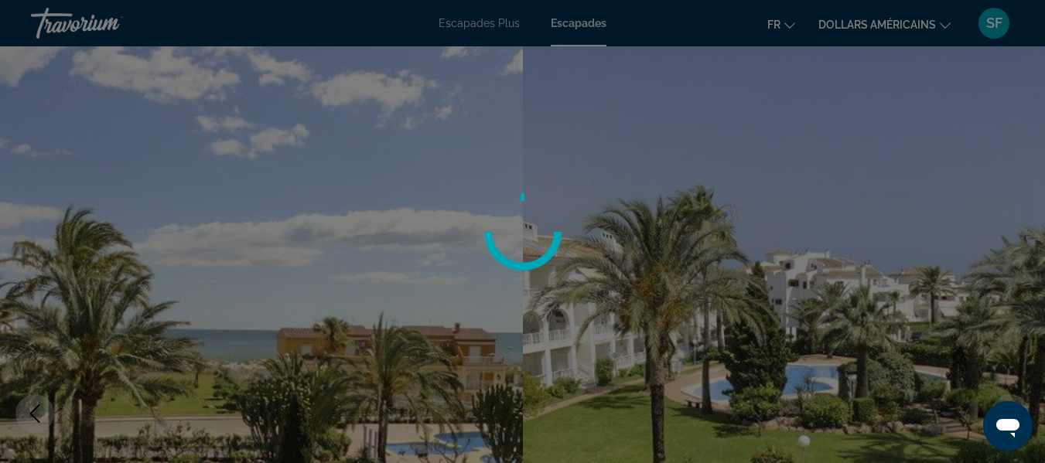
scroll to position [1470, 0]
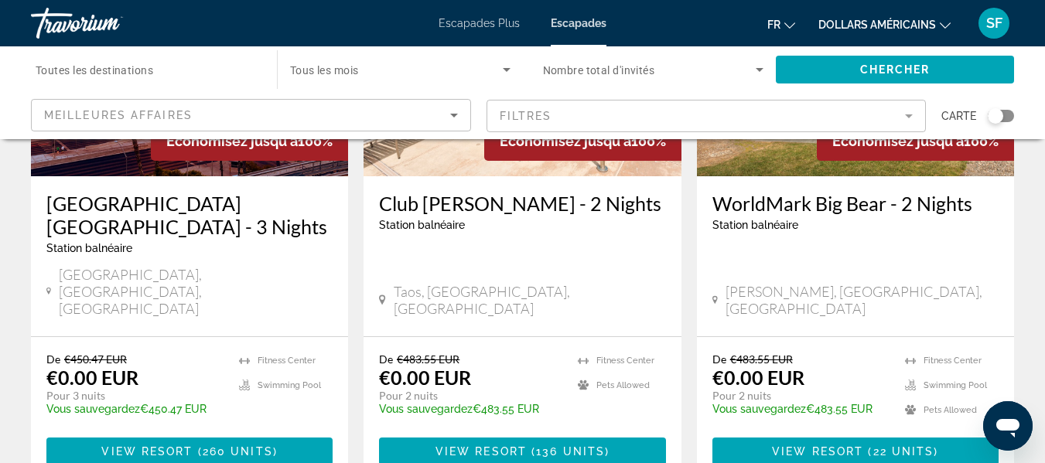
scroll to position [232, 0]
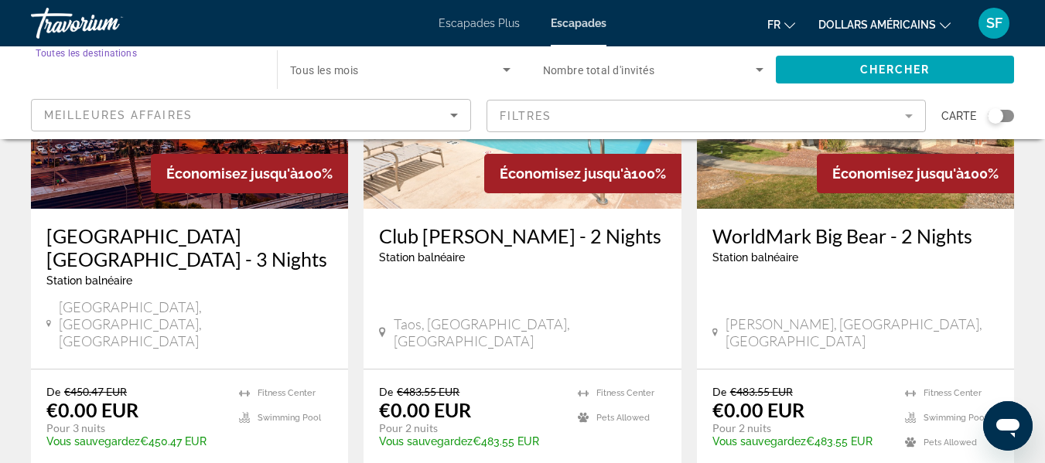
drag, startPoint x: 170, startPoint y: 73, endPoint x: 113, endPoint y: 56, distance: 59.5
click at [42, 61] on input "Destination Toutes les destinations" at bounding box center [146, 70] width 221 height 19
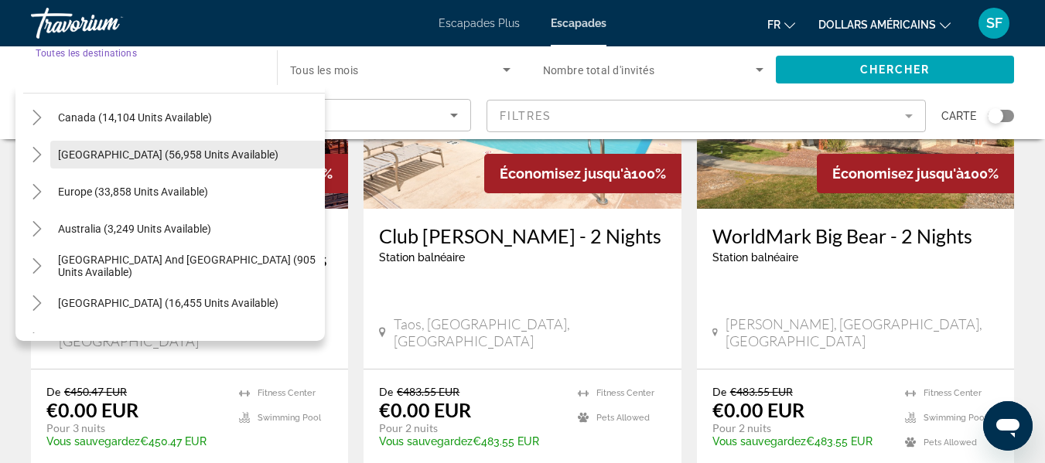
scroll to position [96, 0]
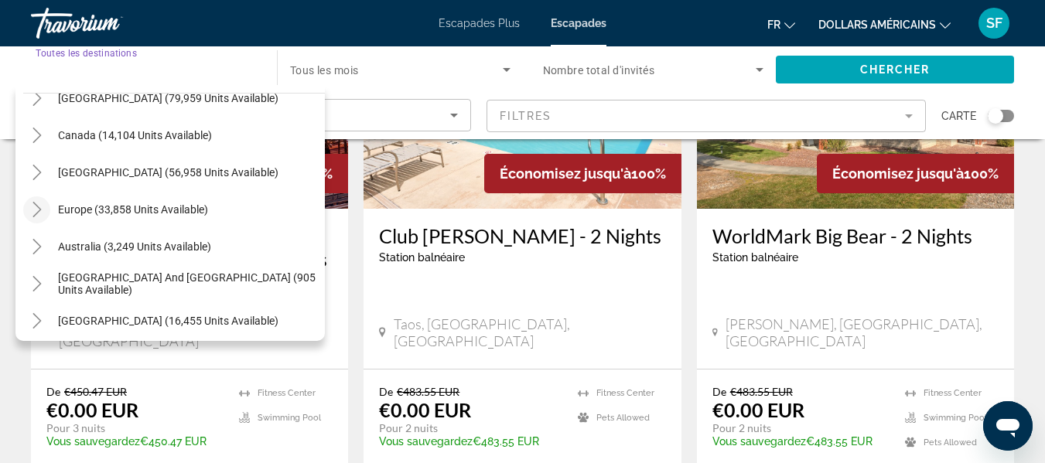
click at [37, 207] on icon "Toggle Europe (33,858 units available)" at bounding box center [36, 209] width 15 height 15
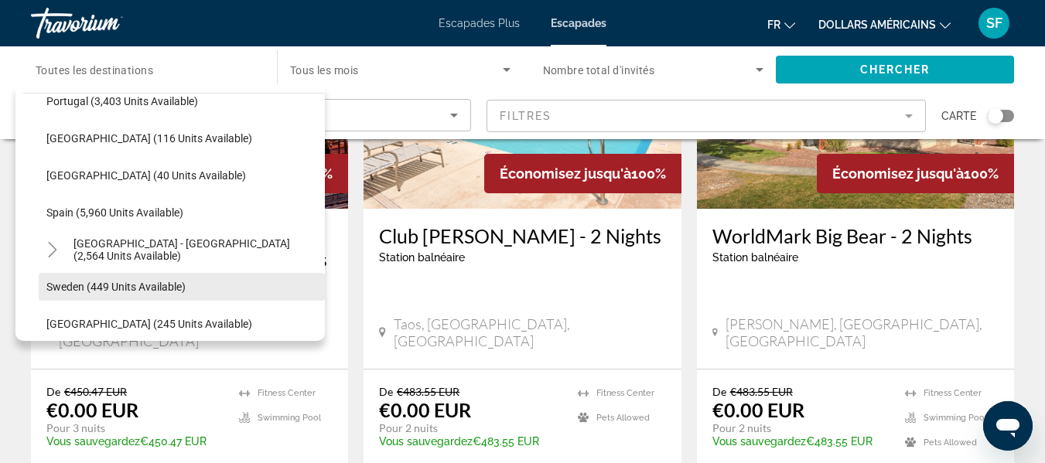
scroll to position [735, 0]
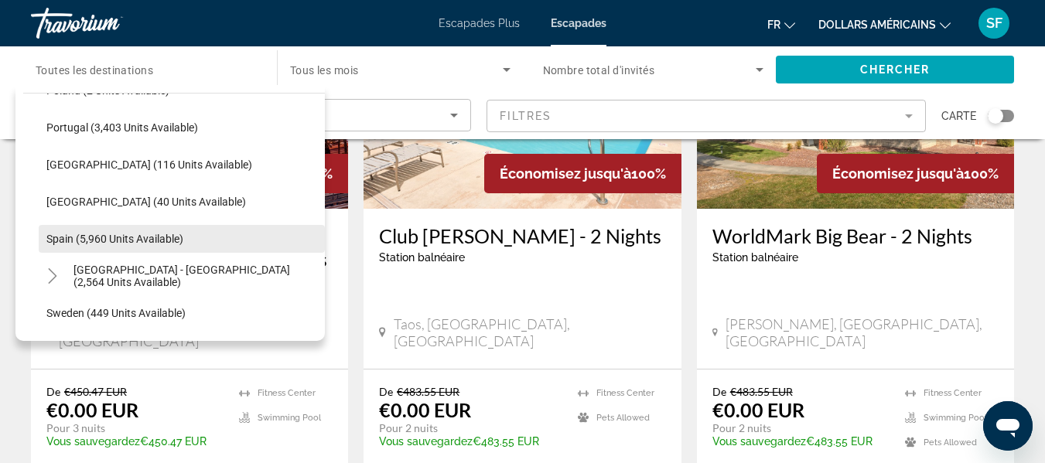
click at [138, 240] on span "Spain (5,960 units available)" at bounding box center [114, 239] width 137 height 12
type input "**********"
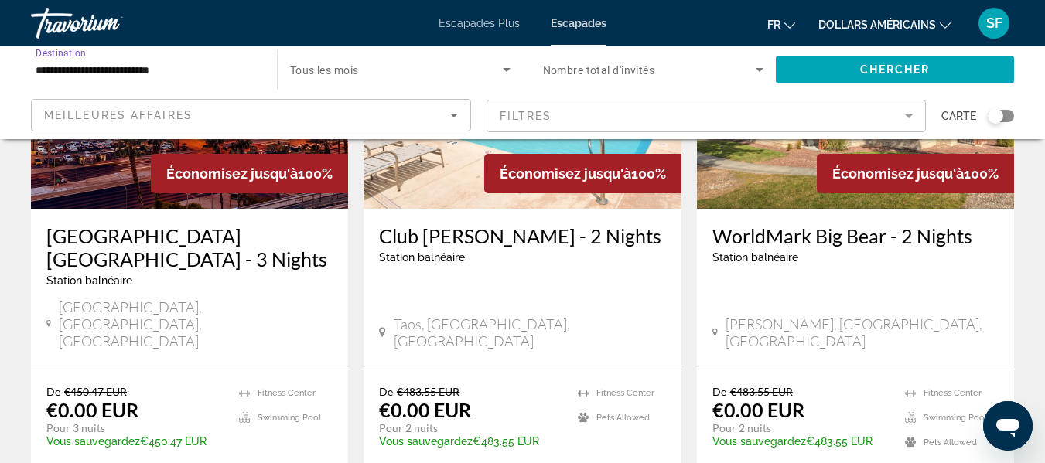
click at [510, 69] on icon "Search widget" at bounding box center [506, 69] width 19 height 19
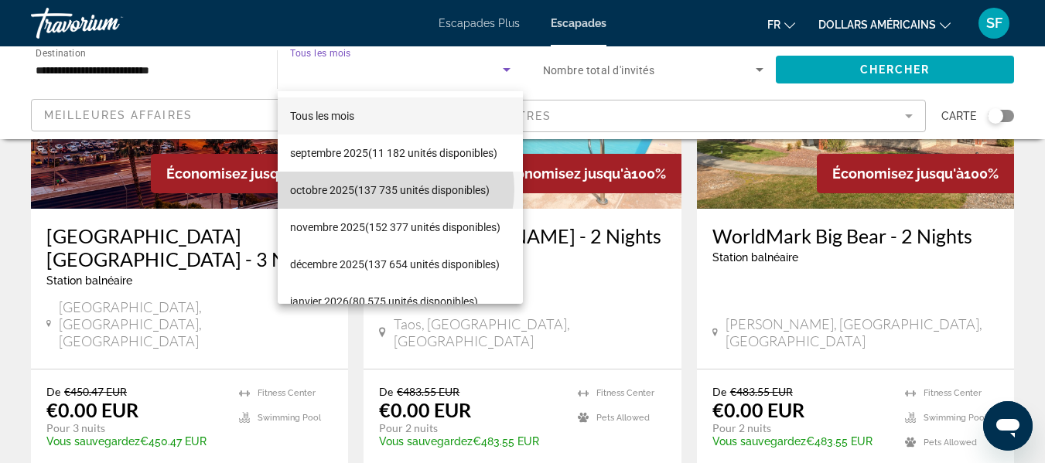
click at [395, 190] on font "(137 735 unités disponibles)" at bounding box center [421, 190] width 135 height 12
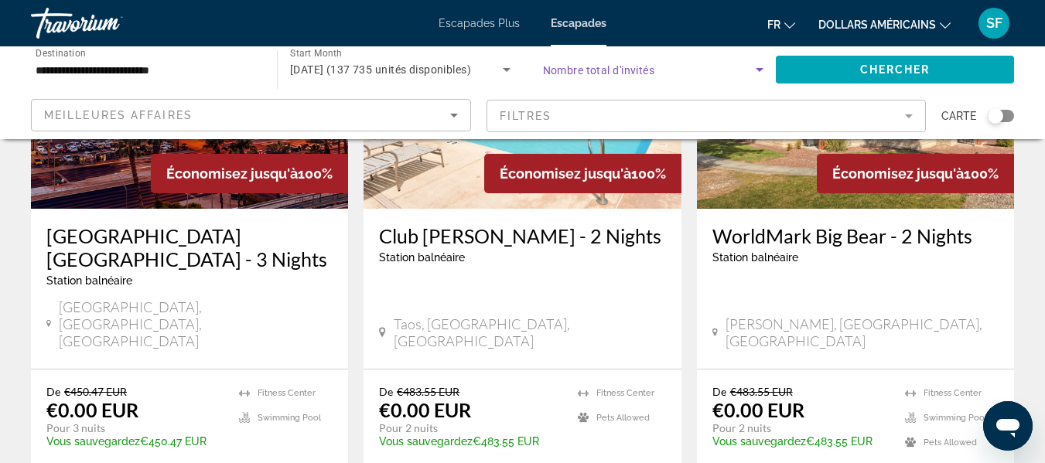
click at [761, 70] on icon "Search widget" at bounding box center [759, 69] width 19 height 19
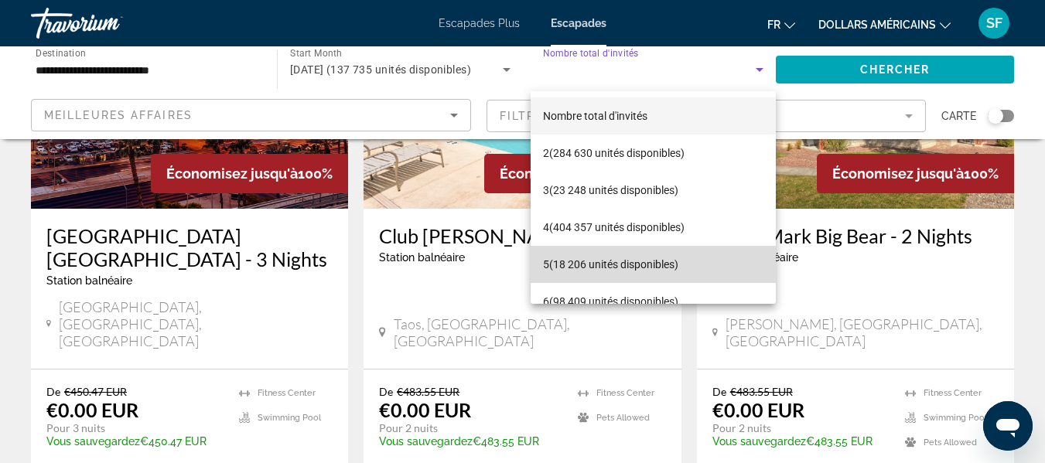
click at [694, 265] on mat-option "5 (18 206 unités disponibles)" at bounding box center [654, 264] width 246 height 37
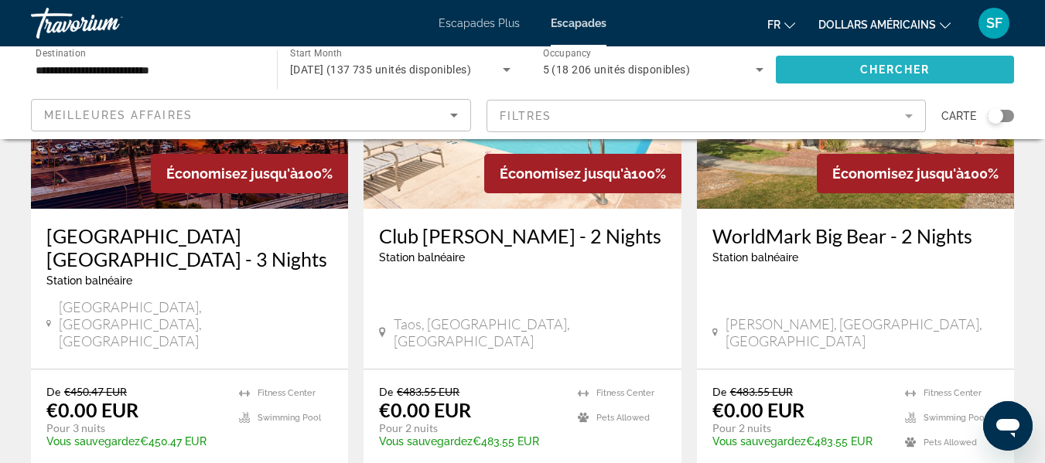
click at [827, 62] on span "Search widget" at bounding box center [895, 69] width 238 height 37
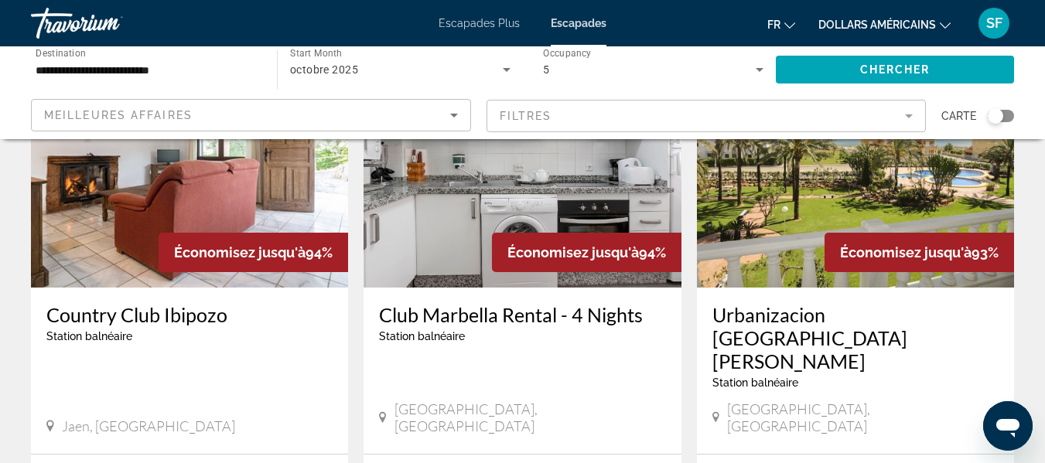
scroll to position [773, 0]
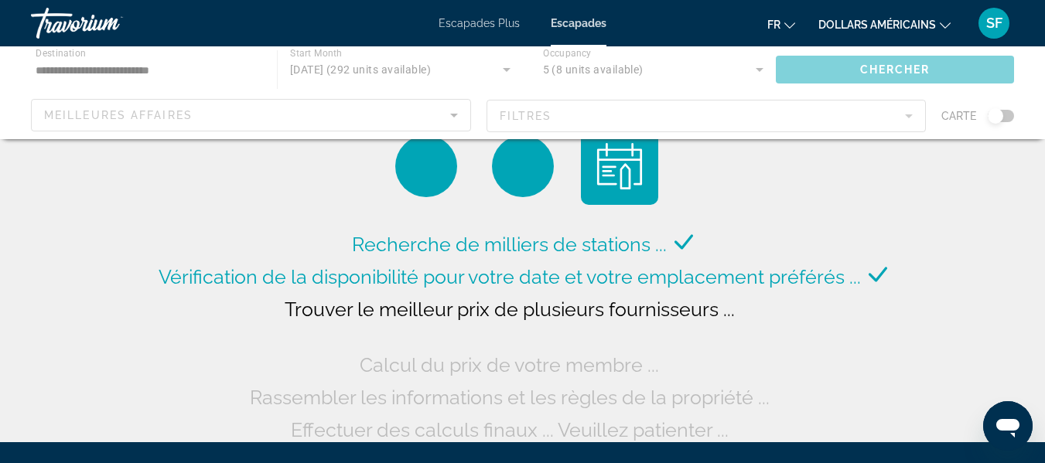
click at [181, 70] on div "Contenu principal" at bounding box center [522, 92] width 1045 height 93
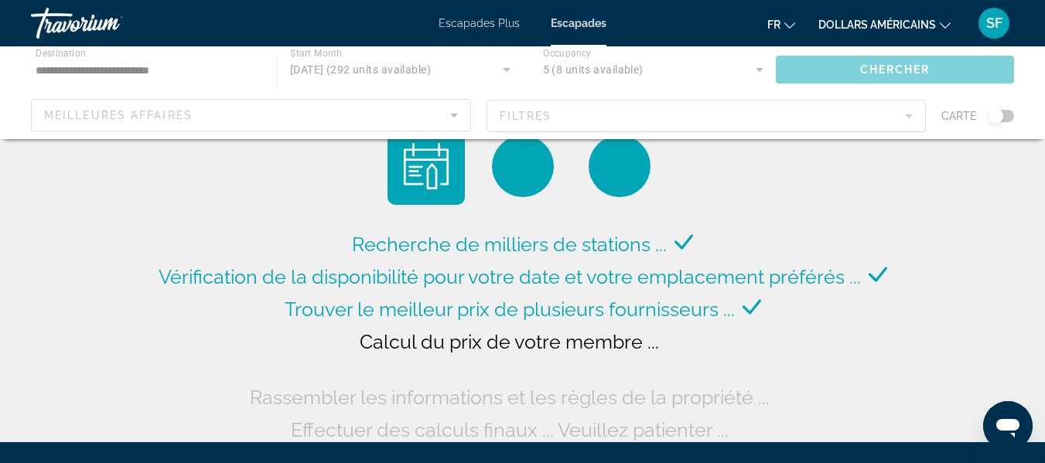
click at [73, 57] on div "Contenu principal" at bounding box center [522, 92] width 1045 height 93
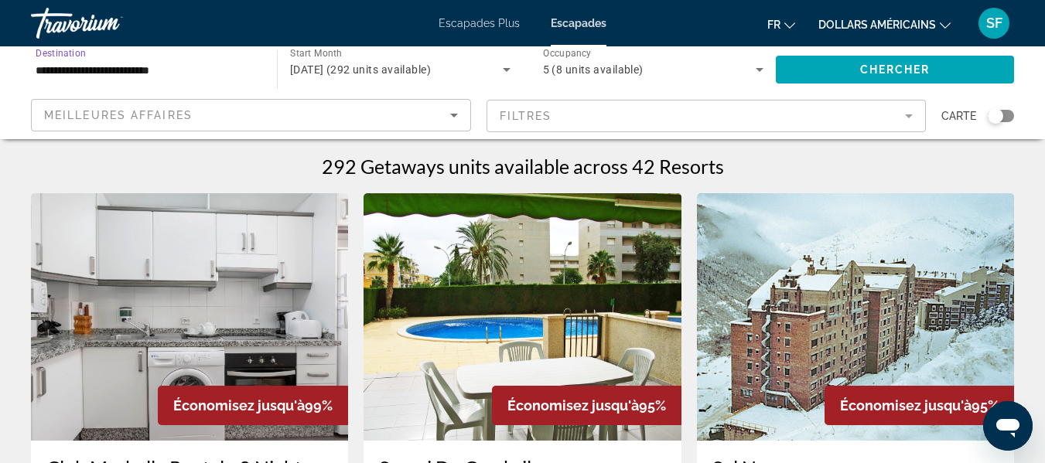
drag, startPoint x: 187, startPoint y: 67, endPoint x: 17, endPoint y: 61, distance: 170.3
click at [17, 61] on app-map-destination-select "**********" at bounding box center [142, 69] width 254 height 46
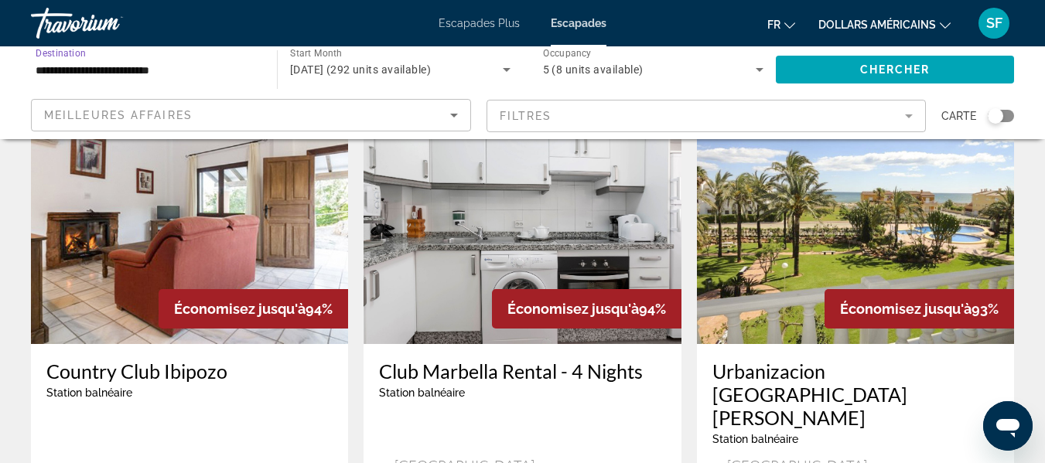
scroll to position [773, 0]
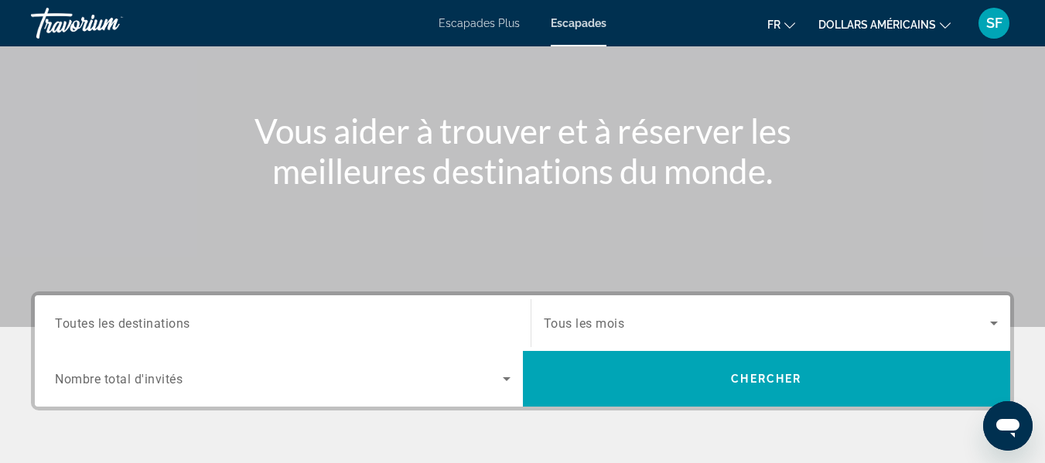
scroll to position [119, 0]
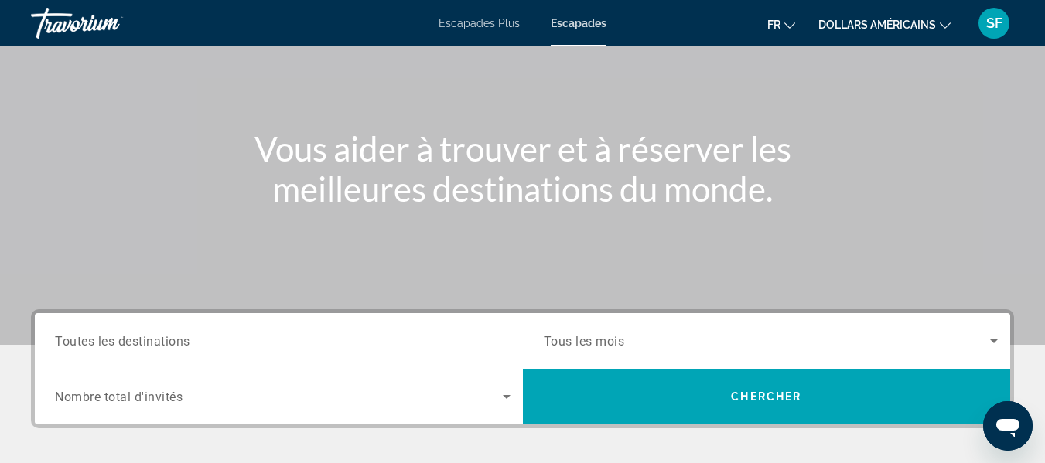
click at [217, 330] on div "Search widget" at bounding box center [283, 341] width 456 height 44
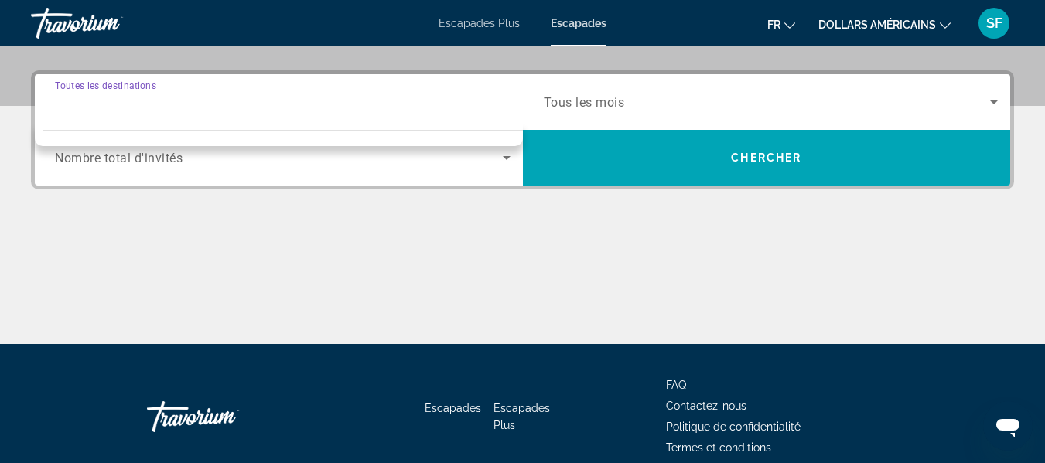
scroll to position [378, 0]
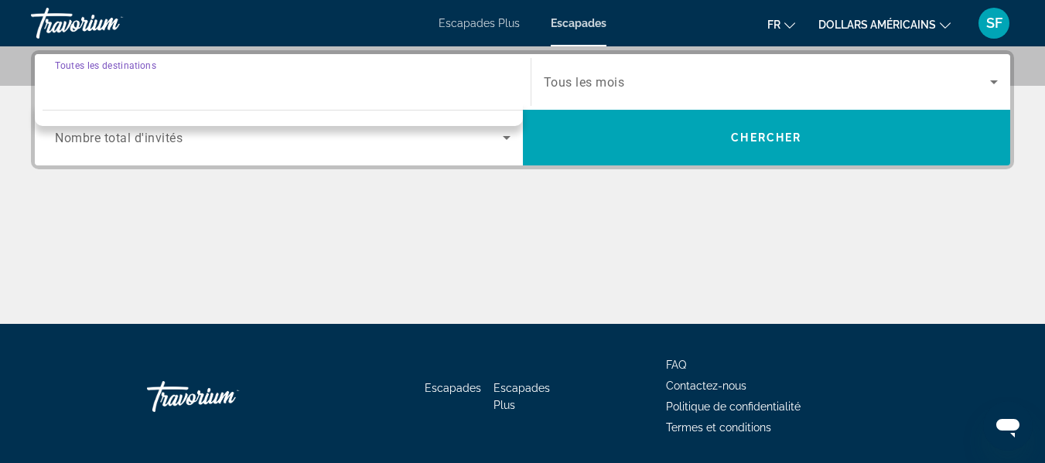
click at [118, 95] on div "Search widget" at bounding box center [283, 82] width 456 height 44
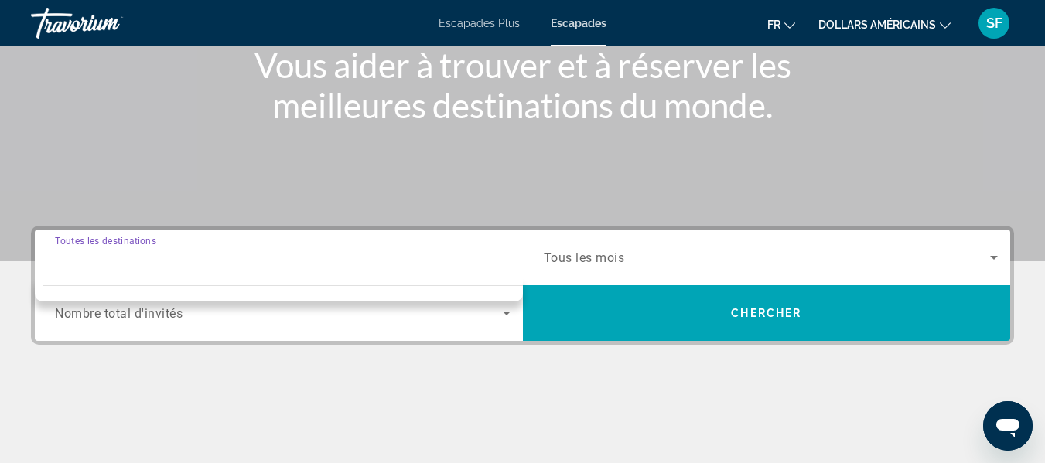
scroll to position [196, 0]
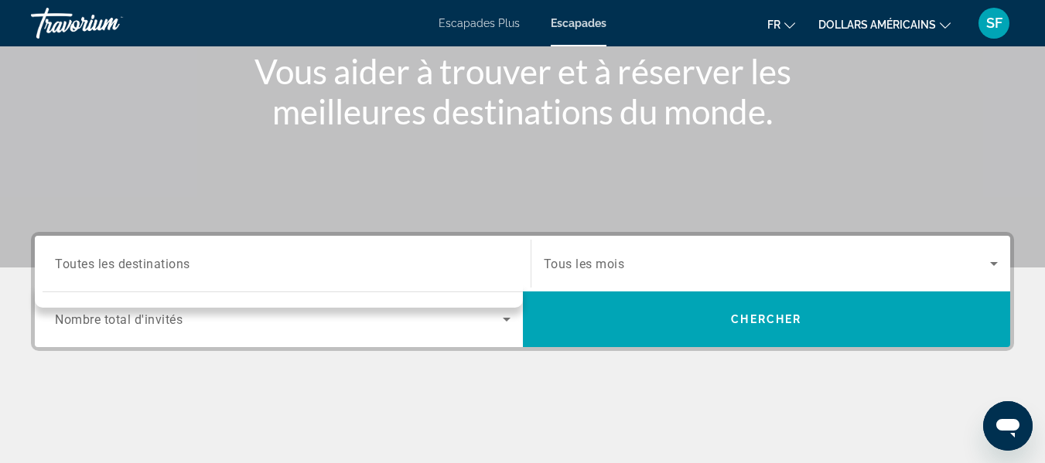
click at [114, 274] on div "Search widget" at bounding box center [283, 264] width 456 height 44
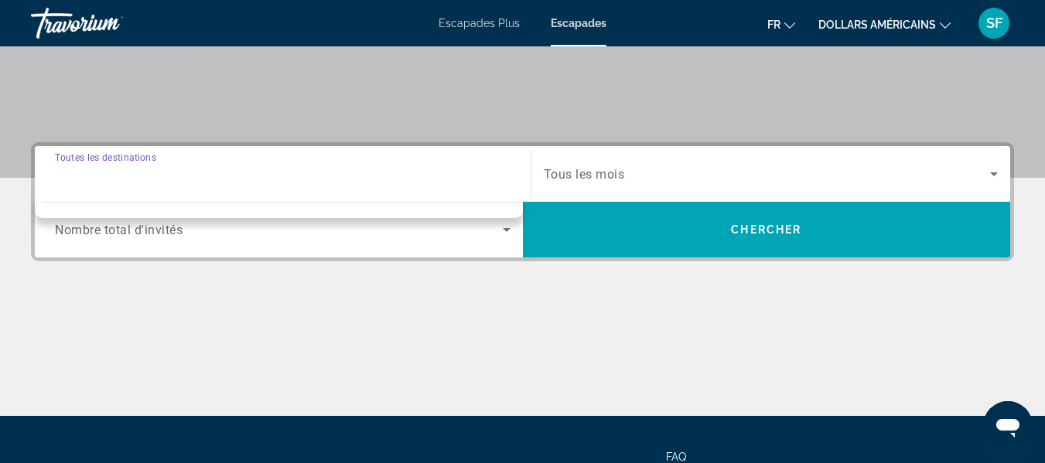
scroll to position [309, 0]
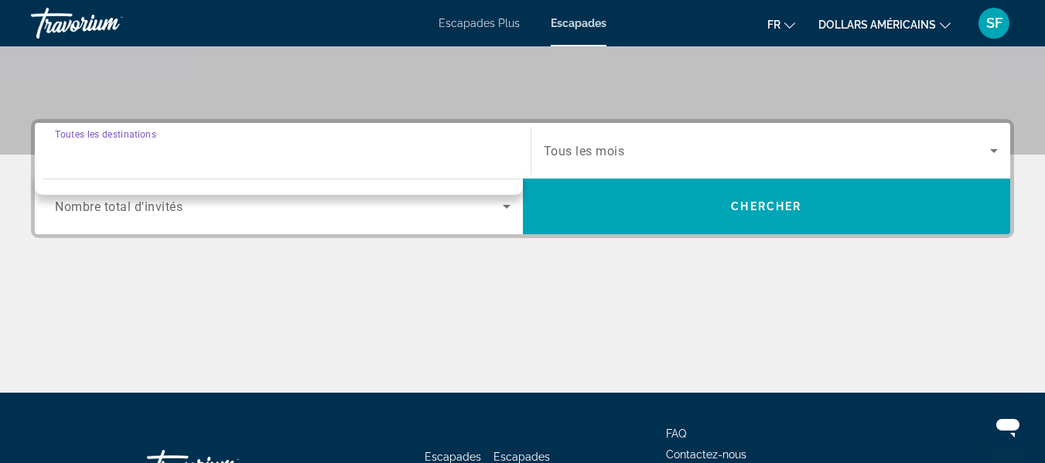
drag, startPoint x: 121, startPoint y: 143, endPoint x: 134, endPoint y: 141, distance: 13.4
click at [128, 142] on input "Destination Toutes les destinations" at bounding box center [283, 151] width 456 height 19
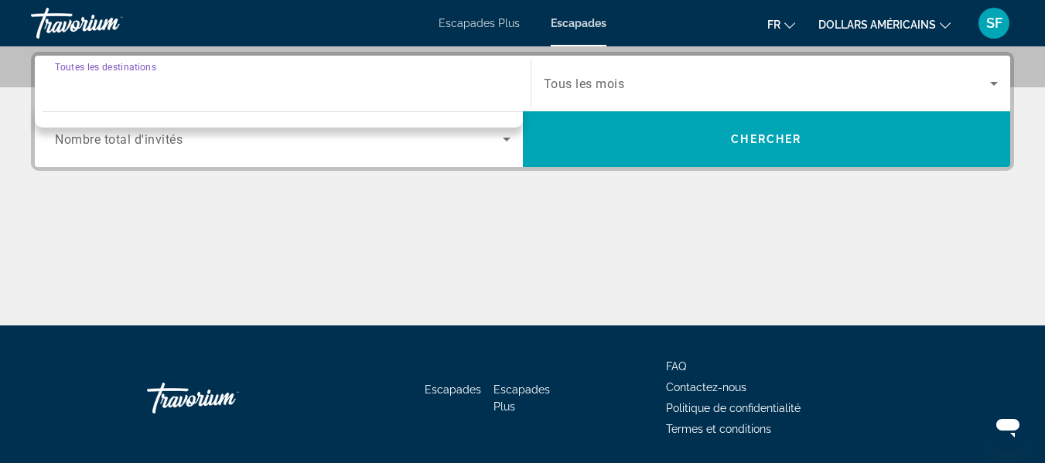
scroll to position [378, 0]
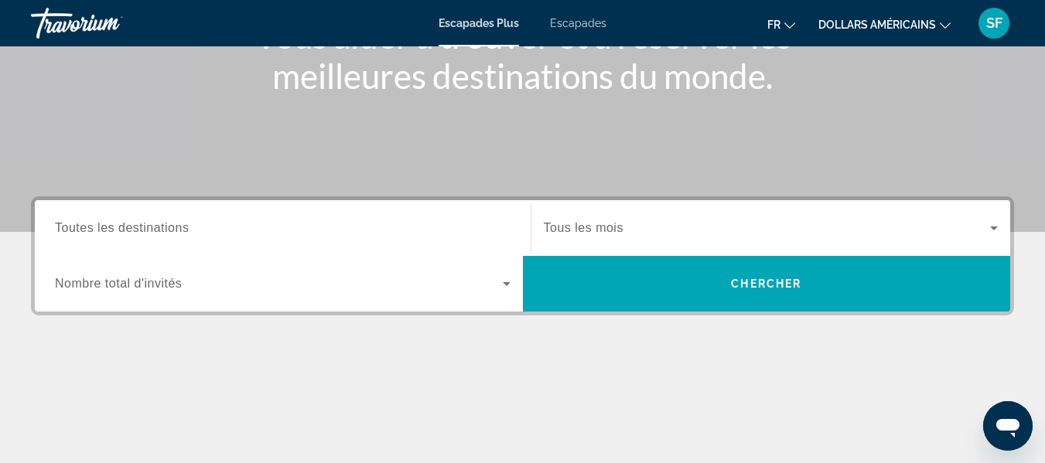
click at [271, 228] on input "Destination Toutes les destinations" at bounding box center [283, 229] width 456 height 19
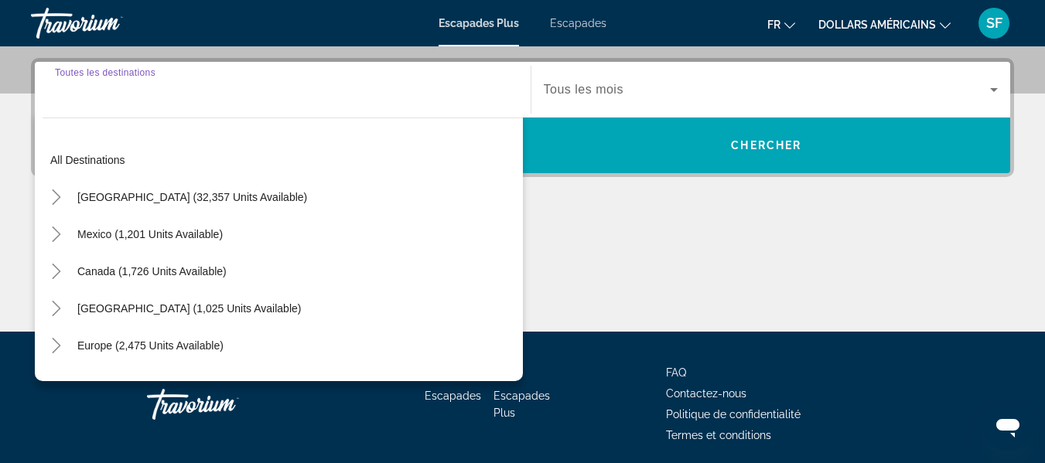
scroll to position [378, 0]
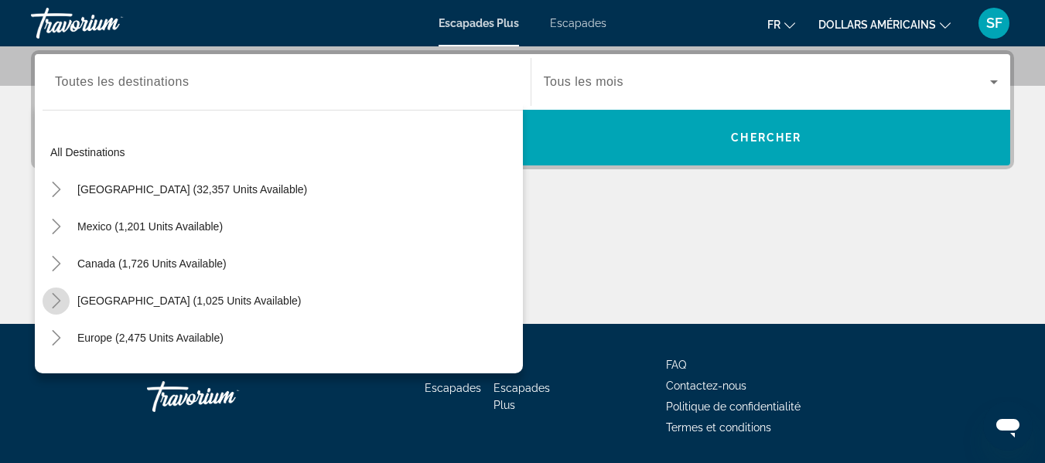
click at [54, 298] on icon "Toggle Caribbean & Atlantic Islands (1,025 units available)" at bounding box center [56, 300] width 15 height 15
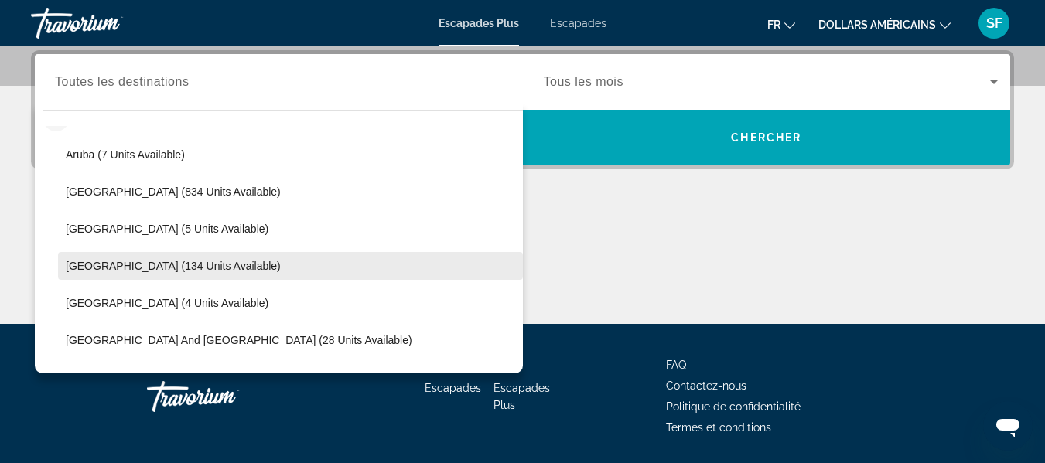
scroll to position [156, 0]
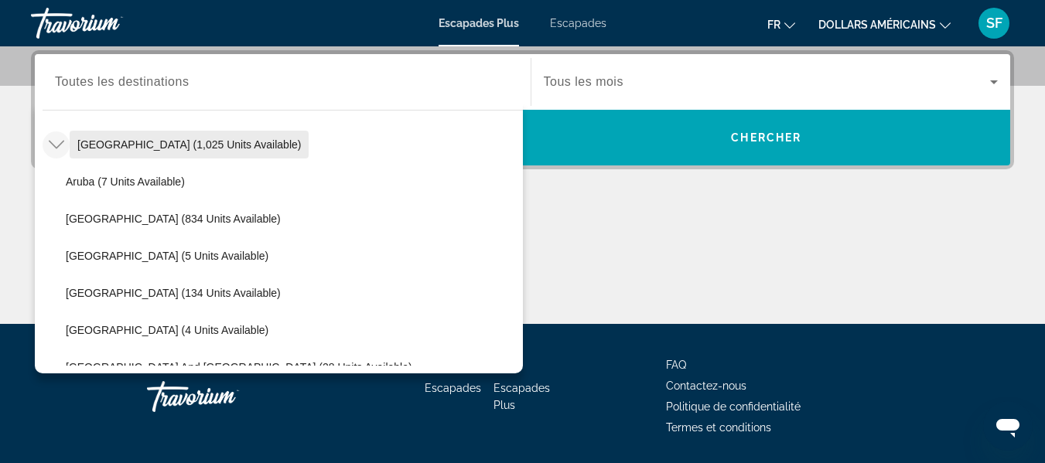
click at [182, 142] on span "[GEOGRAPHIC_DATA] (1,025 units available)" at bounding box center [189, 144] width 224 height 12
type input "**********"
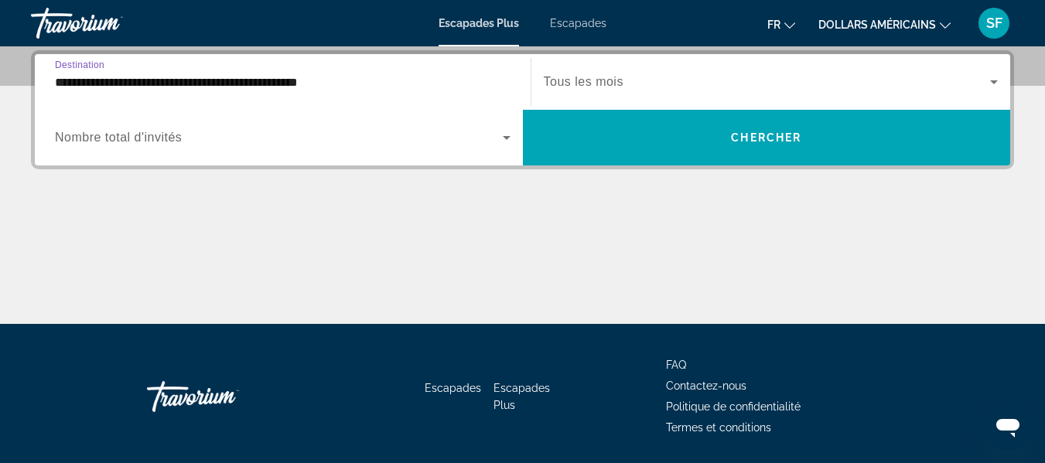
click at [507, 135] on icon "Widget de recherche" at bounding box center [506, 137] width 19 height 19
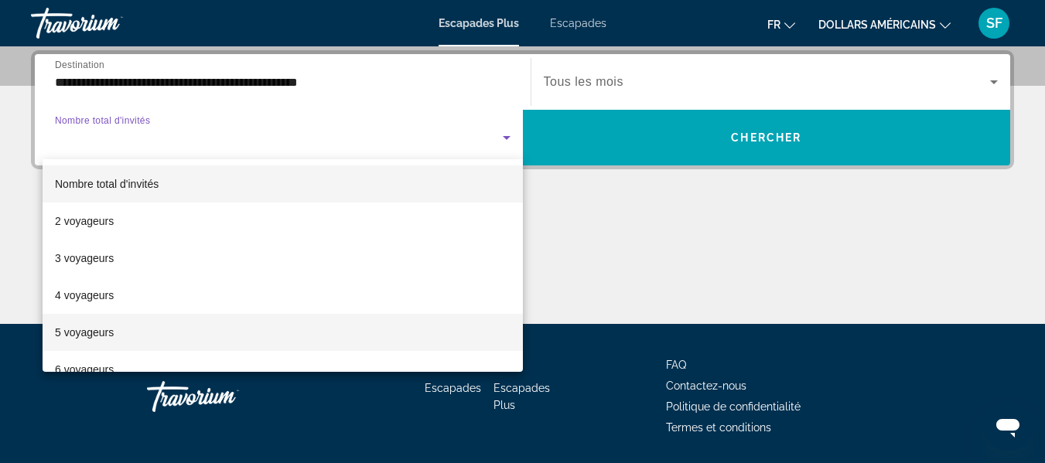
click at [413, 328] on mat-option "5 voyageurs" at bounding box center [283, 332] width 480 height 37
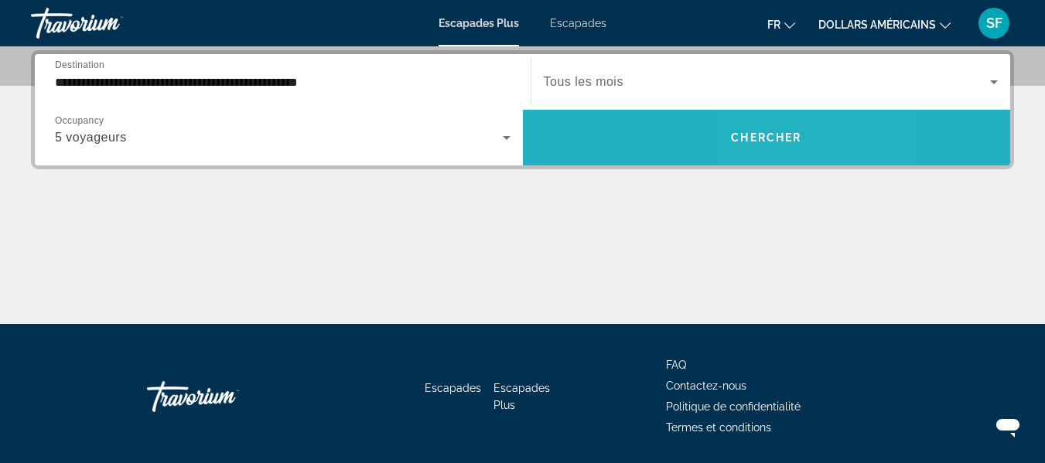
click at [783, 142] on span "Chercher" at bounding box center [766, 137] width 70 height 12
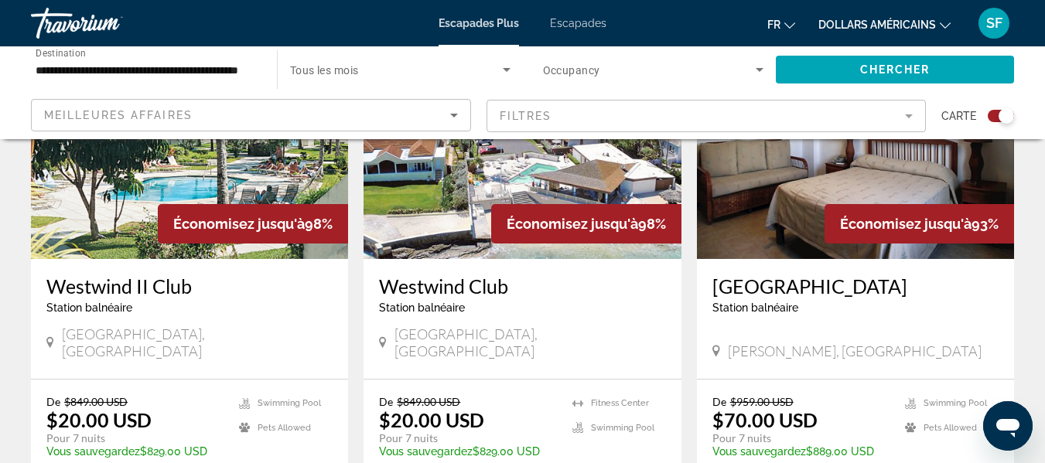
scroll to position [696, 0]
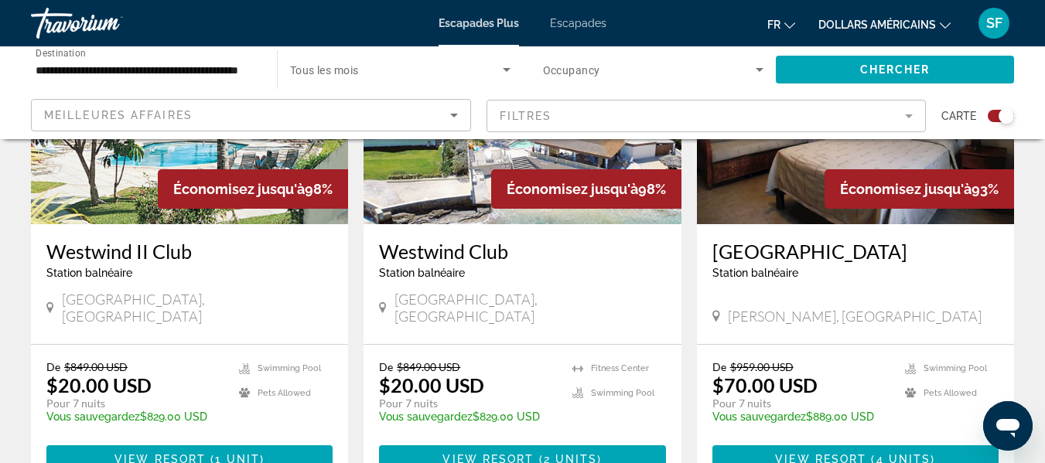
click at [203, 226] on div "[GEOGRAPHIC_DATA] balnéaire - Ceci est une station d'adultes seulement [GEOGRAP…" at bounding box center [189, 284] width 317 height 120
click at [193, 207] on div "Économisez jusqu'à 98%" at bounding box center [253, 188] width 190 height 39
click at [186, 453] on span "View Resort" at bounding box center [159, 459] width 91 height 12
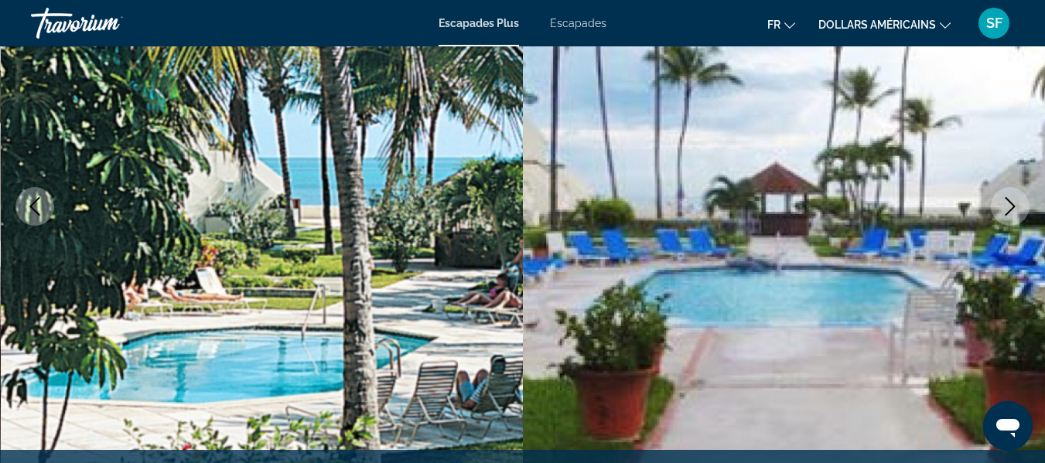
scroll to position [232, 0]
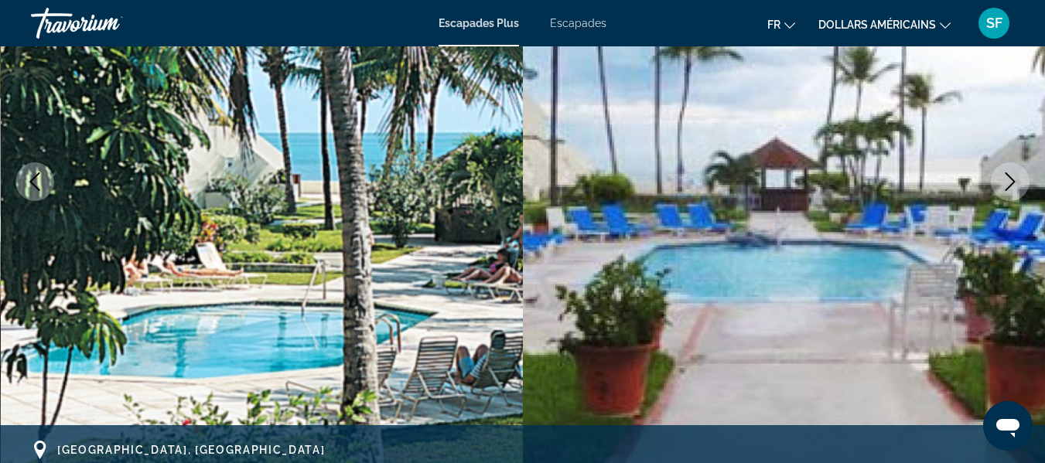
click at [1006, 181] on icon "Next image" at bounding box center [1010, 181] width 19 height 19
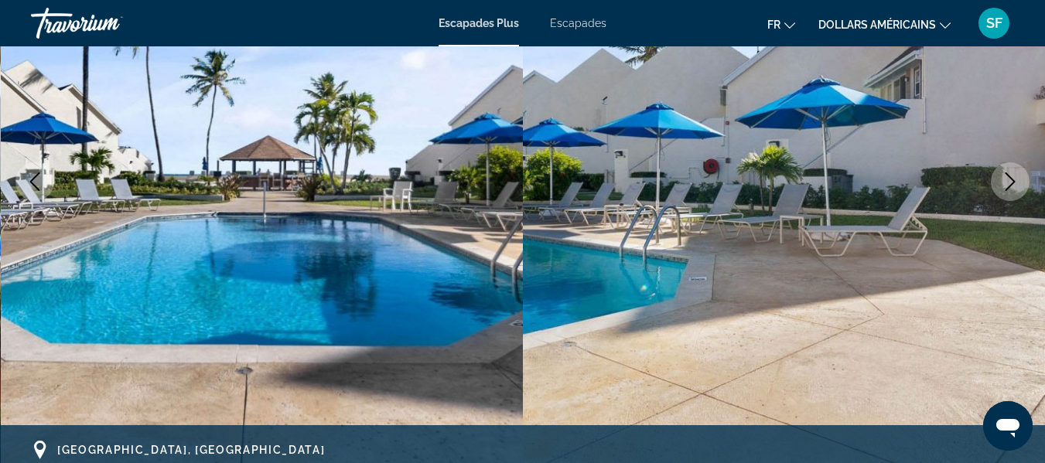
click at [1009, 179] on icon "Next image" at bounding box center [1010, 181] width 19 height 19
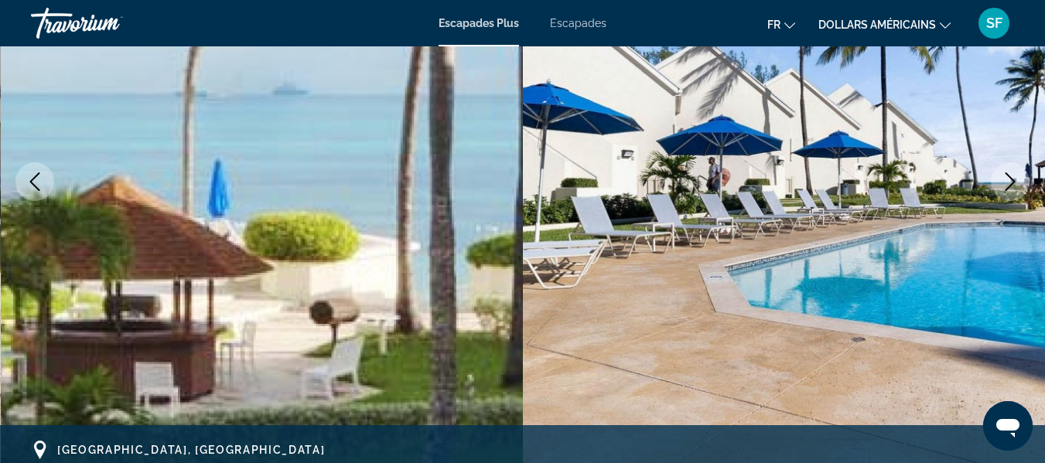
click at [1009, 179] on icon "Next image" at bounding box center [1010, 181] width 19 height 19
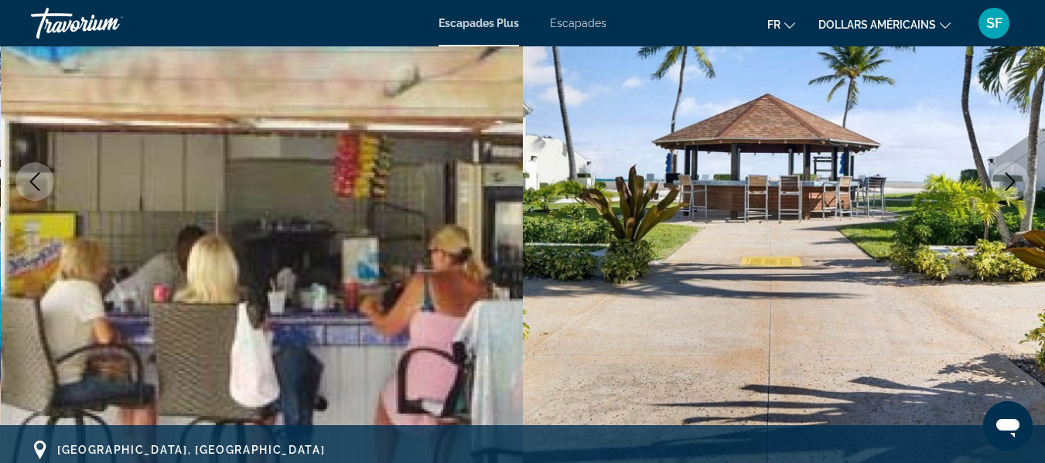
click at [1009, 179] on icon "Next image" at bounding box center [1010, 181] width 19 height 19
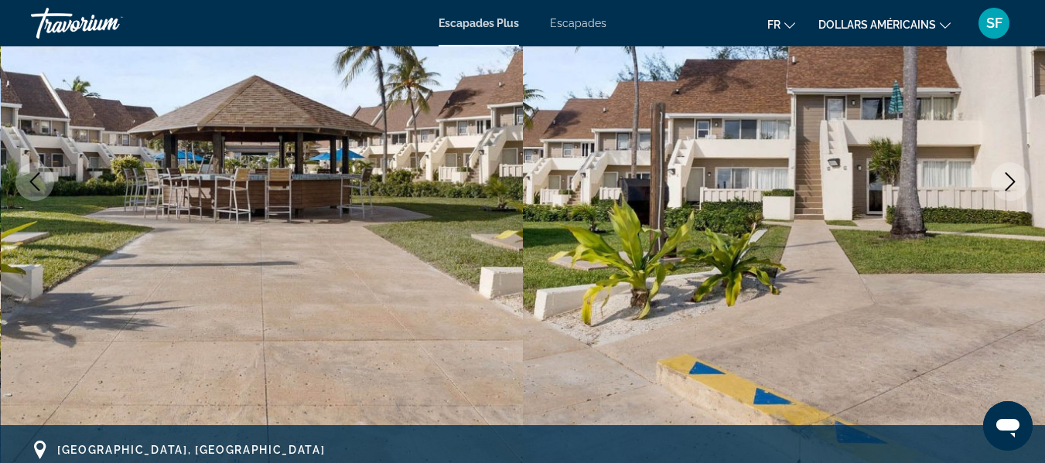
click at [1009, 179] on icon "Next image" at bounding box center [1010, 181] width 19 height 19
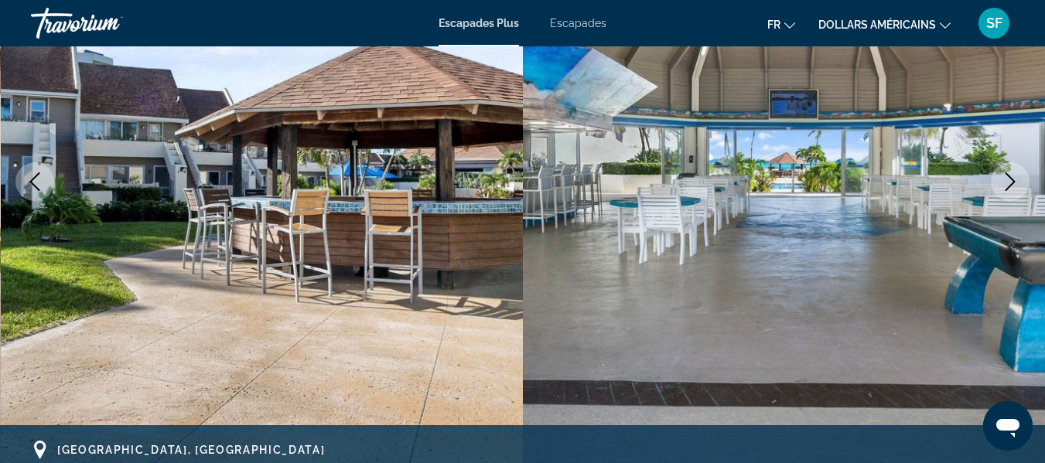
click at [1009, 179] on icon "Next image" at bounding box center [1010, 181] width 19 height 19
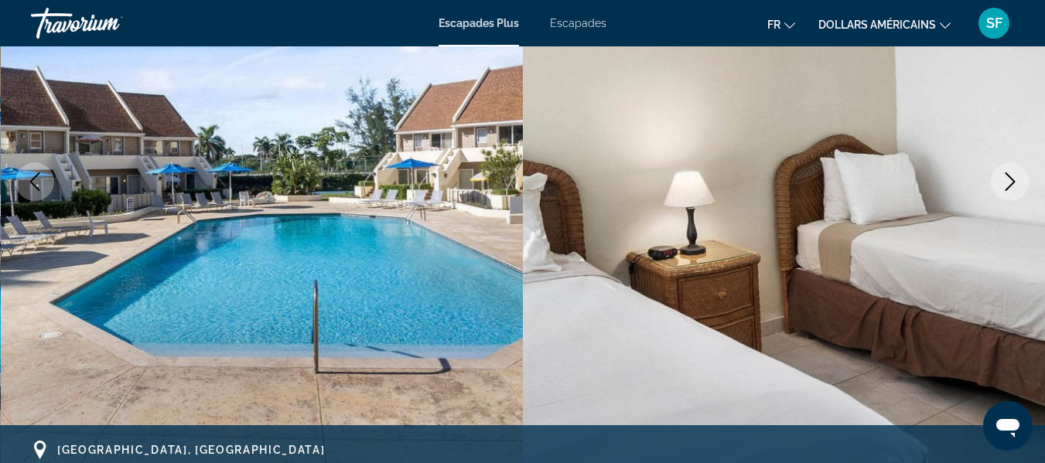
click at [1009, 179] on icon "Next image" at bounding box center [1010, 181] width 19 height 19
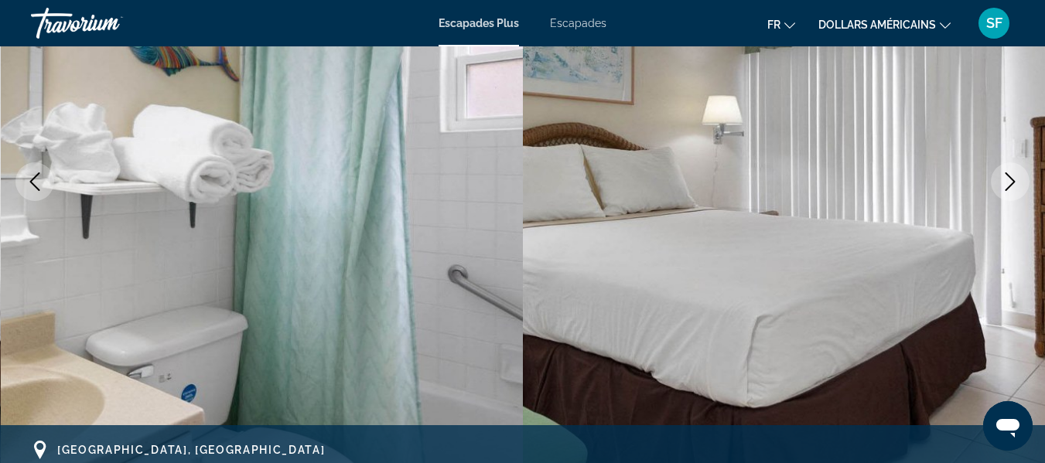
click at [1006, 189] on icon "Next image" at bounding box center [1010, 181] width 19 height 19
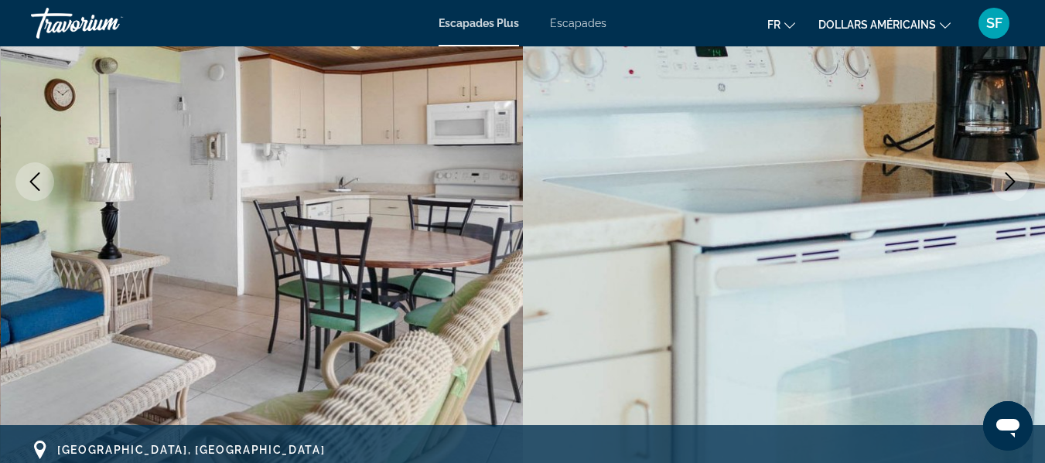
scroll to position [155, 0]
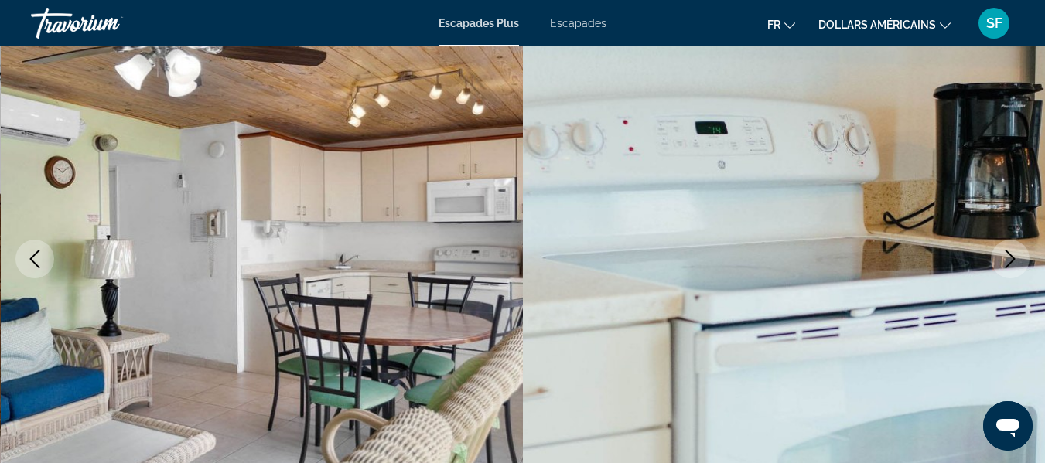
click at [1013, 259] on icon "Next image" at bounding box center [1010, 259] width 19 height 19
